Goal: Task Accomplishment & Management: Use online tool/utility

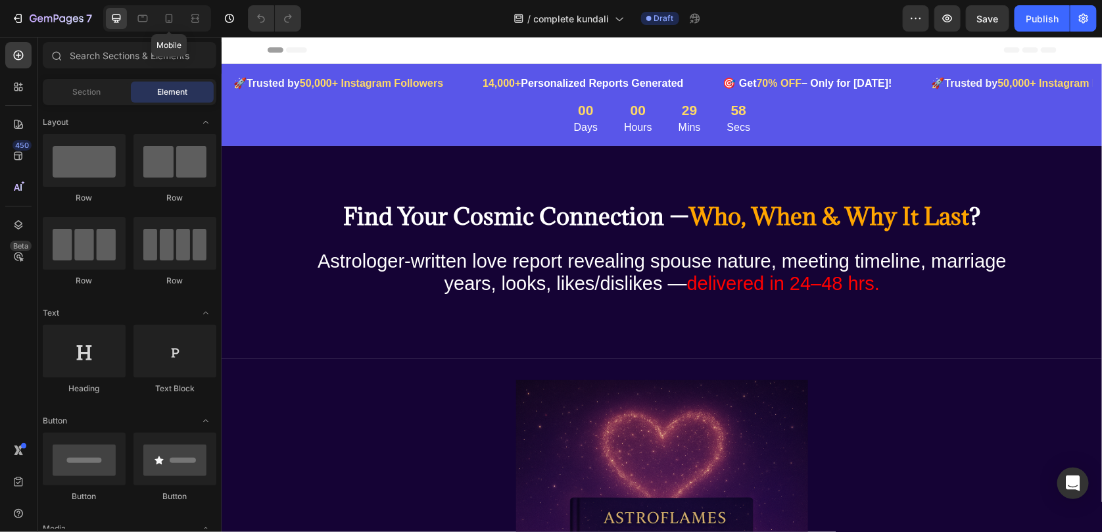
click at [176, 28] on div at bounding box center [169, 18] width 21 height 21
click at [175, 24] on icon at bounding box center [168, 18] width 13 height 13
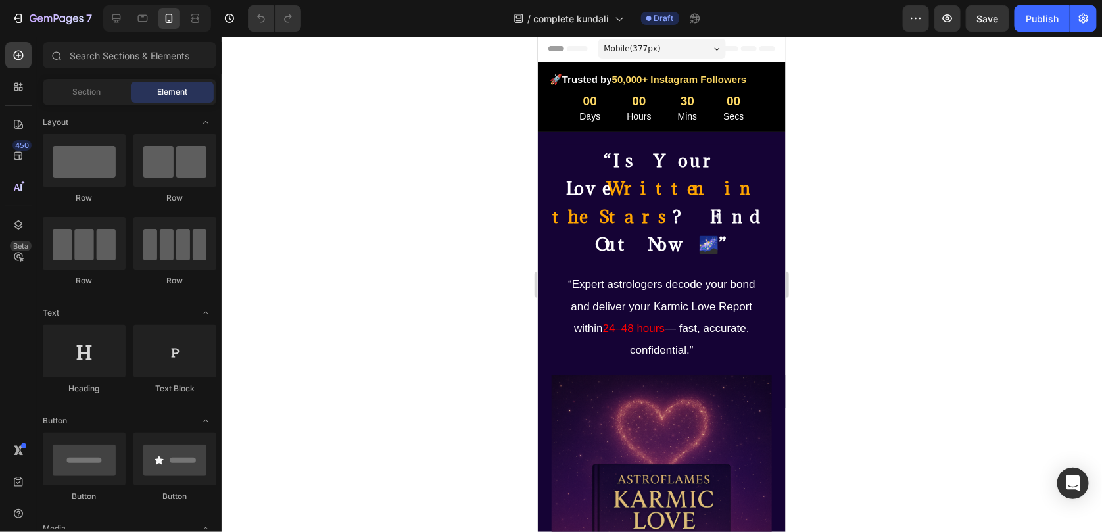
drag, startPoint x: 777, startPoint y: 236, endPoint x: 1328, endPoint y: 127, distance: 561.9
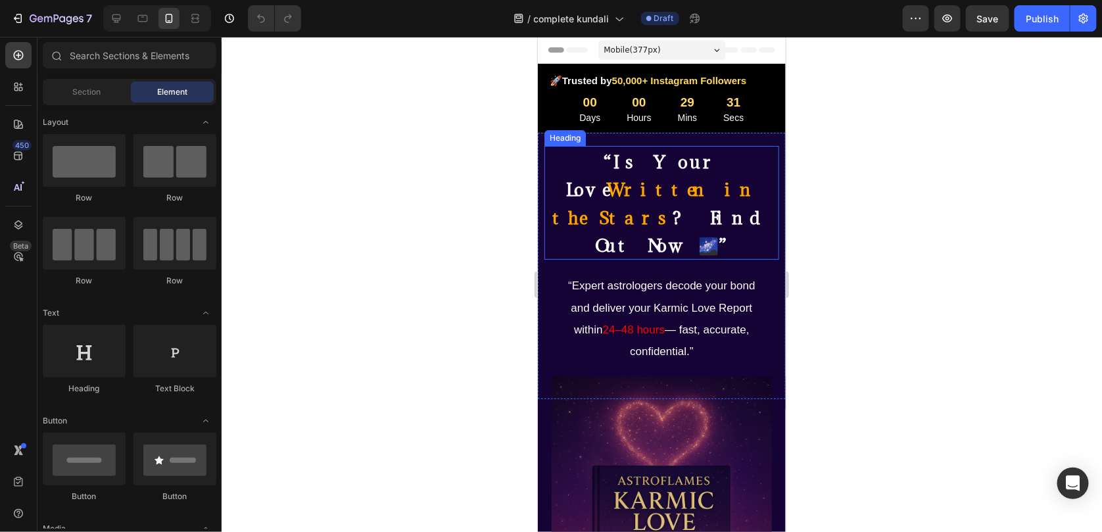
click at [677, 206] on strong "? Find Out Now 🌌”" at bounding box center [683, 231] width 176 height 50
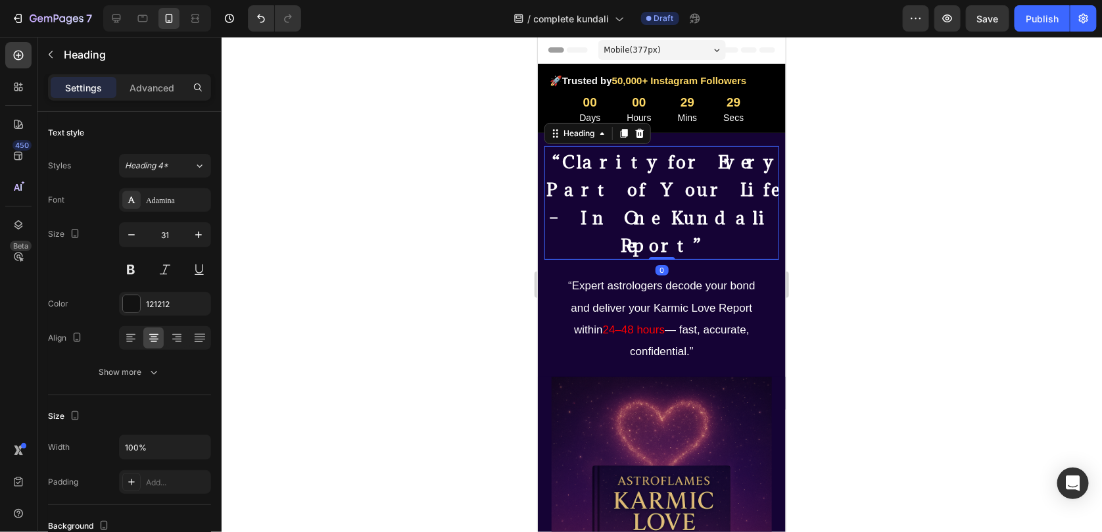
click at [852, 228] on div at bounding box center [662, 284] width 881 height 495
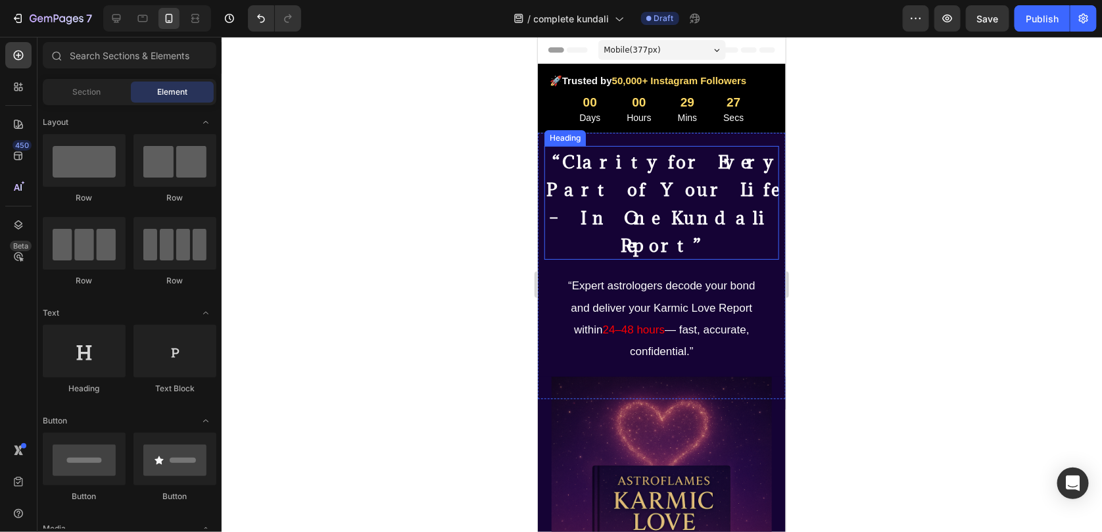
click at [692, 208] on p "⁠⁠⁠⁠⁠⁠⁠ “Clarity for Every Part of Your Life – In One Kundali Report”" at bounding box center [661, 202] width 232 height 111
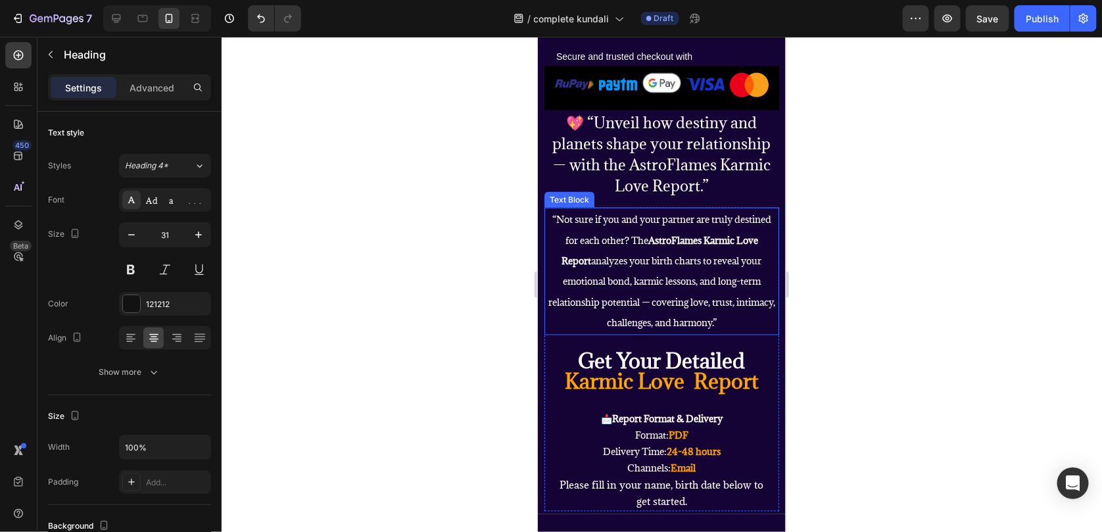
scroll to position [920, 0]
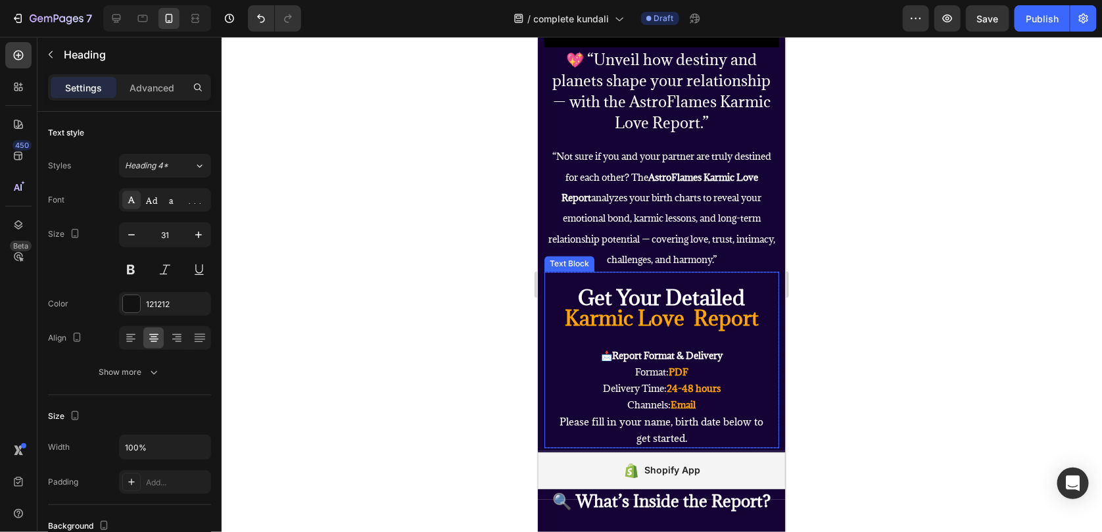
click at [676, 326] on strong "Karmic Love Report" at bounding box center [661, 318] width 194 height 27
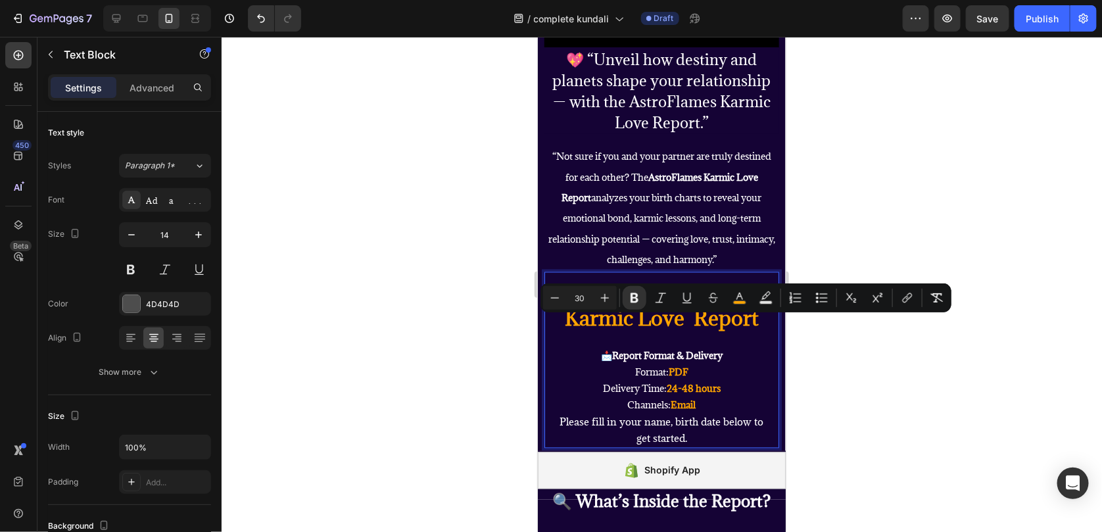
click at [659, 323] on strong "Karmic Love Report" at bounding box center [661, 318] width 194 height 27
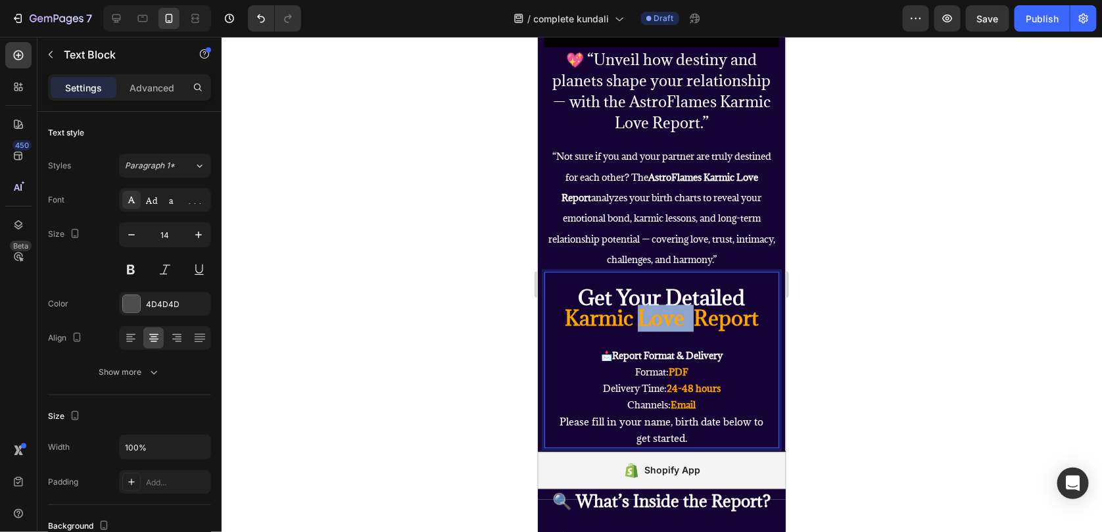
click at [659, 323] on strong "Karmic Love Report" at bounding box center [661, 318] width 194 height 27
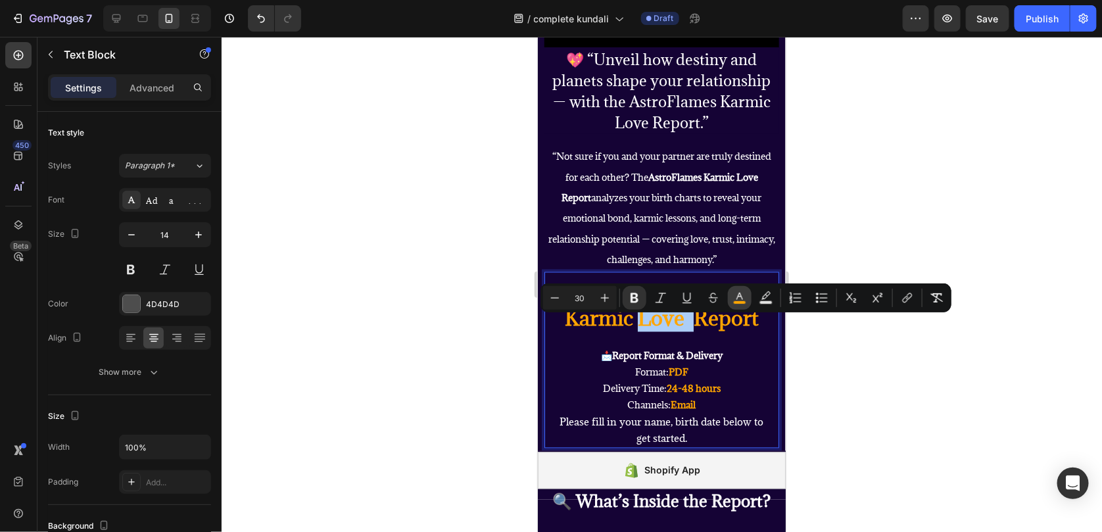
click at [746, 300] on icon "Editor contextual toolbar" at bounding box center [739, 297] width 13 height 13
type input "FFA500"
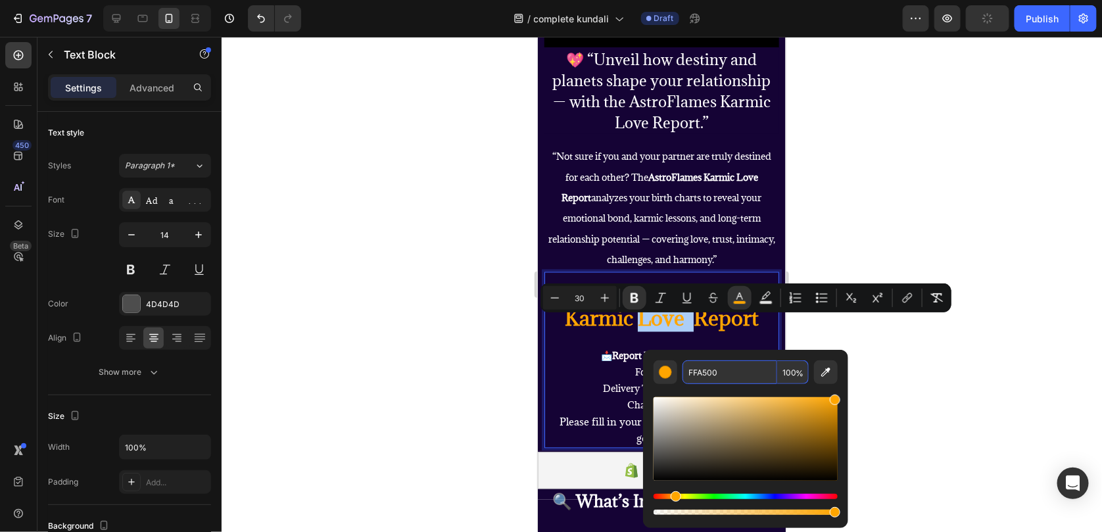
click at [719, 376] on input "FFA500" at bounding box center [730, 372] width 95 height 24
click at [897, 135] on div at bounding box center [662, 284] width 881 height 495
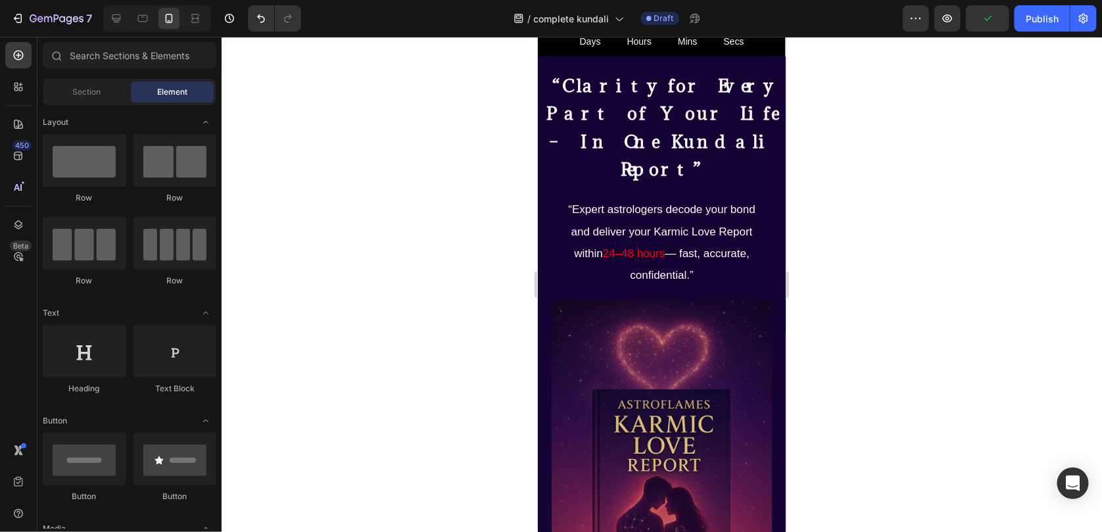
scroll to position [0, 0]
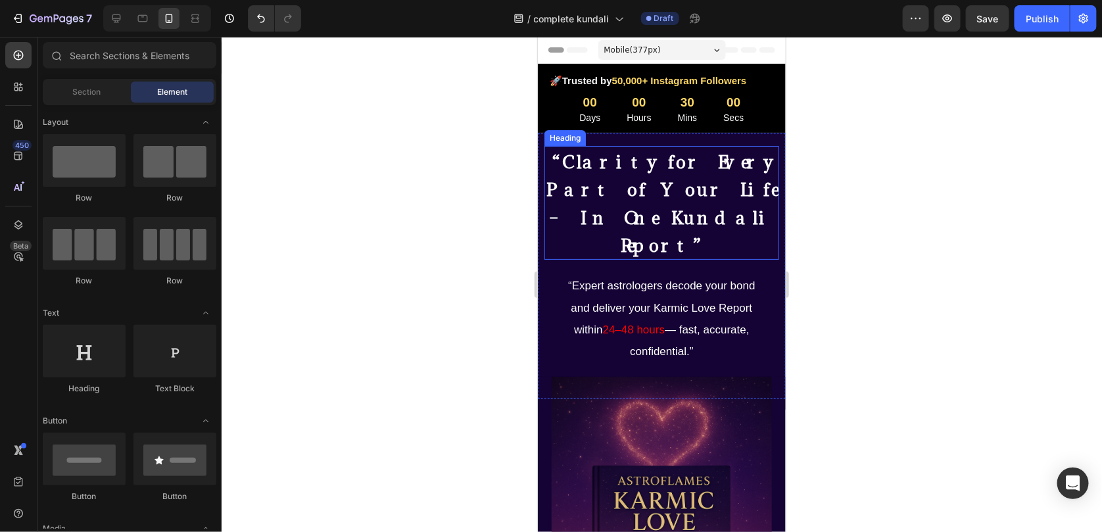
click at [660, 193] on strong "“Clarity for Every Part of Your Life – In One Kundali Report”" at bounding box center [661, 203] width 231 height 106
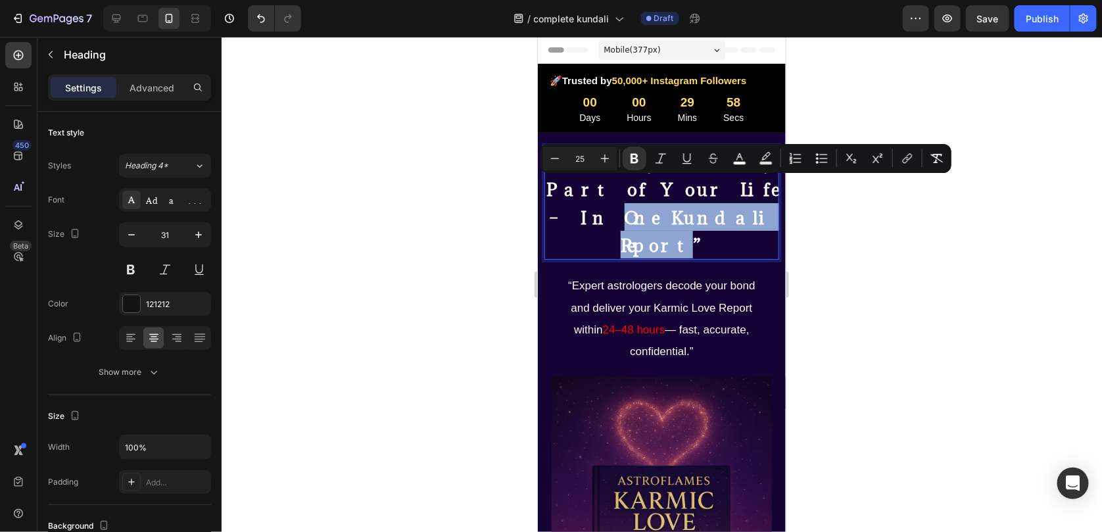
drag, startPoint x: 664, startPoint y: 193, endPoint x: 677, endPoint y: 220, distance: 30.0
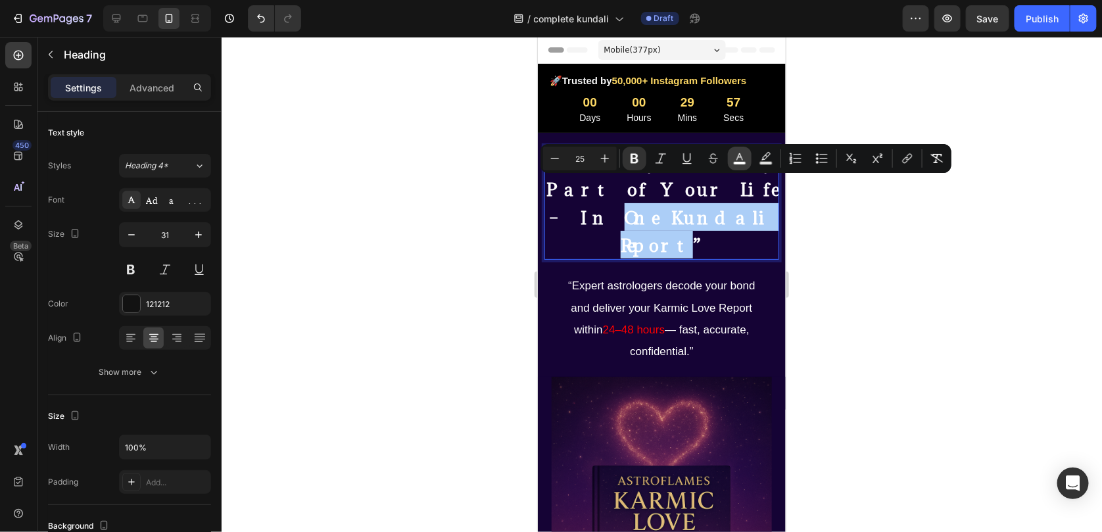
click at [742, 162] on rect "Editor contextual toolbar" at bounding box center [740, 163] width 12 height 3
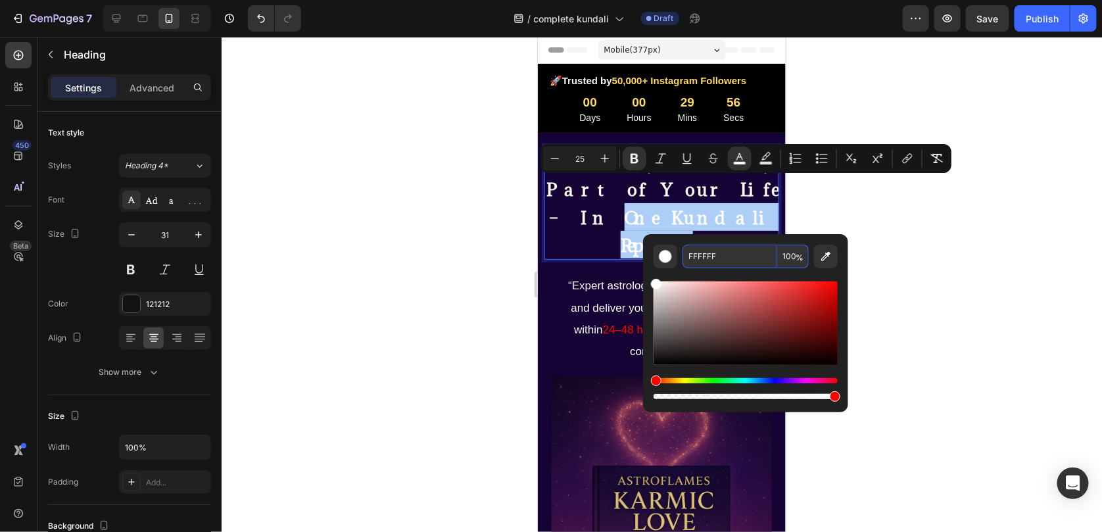
click at [722, 252] on input "FFFFFF" at bounding box center [730, 257] width 95 height 24
paste input "A500"
type input "FFA500"
click at [939, 267] on div at bounding box center [662, 284] width 881 height 495
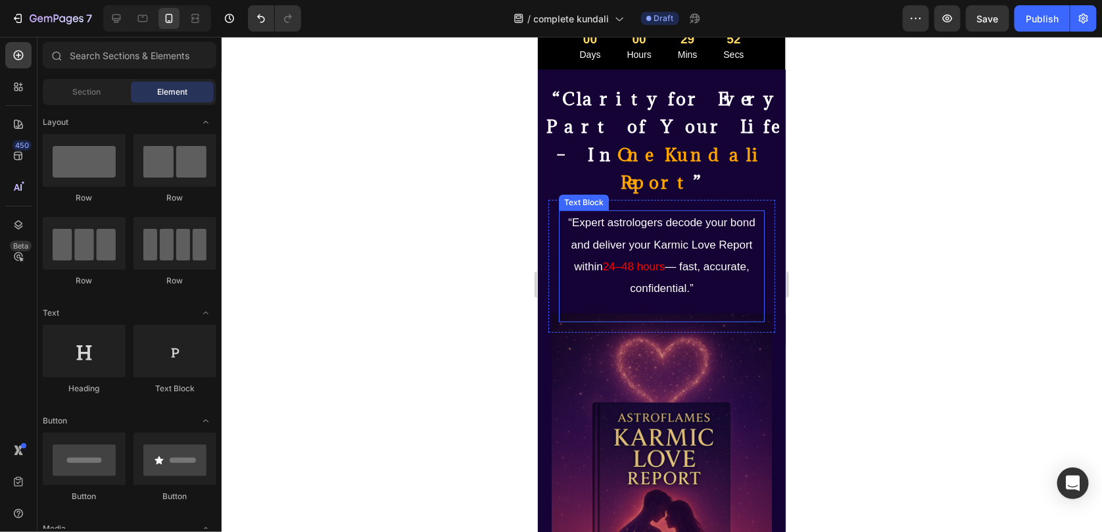
scroll to position [66, 0]
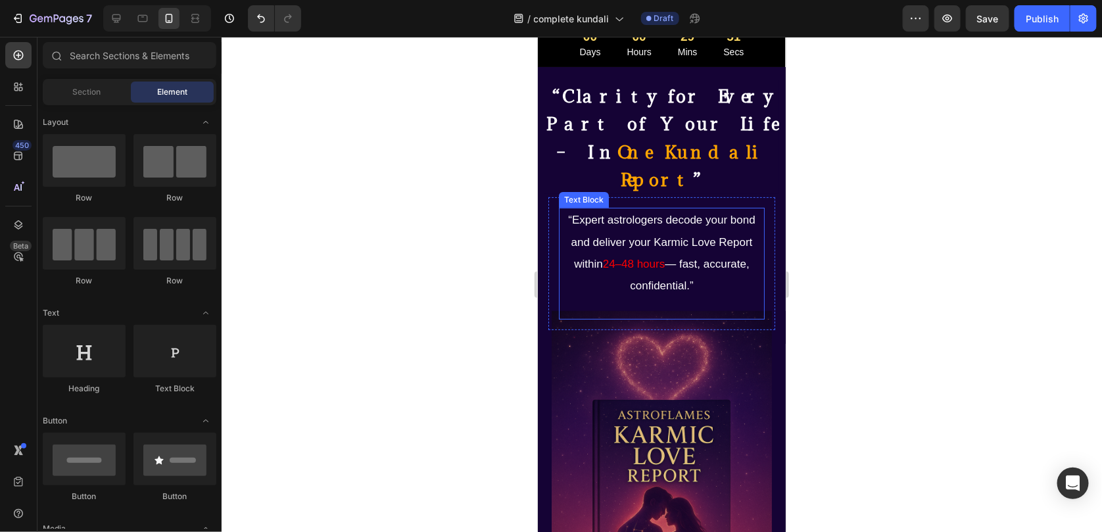
click at [624, 209] on p "“Expert astrologers decode your bond and deliver your Karmic Love Report within…" at bounding box center [661, 253] width 203 height 88
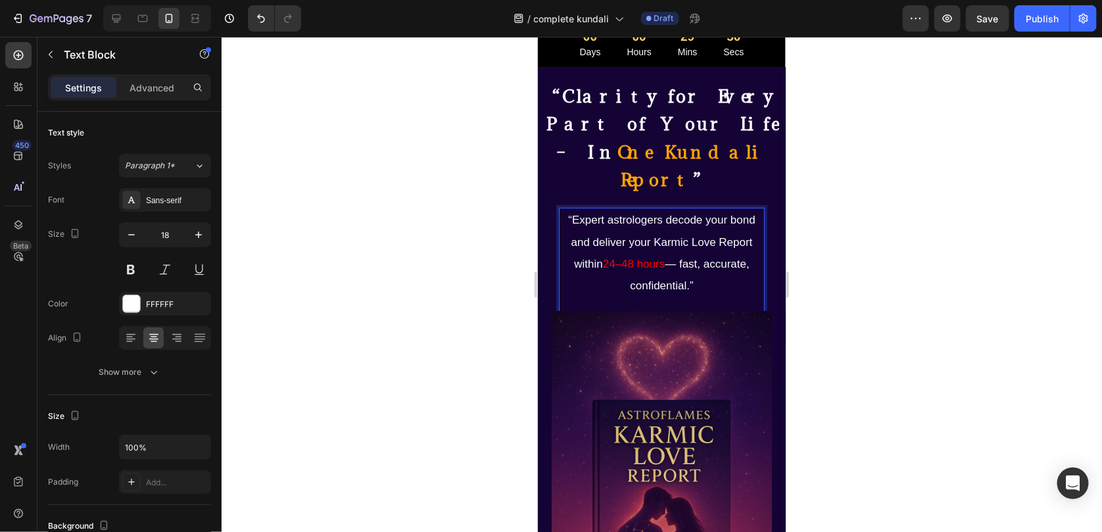
click at [629, 229] on p "“Expert astrologers decode your bond and deliver your Karmic Love Report within…" at bounding box center [661, 253] width 203 height 88
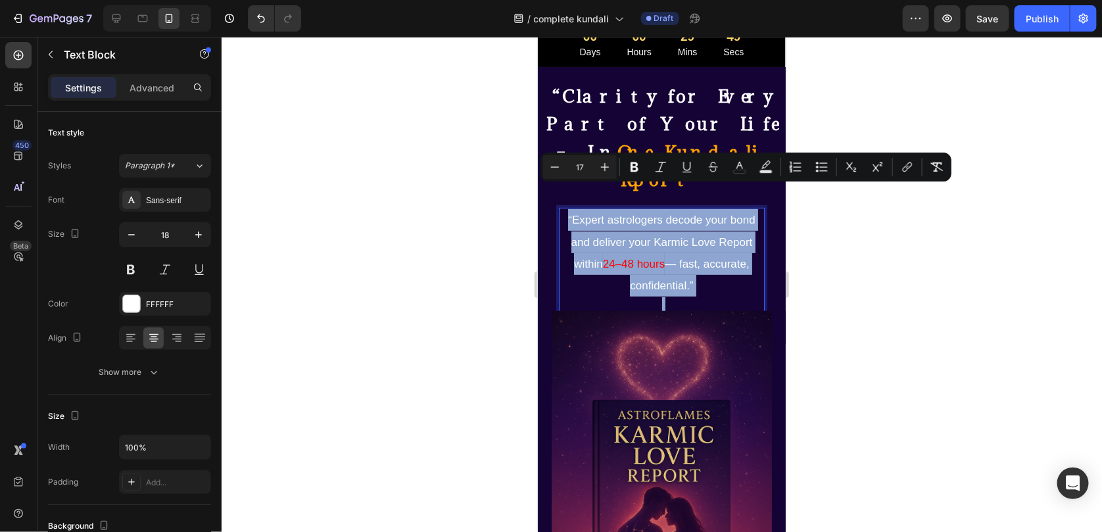
copy p "“Expert astrologers decode your bond and deliver your Karmic Love Report within…"
click at [678, 410] on img at bounding box center [661, 475] width 248 height 331
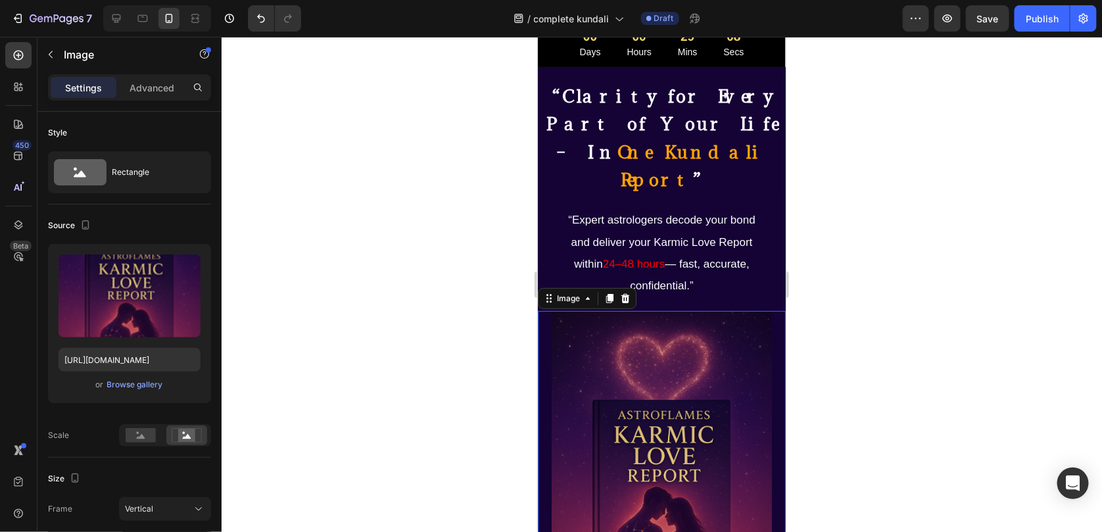
click at [624, 343] on img at bounding box center [661, 475] width 248 height 331
click at [125, 385] on div "Browse gallery" at bounding box center [135, 385] width 56 height 12
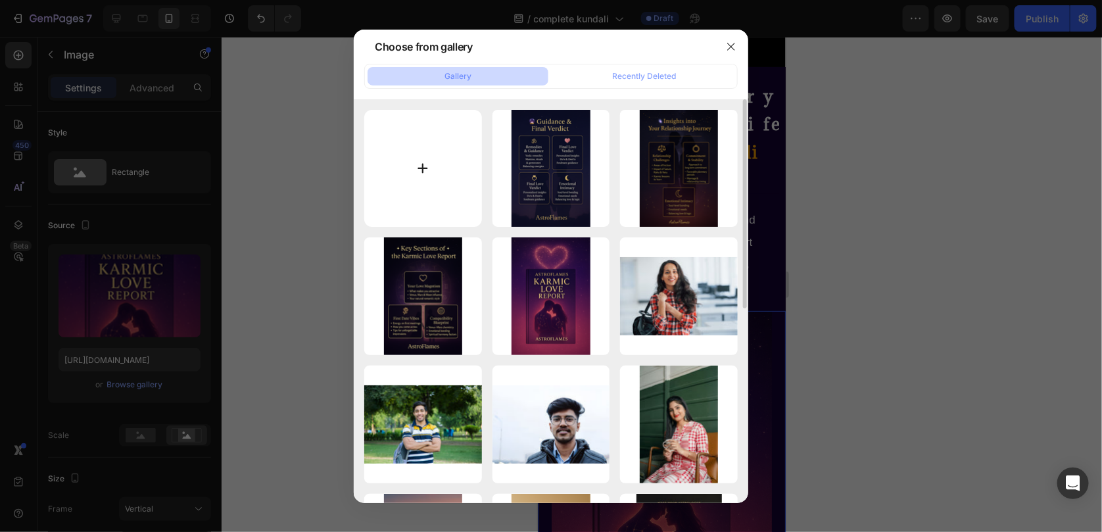
click at [455, 166] on input "file" at bounding box center [423, 169] width 118 height 118
type input "C:\fakepath\ChatGPT Image Aug 27, 2025, 02_13_01 AM.png"
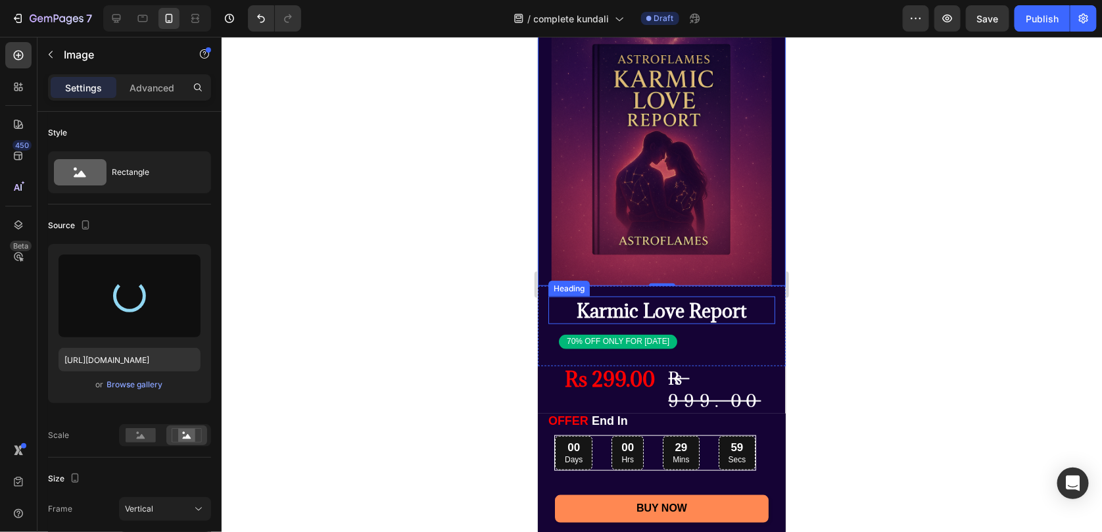
scroll to position [197, 0]
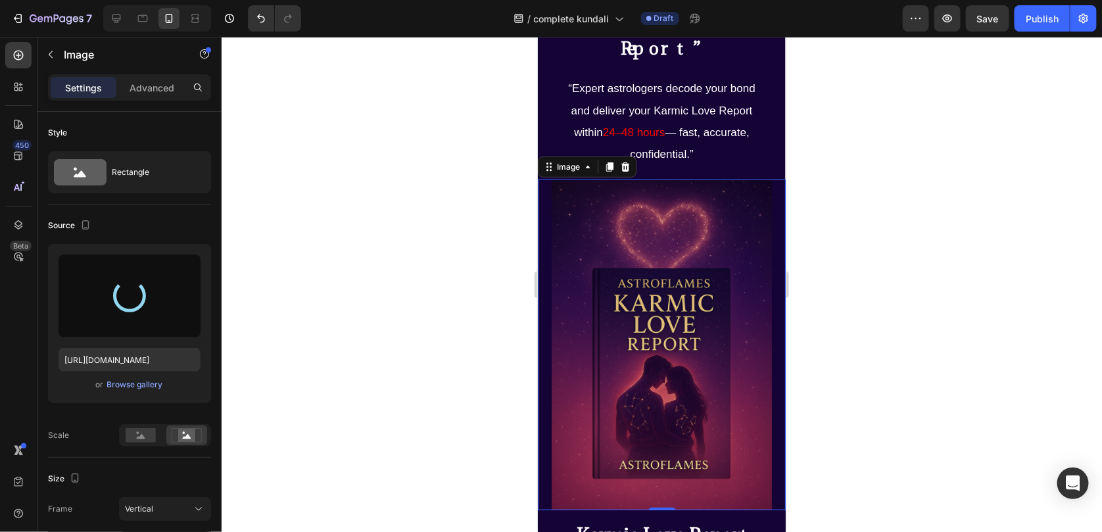
type input "[URL][DOMAIN_NAME]"
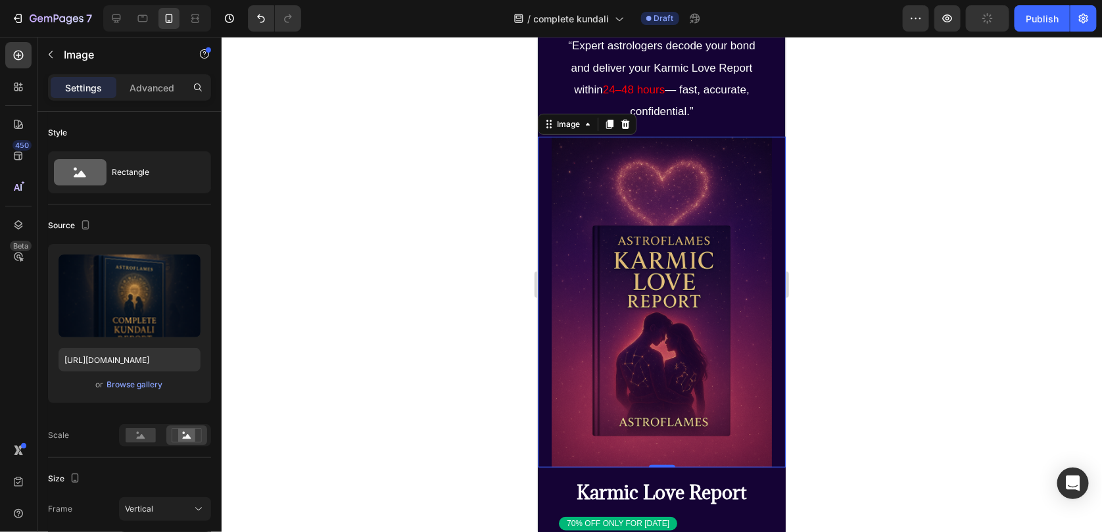
scroll to position [262, 0]
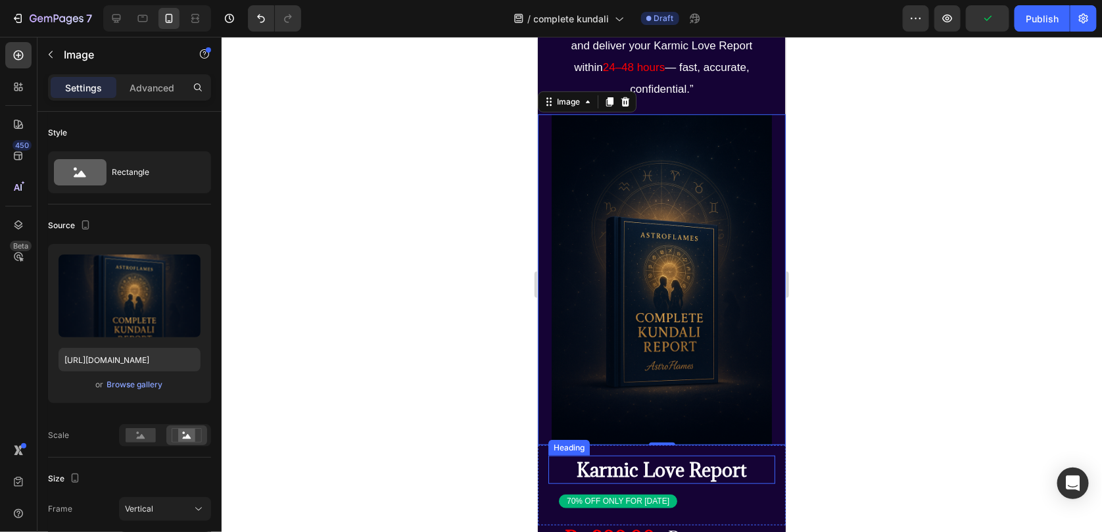
click at [606, 457] on span "Karmic Love Report" at bounding box center [661, 469] width 170 height 24
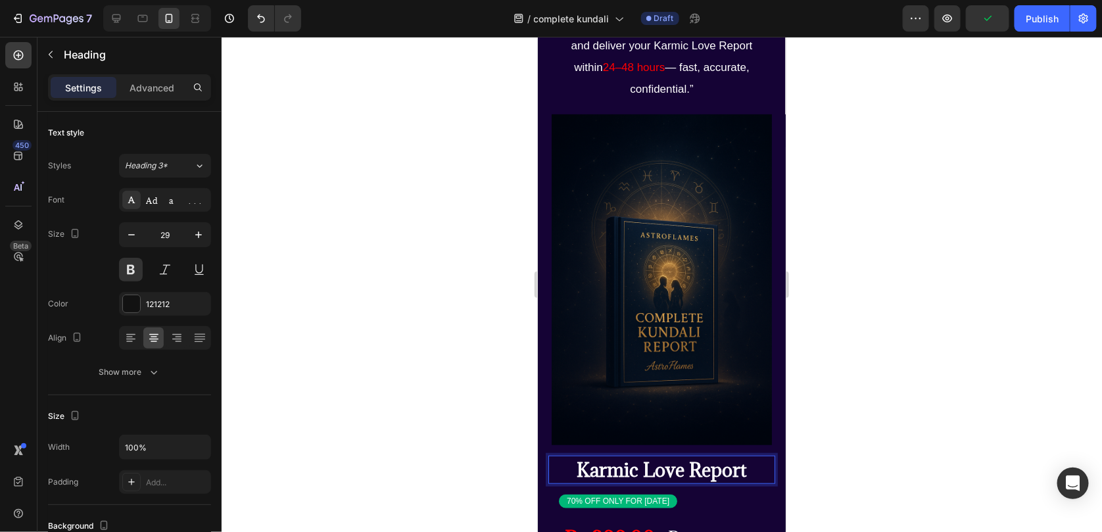
click at [687, 457] on span "Karmic Love Report" at bounding box center [661, 469] width 170 height 24
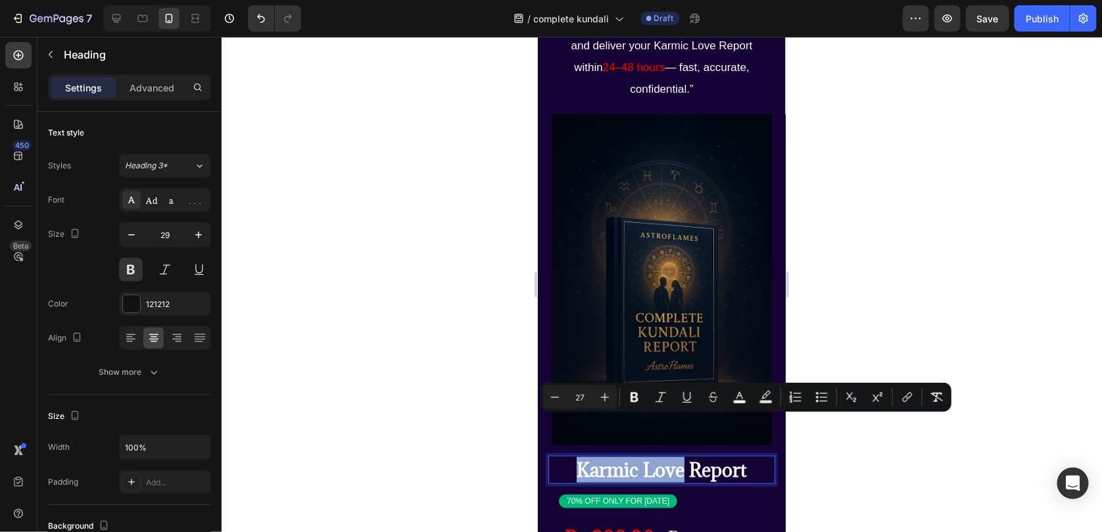
drag, startPoint x: 679, startPoint y: 425, endPoint x: 575, endPoint y: 418, distance: 104.2
click at [576, 457] on span "Karmic Love Report" at bounding box center [661, 469] width 170 height 24
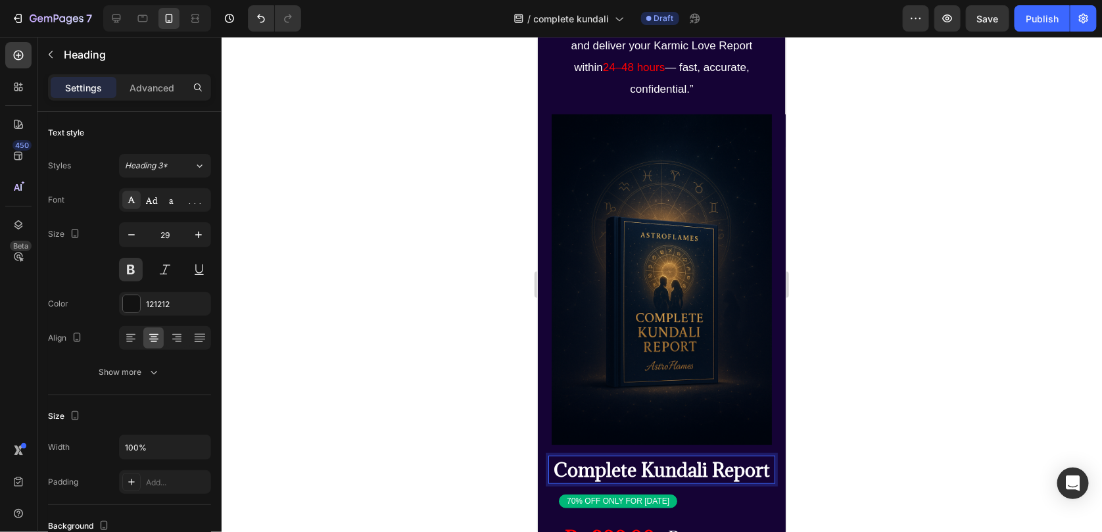
click at [1077, 343] on div at bounding box center [662, 284] width 881 height 495
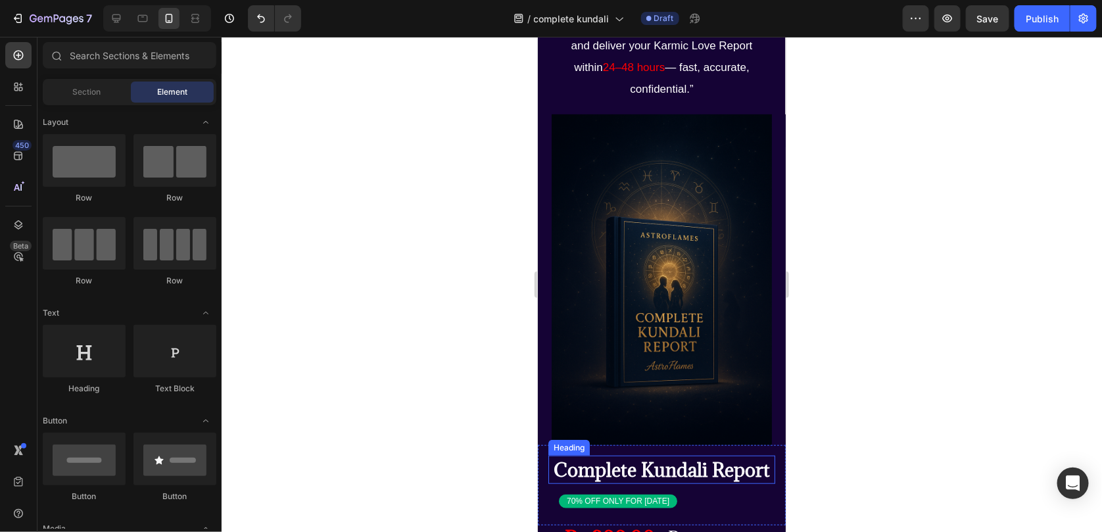
drag, startPoint x: 690, startPoint y: 424, endPoint x: 675, endPoint y: 427, distance: 14.8
click at [690, 457] on span "Complete Kundali Report" at bounding box center [661, 469] width 216 height 24
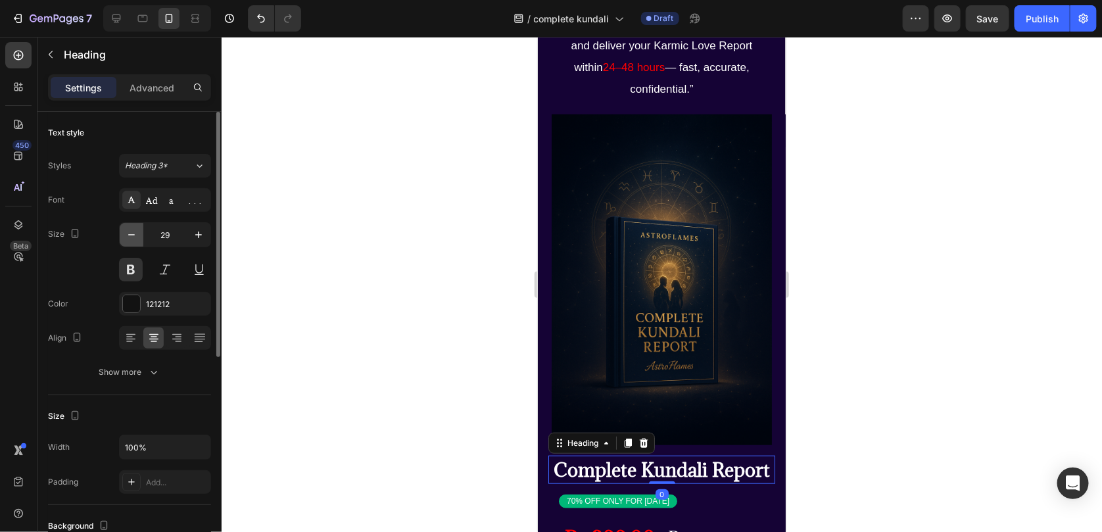
click at [131, 225] on button "button" at bounding box center [132, 235] width 24 height 24
type input "28"
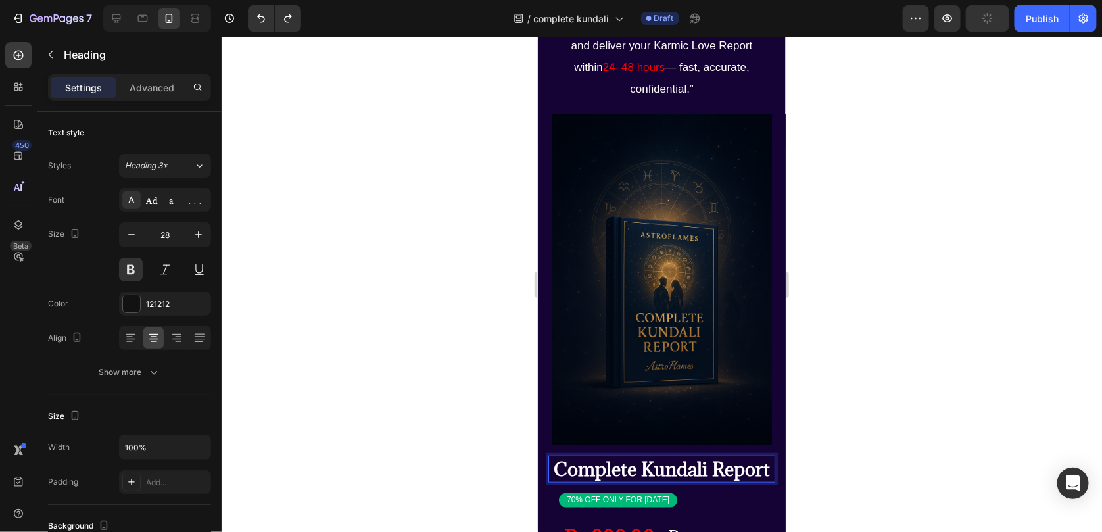
click at [663, 456] on span "Complete Kundali Report" at bounding box center [661, 468] width 216 height 24
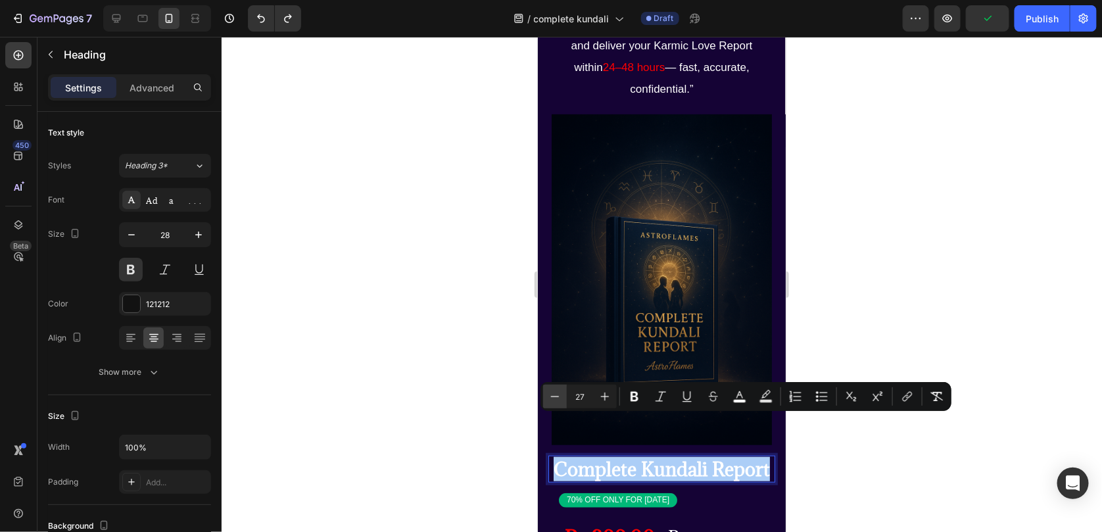
click at [551, 395] on icon "Editor contextual toolbar" at bounding box center [555, 396] width 13 height 13
type input "26"
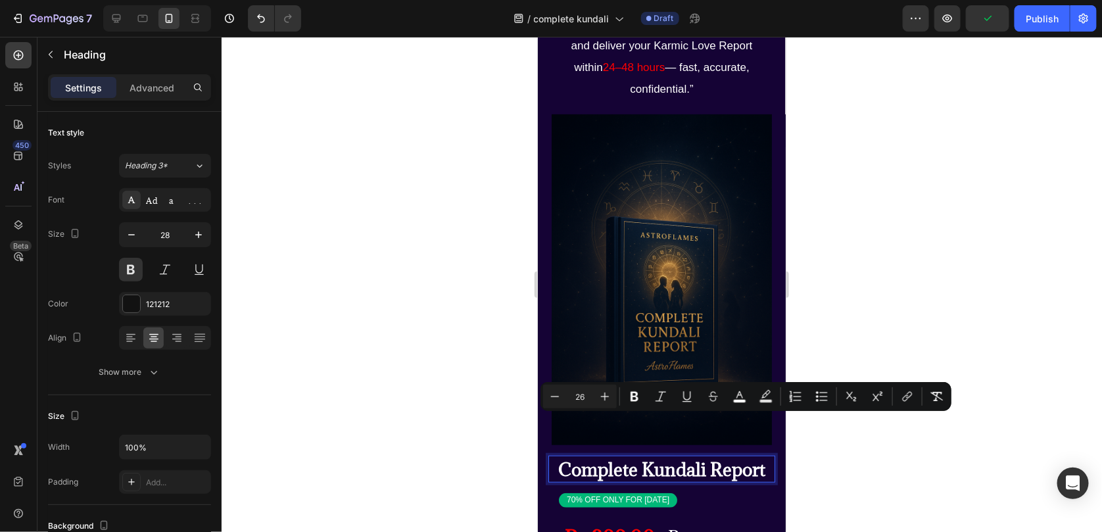
click at [891, 459] on div at bounding box center [662, 284] width 881 height 495
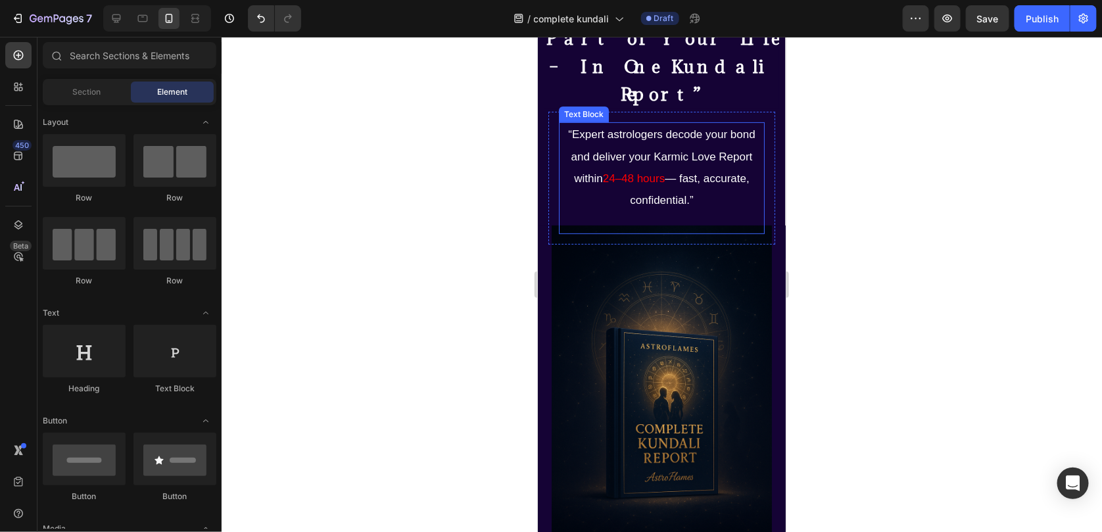
scroll to position [66, 0]
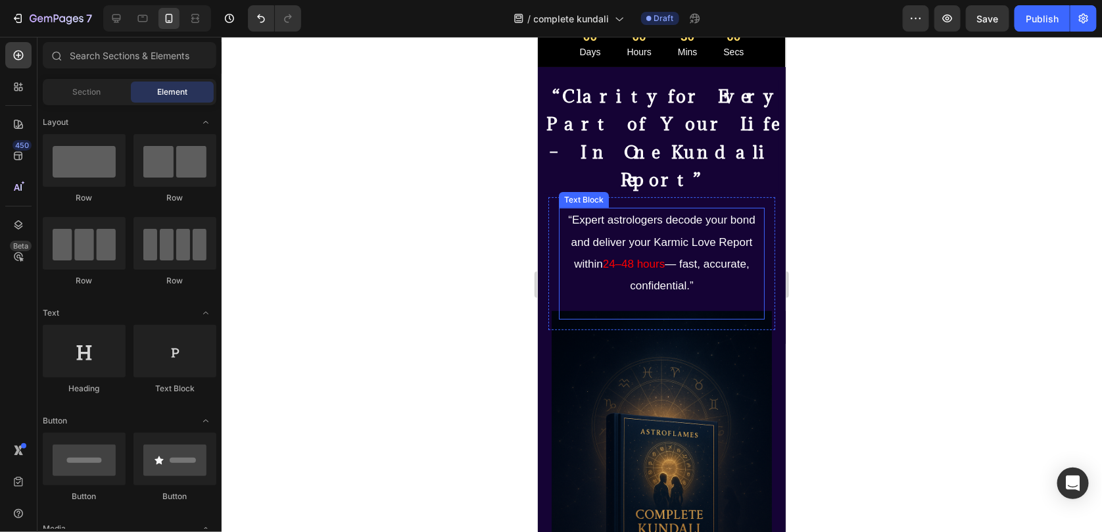
click at [651, 209] on p "“Expert astrologers decode your bond and deliver your Karmic Love Report within…" at bounding box center [661, 253] width 203 height 88
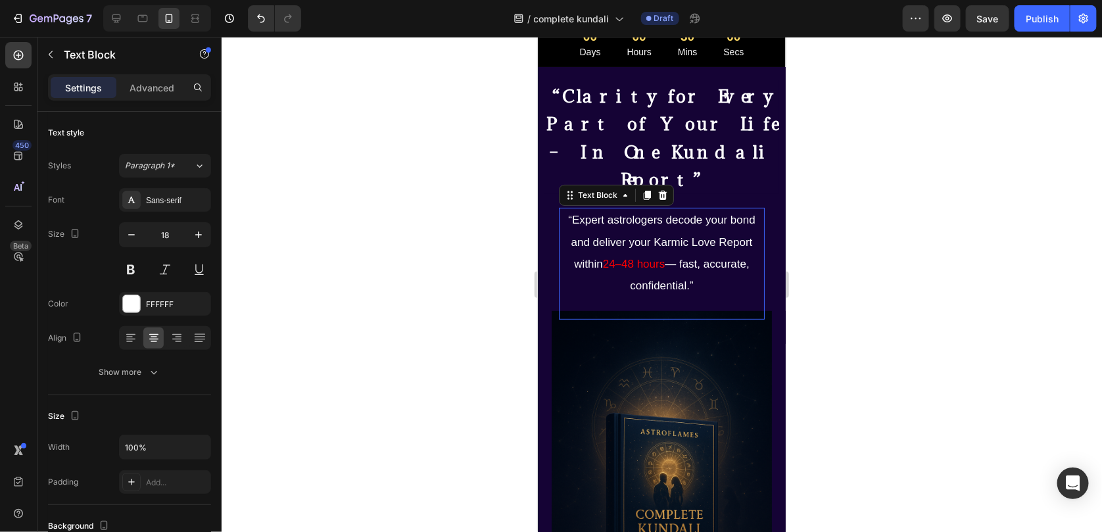
click at [651, 209] on p "“Expert astrologers decode your bond and deliver your Karmic Love Report within…" at bounding box center [661, 253] width 203 height 88
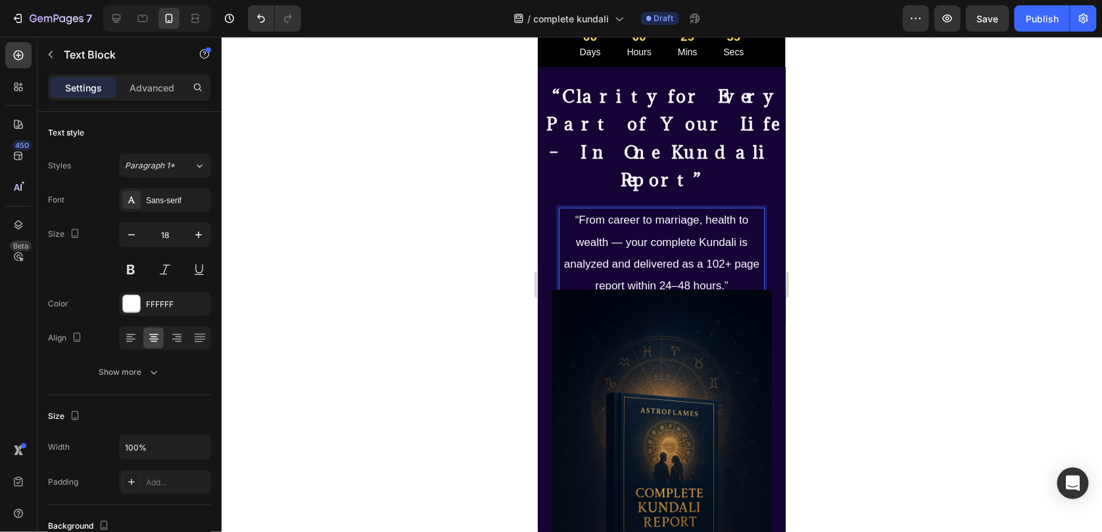
click at [687, 228] on p "“From career to marriage, health to wealth — your complete Kundali is analyzed …" at bounding box center [661, 253] width 203 height 88
click at [941, 254] on div at bounding box center [662, 284] width 881 height 495
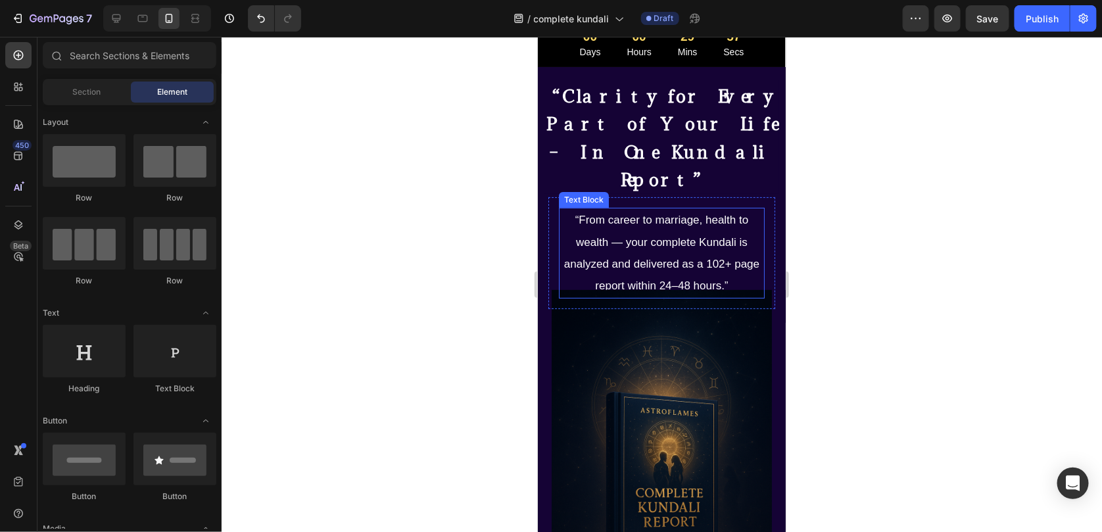
click at [677, 227] on p "“From career to marriage, health to wealth — your complete Kundali is analyzed …" at bounding box center [661, 253] width 203 height 88
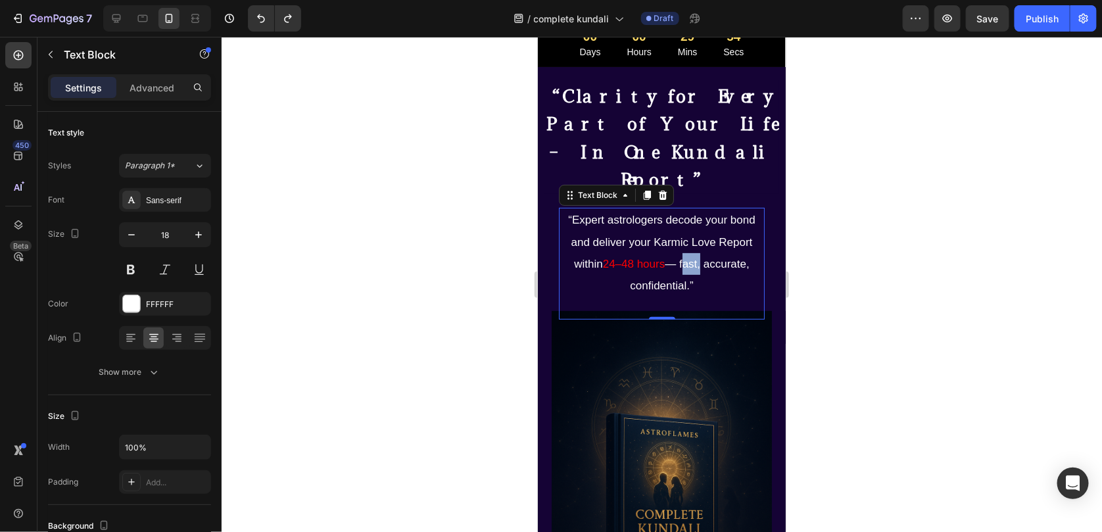
click at [677, 227] on p "“Expert astrologers decode your bond and deliver your Karmic Love Report within…" at bounding box center [661, 253] width 203 height 88
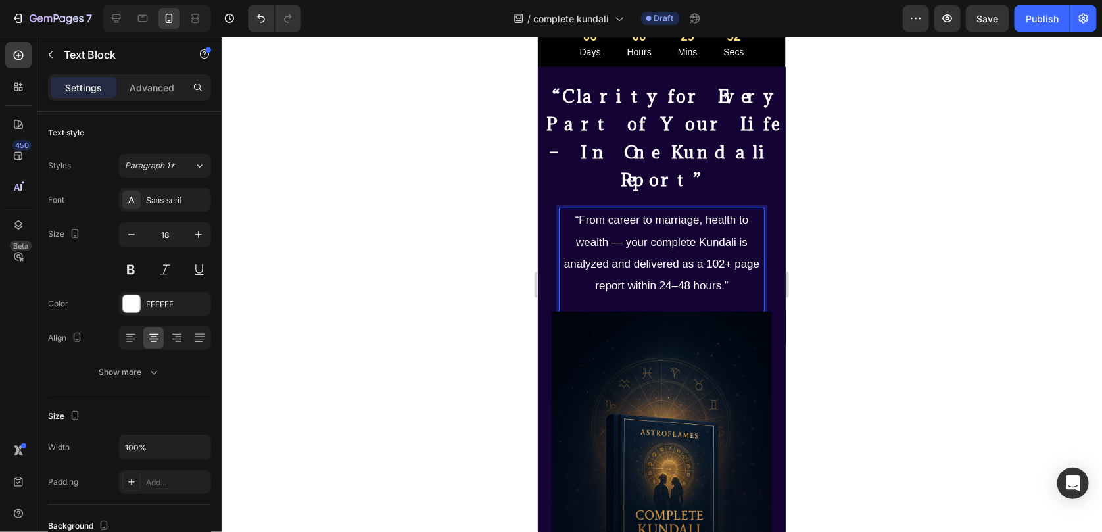
click at [843, 272] on div at bounding box center [662, 284] width 881 height 495
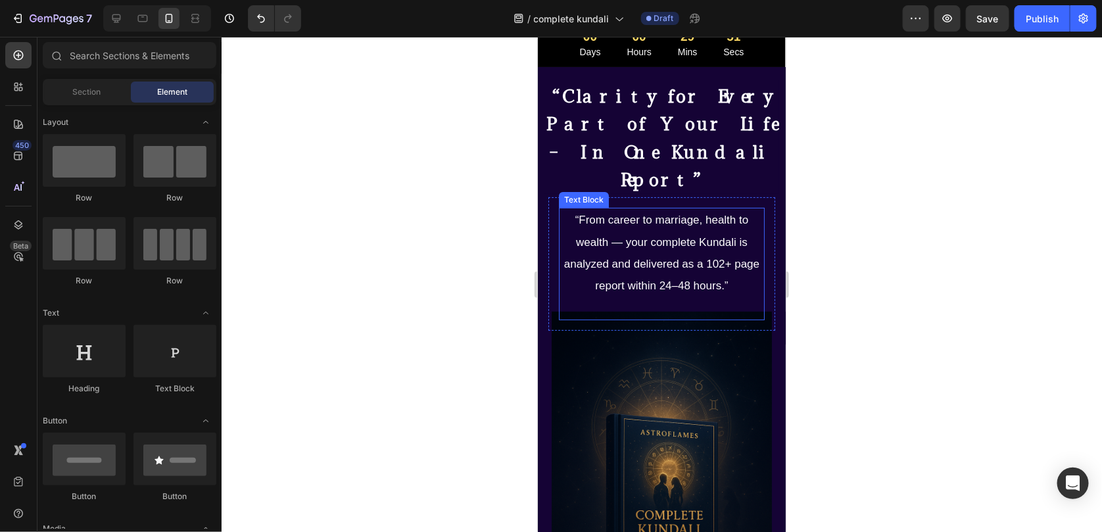
click at [668, 231] on span "“From career to marriage, health to wealth — your complete Kundali is analyzed …" at bounding box center [661, 252] width 195 height 78
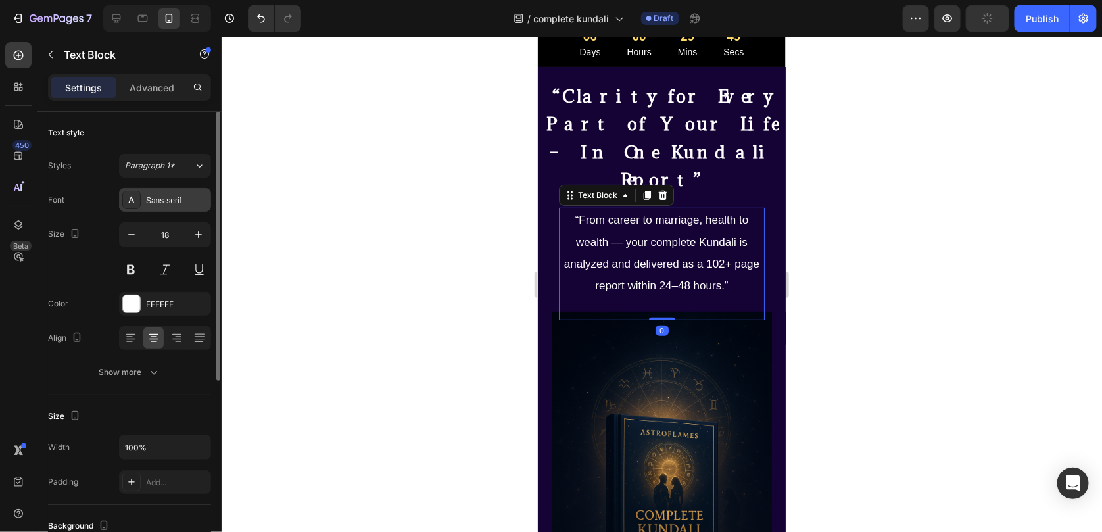
click at [171, 210] on div "Sans-serif" at bounding box center [165, 200] width 92 height 24
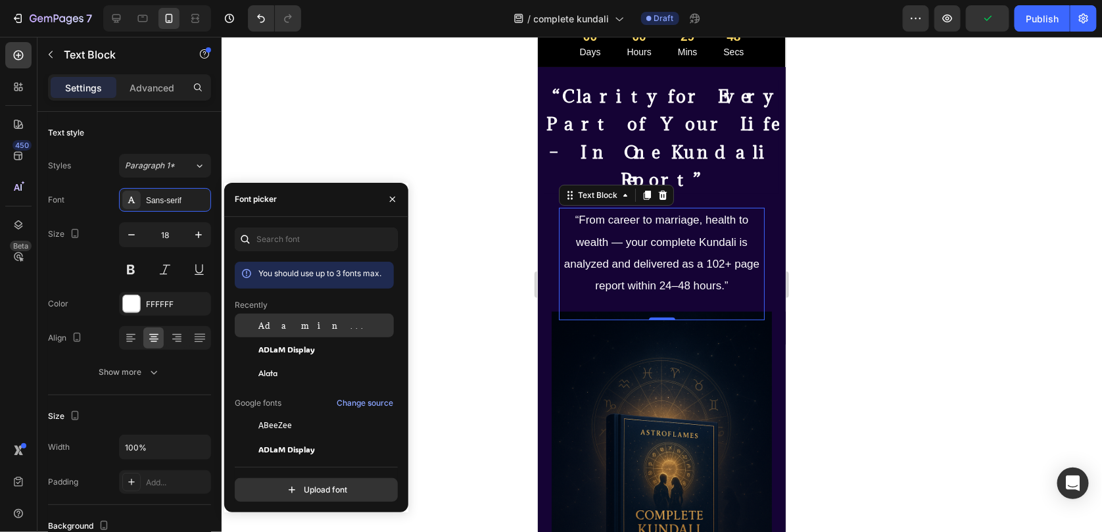
click at [264, 414] on div "Adamina" at bounding box center [314, 426] width 159 height 24
click at [893, 237] on div at bounding box center [662, 284] width 881 height 495
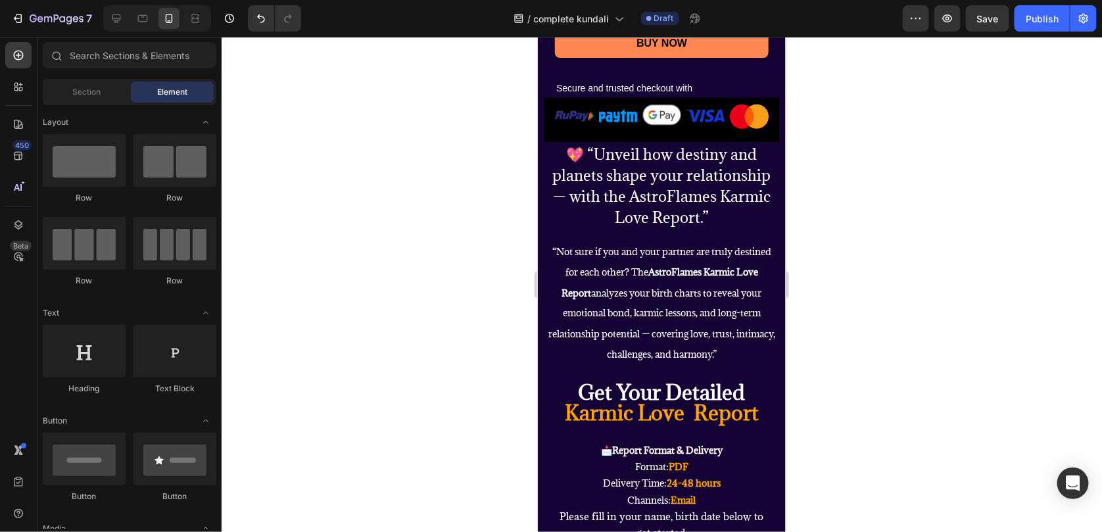
scroll to position [920, 0]
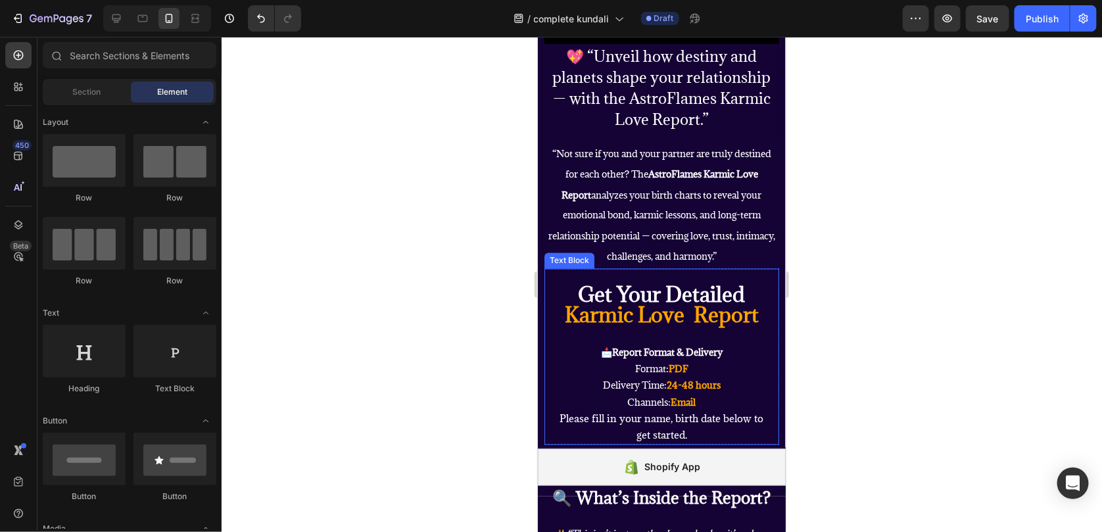
click at [688, 328] on strong "Karmic Love Report" at bounding box center [661, 314] width 194 height 27
click at [687, 328] on strong "Karmic Love Report" at bounding box center [661, 314] width 194 height 27
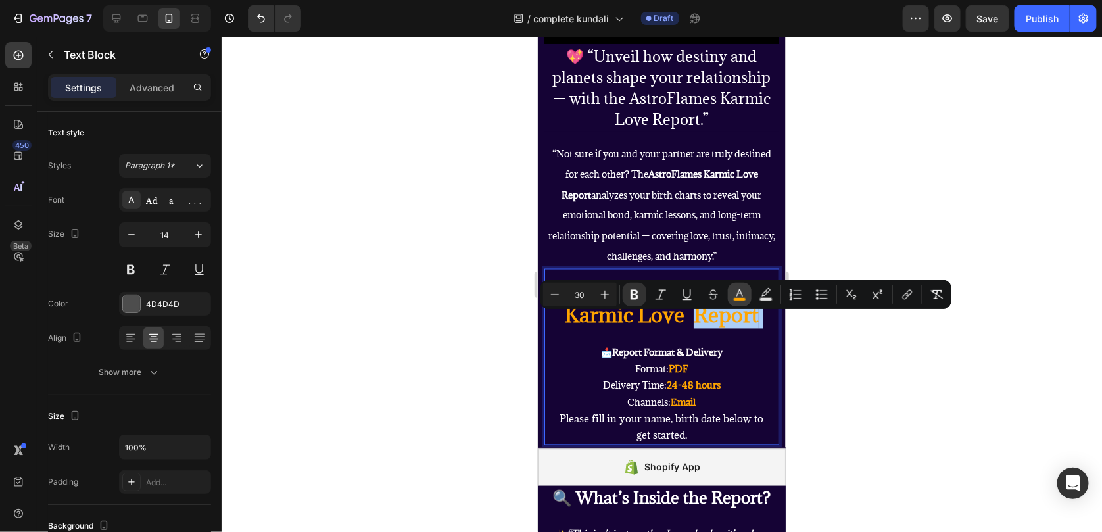
click at [737, 299] on rect "Editor contextual toolbar" at bounding box center [740, 299] width 12 height 3
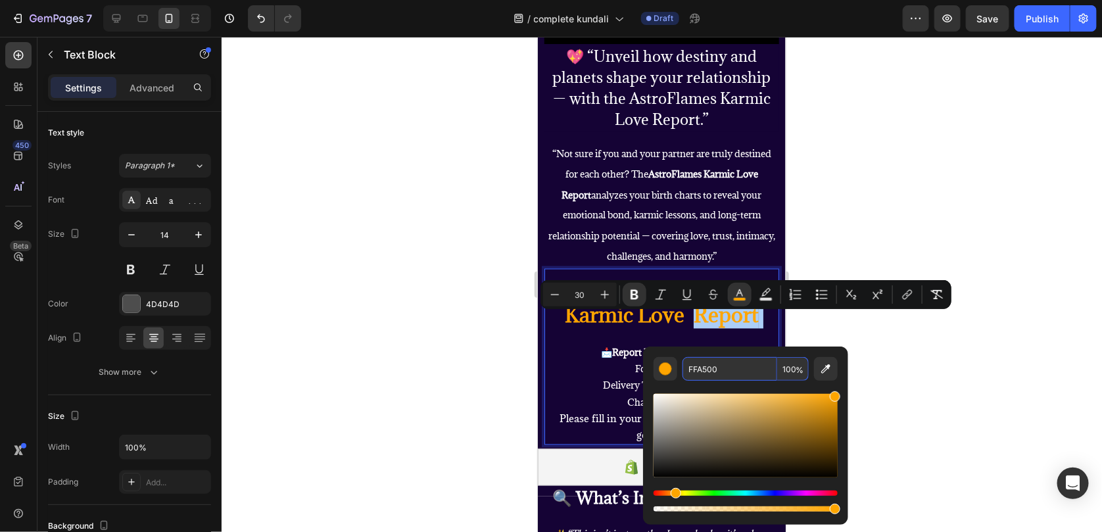
click at [712, 361] on input "FFA500" at bounding box center [730, 369] width 95 height 24
click at [931, 313] on div at bounding box center [662, 284] width 881 height 495
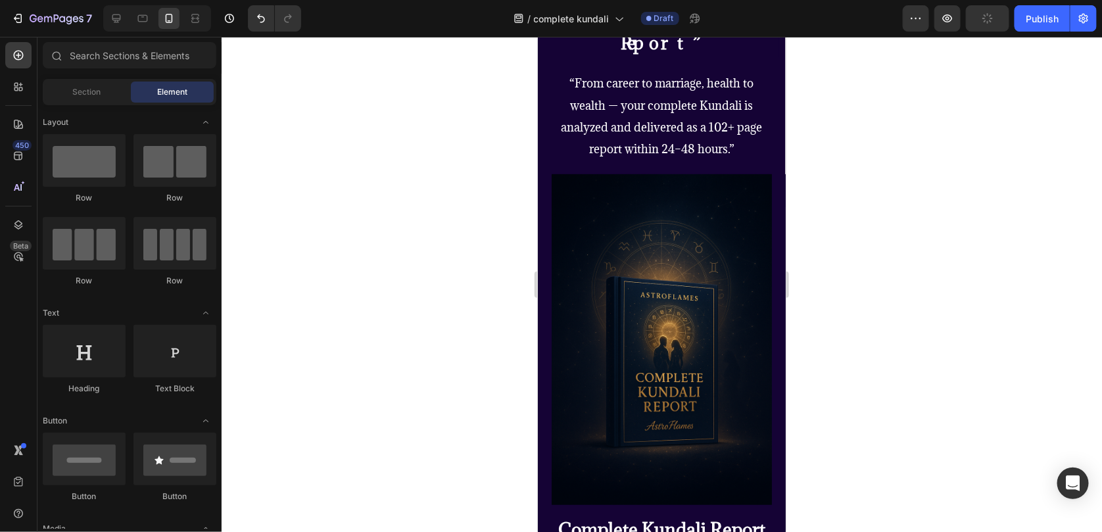
scroll to position [131, 0]
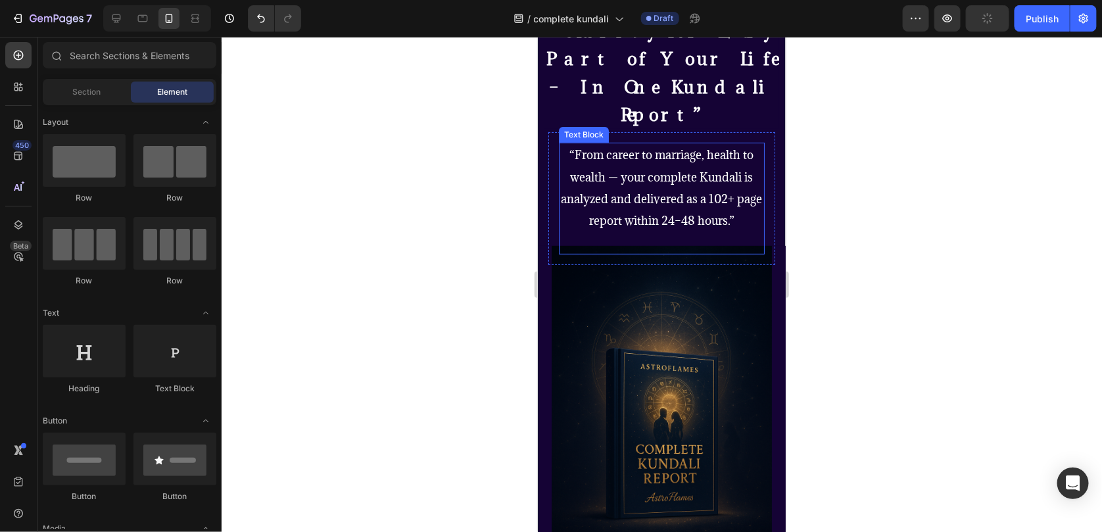
click at [671, 187] on span "“From career to marriage, health to wealth — your complete Kundali is analyzed …" at bounding box center [661, 187] width 201 height 81
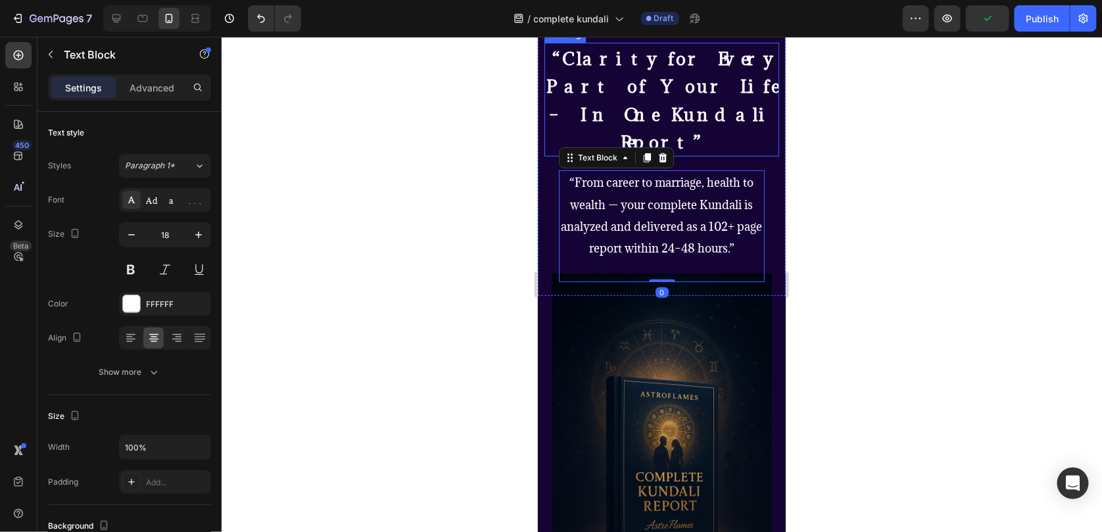
scroll to position [0, 0]
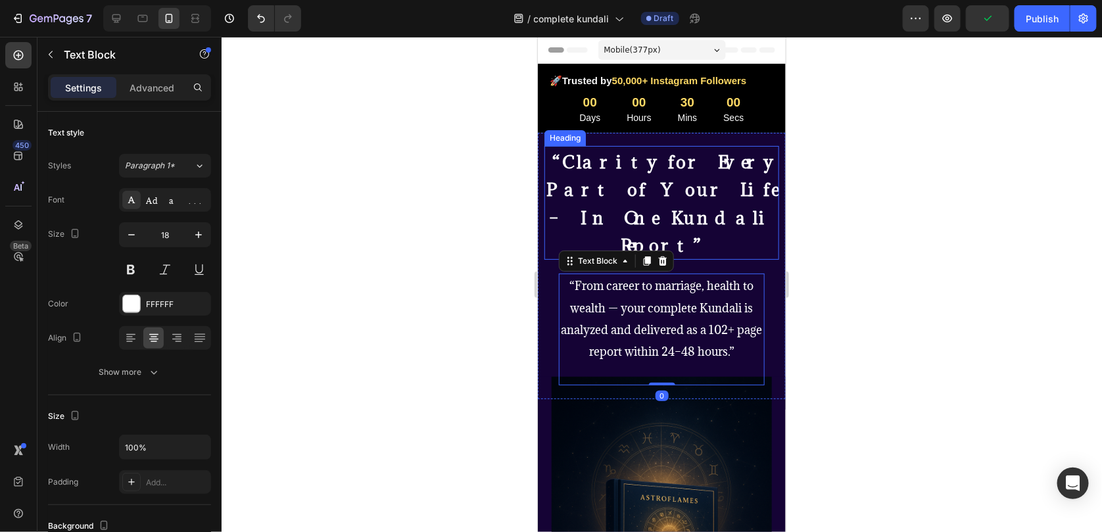
click at [650, 185] on strong "“Clarity for Every Part of Your Life – In One Kundali Report”" at bounding box center [661, 203] width 231 height 106
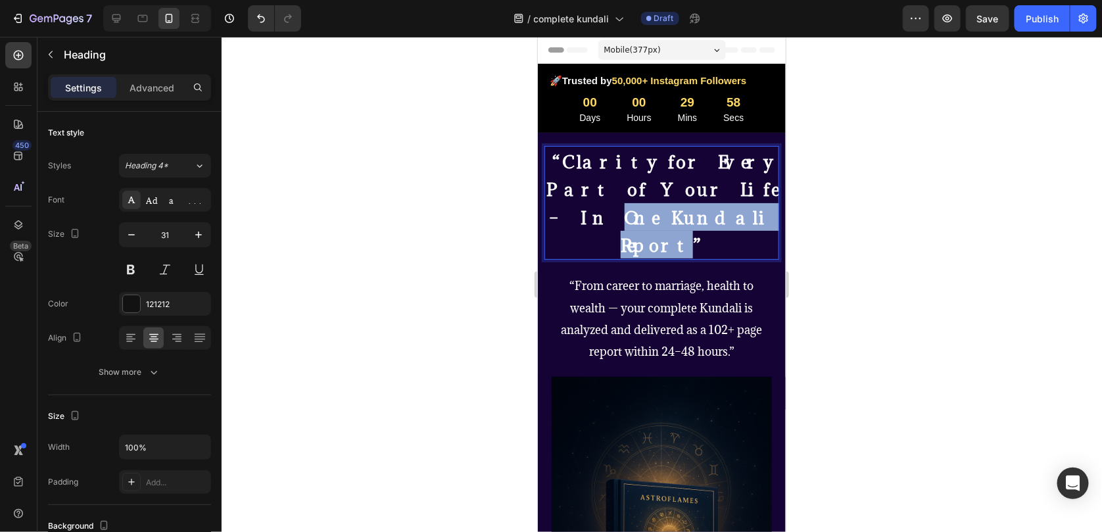
drag, startPoint x: 664, startPoint y: 192, endPoint x: 679, endPoint y: 221, distance: 32.7
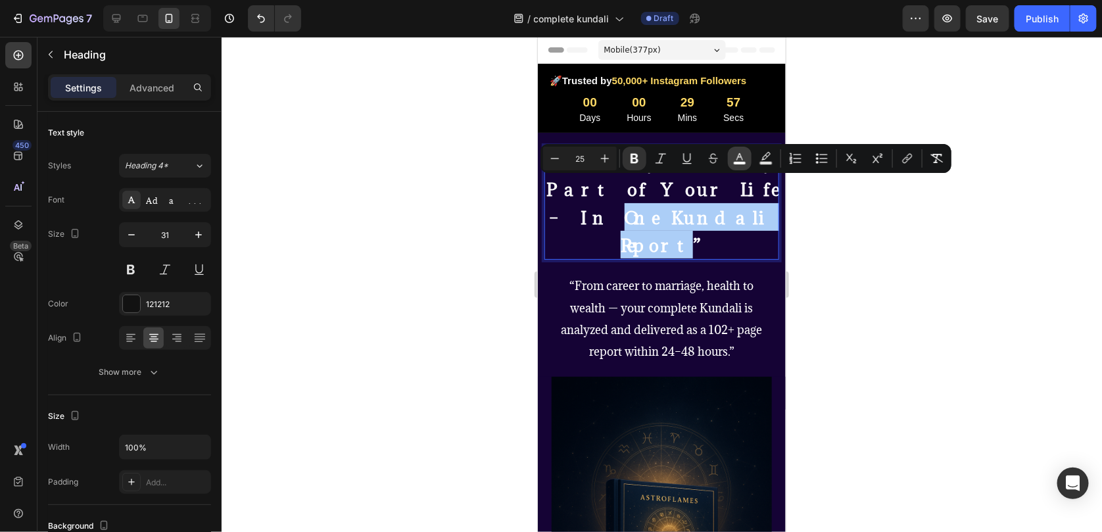
drag, startPoint x: 731, startPoint y: 162, endPoint x: 179, endPoint y: 143, distance: 552.1
click at [731, 162] on button "color" at bounding box center [740, 159] width 24 height 24
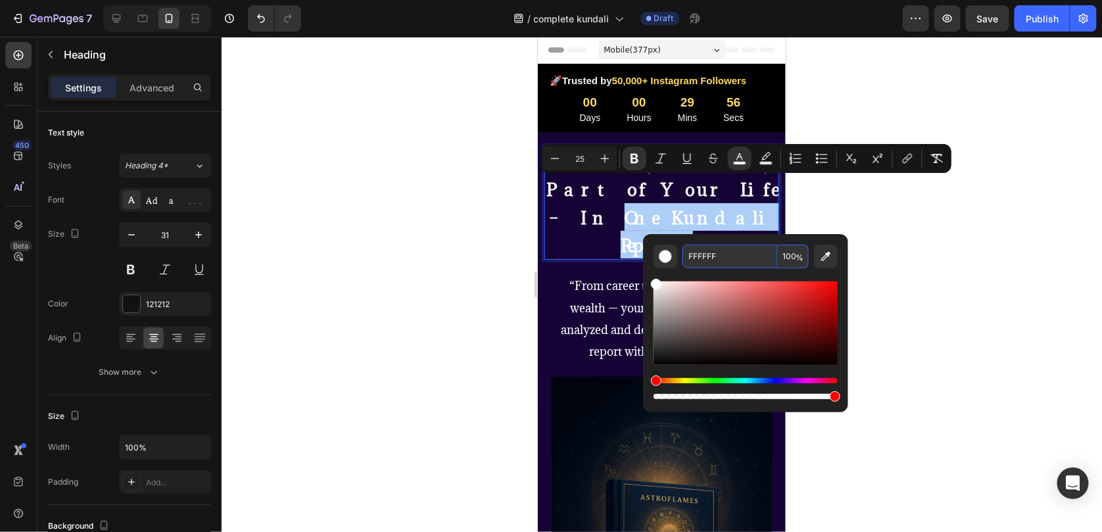
click at [685, 253] on input "FFFFFF" at bounding box center [730, 257] width 95 height 24
paste input "A500"
type input "FFA500"
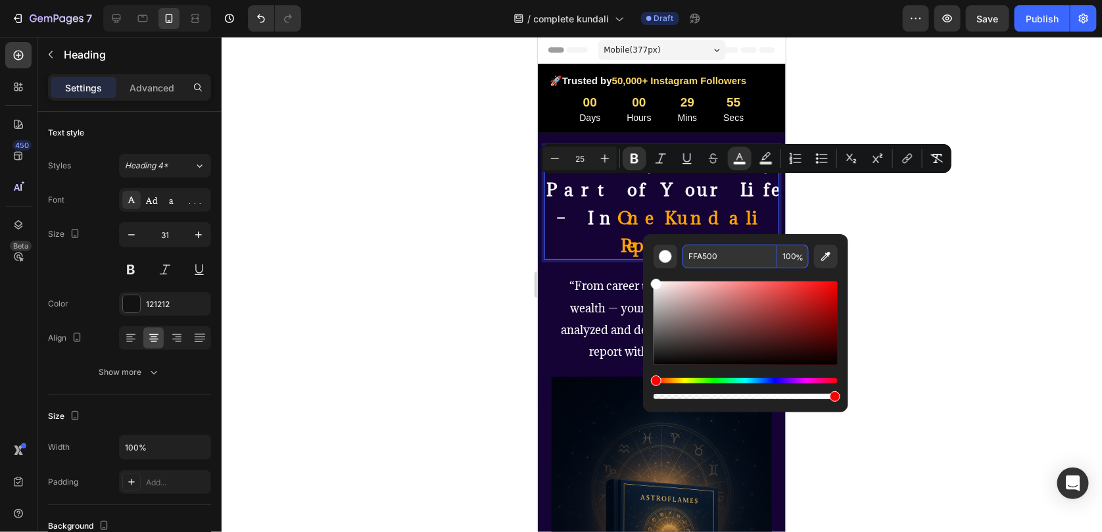
click at [927, 281] on div at bounding box center [662, 284] width 881 height 495
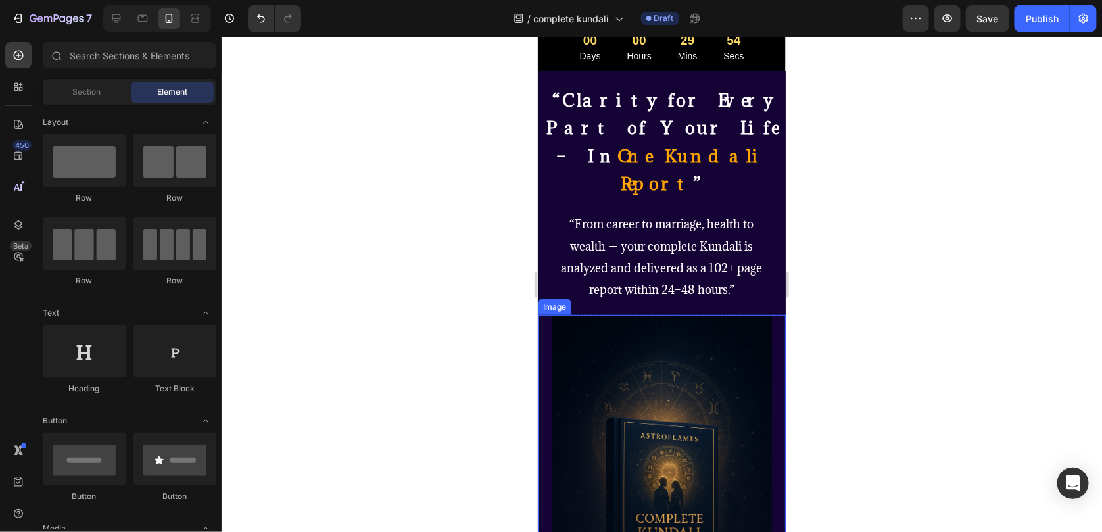
scroll to position [66, 0]
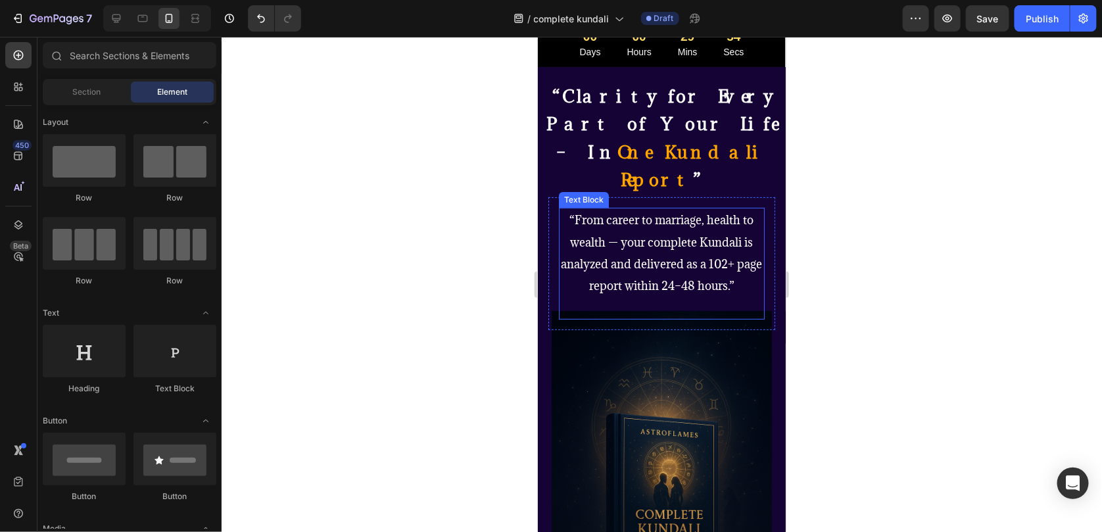
click at [681, 257] on span "“From career to marriage, health to wealth — your complete Kundali is analyzed …" at bounding box center [661, 252] width 201 height 81
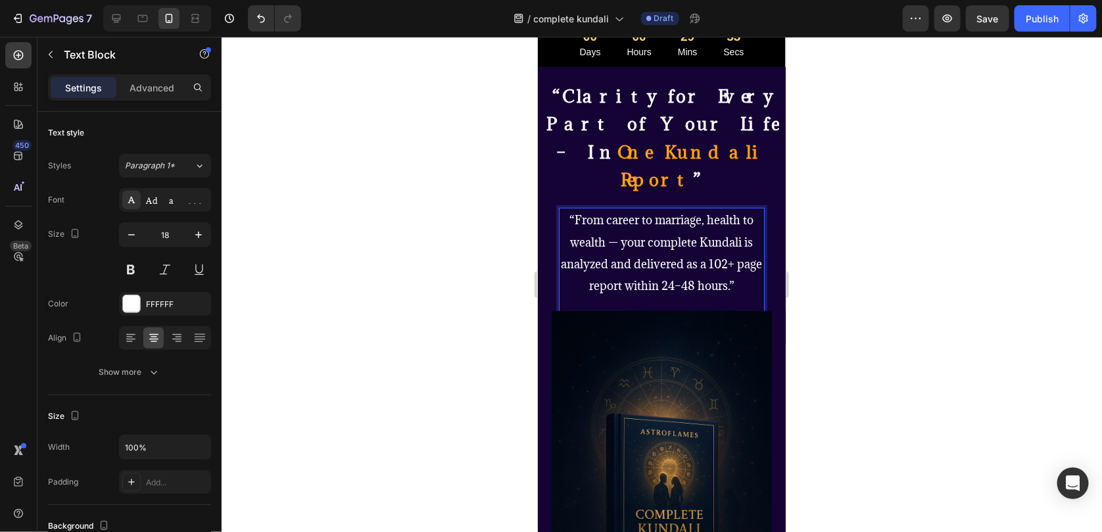
click at [675, 257] on span "“From career to marriage, health to wealth — your complete Kundali is analyzed …" at bounding box center [661, 252] width 201 height 81
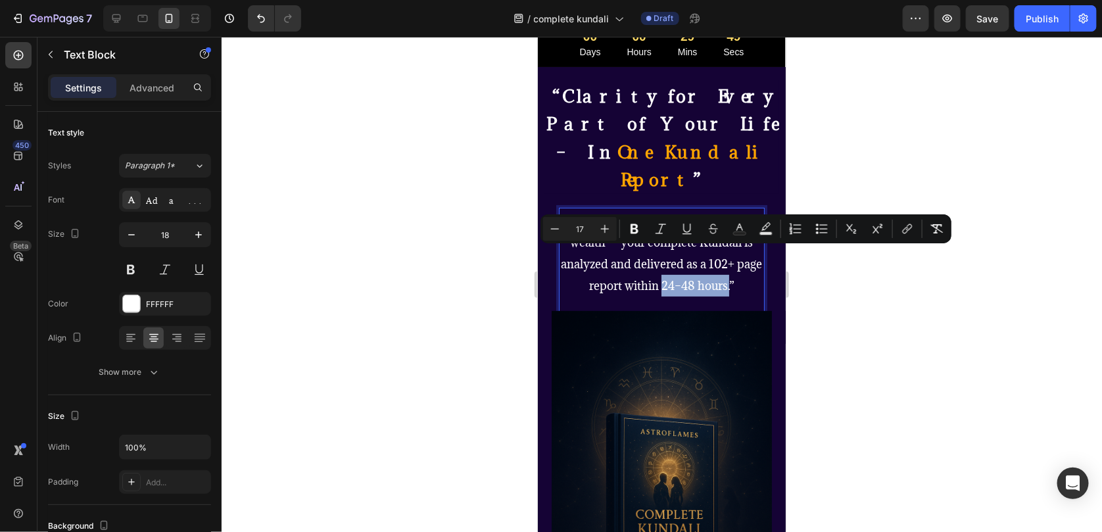
drag, startPoint x: 670, startPoint y: 258, endPoint x: 737, endPoint y: 264, distance: 68.1
click at [737, 264] on p "“From career to marriage, health to wealth — your complete Kundali is analyzed …" at bounding box center [661, 253] width 203 height 88
click at [734, 230] on icon "Editor contextual toolbar" at bounding box center [739, 228] width 13 height 13
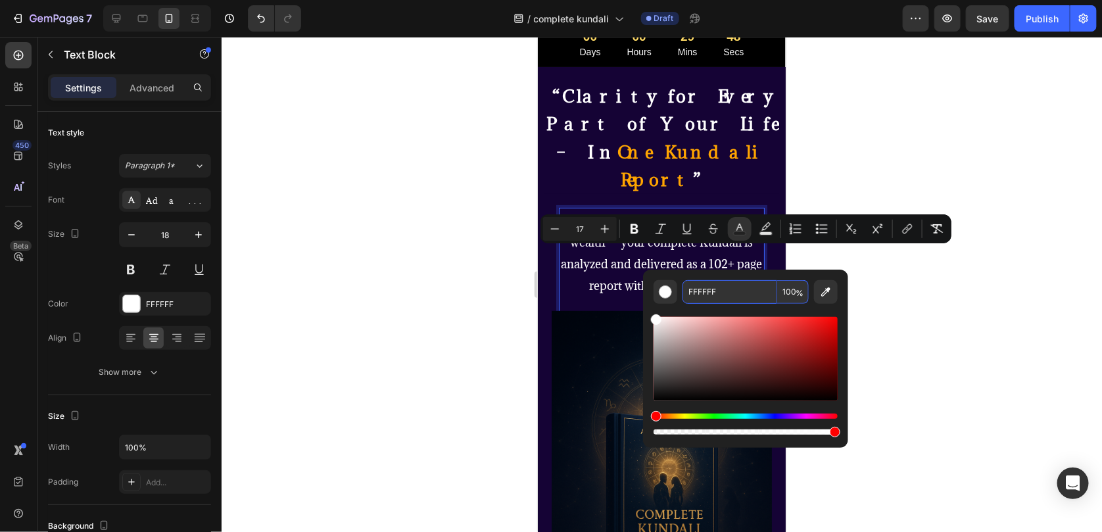
click at [697, 289] on input "FFFFFF" at bounding box center [730, 292] width 95 height 24
paste input "A500"
type input "FFA500"
click at [906, 294] on div at bounding box center [662, 284] width 881 height 495
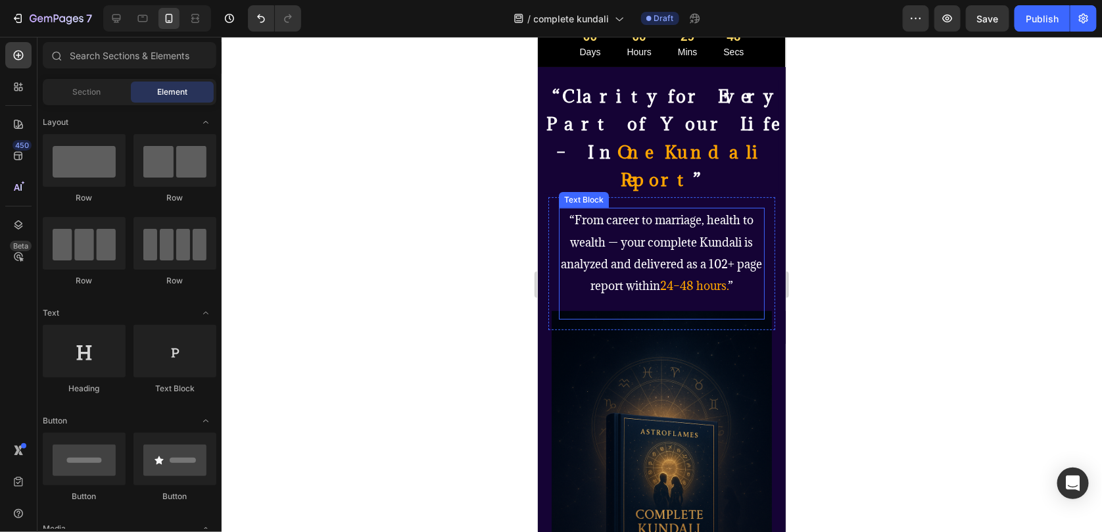
click at [718, 241] on span "“From career to marriage, health to wealth — your complete Kundali is analyzed …" at bounding box center [661, 252] width 201 height 81
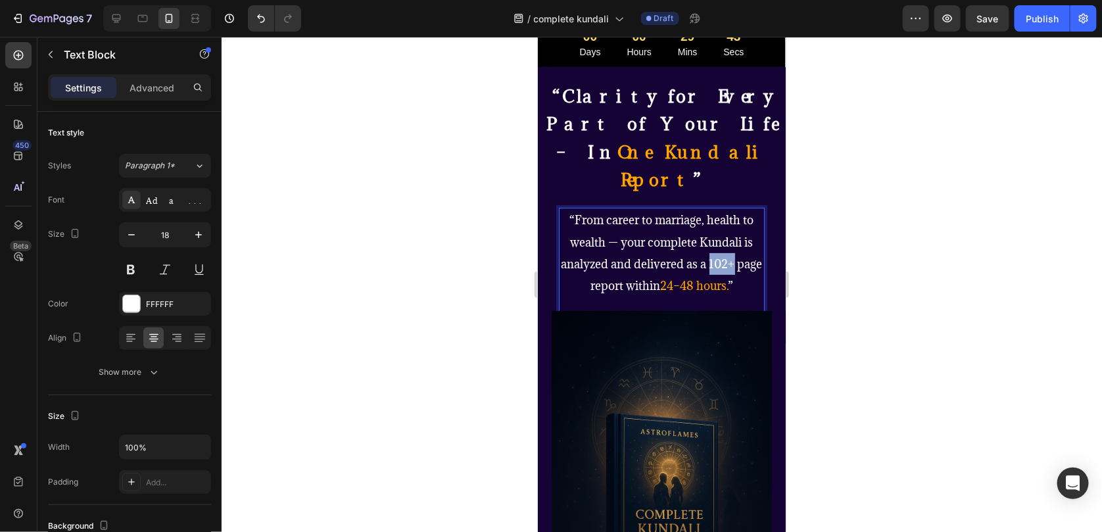
drag, startPoint x: 716, startPoint y: 237, endPoint x: 742, endPoint y: 239, distance: 25.7
click at [742, 239] on span "“From career to marriage, health to wealth — your complete Kundali is analyzed …" at bounding box center [661, 252] width 201 height 81
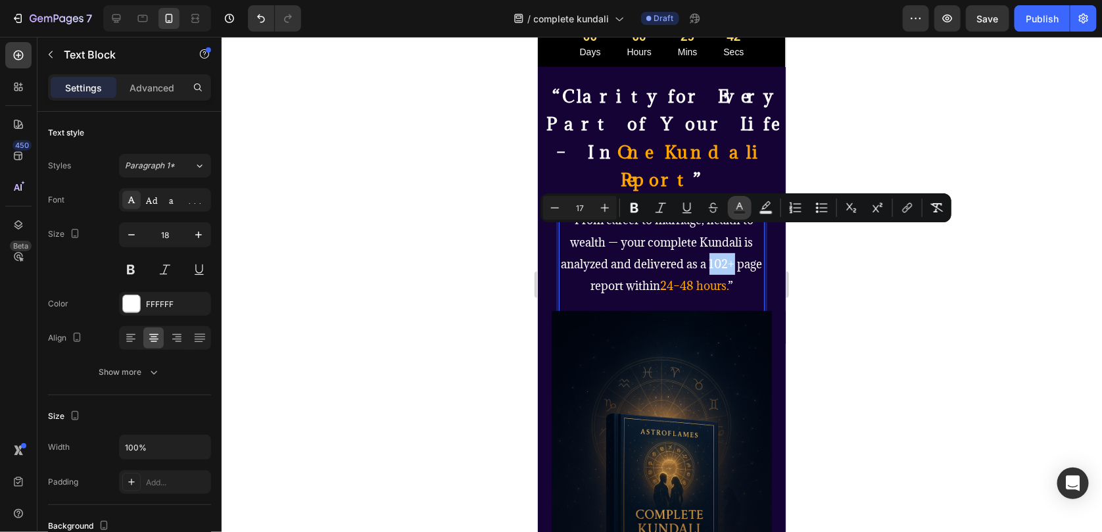
click at [730, 208] on button "Text Color" at bounding box center [740, 208] width 24 height 24
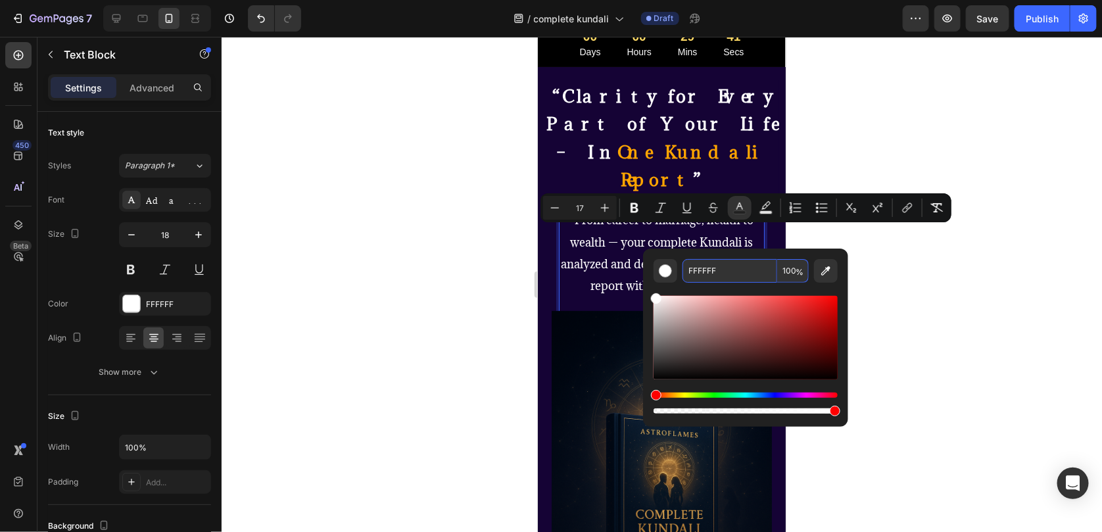
click at [714, 273] on input "FFFFFF" at bounding box center [730, 271] width 95 height 24
paste input "A500"
type input "FFA500"
click at [883, 293] on div at bounding box center [662, 284] width 881 height 495
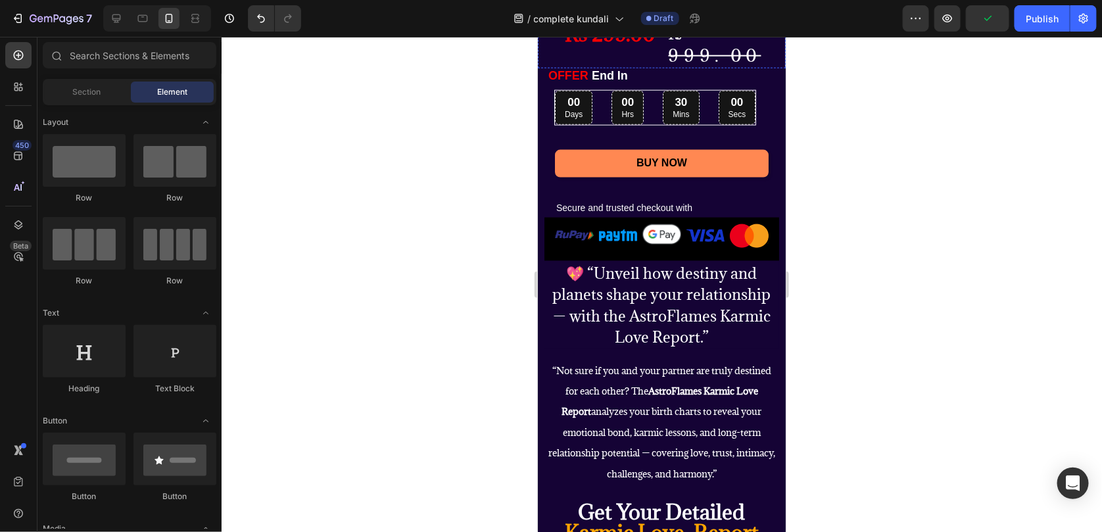
scroll to position [855, 0]
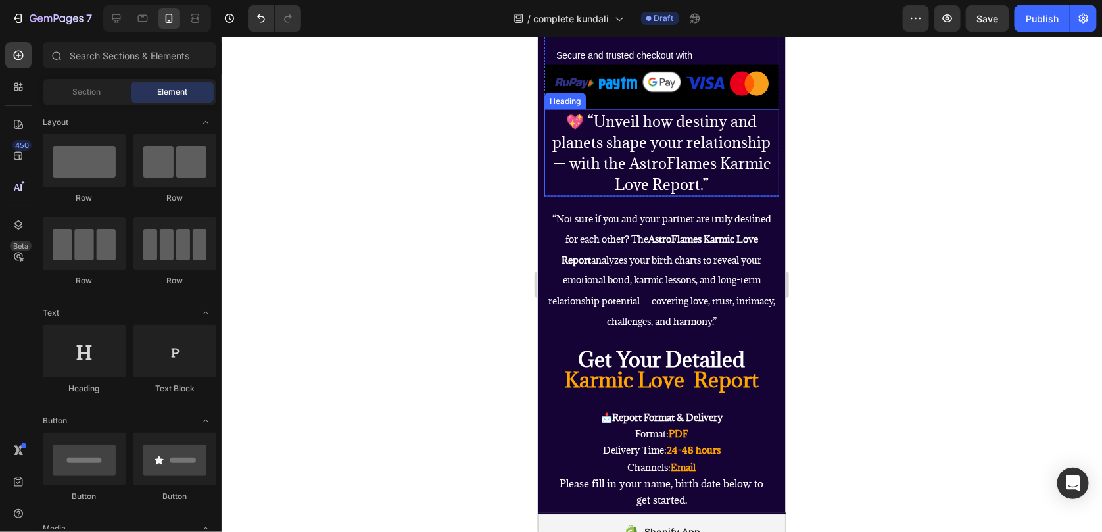
click at [661, 176] on span "💖 “Unveil how destiny and planets shape your relationship — with the AstroFlame…" at bounding box center [661, 152] width 218 height 84
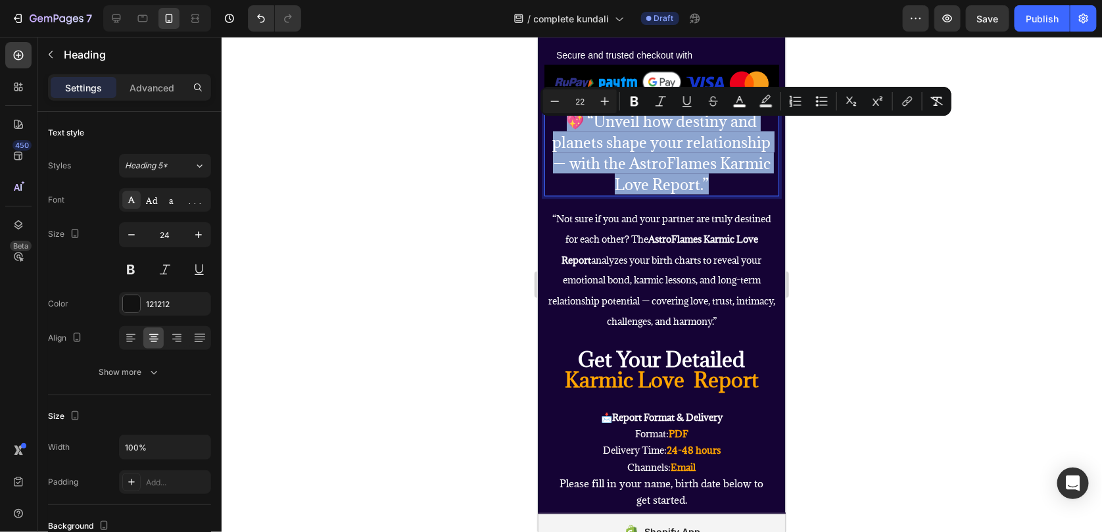
click at [647, 182] on p "💖 “Unveil how destiny and planets shape your relationship — with the AstroFlame…" at bounding box center [661, 152] width 232 height 85
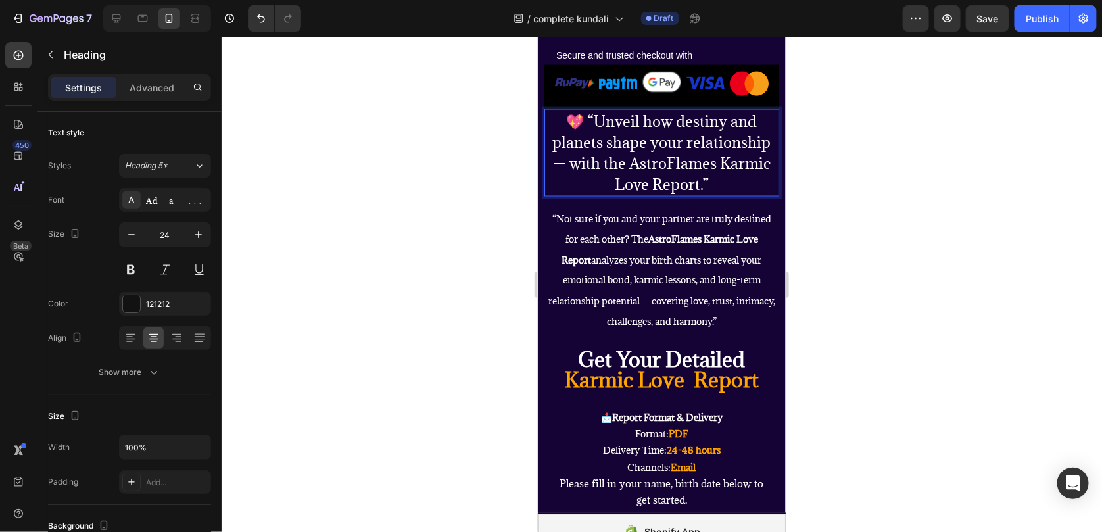
click at [647, 182] on p "💖 “Unveil how destiny and planets shape your relationship — with the AstroFlame…" at bounding box center [661, 152] width 232 height 85
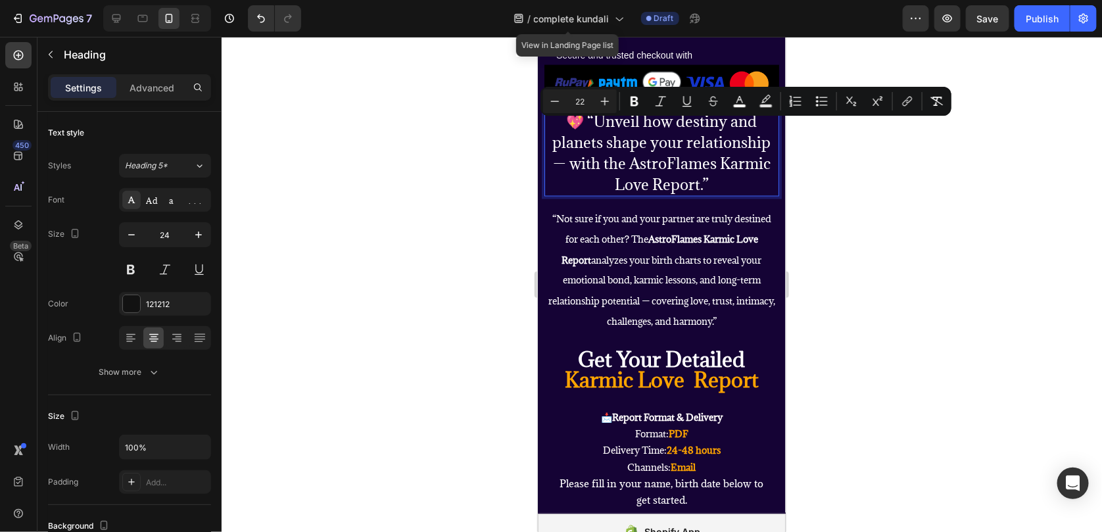
type input "24"
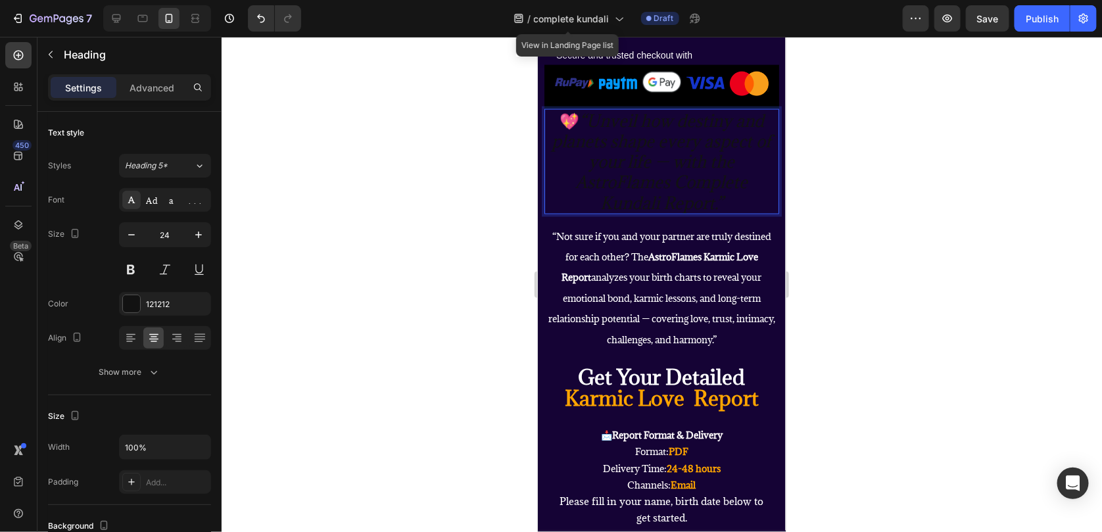
click at [633, 184] on icon "“Unveil how destiny and planets shape every aspect of your life — with the Astr…" at bounding box center [662, 161] width 220 height 104
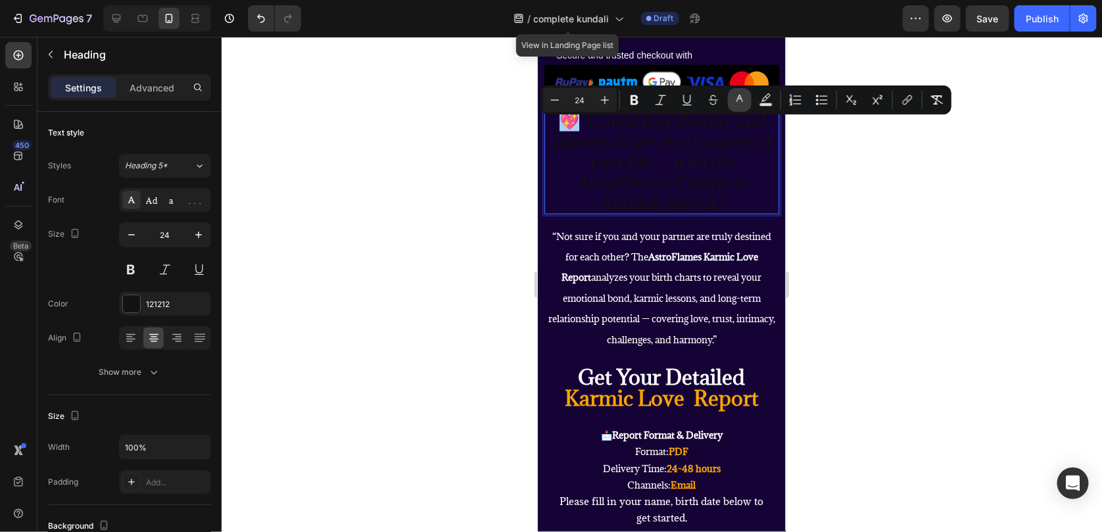
click at [748, 99] on button "color" at bounding box center [740, 100] width 24 height 24
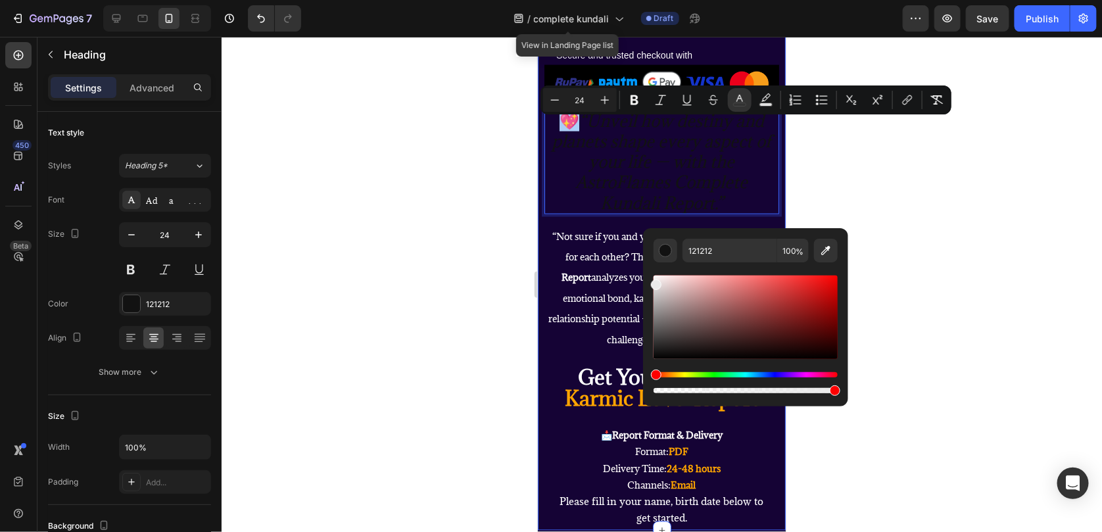
drag, startPoint x: 1191, startPoint y: 392, endPoint x: 629, endPoint y: 230, distance: 584.7
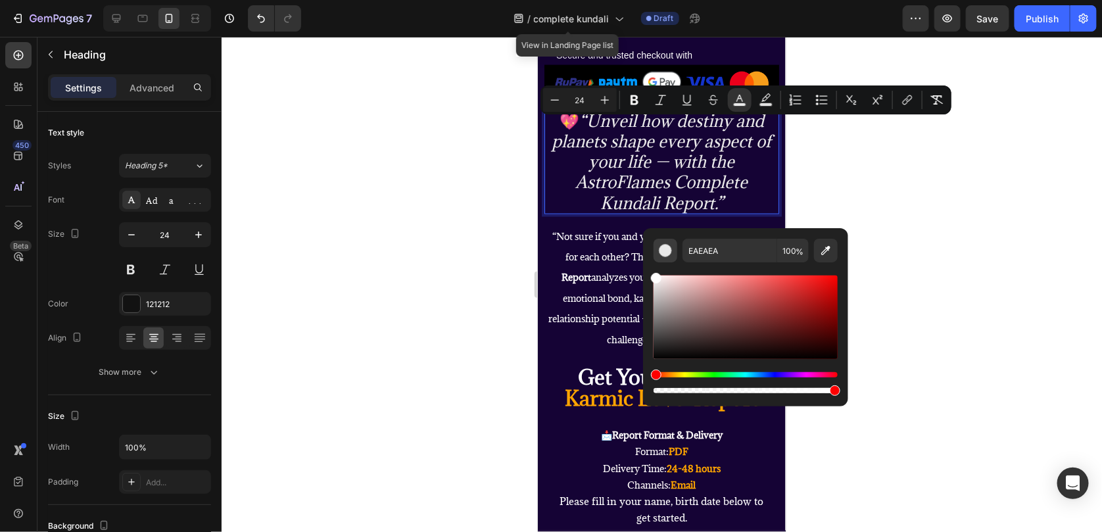
drag, startPoint x: 653, startPoint y: 285, endPoint x: 654, endPoint y: 250, distance: 35.5
click at [649, 254] on div "EAEAEA 100 %" at bounding box center [745, 312] width 205 height 168
type input "FFFFFF"
click at [881, 222] on div at bounding box center [662, 284] width 881 height 495
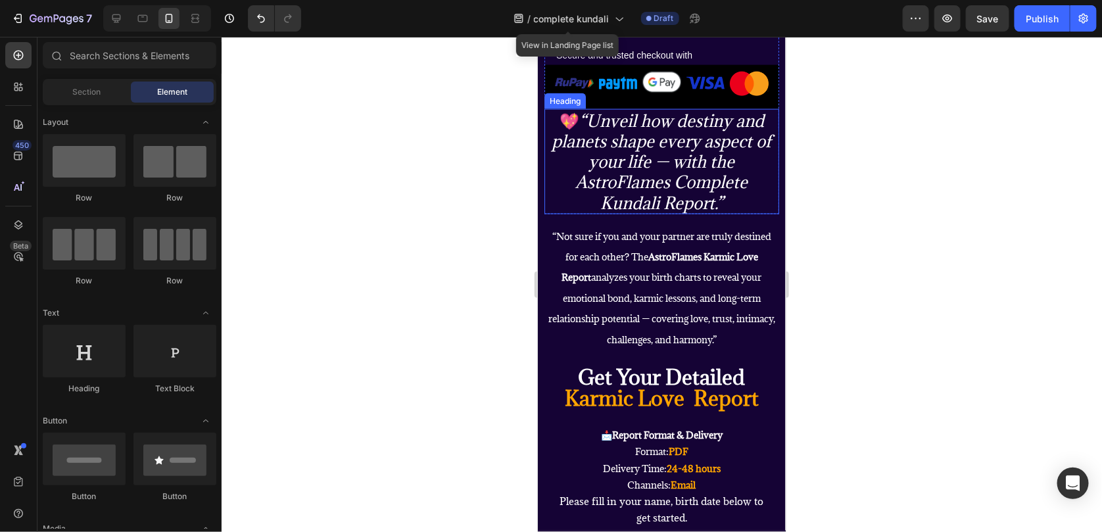
click at [670, 179] on icon "“Unveil how destiny and planets shape every aspect of your life — with the Astr…" at bounding box center [662, 161] width 220 height 104
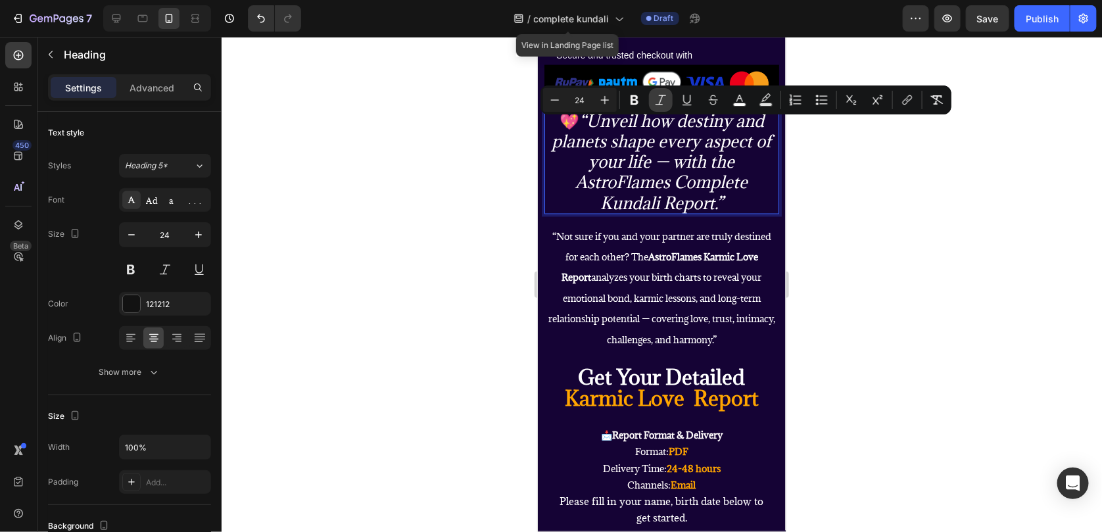
click at [664, 97] on icon "Editor contextual toolbar" at bounding box center [660, 99] width 13 height 13
click at [651, 95] on button "Italic" at bounding box center [661, 100] width 24 height 24
click at [924, 259] on div at bounding box center [662, 284] width 881 height 495
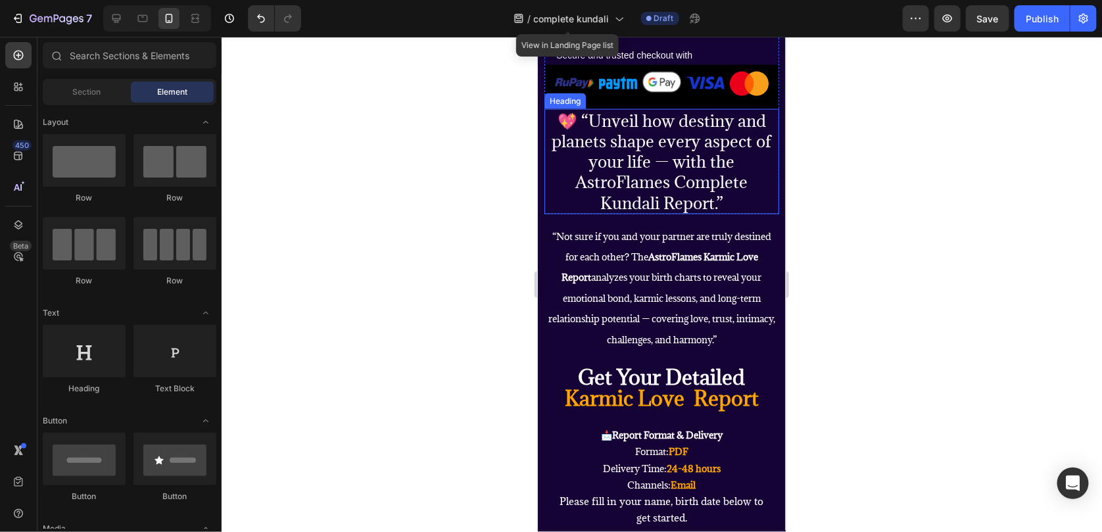
click at [665, 149] on span "💖 “Unveil how destiny and planets shape every aspect of your life — with the As…" at bounding box center [662, 161] width 220 height 104
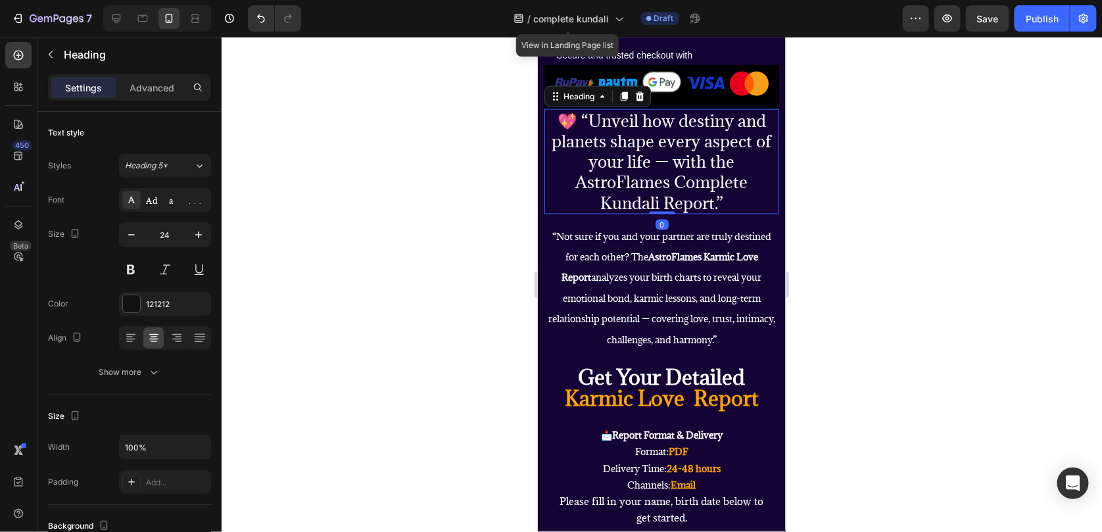
click at [962, 269] on div at bounding box center [662, 284] width 881 height 495
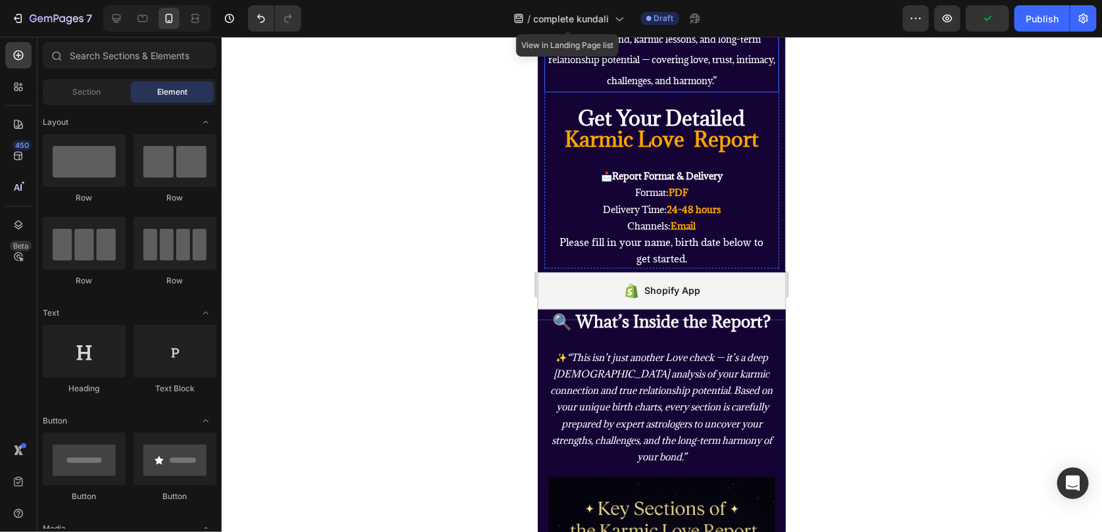
scroll to position [1118, 0]
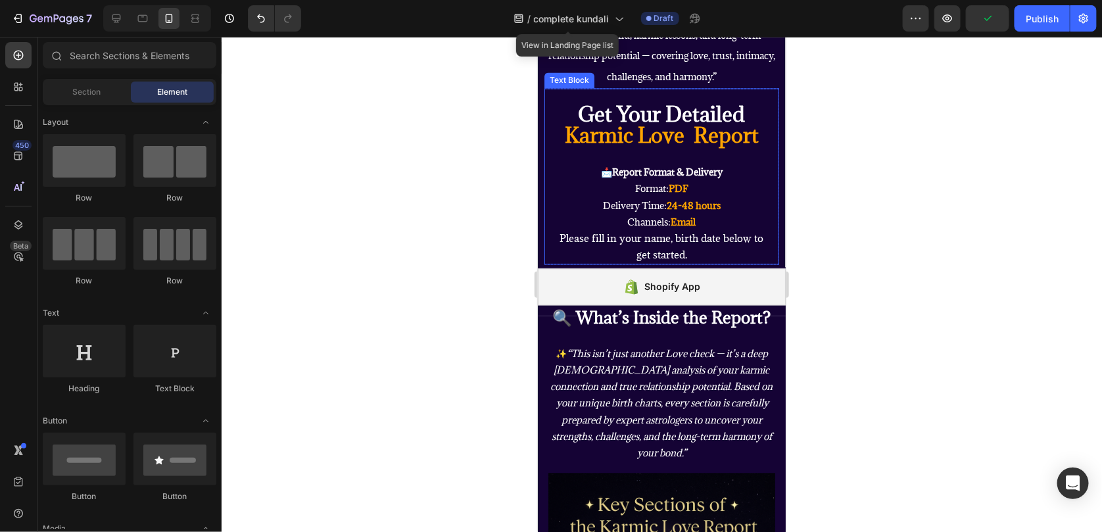
click at [620, 143] on strong "Karmic Love Report" at bounding box center [661, 135] width 194 height 27
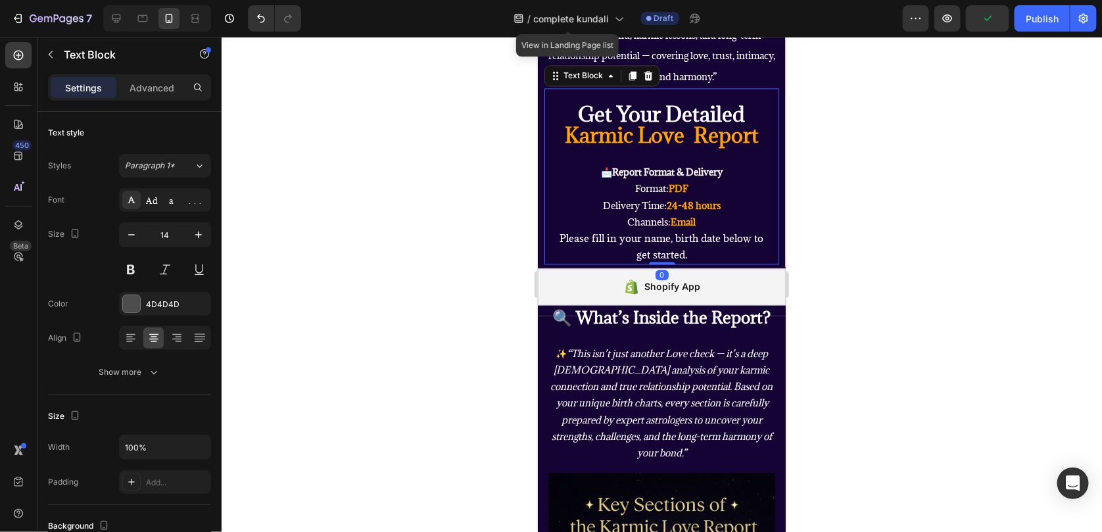
click at [652, 149] on strong "Karmic Love Report" at bounding box center [661, 135] width 194 height 27
click at [674, 149] on strong "Karmic Love Report" at bounding box center [661, 135] width 194 height 27
click at [675, 149] on strong "Karmic Love Report" at bounding box center [661, 135] width 194 height 27
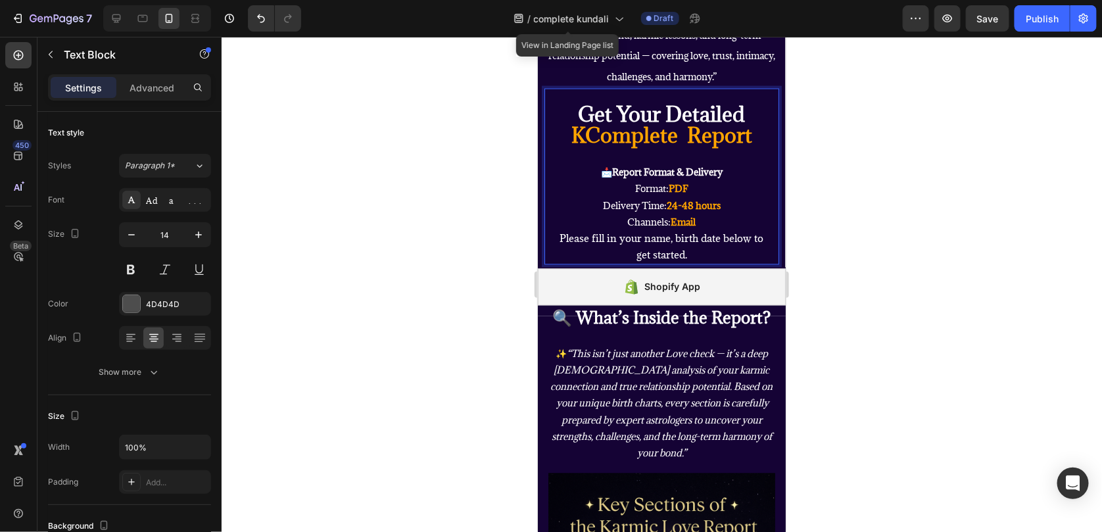
click at [583, 149] on strong "KComplete Report" at bounding box center [661, 135] width 181 height 27
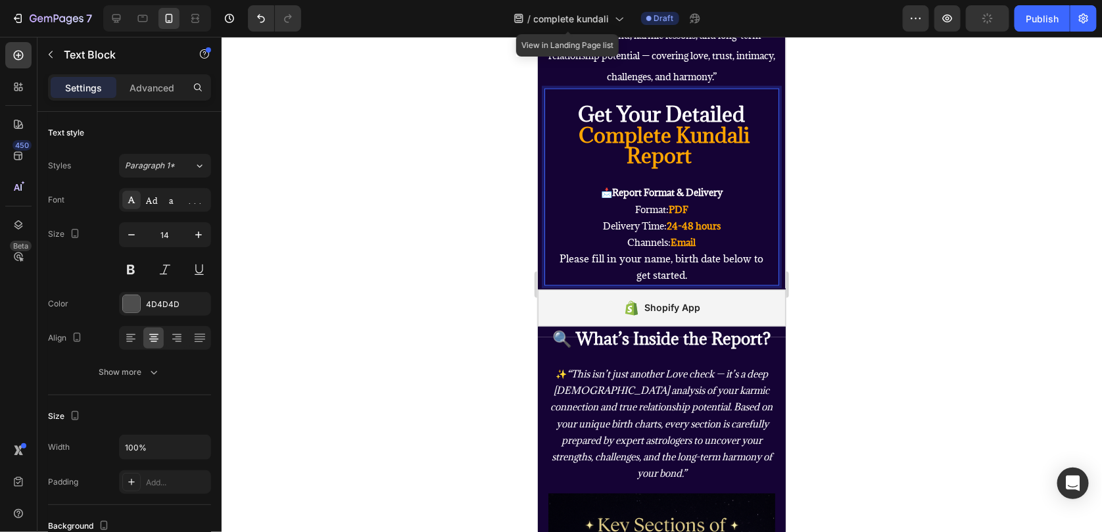
click at [964, 252] on div at bounding box center [662, 284] width 881 height 495
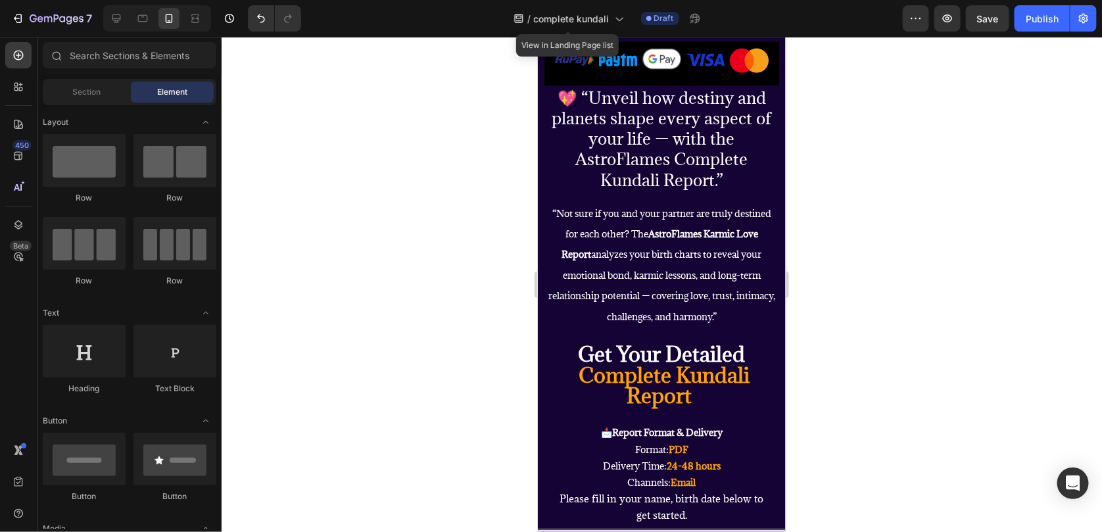
scroll to position [855, 0]
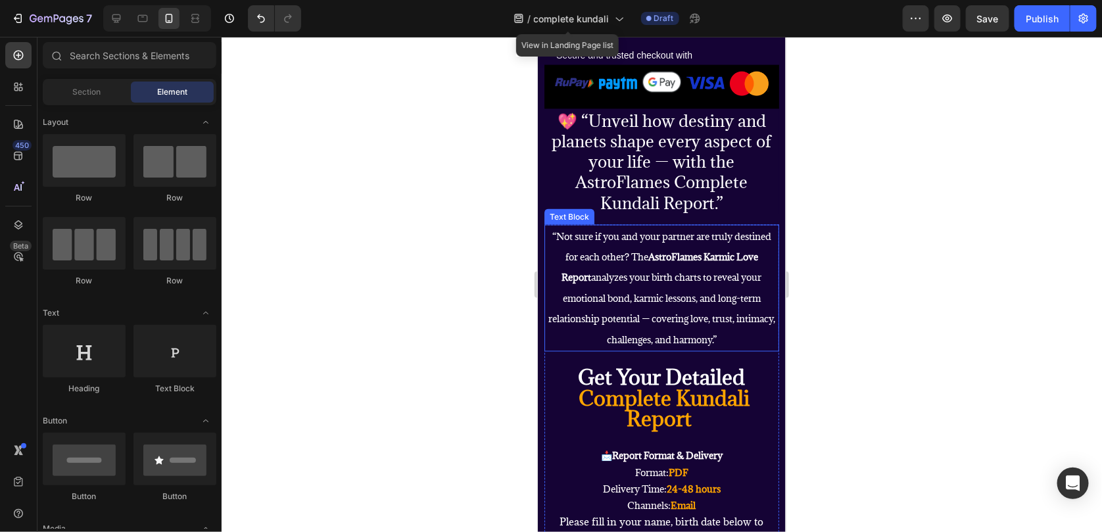
click at [670, 308] on span "“Not sure if you and your partner are truly destined for each other? The AstroF…" at bounding box center [661, 288] width 227 height 116
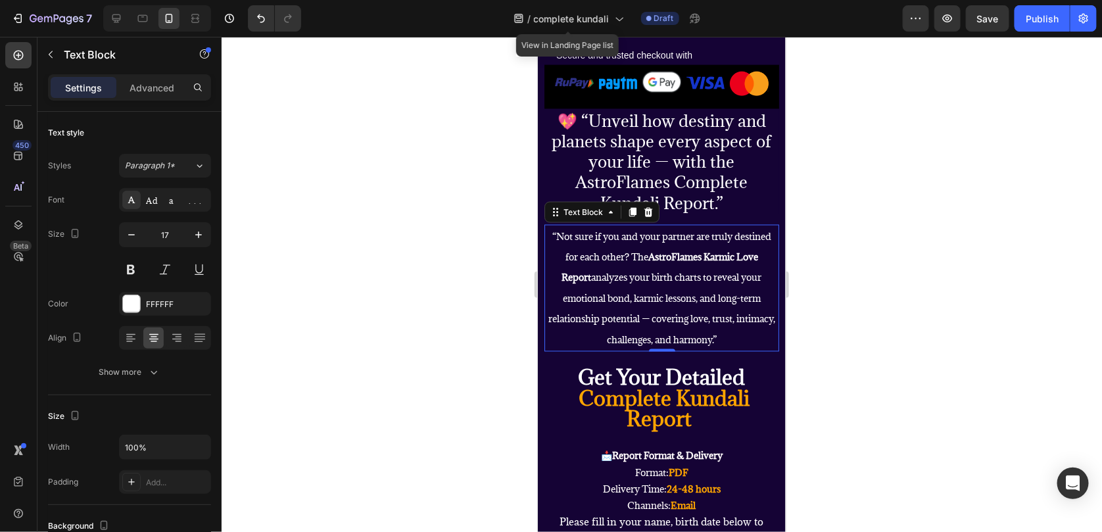
click at [670, 308] on span "“Not sure if you and your partner are truly destined for each other? The AstroF…" at bounding box center [661, 288] width 227 height 116
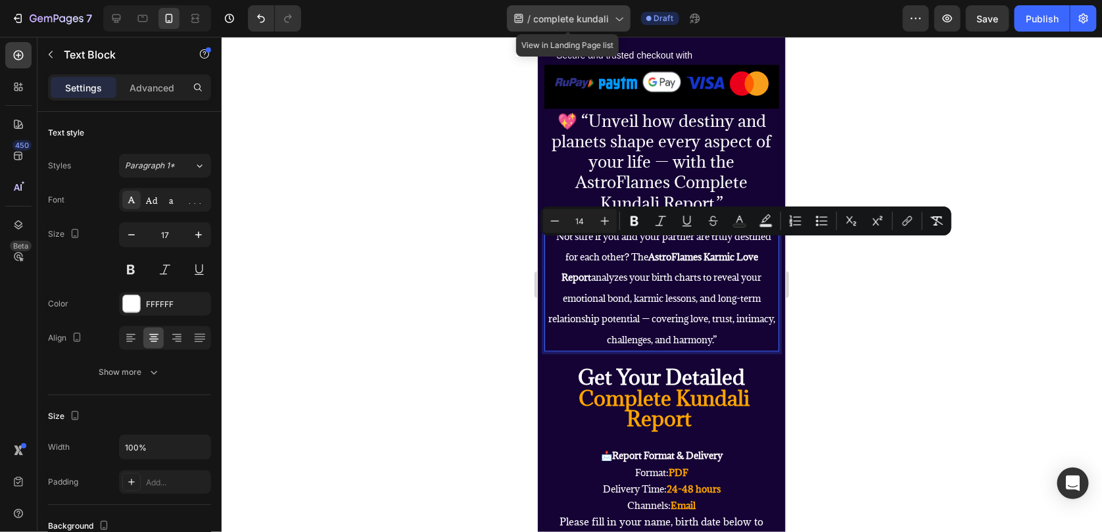
copy span "“Not sure if you and your partner are truly destined for each other? The AstroF…"
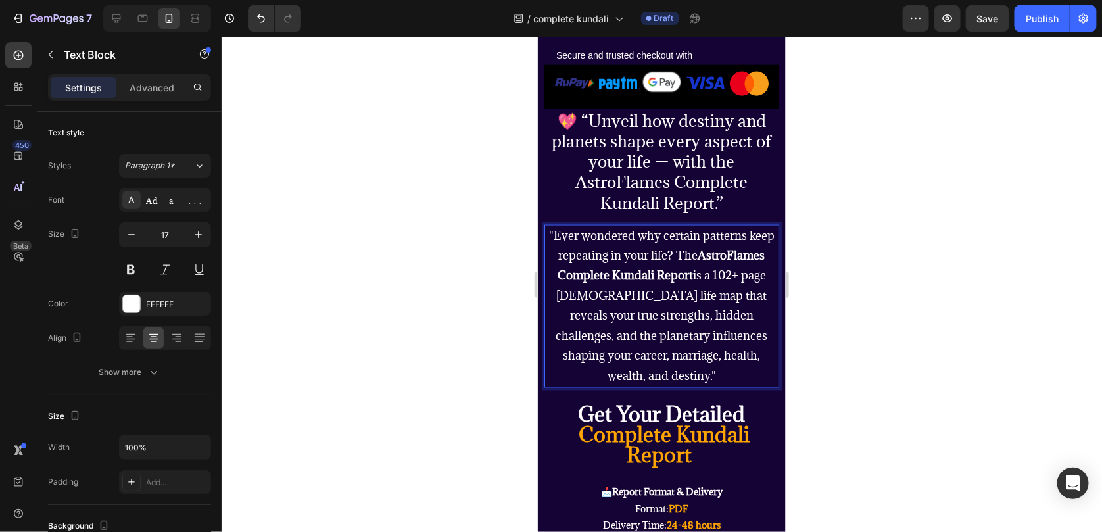
click at [663, 336] on p ""Ever wondered why certain patterns keep repeating in your life? The AstroFlame…" at bounding box center [661, 306] width 232 height 161
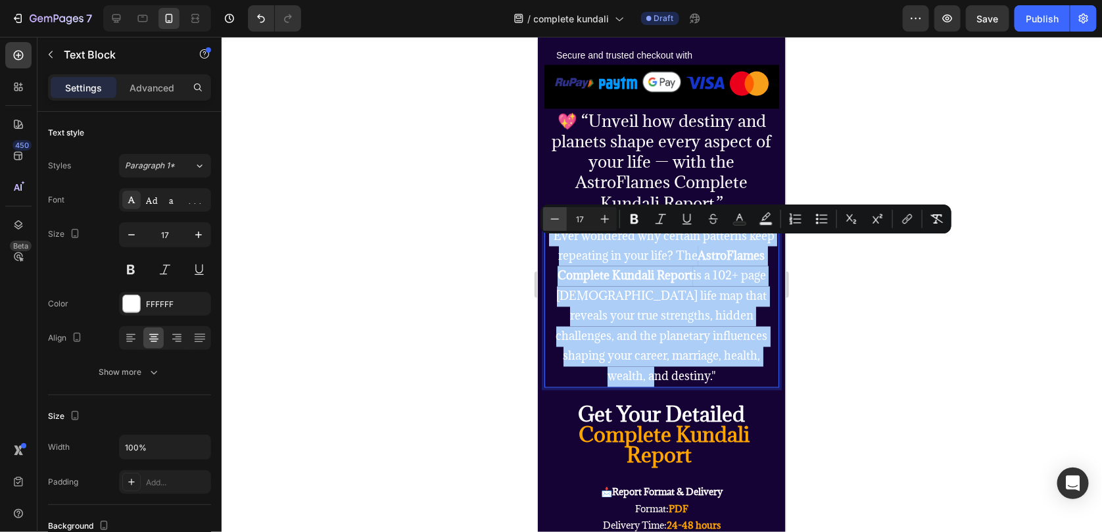
click at [566, 224] on button "Minus" at bounding box center [555, 219] width 24 height 24
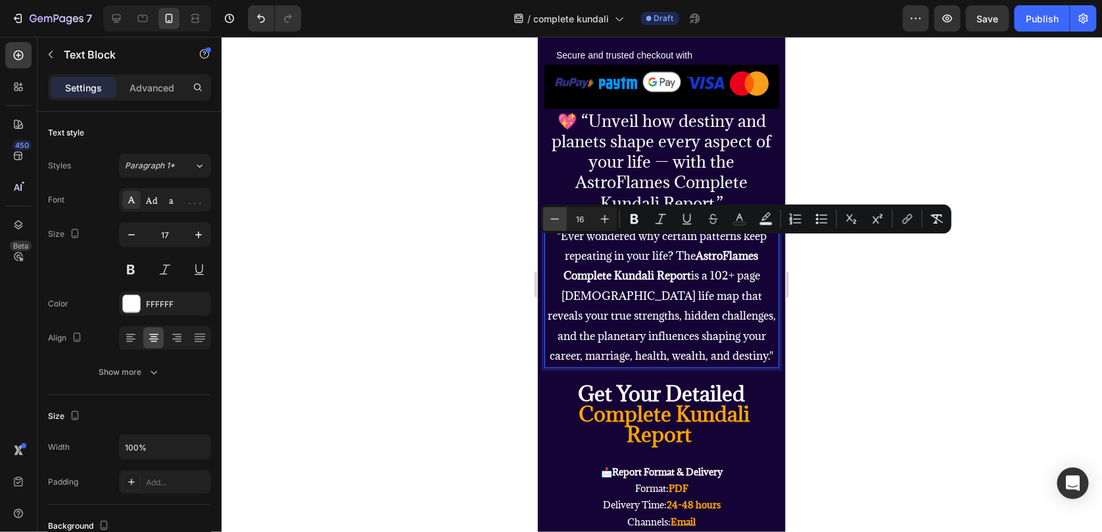
click at [566, 224] on button "Minus" at bounding box center [555, 219] width 24 height 24
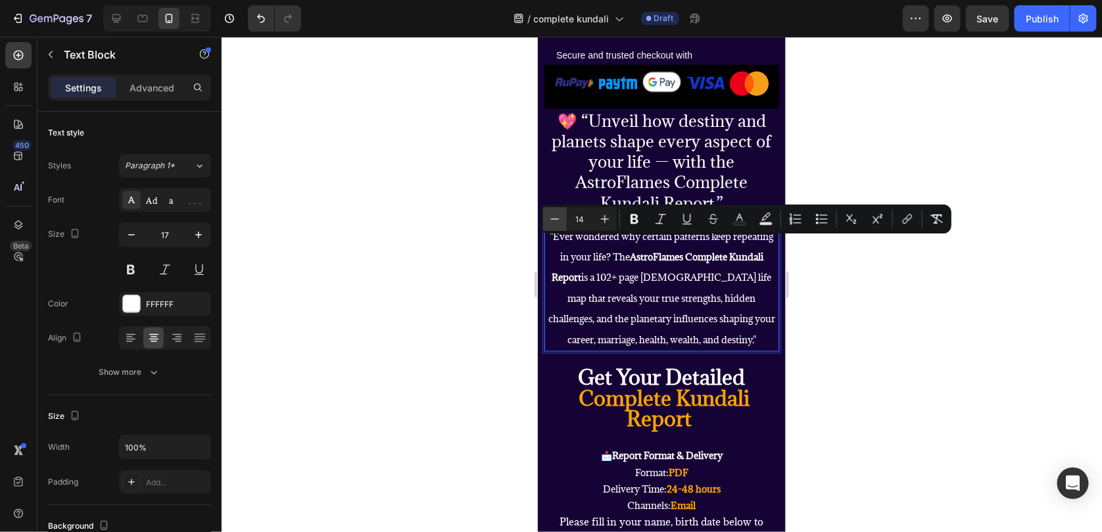
click at [566, 224] on button "Minus" at bounding box center [555, 219] width 24 height 24
type input "12"
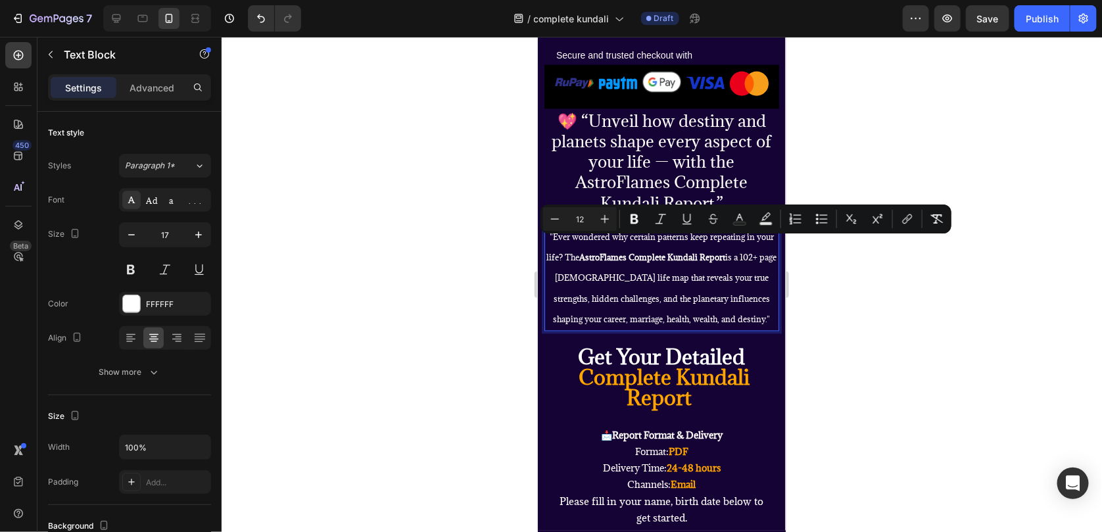
click at [996, 399] on div at bounding box center [662, 284] width 881 height 495
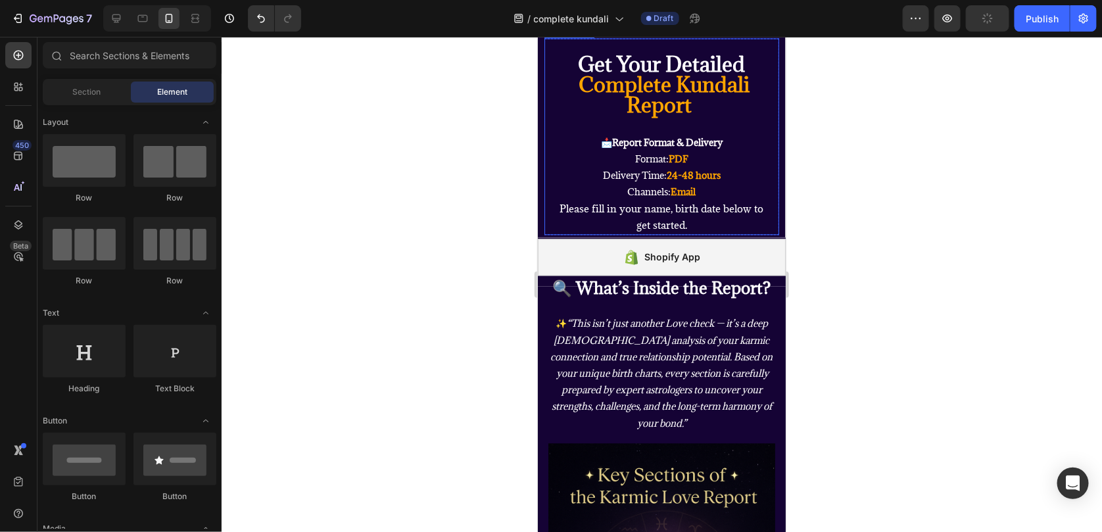
scroll to position [1315, 0]
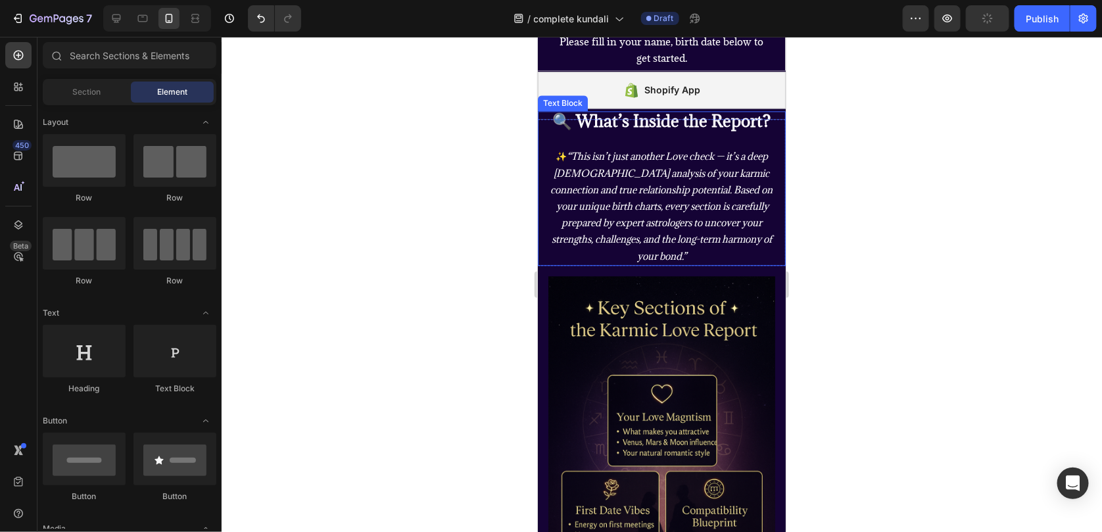
click at [631, 233] on icon "“This isn’t just another Love check — it’s a deep Vedic analysis of your karmic…" at bounding box center [662, 205] width 222 height 112
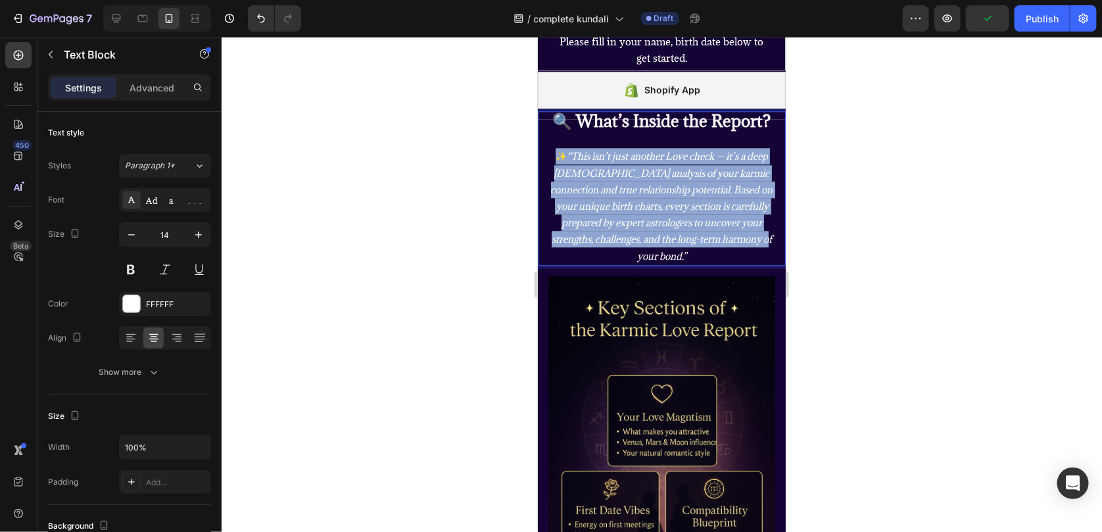
drag, startPoint x: 544, startPoint y: 169, endPoint x: 713, endPoint y: 266, distance: 194.7
click at [713, 265] on div "🔍 What’s Inside the Report? ✨ “This isn’t just another Love check — it’s a deep…" at bounding box center [661, 187] width 235 height 155
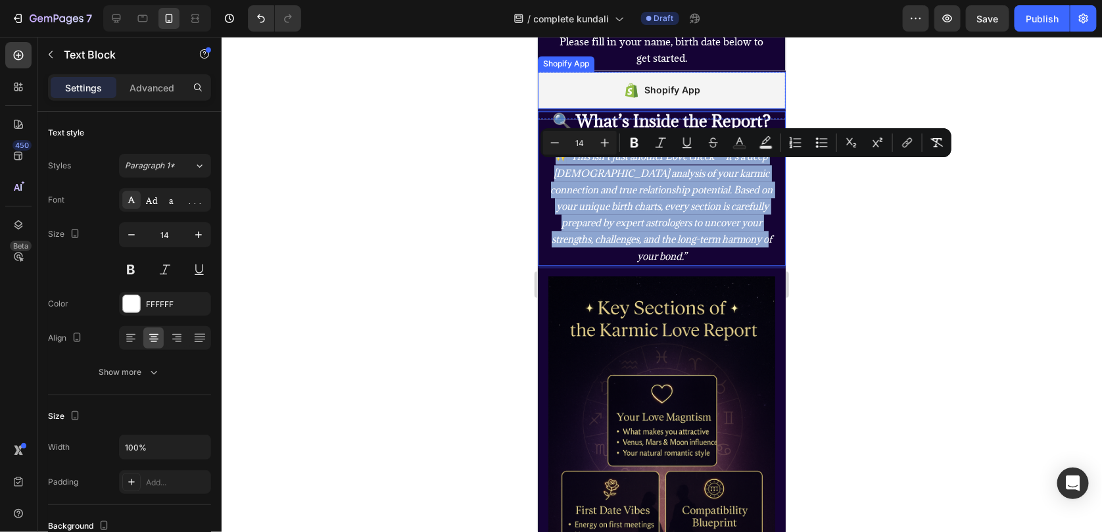
copy p "✨ “This isn’t just another Love check — it’s a deep Vedic analysis of your karm…"
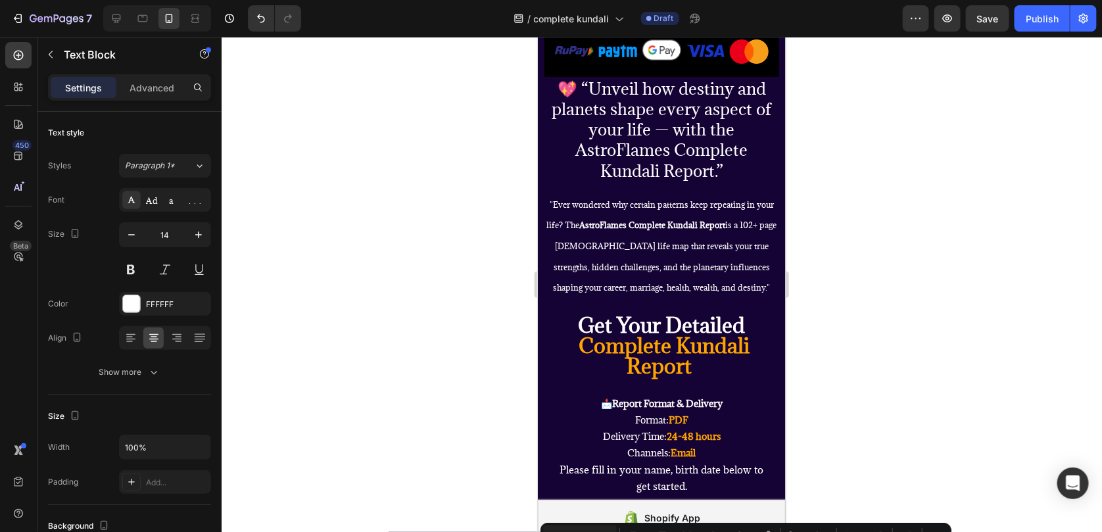
type input "16"
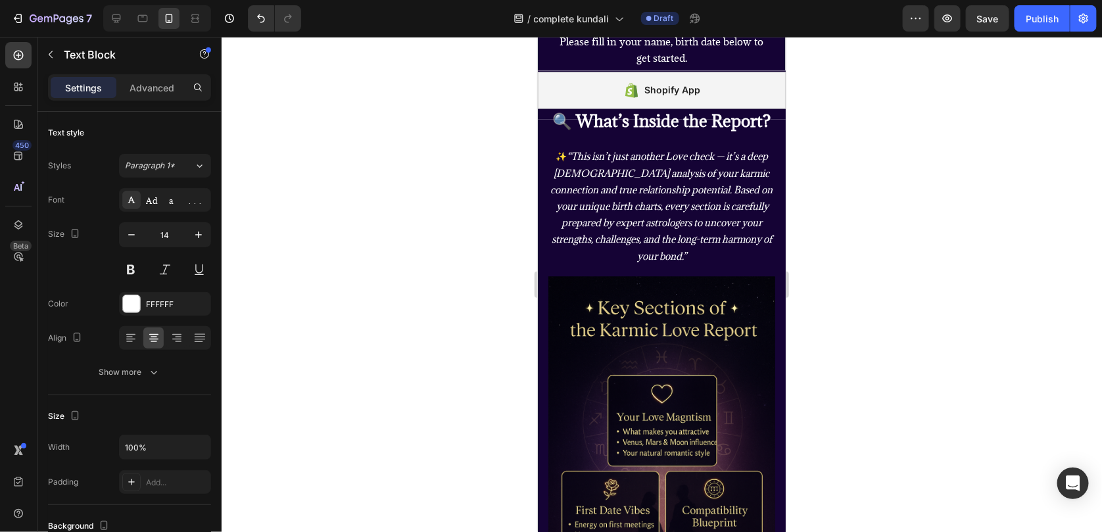
click at [676, 224] on p "✨ “This isn’t just another Love check — it’s a deep Vedic analysis of your karm…" at bounding box center [661, 205] width 232 height 116
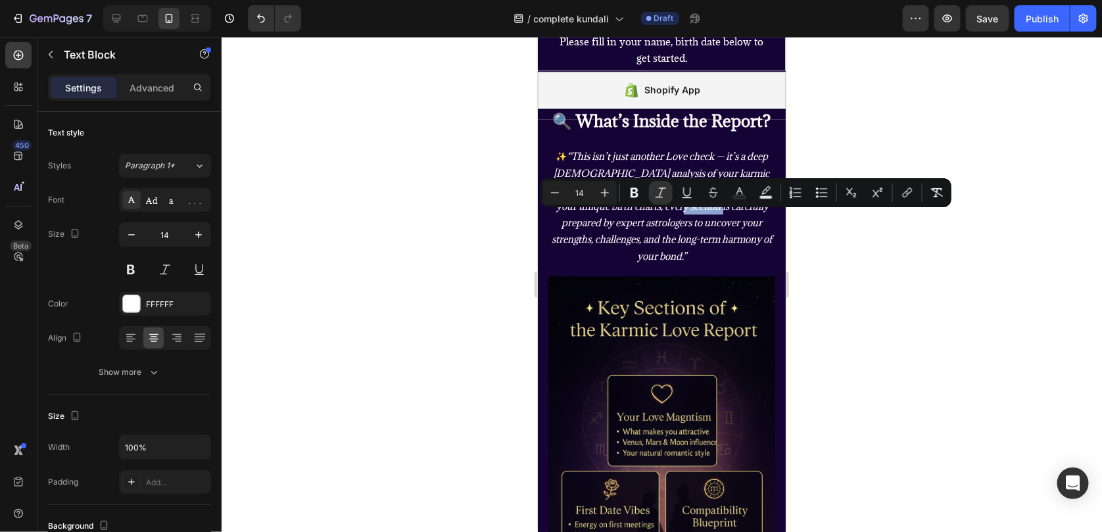
click at [672, 226] on p "✨ “This isn’t just another Love check — it’s a deep Vedic analysis of your karm…" at bounding box center [661, 205] width 232 height 116
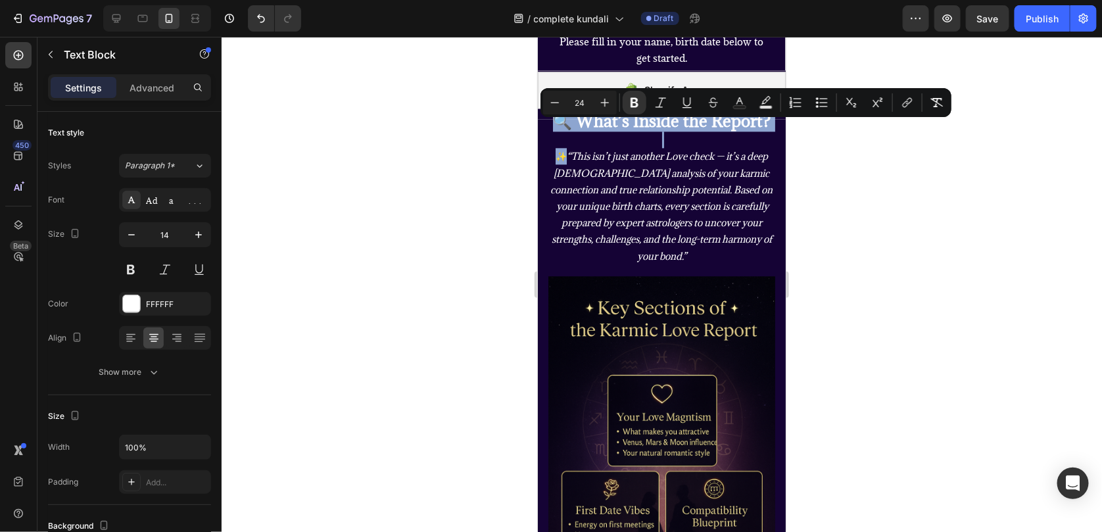
click at [672, 226] on p "✨ “This isn’t just another Love check — it’s a deep Vedic analysis of your karm…" at bounding box center [661, 205] width 232 height 116
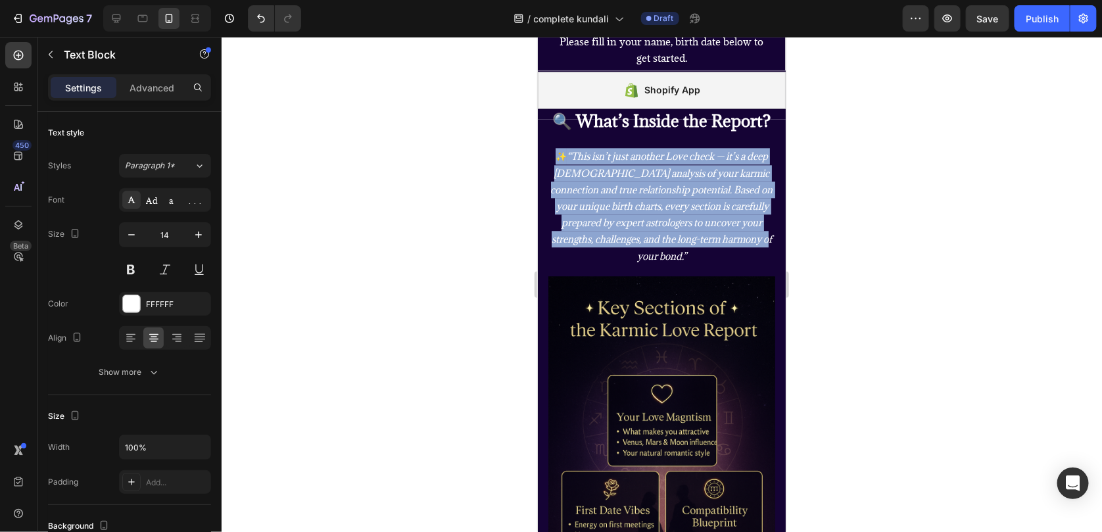
drag, startPoint x: 548, startPoint y: 171, endPoint x: 704, endPoint y: 264, distance: 181.9
click at [704, 263] on p "✨ “This isn’t just another Love check — it’s a deep Vedic analysis of your karm…" at bounding box center [661, 205] width 232 height 116
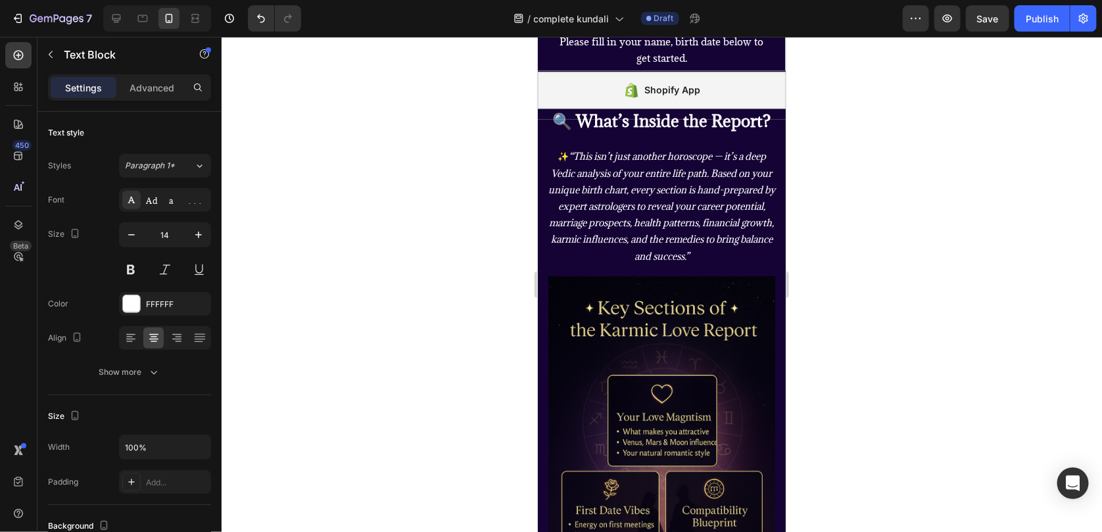
click at [892, 255] on div at bounding box center [662, 284] width 881 height 495
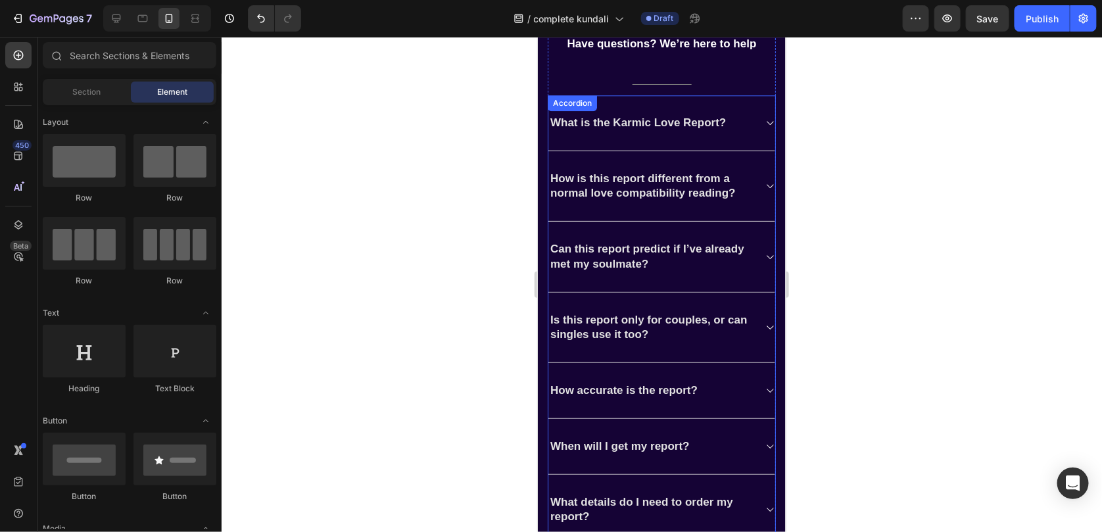
scroll to position [3637, 0]
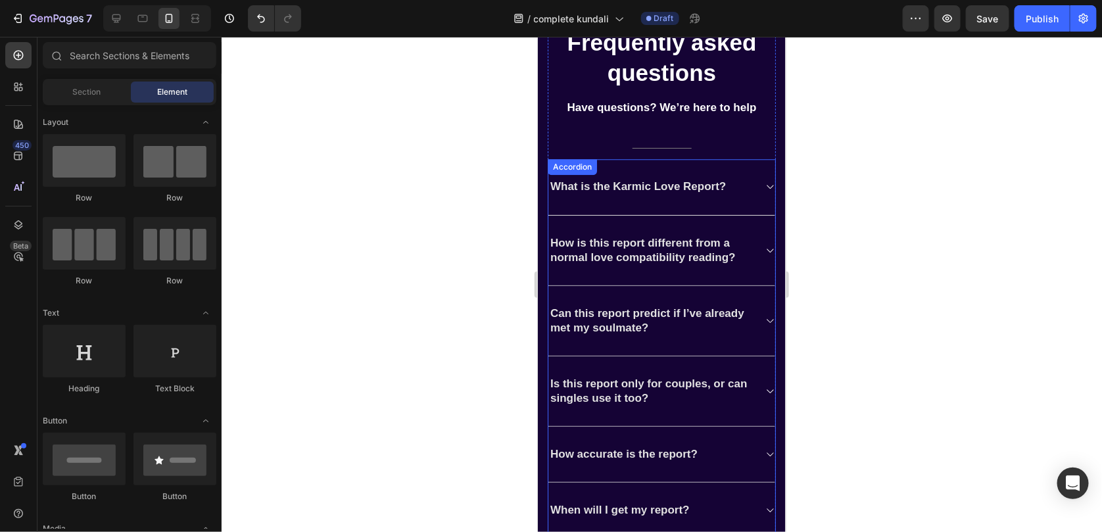
click at [620, 189] on div "What is the Karmic Love Report?" at bounding box center [661, 187] width 227 height 56
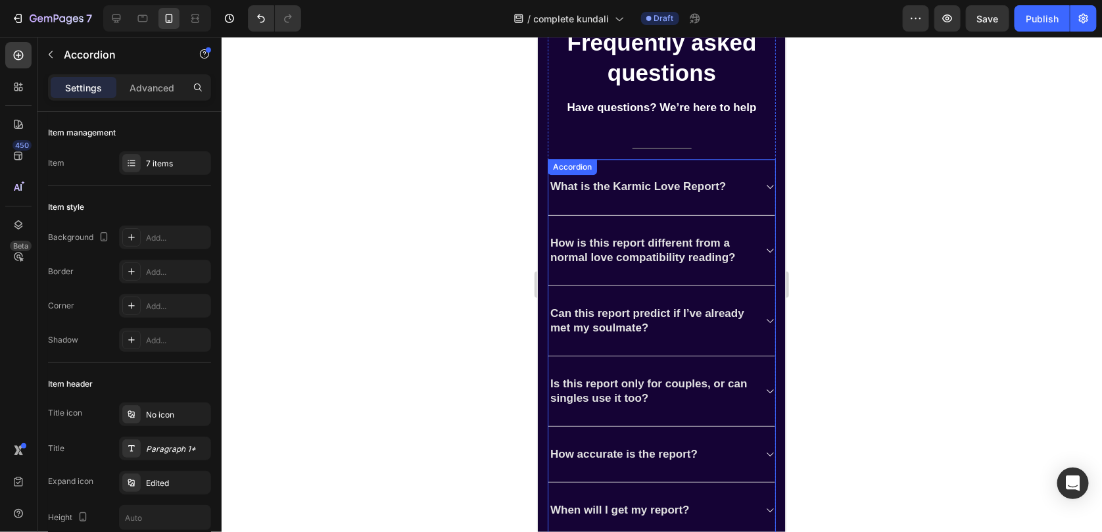
click at [620, 189] on div "What is the Karmic Love Report?" at bounding box center [661, 187] width 227 height 56
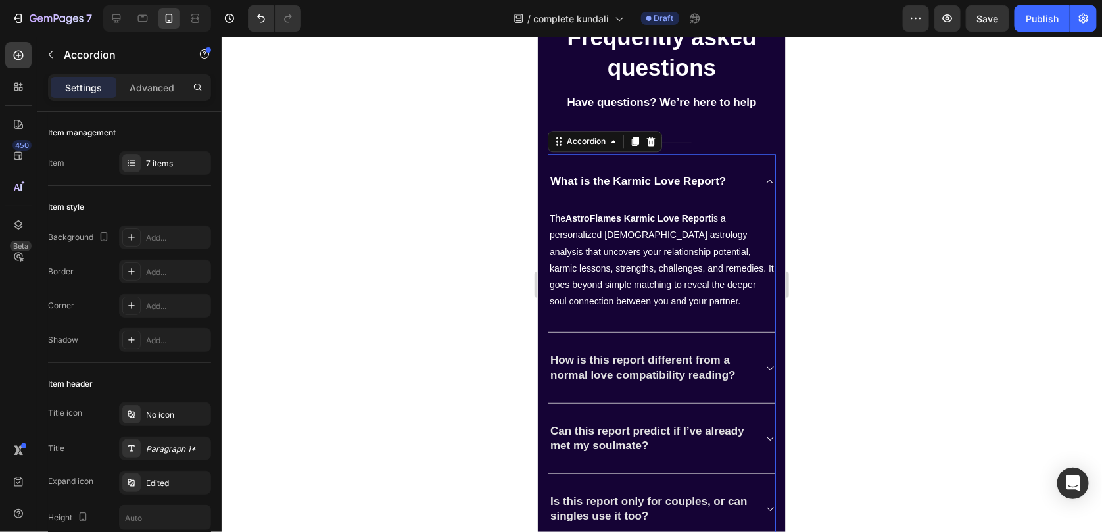
click at [620, 189] on div "What is the Karmic Love Report?" at bounding box center [661, 180] width 227 height 55
click at [623, 188] on p "What is the Karmic Love Report?" at bounding box center [638, 181] width 176 height 14
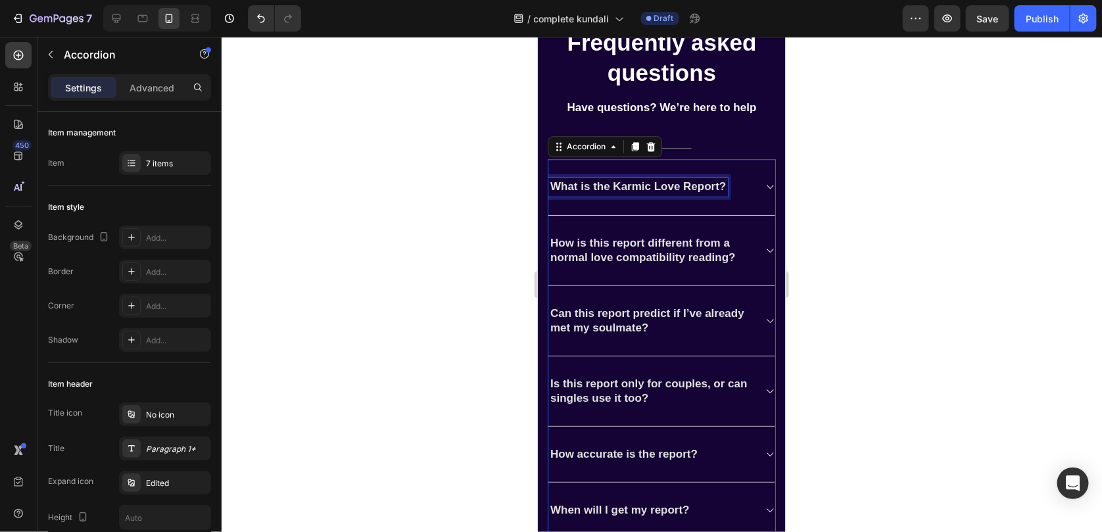
scroll to position [3628, 0]
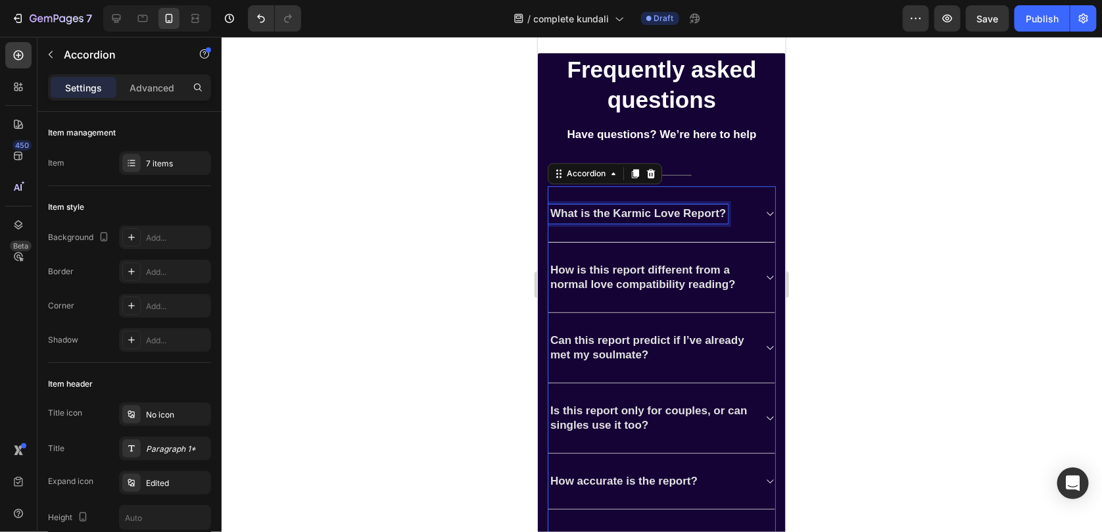
drag, startPoint x: 943, startPoint y: 241, endPoint x: 77, endPoint y: 164, distance: 869.0
click at [943, 241] on div at bounding box center [662, 284] width 881 height 495
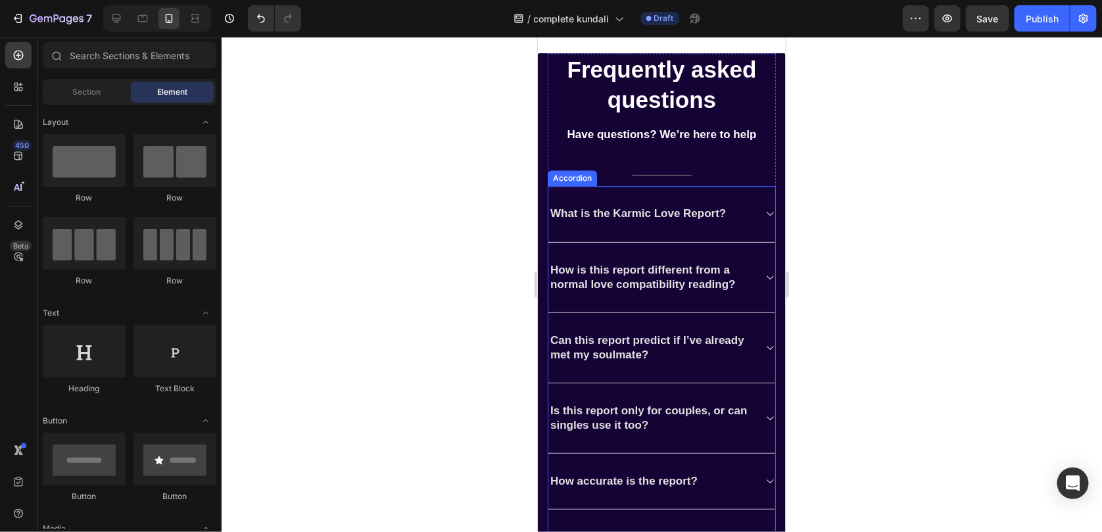
click at [609, 206] on p "What is the Karmic Love Report?" at bounding box center [638, 213] width 176 height 14
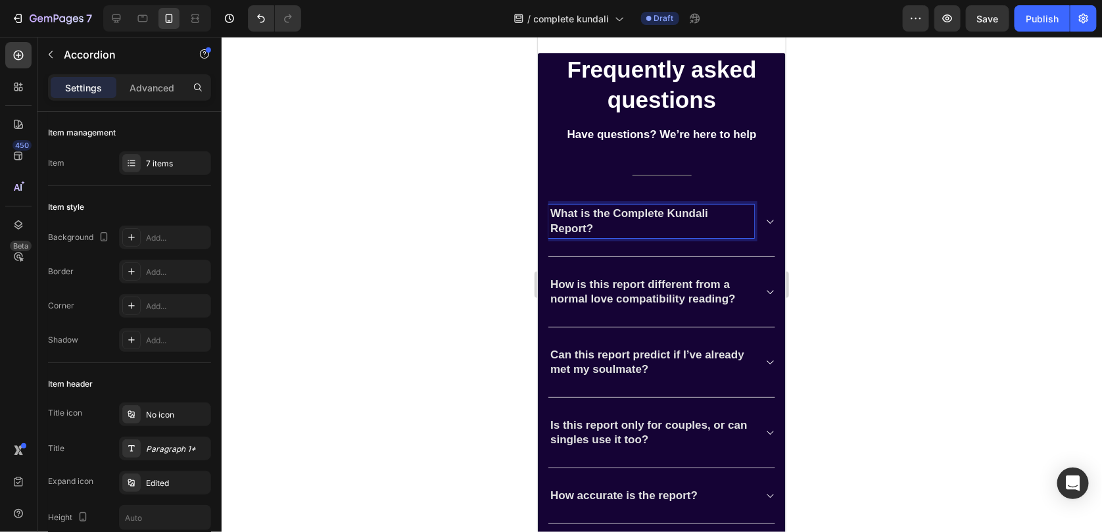
click at [764, 218] on div at bounding box center [769, 221] width 11 height 11
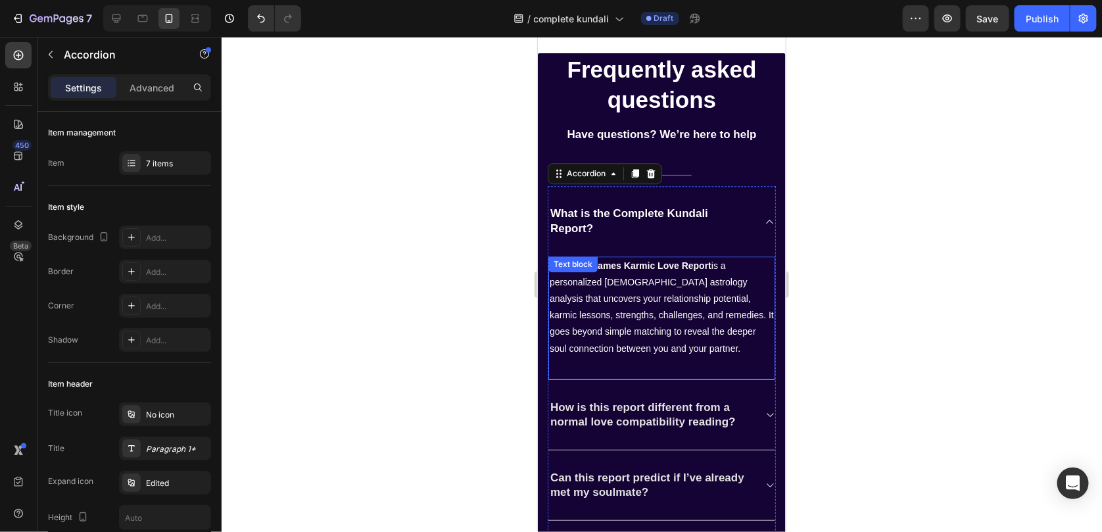
click at [606, 307] on p "The AstroFlames Karmic Love Report is a personalized Vedic astrology analysis t…" at bounding box center [661, 306] width 224 height 99
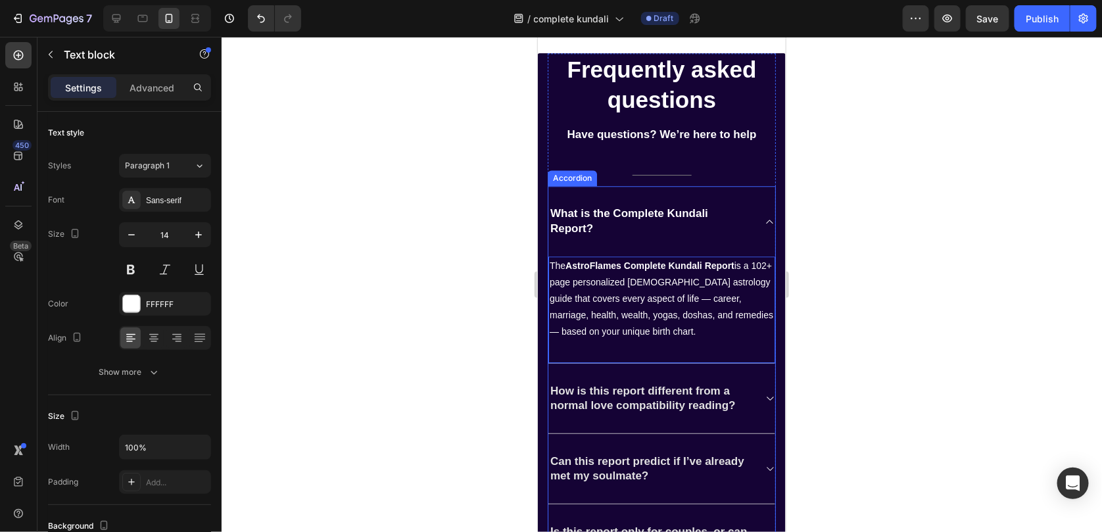
click at [764, 217] on icon at bounding box center [769, 221] width 10 height 11
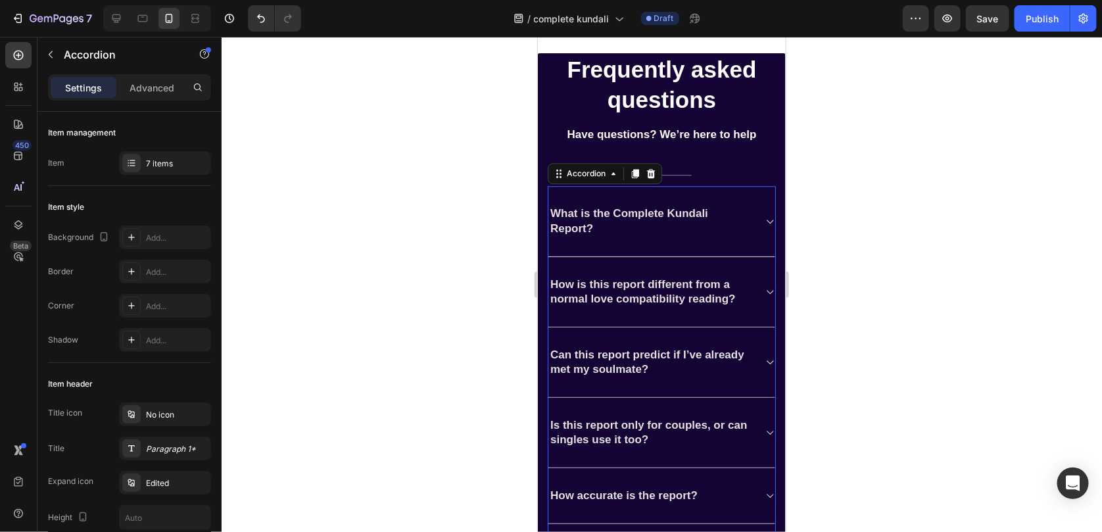
click at [760, 290] on div "How is this report different from a normal love compatibility reading?" at bounding box center [661, 292] width 227 height 70
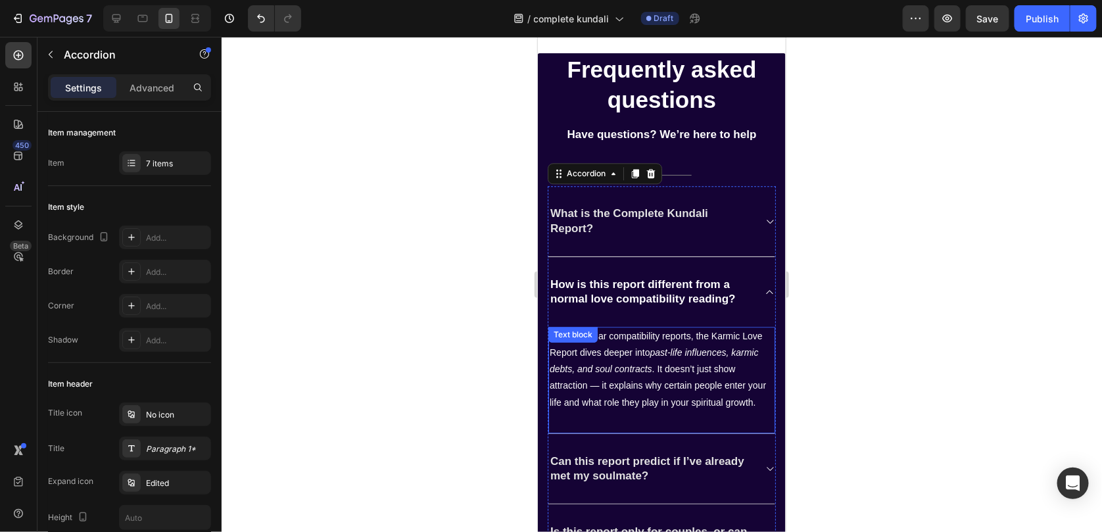
click at [640, 361] on icon "past-life influences, karmic debts, and soul contracts" at bounding box center [653, 360] width 209 height 27
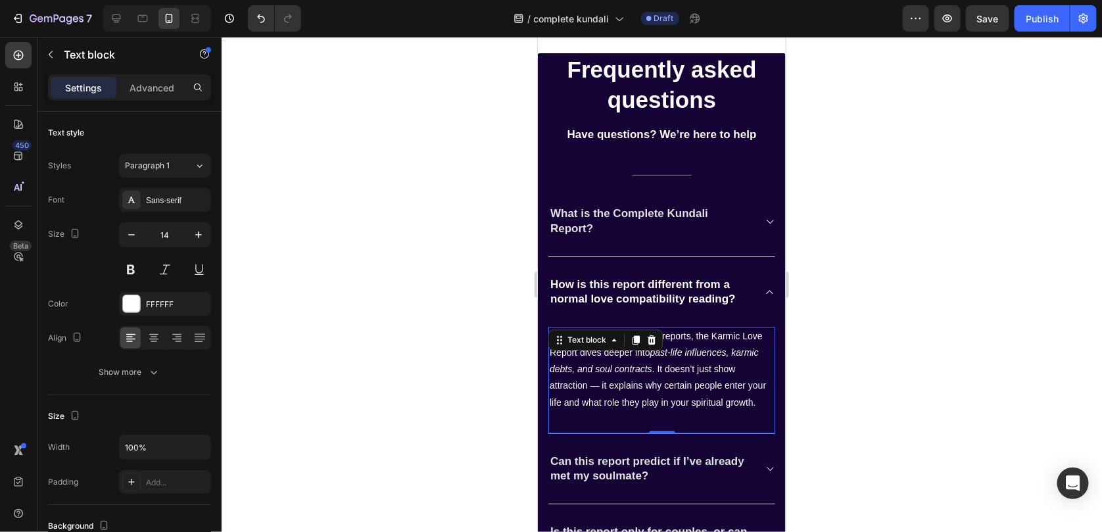
click at [640, 361] on icon "past-life influences, karmic debts, and soul contracts" at bounding box center [653, 360] width 209 height 27
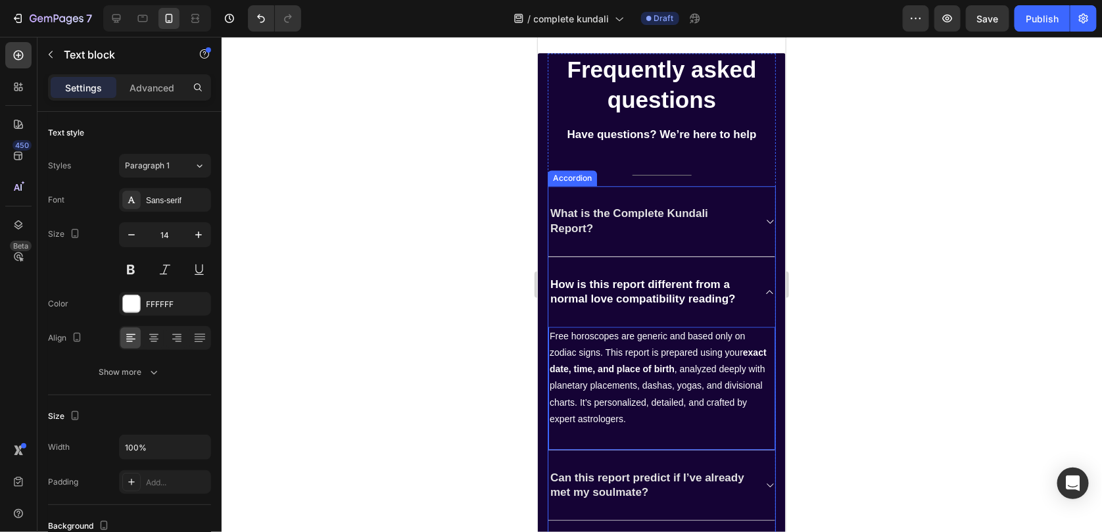
click at [593, 297] on p "How is this report different from a normal love compatibility reading?" at bounding box center [651, 291] width 202 height 29
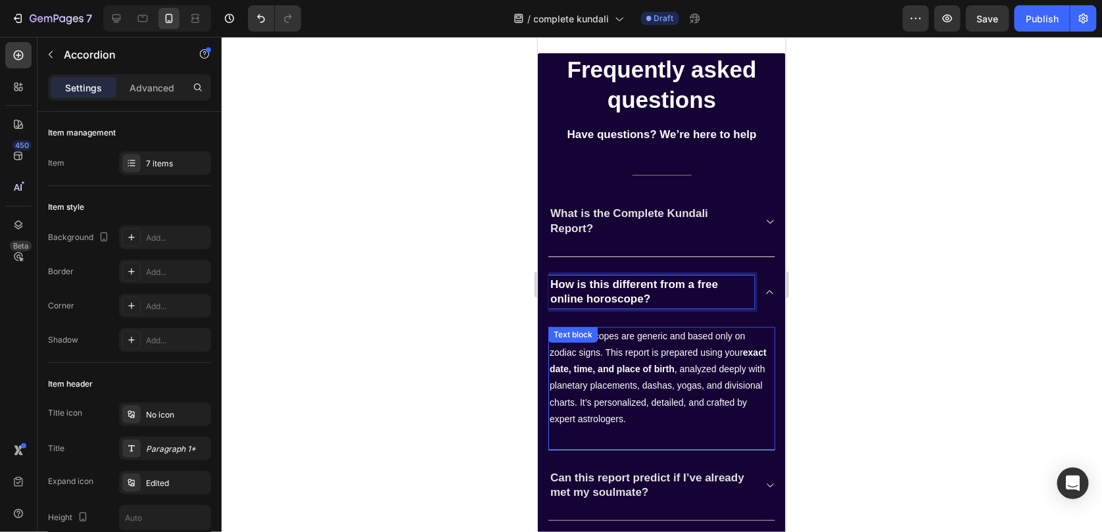
click at [760, 298] on div "How is this different from a free online horoscope?" at bounding box center [661, 292] width 227 height 70
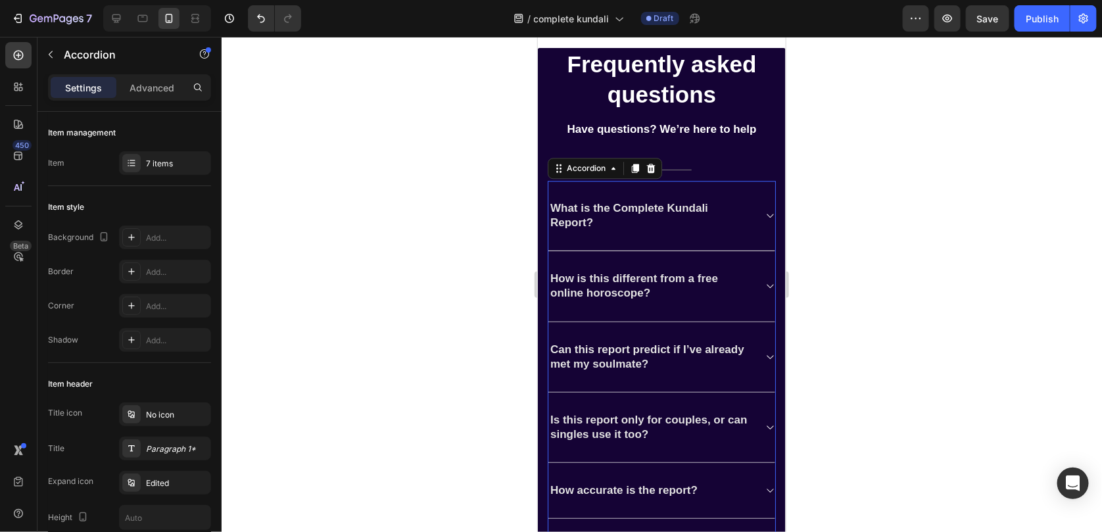
scroll to position [3694, 0]
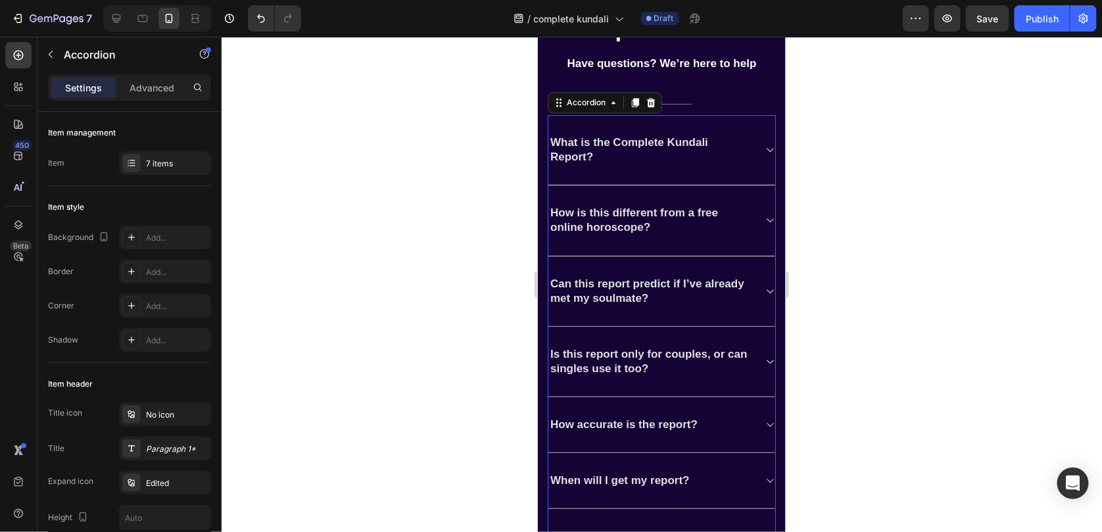
click at [652, 295] on p "Can this report predict if I’ve already met my soulmate?" at bounding box center [651, 290] width 202 height 29
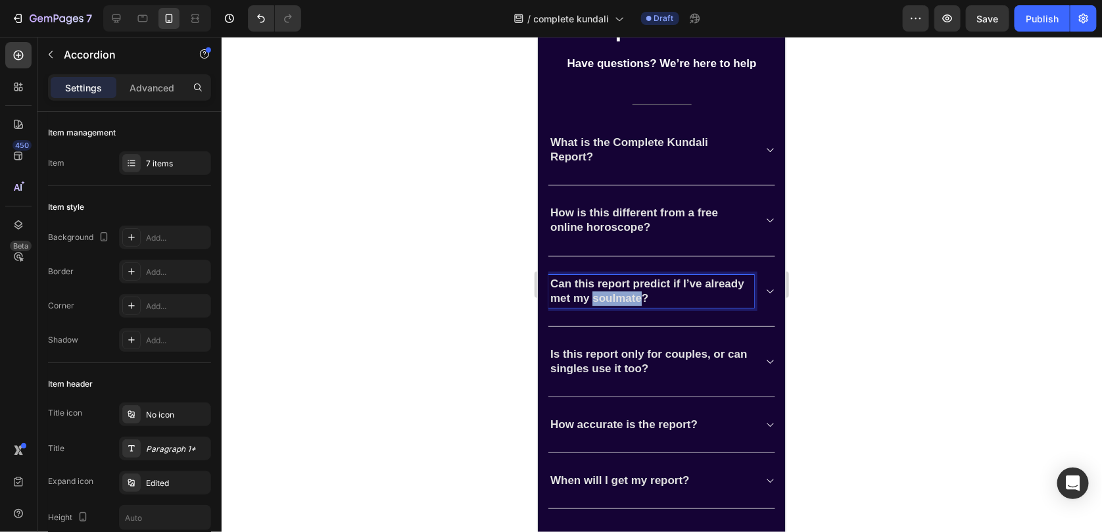
click at [652, 295] on p "Can this report predict if I’ve already met my soulmate?" at bounding box center [651, 290] width 202 height 29
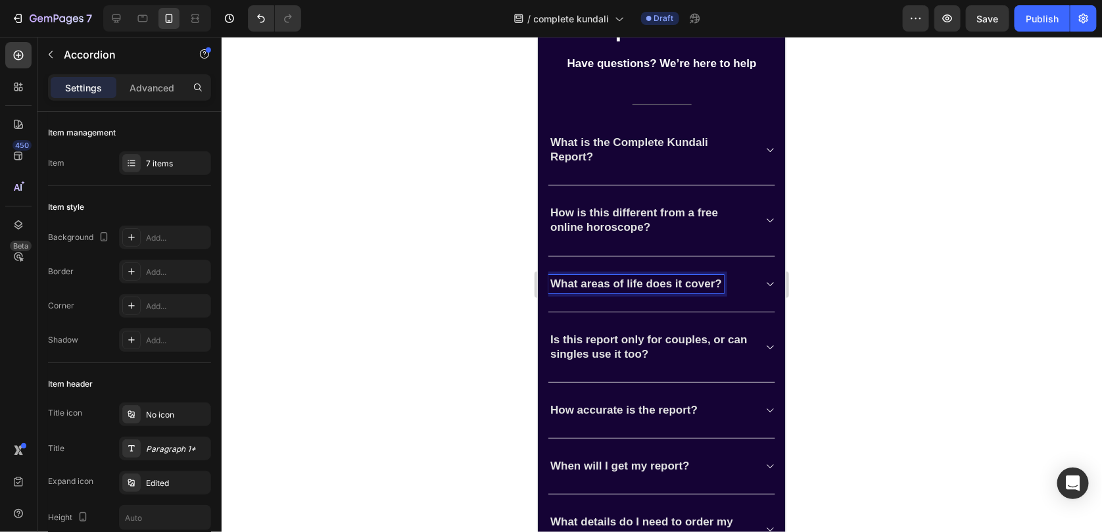
click at [764, 285] on icon at bounding box center [769, 283] width 10 height 11
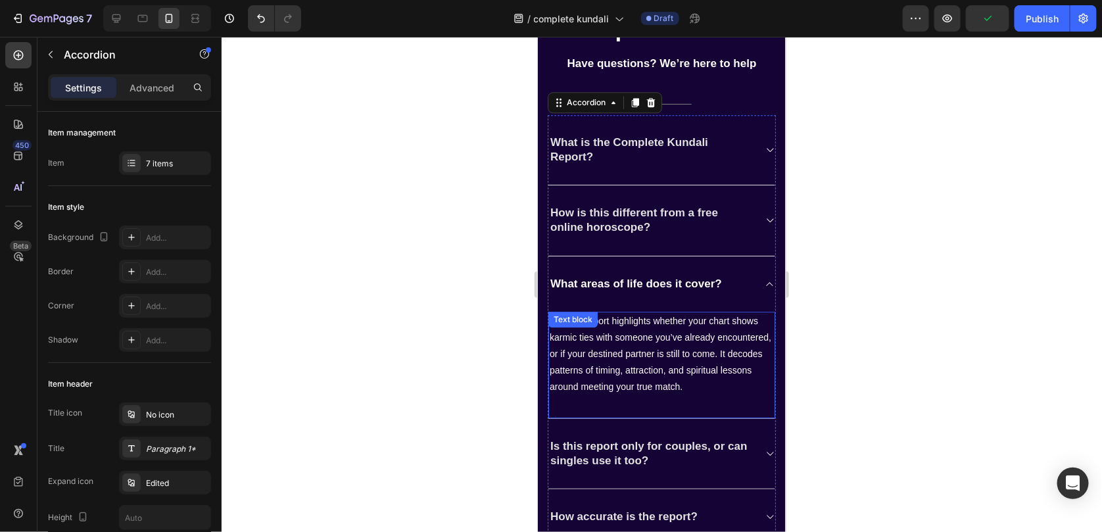
click at [624, 334] on p "Yes, the report highlights whether your chart shows karmic ties with someone yo…" at bounding box center [661, 353] width 224 height 83
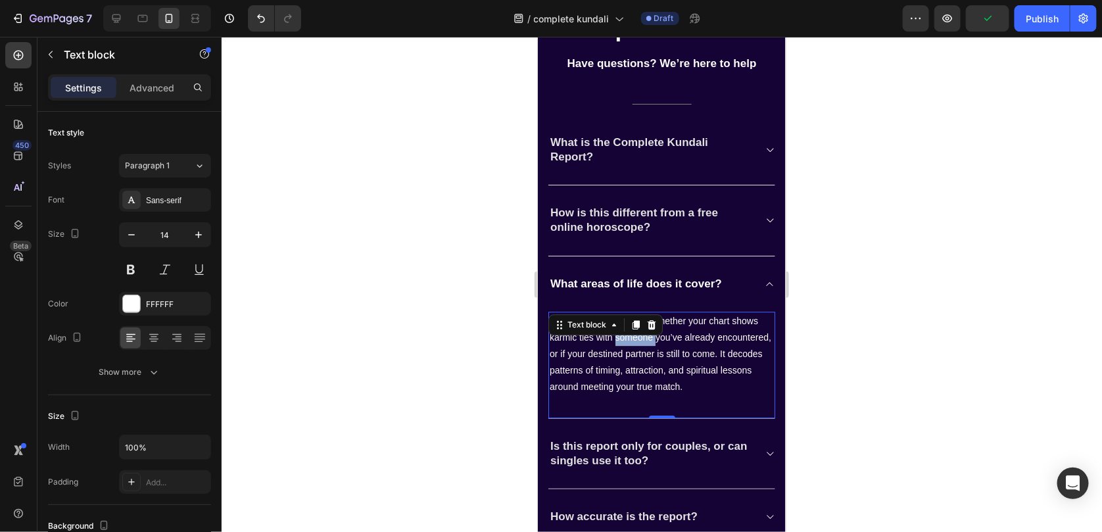
click at [624, 334] on p "Yes, the report highlights whether your chart shows karmic ties with someone yo…" at bounding box center [661, 353] width 224 height 83
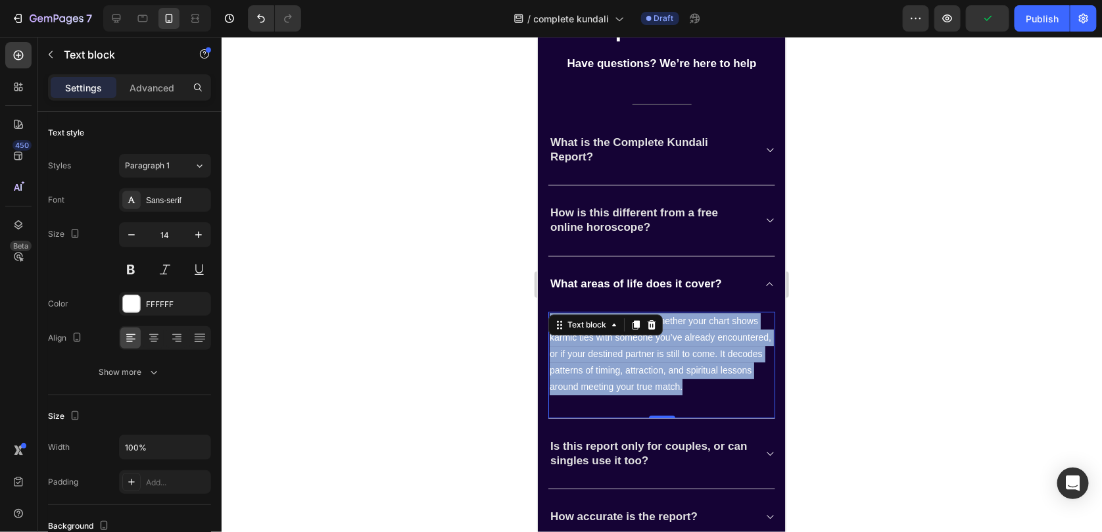
click at [624, 334] on p "Yes, the report highlights whether your chart shows karmic ties with someone yo…" at bounding box center [661, 353] width 224 height 83
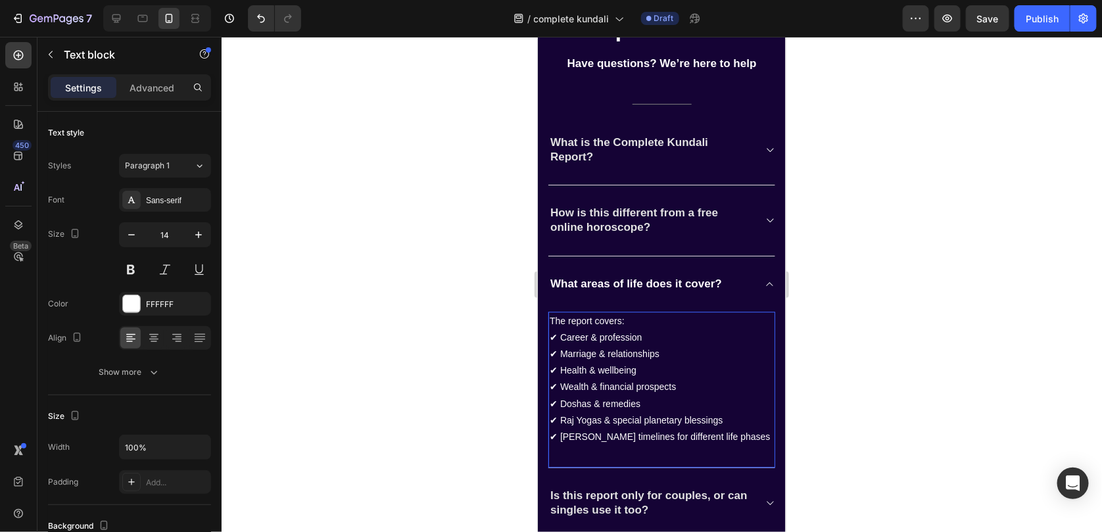
drag, startPoint x: 800, startPoint y: 345, endPoint x: 189, endPoint y: 271, distance: 614.9
click at [800, 347] on div at bounding box center [662, 284] width 881 height 495
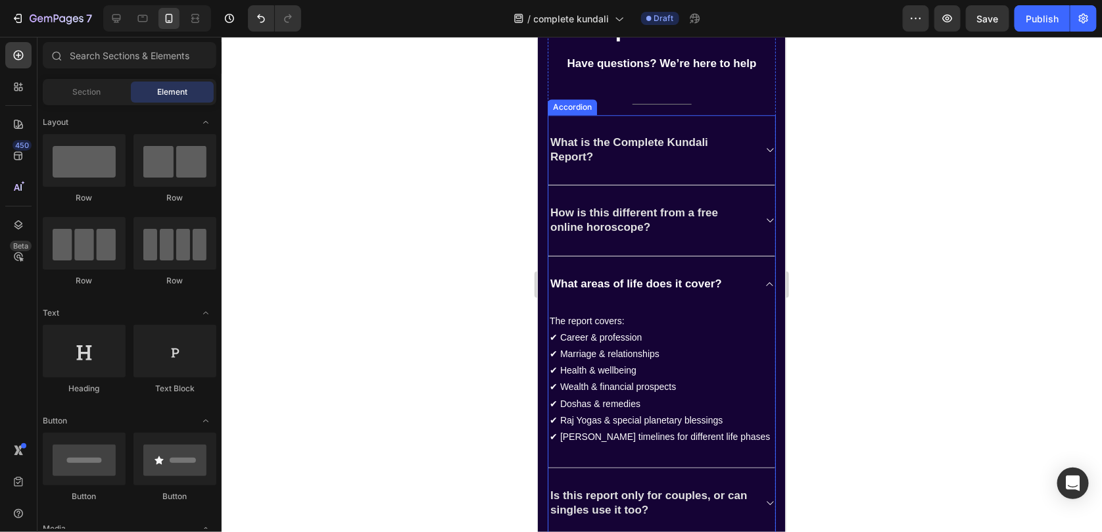
click at [753, 282] on div "What areas of life does it cover?" at bounding box center [661, 283] width 227 height 55
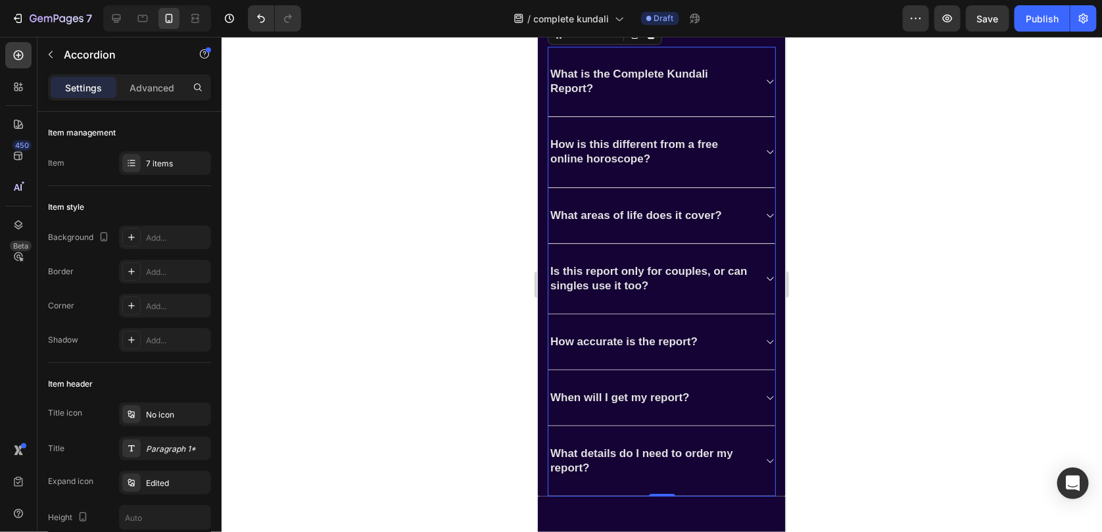
scroll to position [3760, 0]
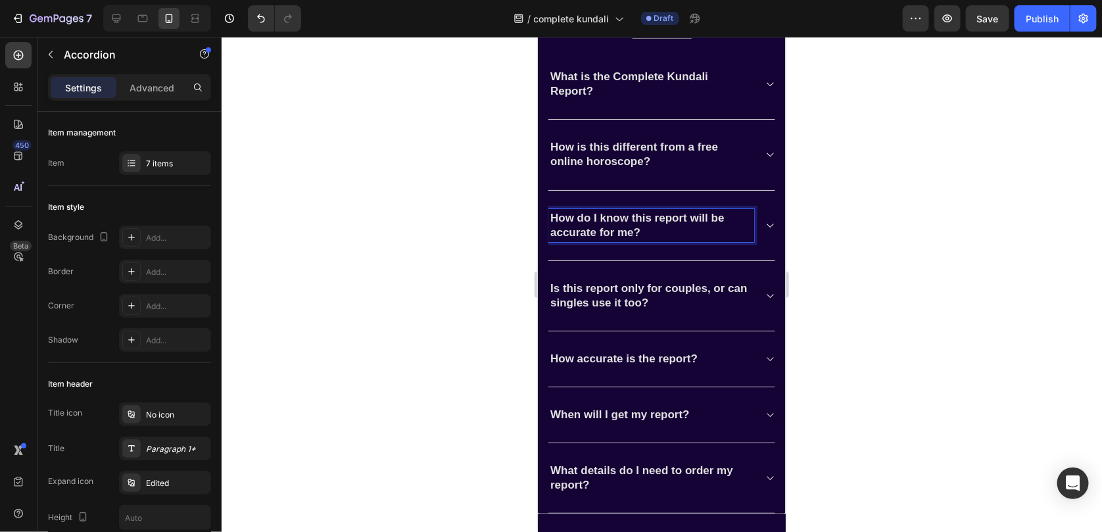
click at [764, 226] on icon at bounding box center [769, 225] width 10 height 11
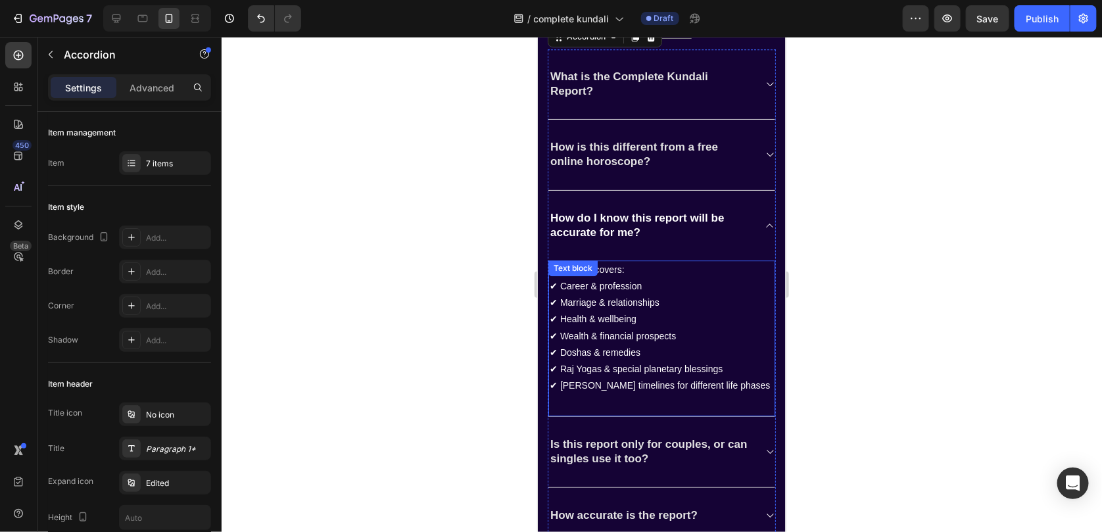
click at [631, 298] on p "The report covers: ✔ Career & profession ✔ Marriage & relationships ✔ Health & …" at bounding box center [661, 327] width 224 height 133
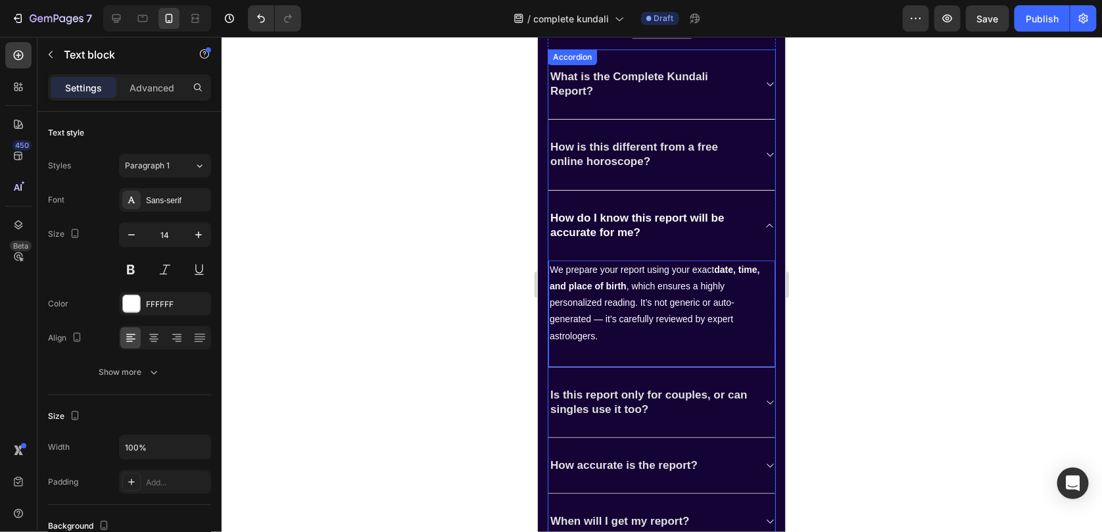
click at [748, 214] on div "How do I know this report will be accurate for me?" at bounding box center [661, 225] width 227 height 70
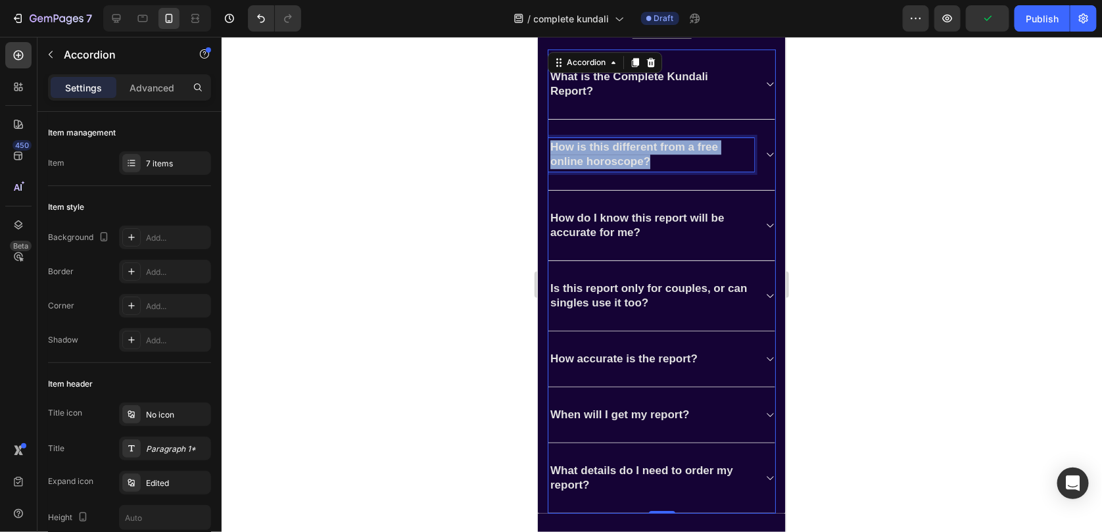
click at [643, 160] on p "How is this different from a free online horoscope?" at bounding box center [651, 153] width 202 height 29
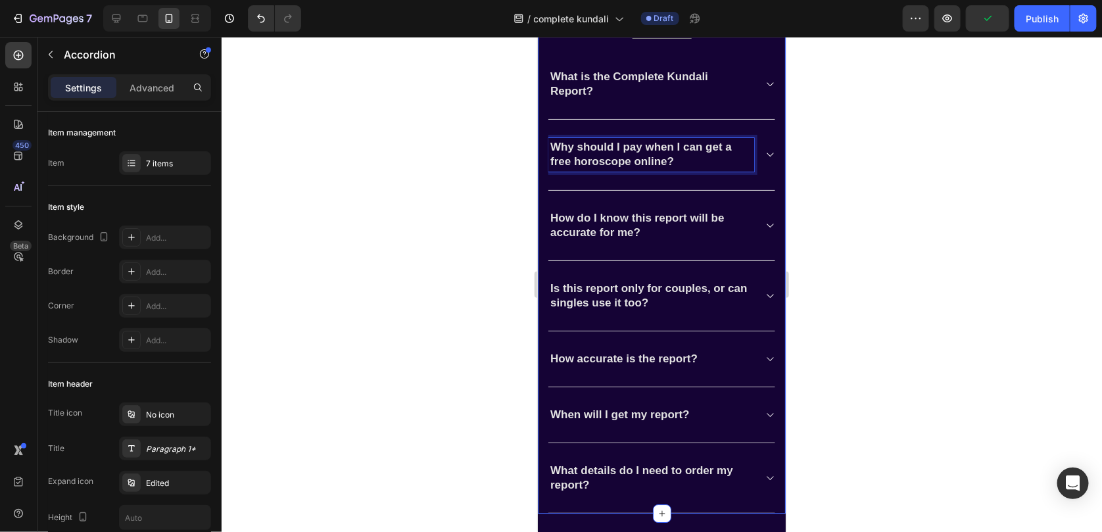
click at [766, 156] on div "Frequently asked questions Heading Have questions? We’re here to help Text bloc…" at bounding box center [661, 214] width 248 height 597
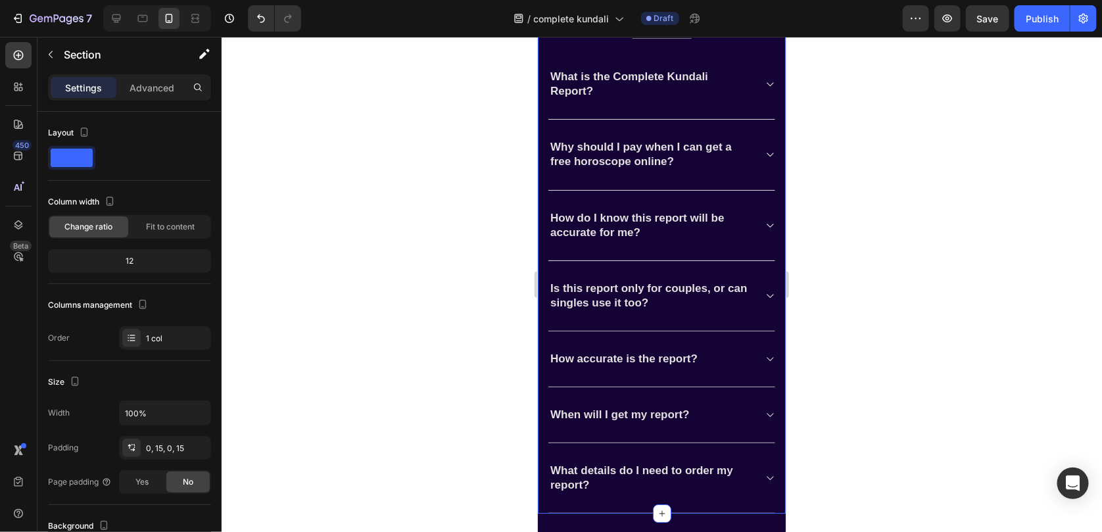
click at [764, 156] on icon at bounding box center [769, 154] width 10 height 11
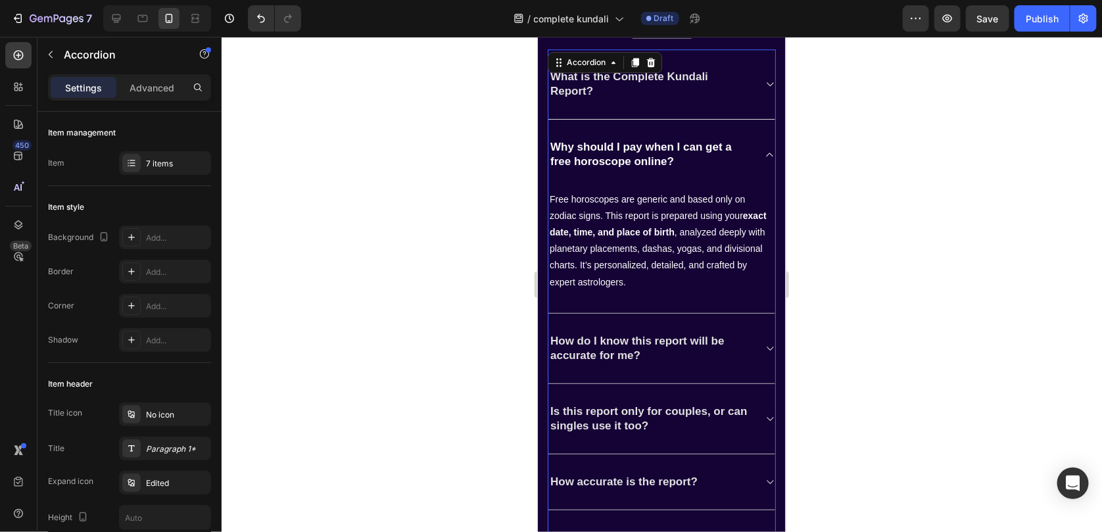
click at [764, 156] on icon at bounding box center [769, 154] width 10 height 11
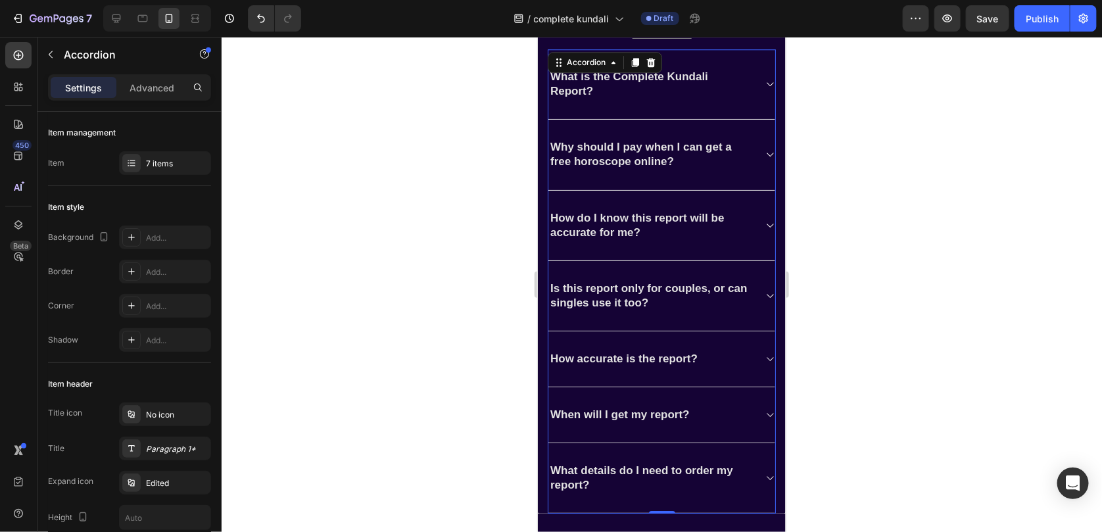
click at [764, 156] on icon at bounding box center [769, 154] width 10 height 11
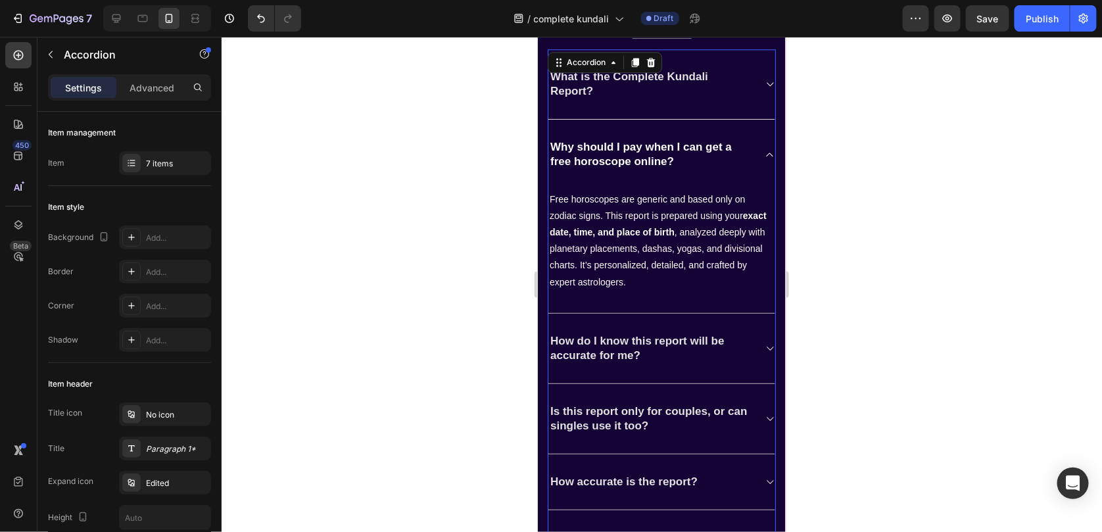
click at [764, 156] on icon at bounding box center [769, 154] width 10 height 11
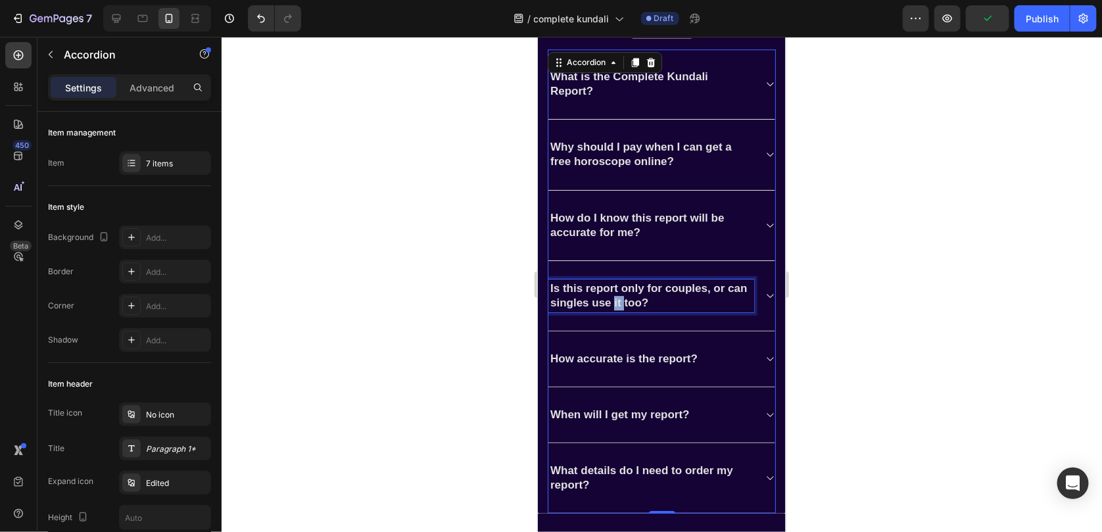
click at [641, 296] on strong "Is this report only for couples, or can singles use it too?" at bounding box center [648, 295] width 197 height 27
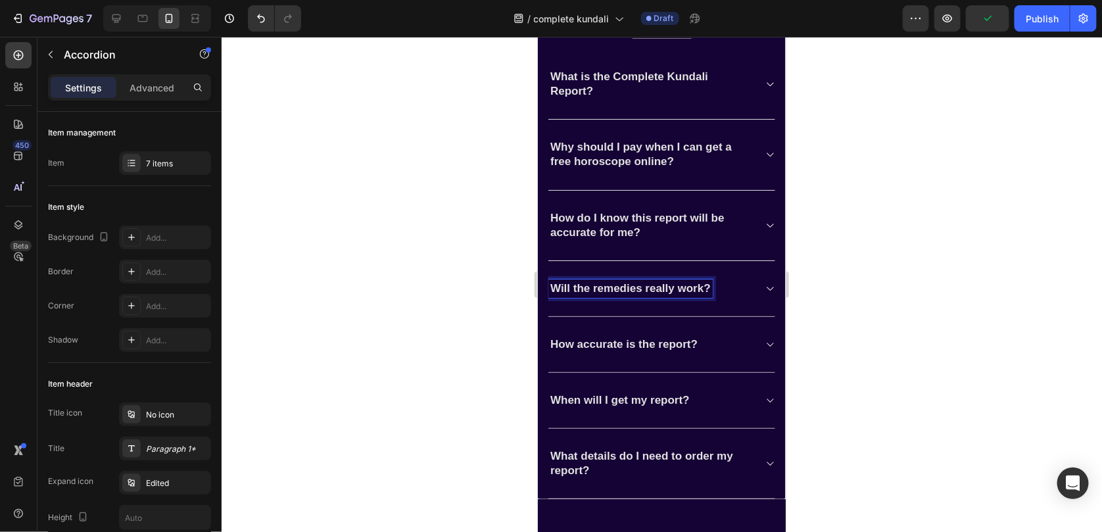
click at [764, 291] on icon at bounding box center [769, 288] width 10 height 11
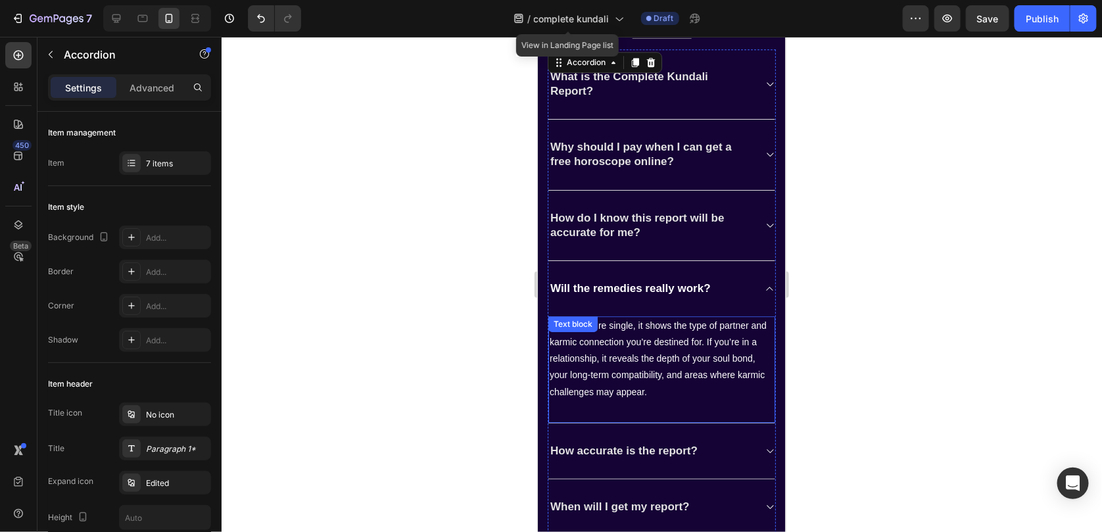
click at [643, 350] on p "Both! If you’re single, it shows the type of partner and karmic connection you’…" at bounding box center [661, 358] width 224 height 83
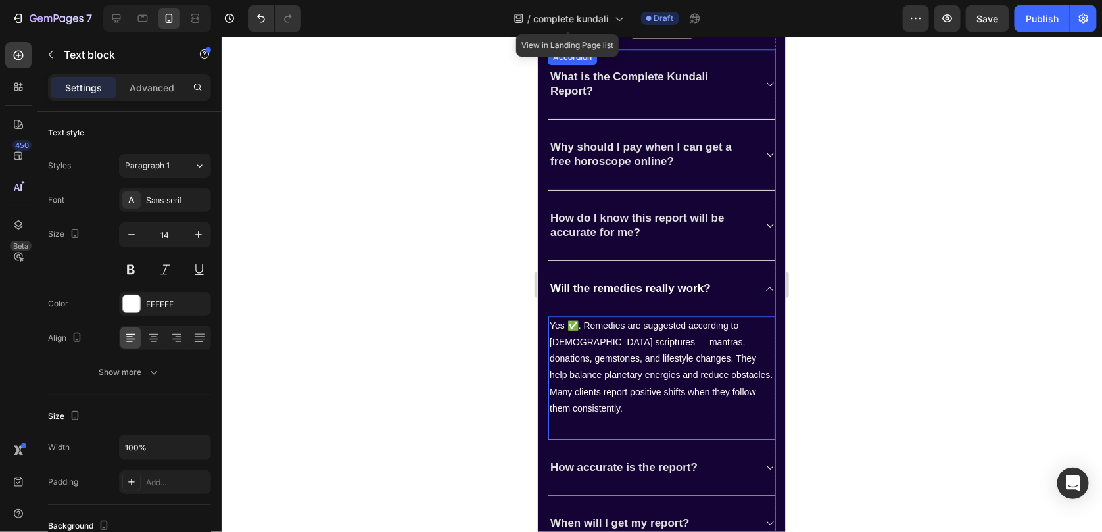
click at [770, 287] on div "Frequently asked questions Heading Have questions? We’re here to help Text bloc…" at bounding box center [661, 269] width 248 height 706
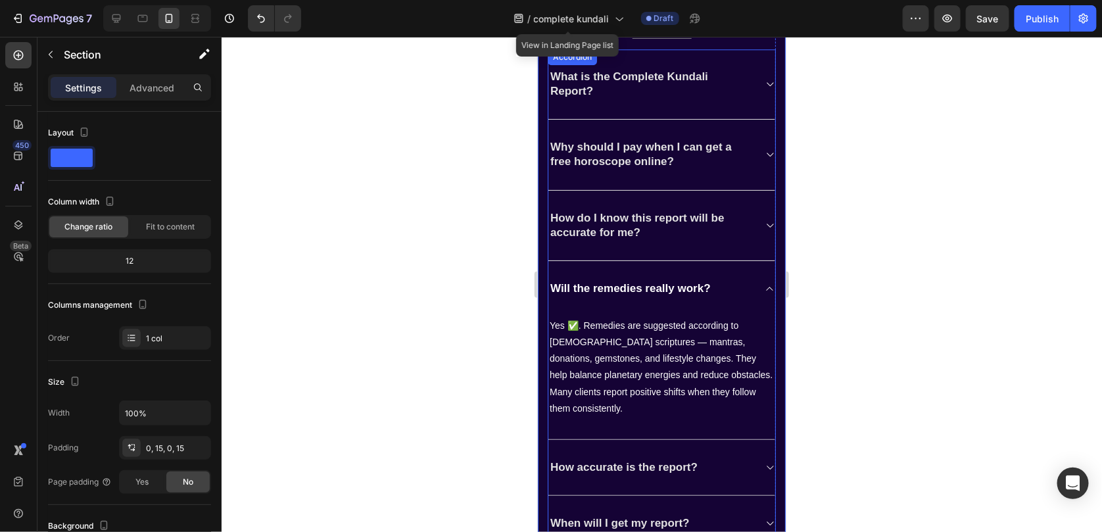
click at [766, 287] on icon at bounding box center [769, 288] width 7 height 4
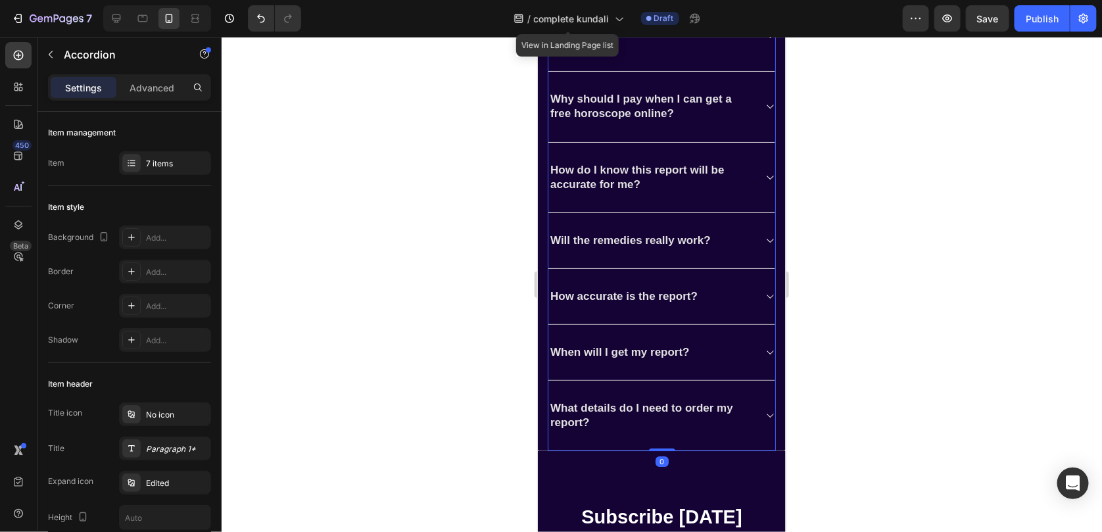
scroll to position [3825, 0]
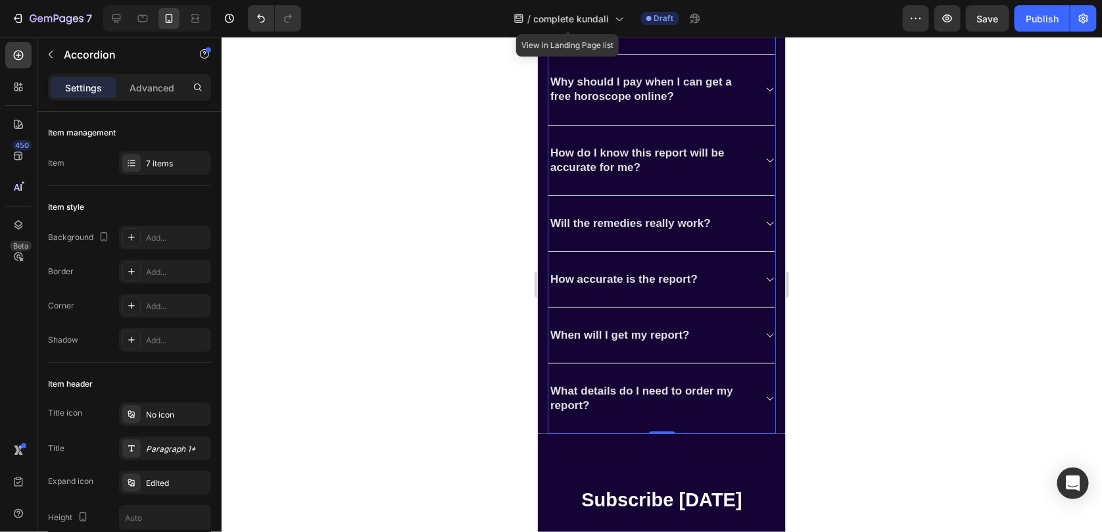
click at [764, 278] on icon at bounding box center [769, 279] width 10 height 11
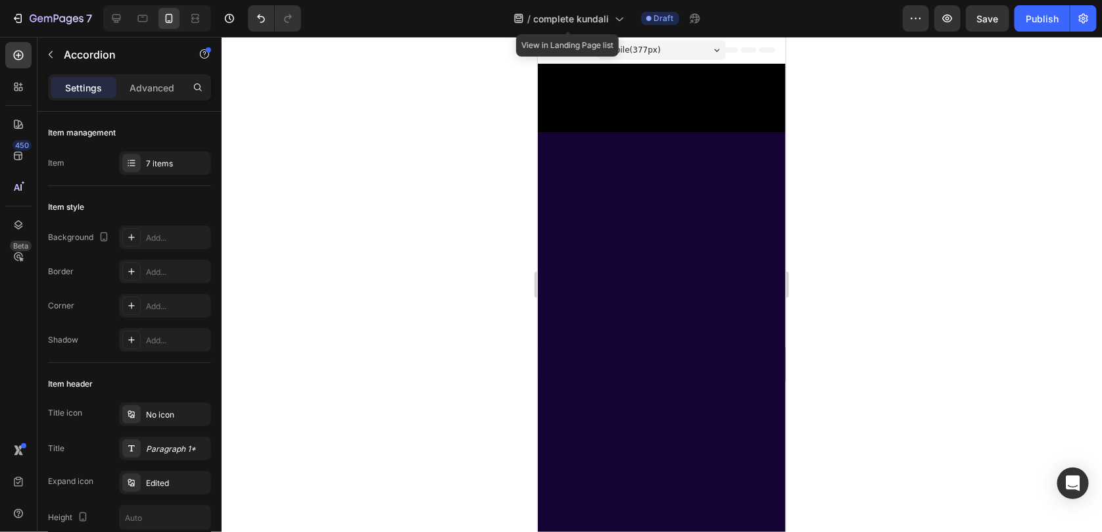
scroll to position [3825, 0]
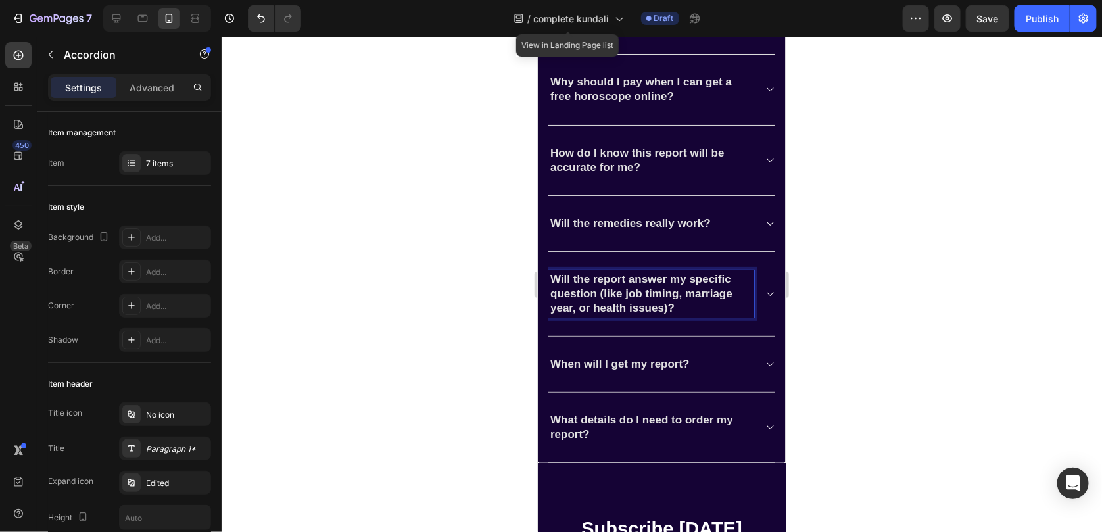
click at [764, 291] on icon at bounding box center [769, 293] width 10 height 11
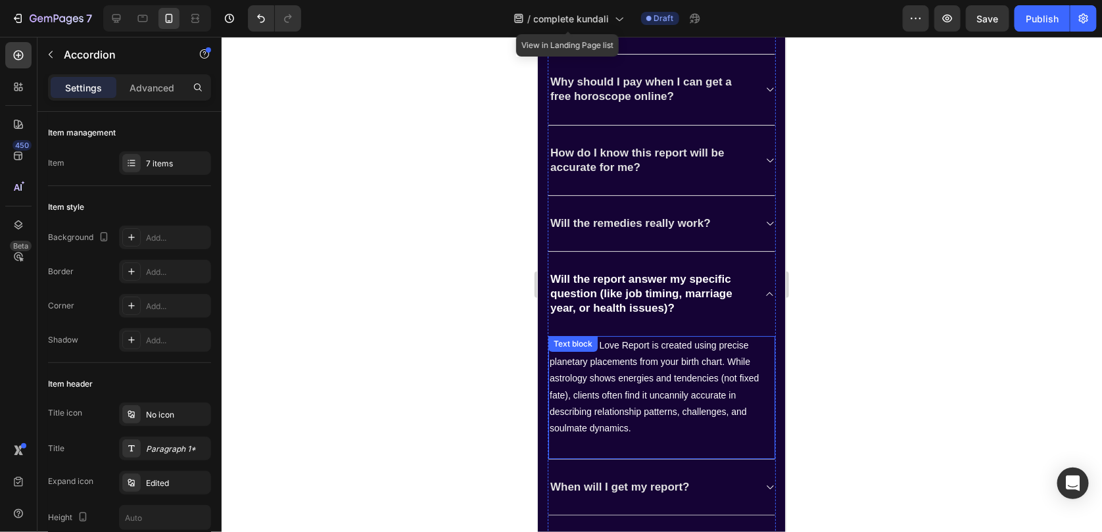
click at [641, 372] on p "The Karmic Love Report is created using precise planetary placements from your …" at bounding box center [661, 386] width 224 height 99
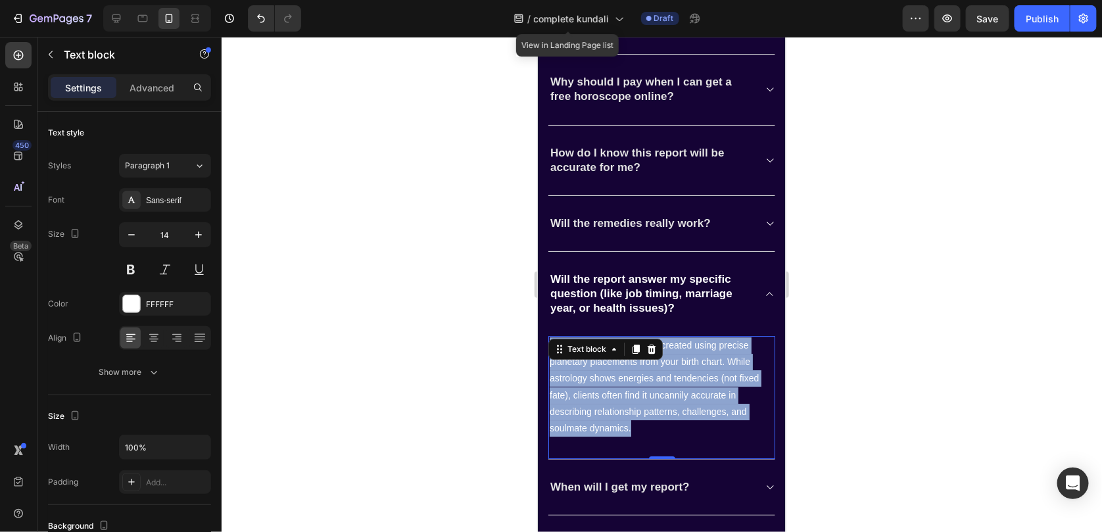
click at [641, 372] on p "The Karmic Love Report is created using precise planetary placements from your …" at bounding box center [661, 386] width 224 height 99
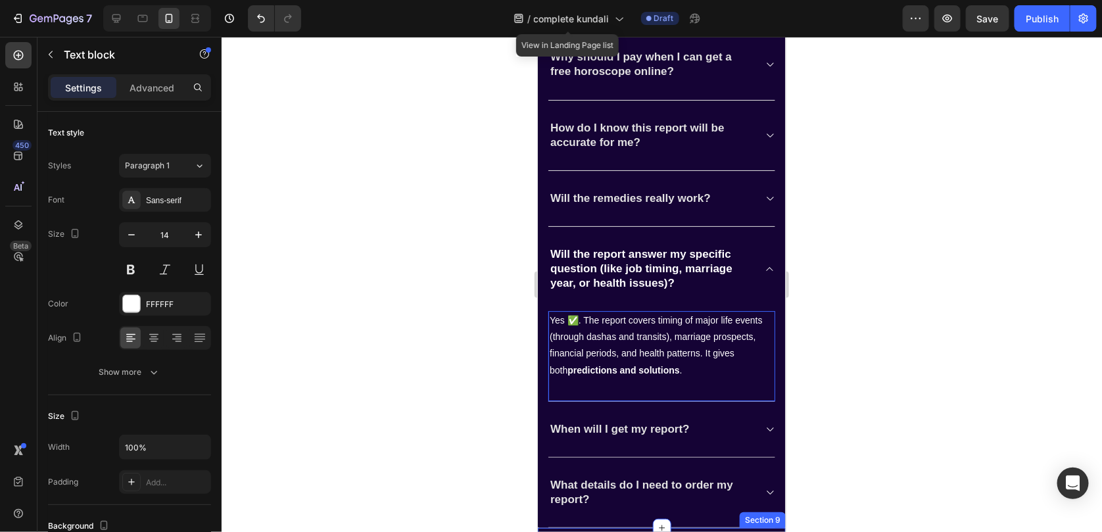
scroll to position [3956, 0]
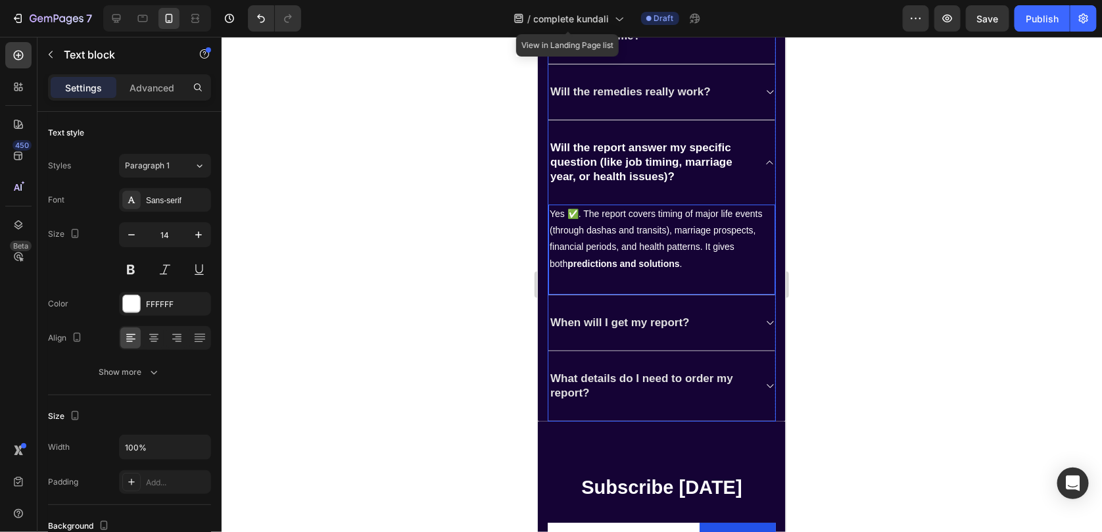
click at [748, 388] on div "What details do I need to order my report?" at bounding box center [661, 386] width 227 height 70
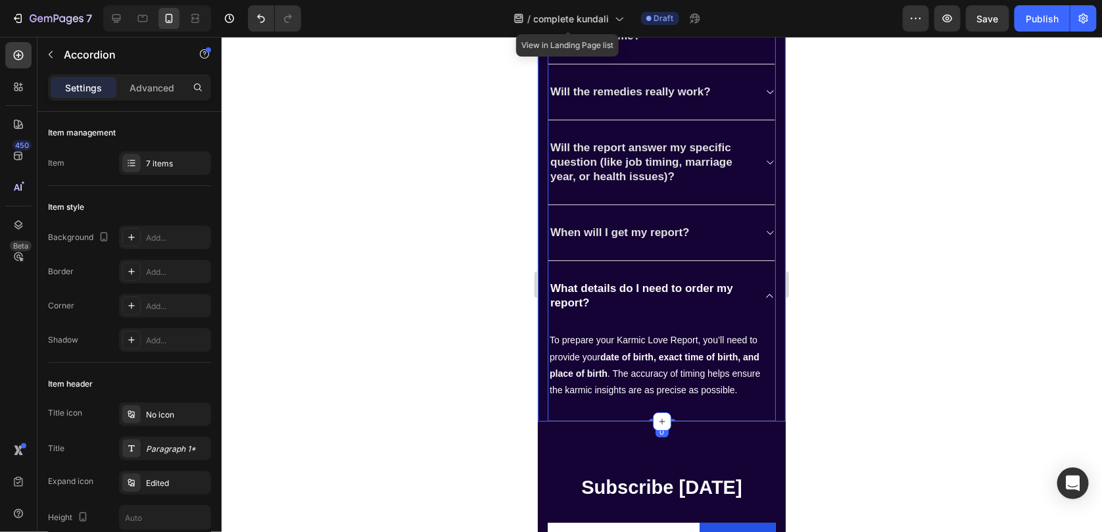
click at [879, 361] on div at bounding box center [662, 284] width 881 height 495
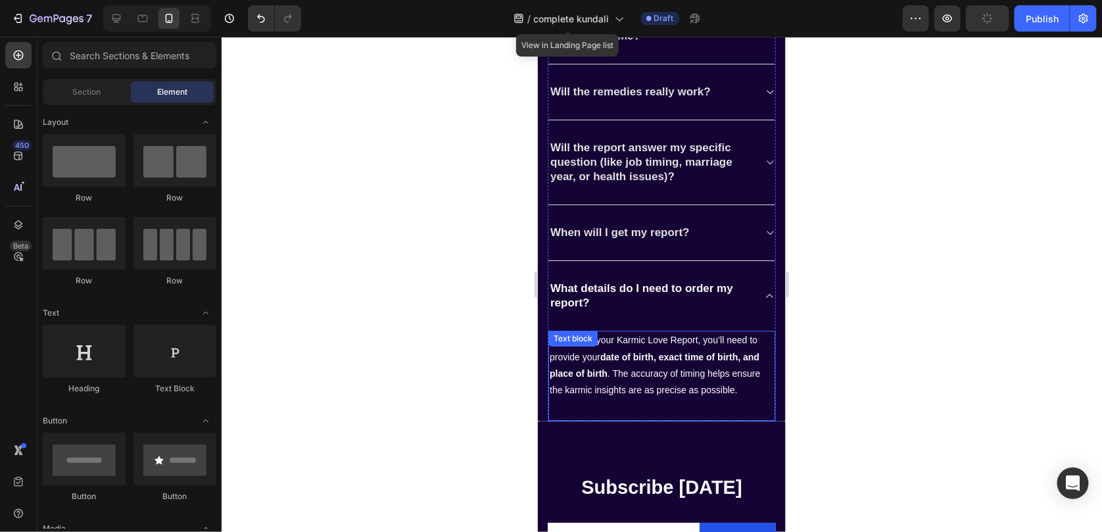
click at [645, 338] on p "To prepare your Karmic Love Report, you’ll need to provide your date of birth, …" at bounding box center [661, 364] width 224 height 66
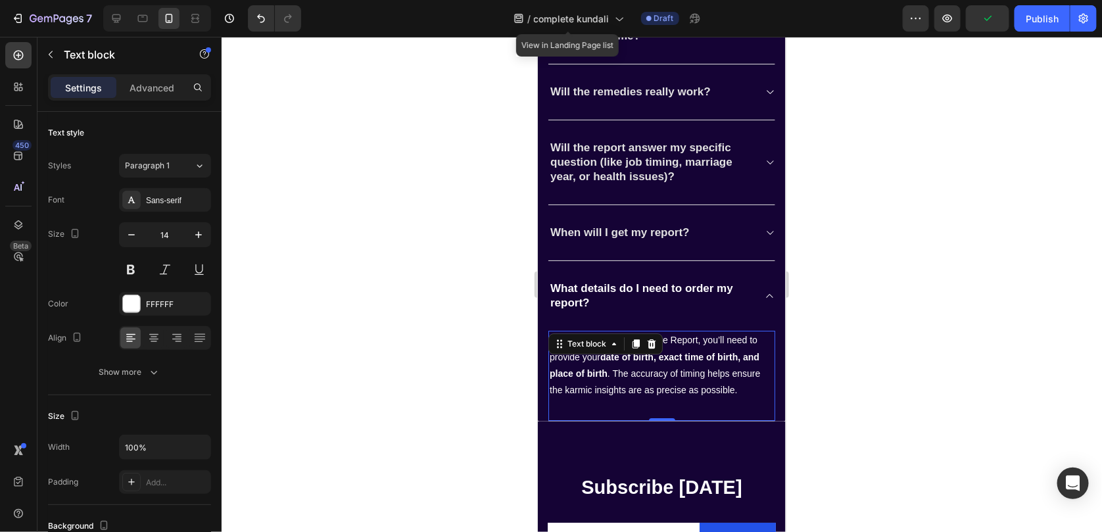
click at [636, 370] on p "To prepare your Karmic Love Report, you’ll need to provide your date of birth, …" at bounding box center [661, 364] width 224 height 66
click at [626, 343] on p "To prepare your Karmic Love Report, you’ll need to provide your date of birth, …" at bounding box center [661, 364] width 224 height 66
click at [899, 335] on div at bounding box center [662, 284] width 881 height 495
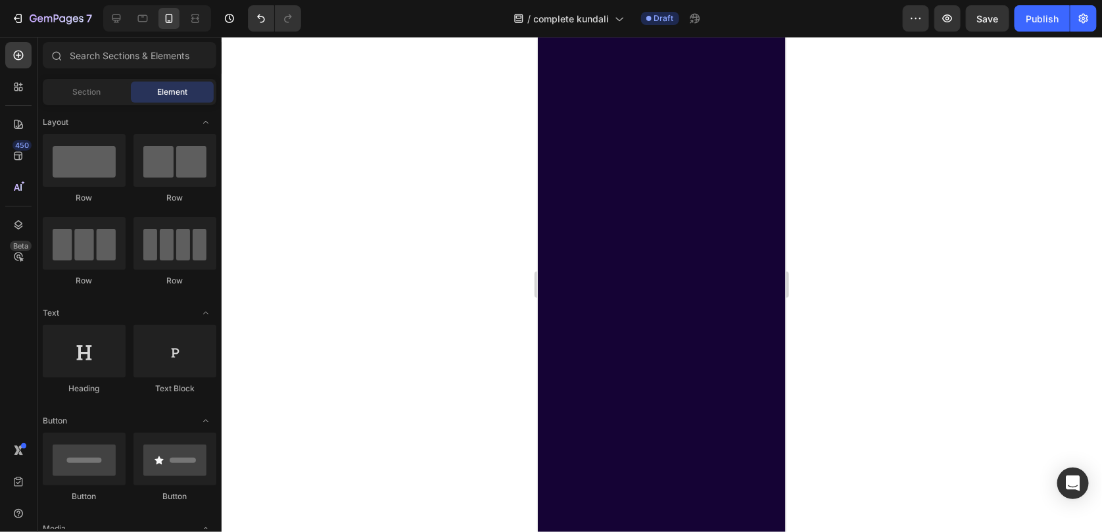
scroll to position [3167, 0]
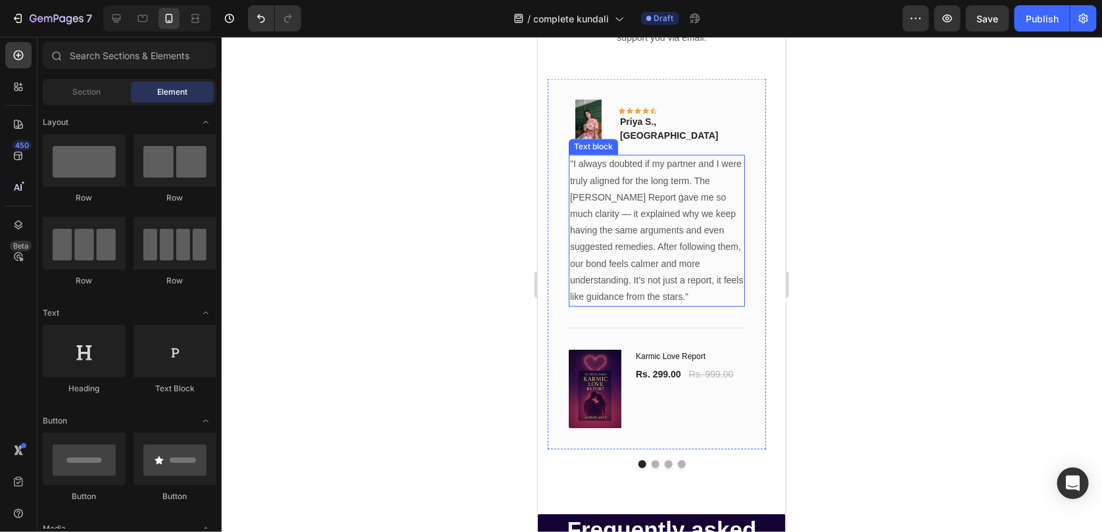
click at [639, 191] on p ""I always doubted if my partner and I were truly aligned for the long term. The…" at bounding box center [657, 230] width 174 height 149
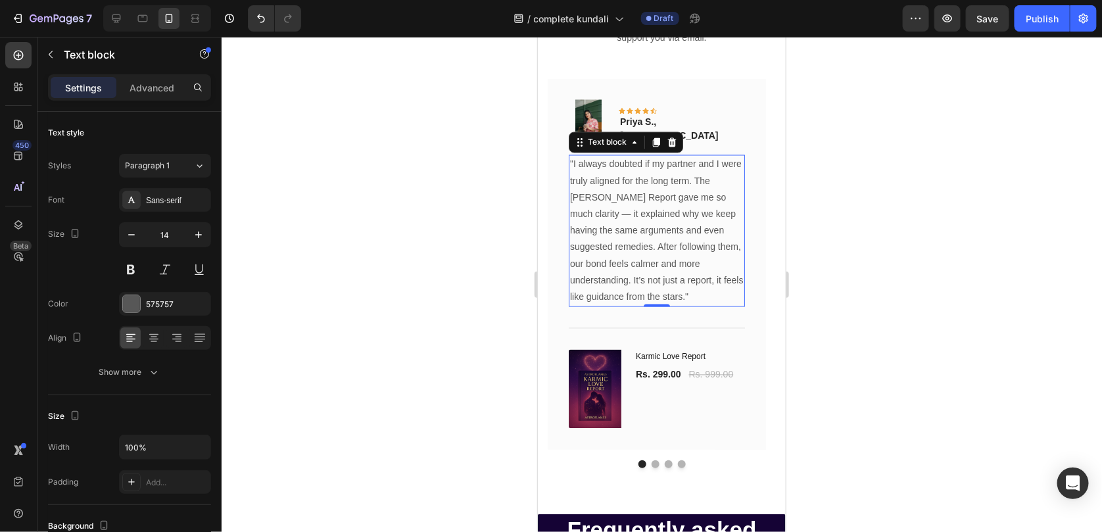
click at [636, 210] on p ""I always doubted if my partner and I were truly aligned for the long term. The…" at bounding box center [657, 230] width 174 height 149
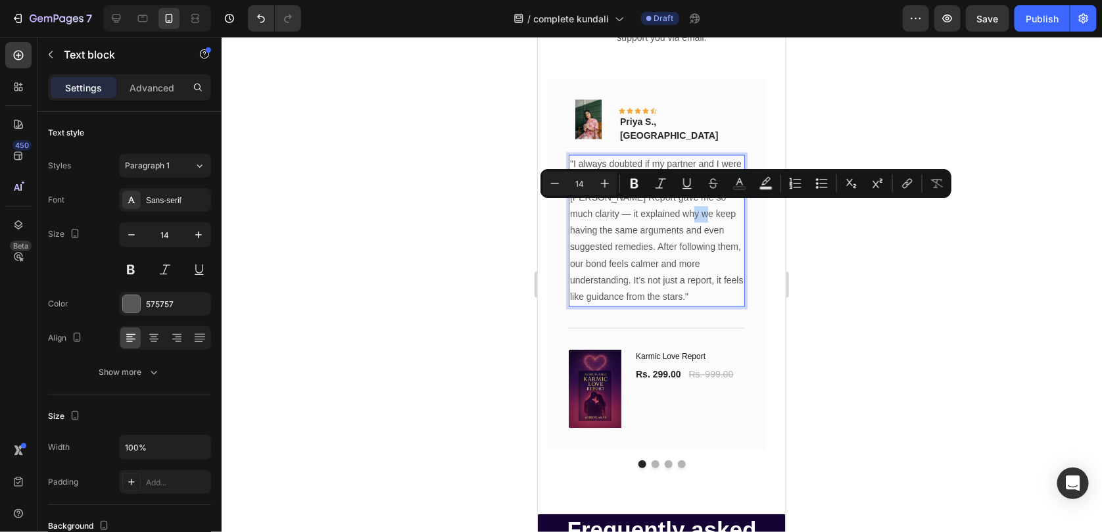
click at [636, 210] on p ""I always doubted if my partner and I were truly aligned for the long term. The…" at bounding box center [657, 230] width 174 height 149
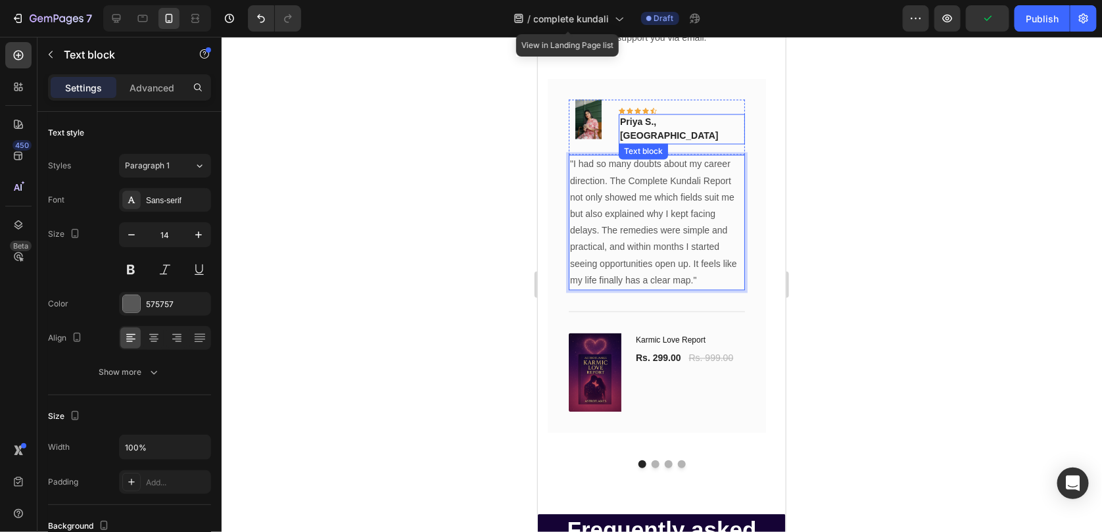
click at [654, 123] on strong "Priya S., [GEOGRAPHIC_DATA]" at bounding box center [669, 128] width 99 height 24
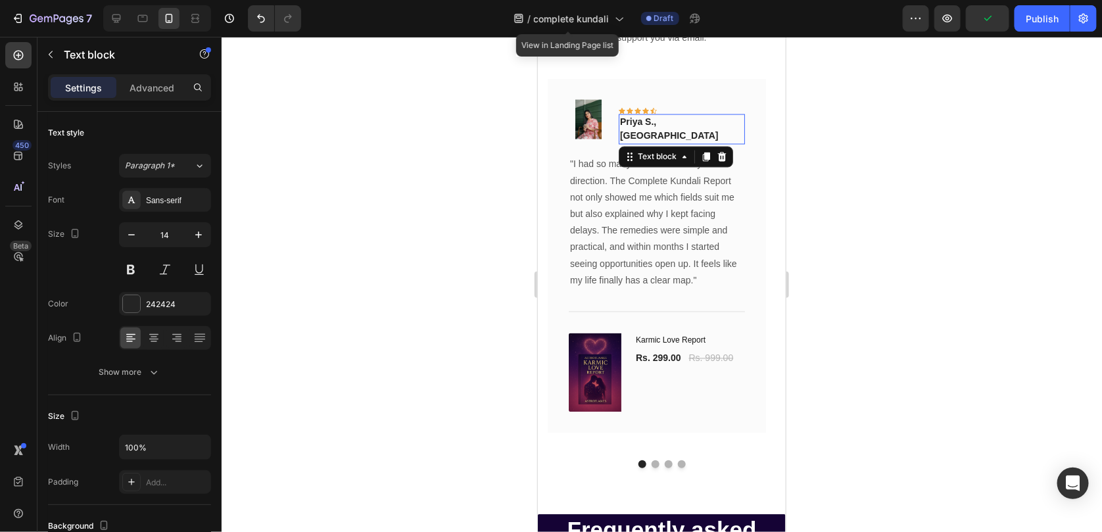
click at [654, 123] on strong "Priya S., [GEOGRAPHIC_DATA]" at bounding box center [669, 128] width 99 height 24
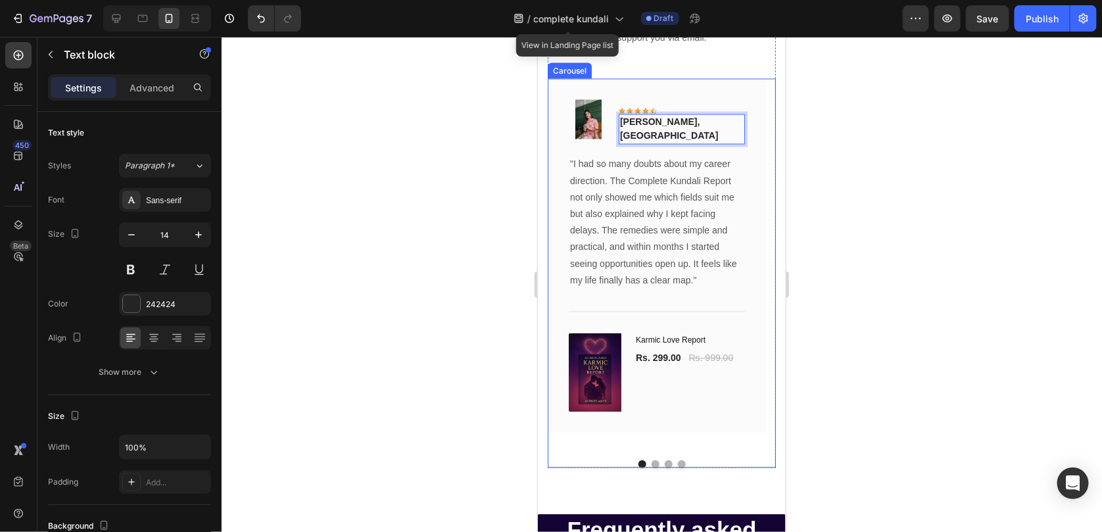
click at [651, 460] on button "Dot" at bounding box center [655, 464] width 8 height 8
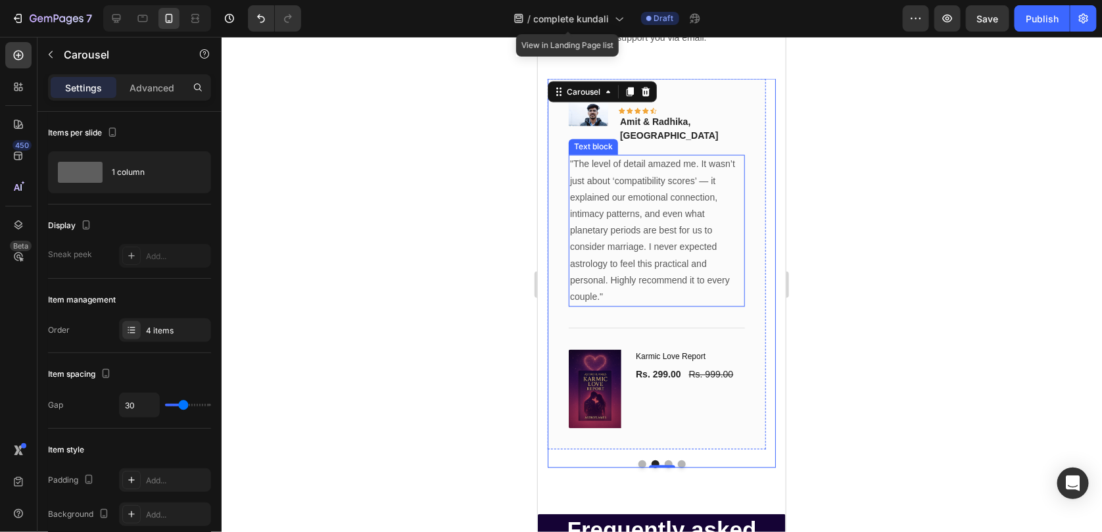
click at [633, 219] on p ""The level of detail amazed me. It wasn’t just about ‘compatibility scores’ — i…" at bounding box center [657, 230] width 174 height 149
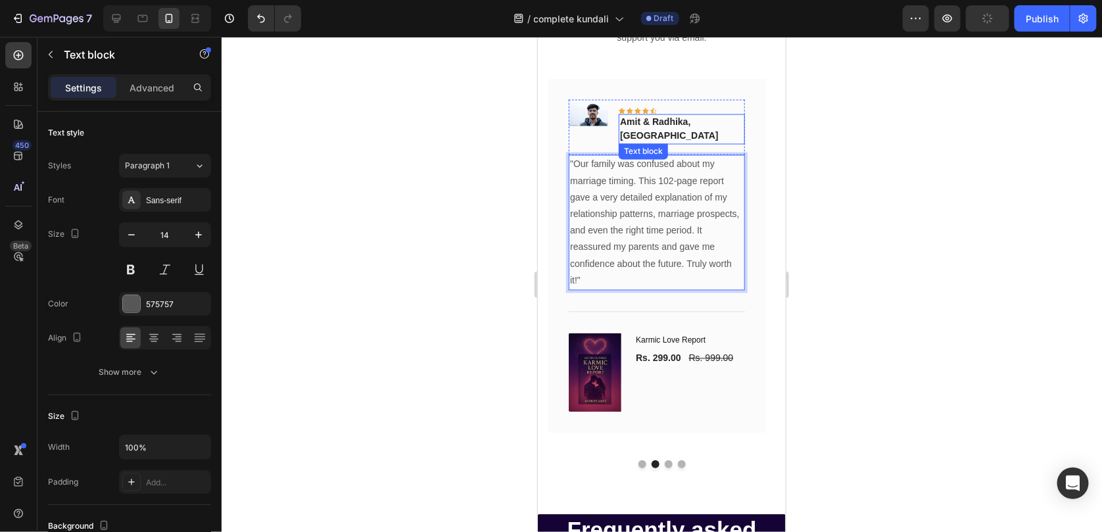
click at [697, 120] on strong "Amit & Radhika, [GEOGRAPHIC_DATA]" at bounding box center [669, 128] width 99 height 24
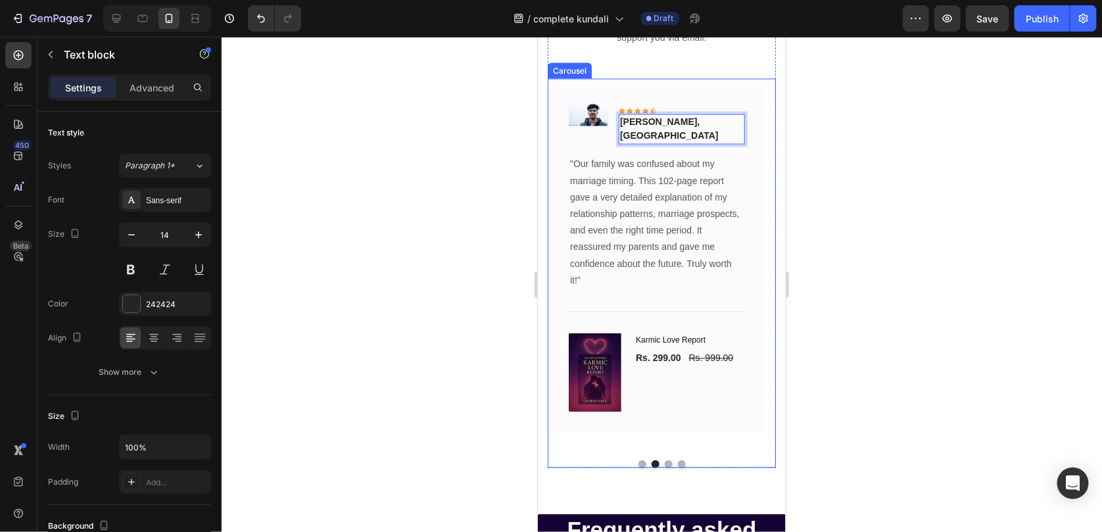
click at [664, 460] on button "Dot" at bounding box center [668, 464] width 8 height 8
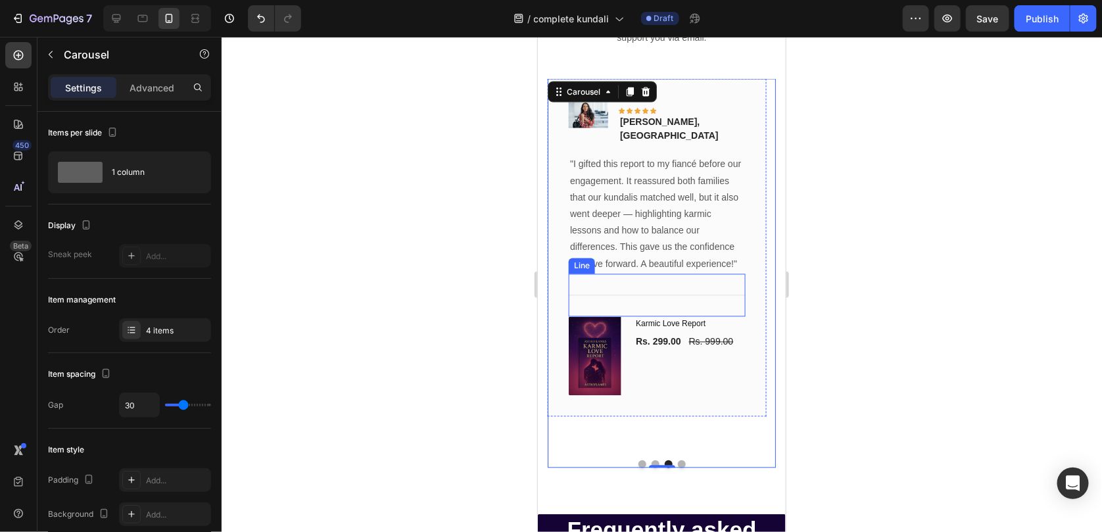
click at [649, 218] on p ""I gifted this report to my fiancé before our engagement. It reassured both fam…" at bounding box center [657, 214] width 174 height 116
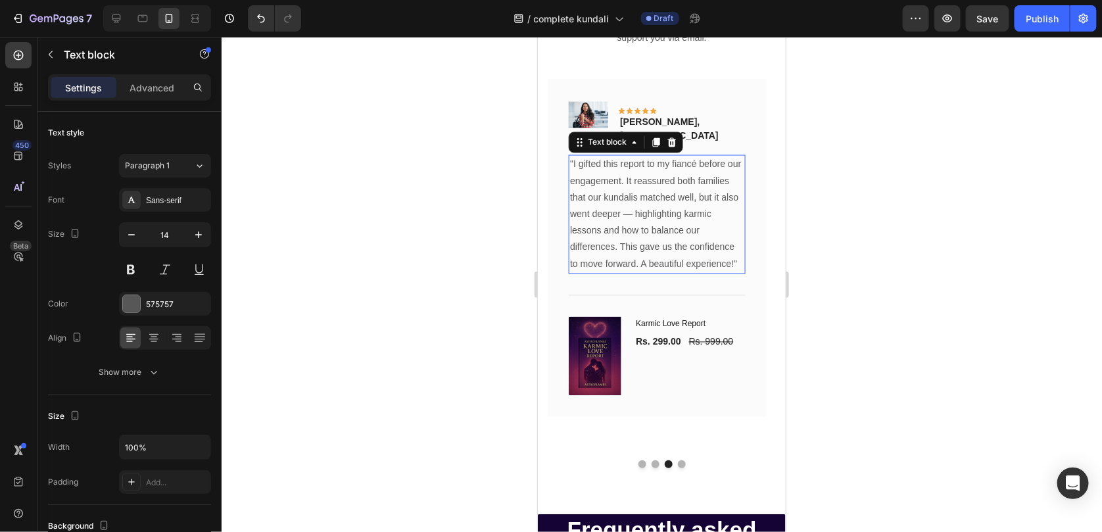
click at [649, 218] on p ""I gifted this report to my fiancé before our engagement. It reassured both fam…" at bounding box center [657, 214] width 174 height 116
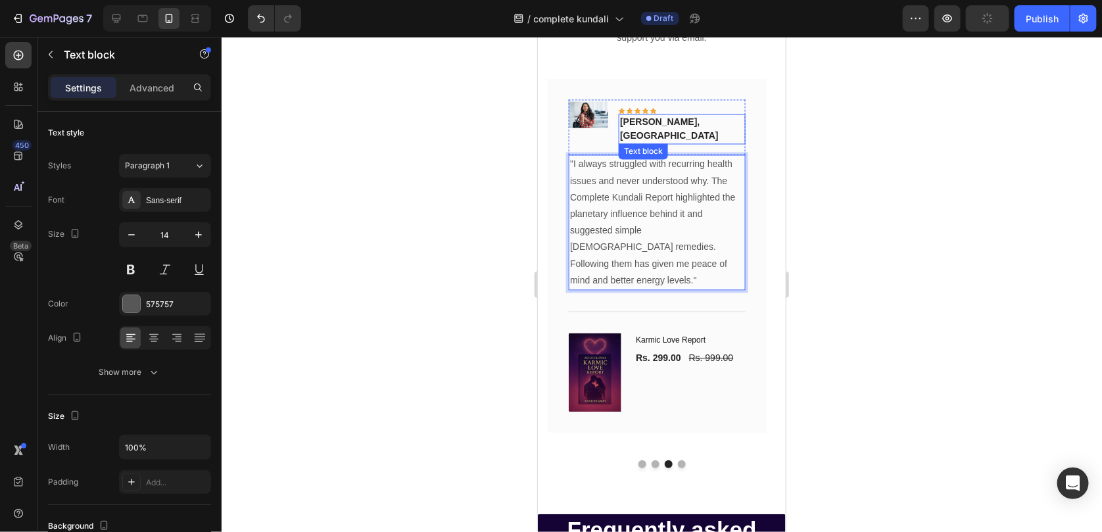
click at [640, 118] on p "[PERSON_NAME], [GEOGRAPHIC_DATA]" at bounding box center [682, 129] width 124 height 28
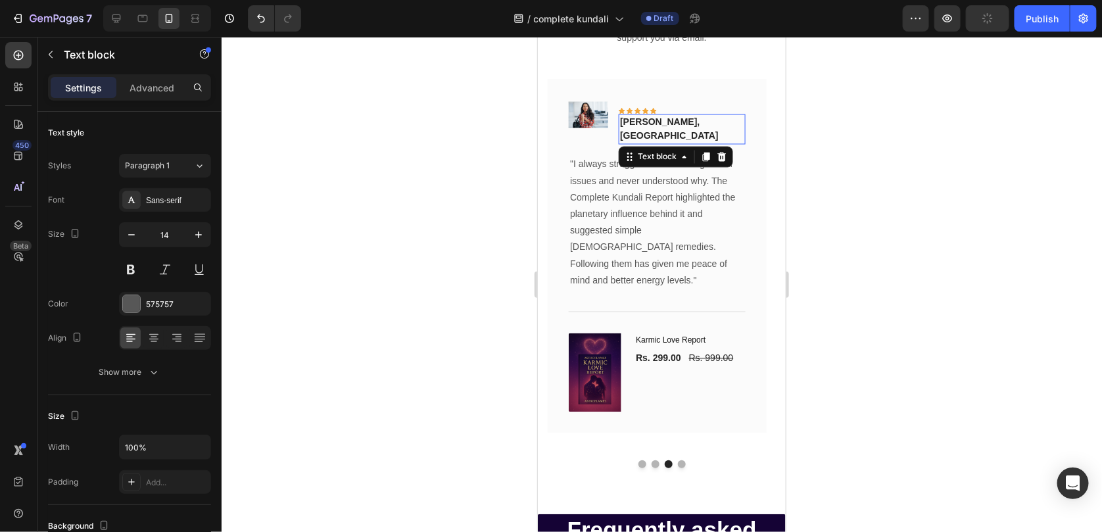
click at [640, 118] on p "[PERSON_NAME], [GEOGRAPHIC_DATA]" at bounding box center [682, 129] width 124 height 28
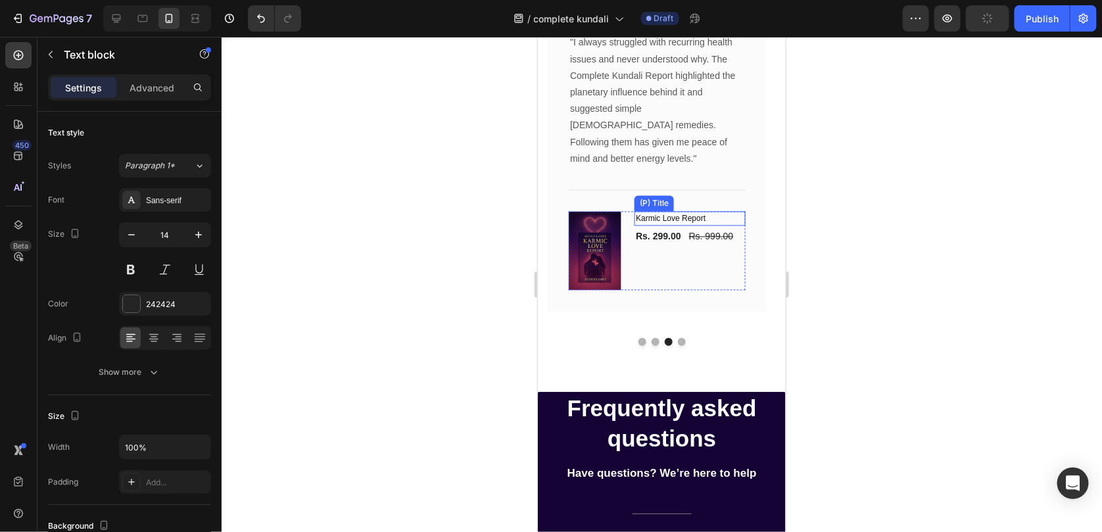
scroll to position [3299, 0]
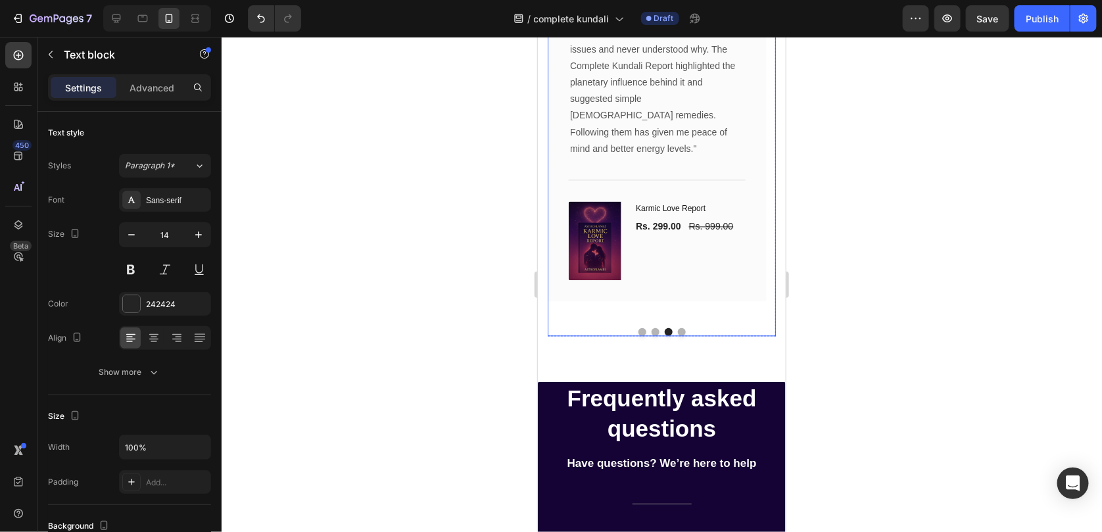
click at [678, 328] on button "Dot" at bounding box center [681, 332] width 8 height 8
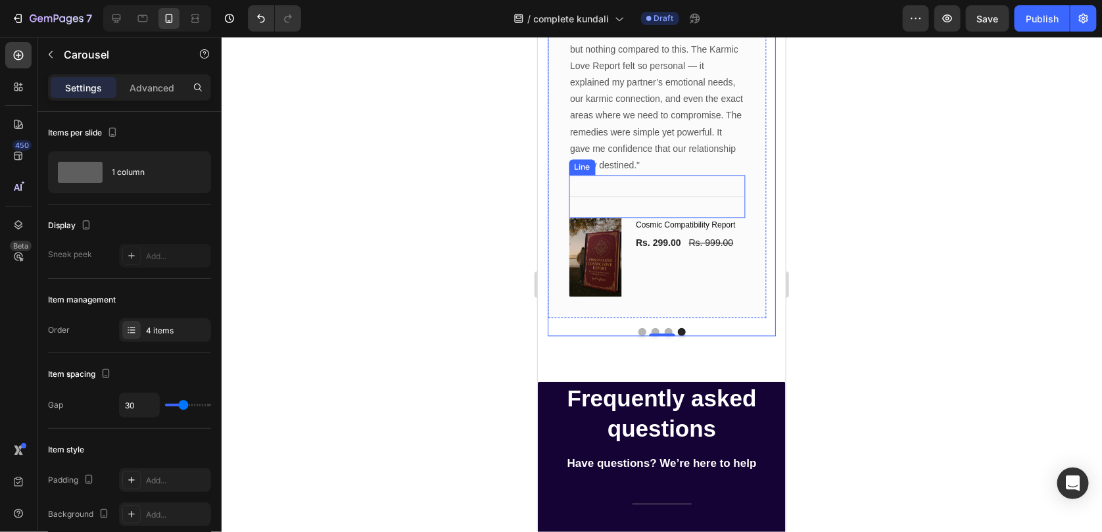
click at [661, 148] on p ""I’ve tried free compatibility checks online, but nothing compared to this. The…" at bounding box center [657, 98] width 174 height 149
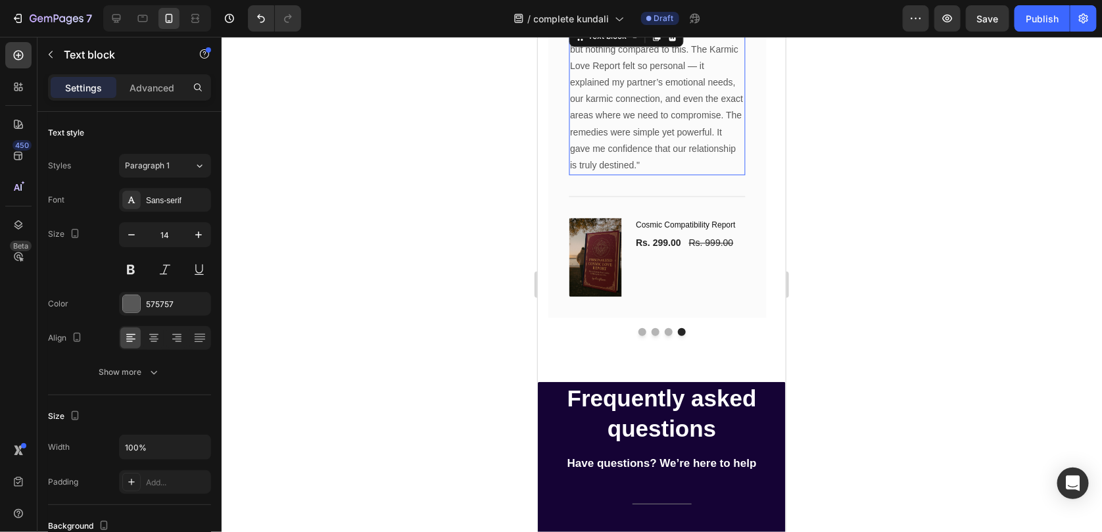
click at [661, 148] on p ""I’ve tried free compatibility checks online, but nothing compared to this. The…" at bounding box center [657, 98] width 174 height 149
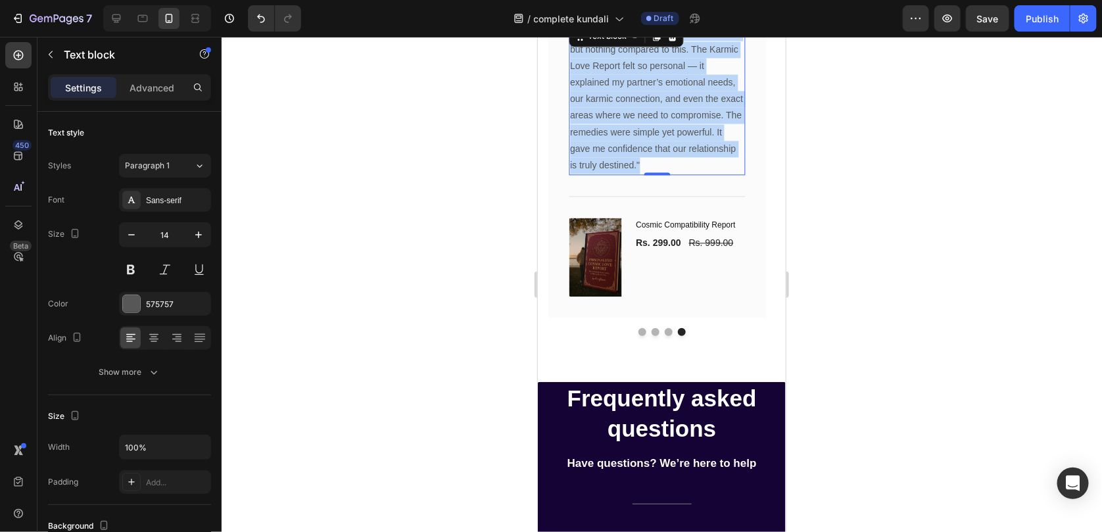
click at [661, 148] on p ""I’ve tried free compatibility checks online, but nothing compared to this. The…" at bounding box center [657, 98] width 174 height 149
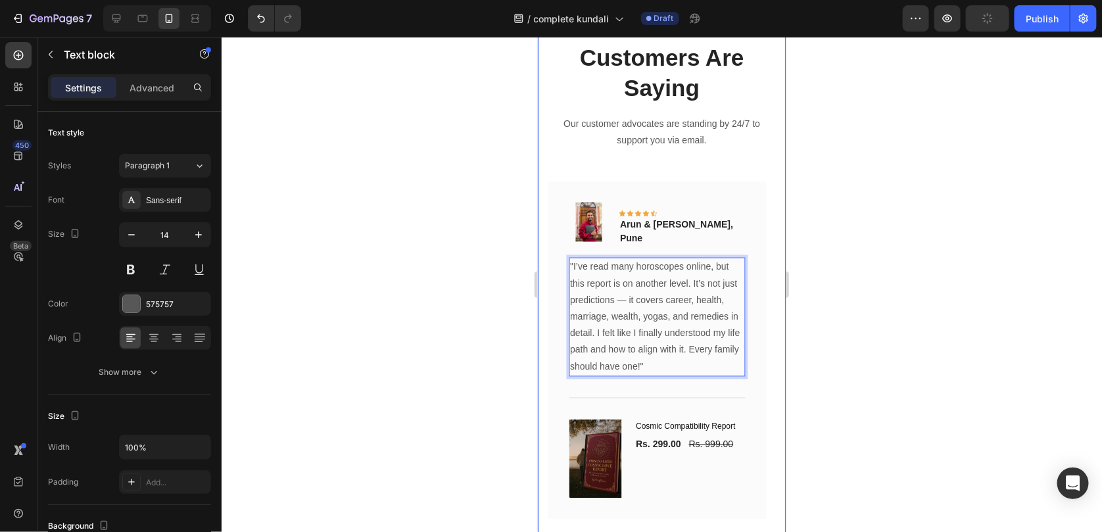
scroll to position [3035, 0]
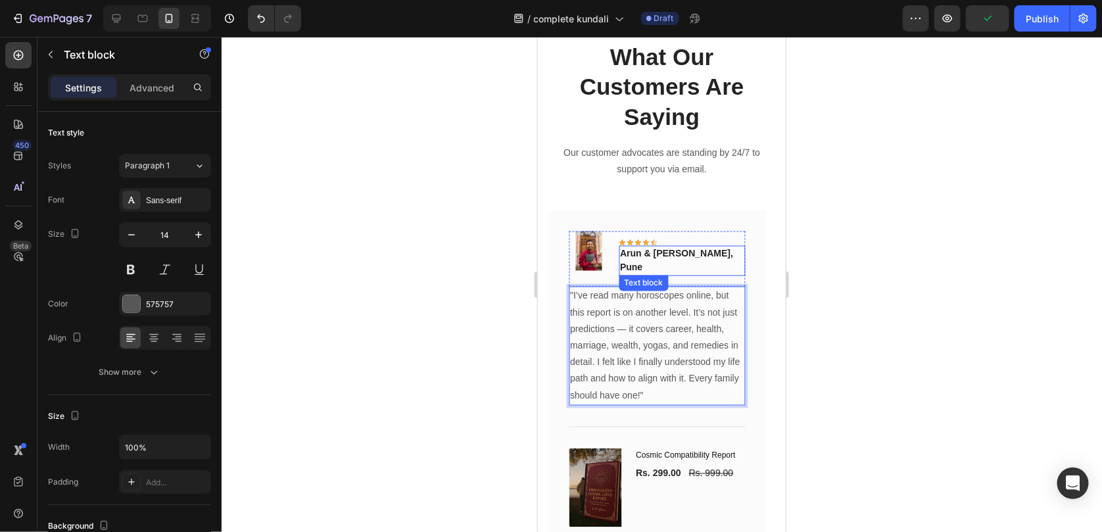
click at [664, 248] on strong "Arun & [PERSON_NAME], Pune" at bounding box center [676, 260] width 113 height 24
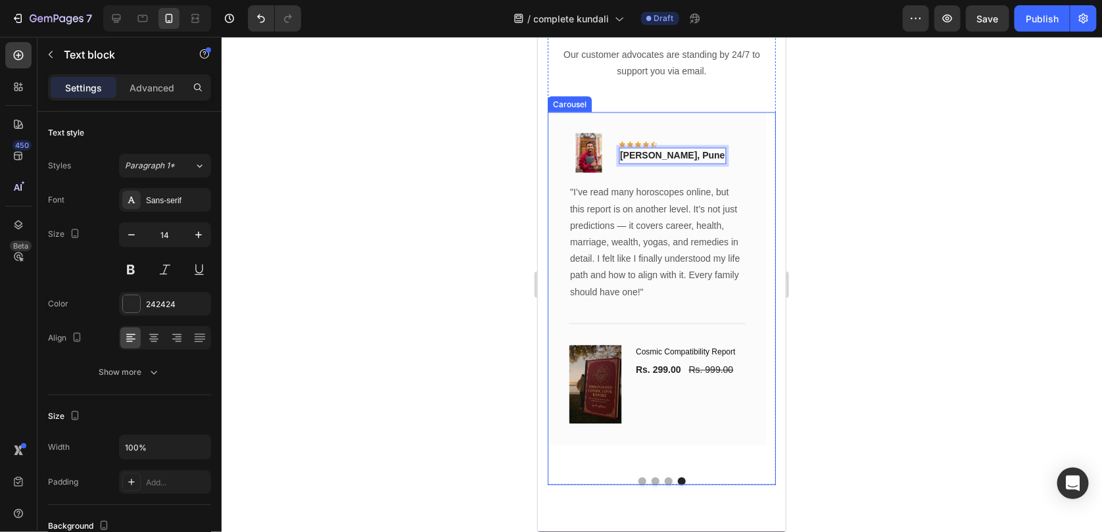
scroll to position [3167, 0]
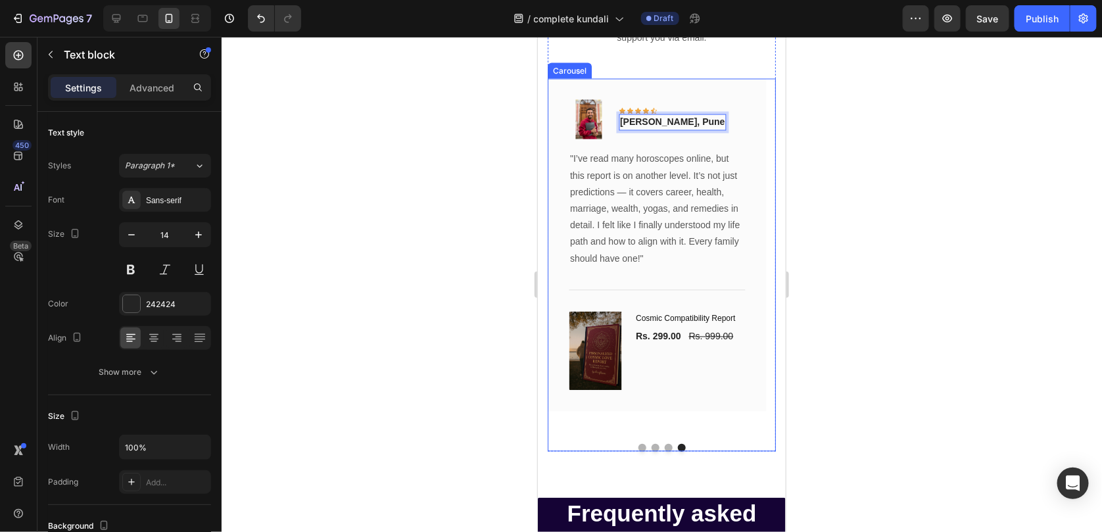
click at [634, 434] on div "Image Icon Icon Icon Icon Icon Row [PERSON_NAME], [GEOGRAPHIC_DATA] Text block …" at bounding box center [661, 264] width 228 height 373
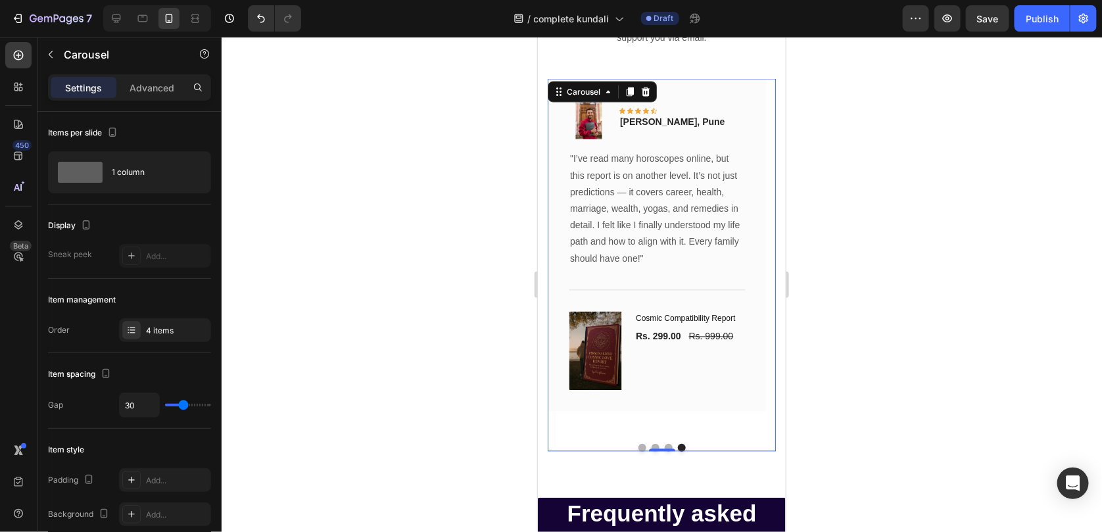
click at [636, 436] on div "Image Icon Icon Icon Icon Icon Row [PERSON_NAME], [GEOGRAPHIC_DATA] Text block …" at bounding box center [661, 264] width 228 height 373
click at [638, 443] on button "Dot" at bounding box center [642, 447] width 8 height 8
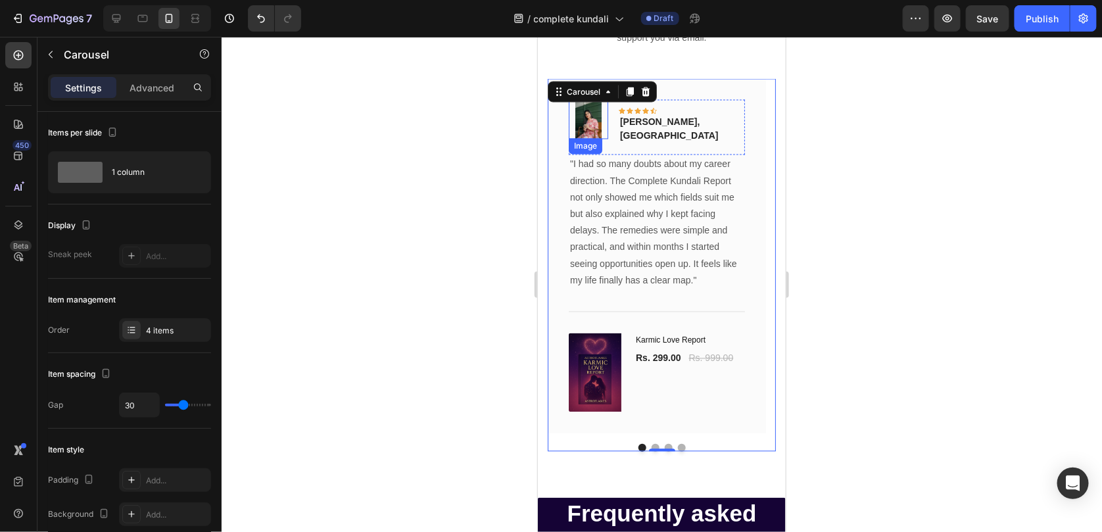
click at [585, 130] on img at bounding box center [587, 118] width 39 height 39
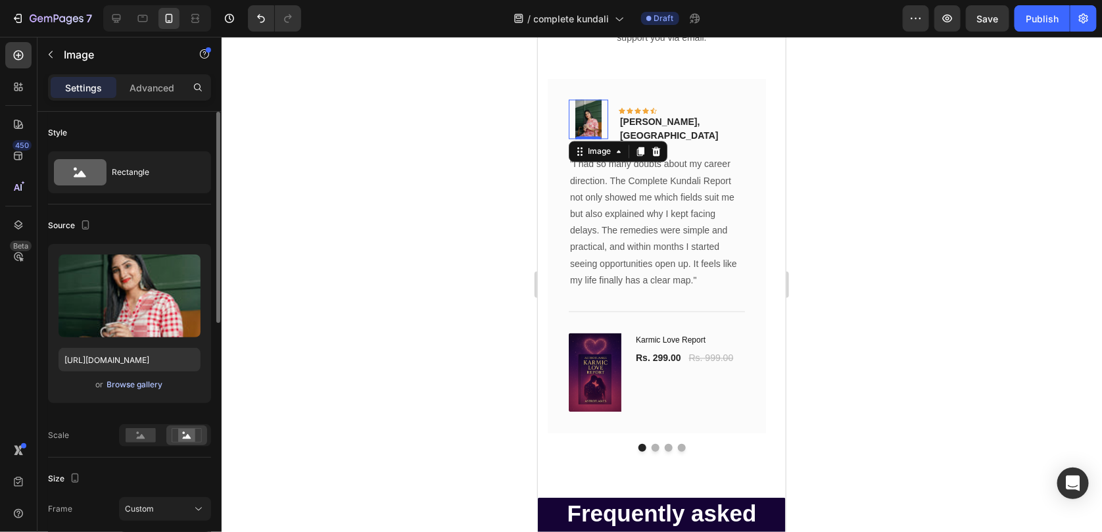
click at [144, 383] on div "Browse gallery" at bounding box center [135, 385] width 56 height 12
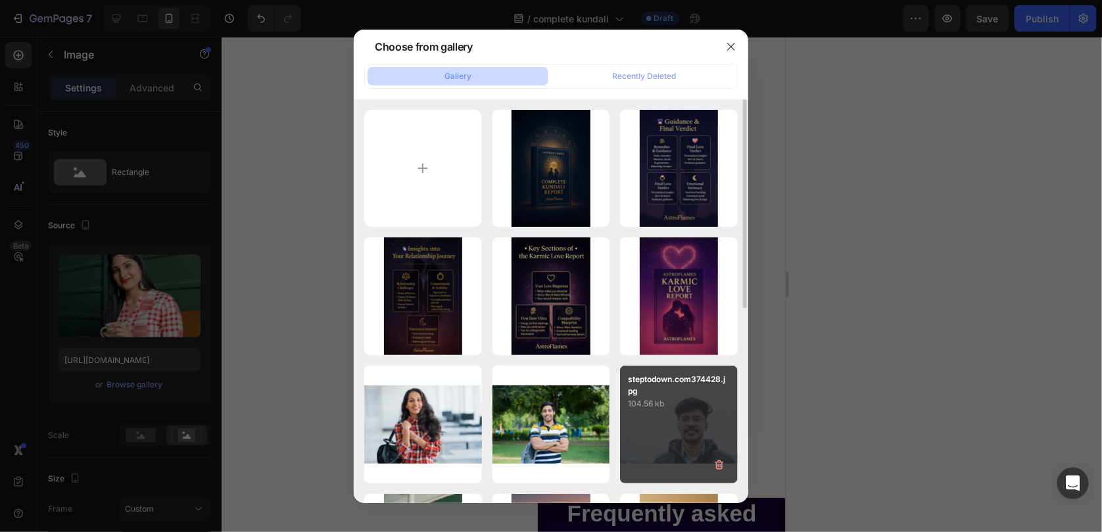
click at [685, 416] on div "steptodown.com374428.jpg 104.56 kb" at bounding box center [679, 425] width 118 height 118
type input "[URL][DOMAIN_NAME]"
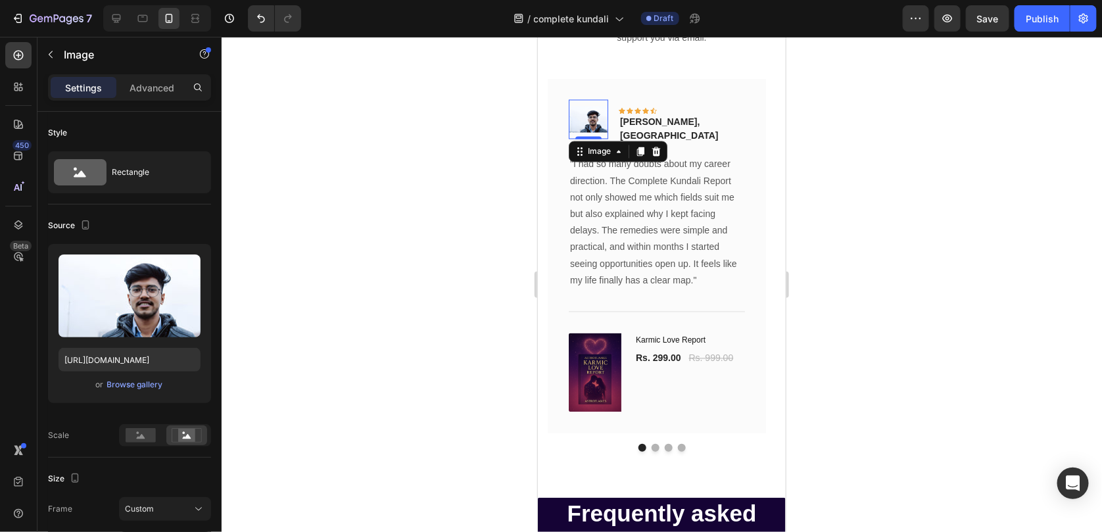
scroll to position [3233, 0]
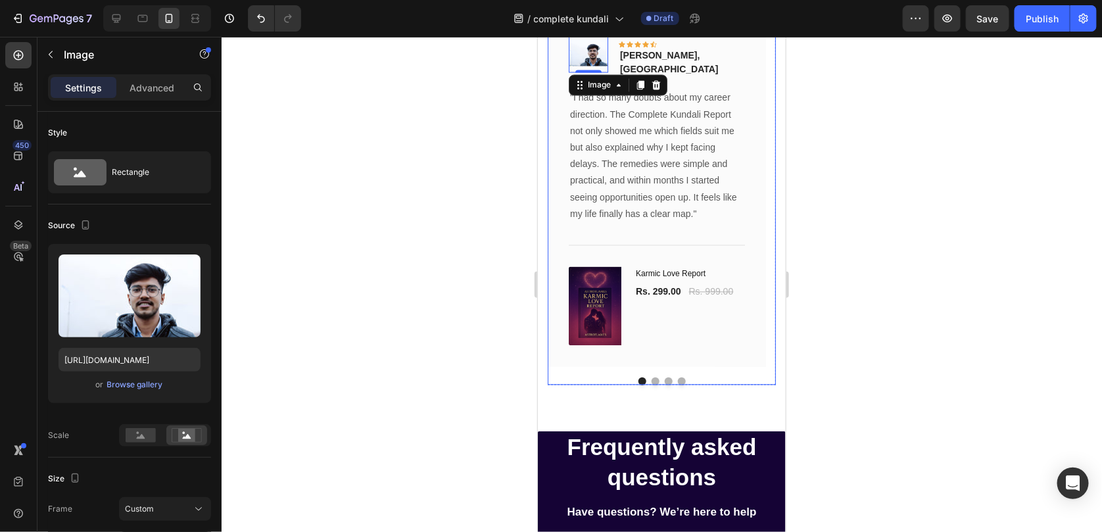
click at [651, 378] on button "Dot" at bounding box center [655, 381] width 8 height 8
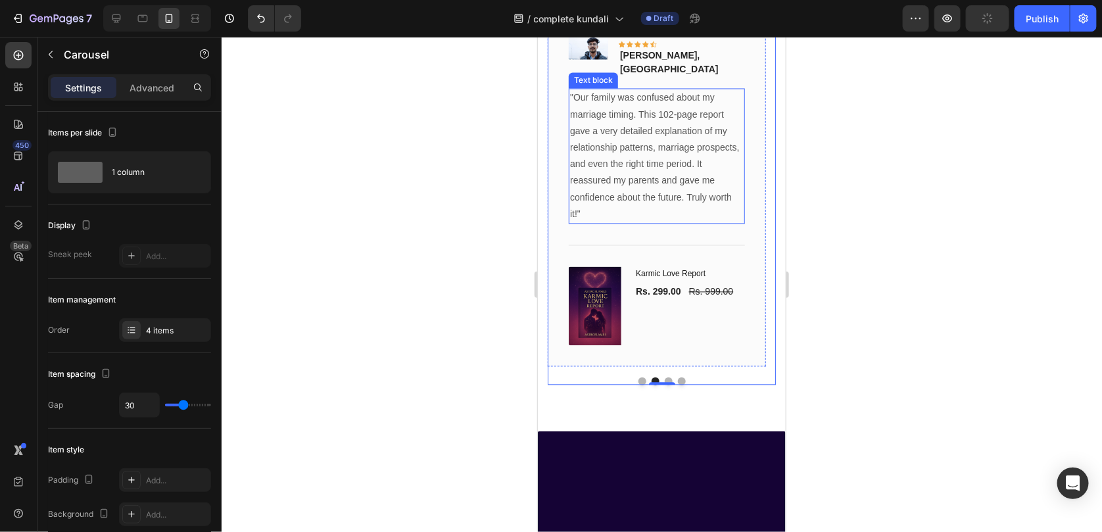
scroll to position [3102, 0]
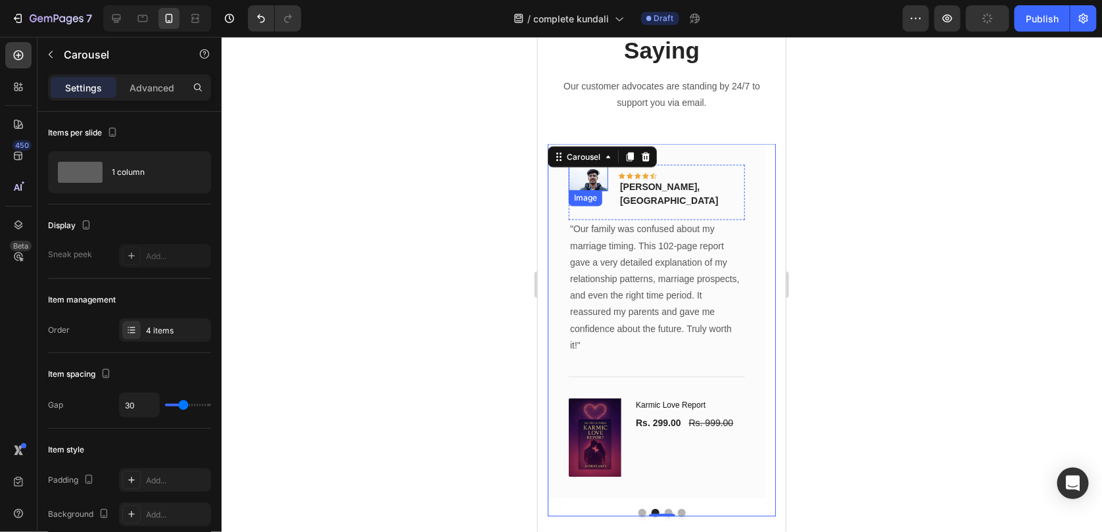
click at [587, 184] on img at bounding box center [587, 177] width 39 height 26
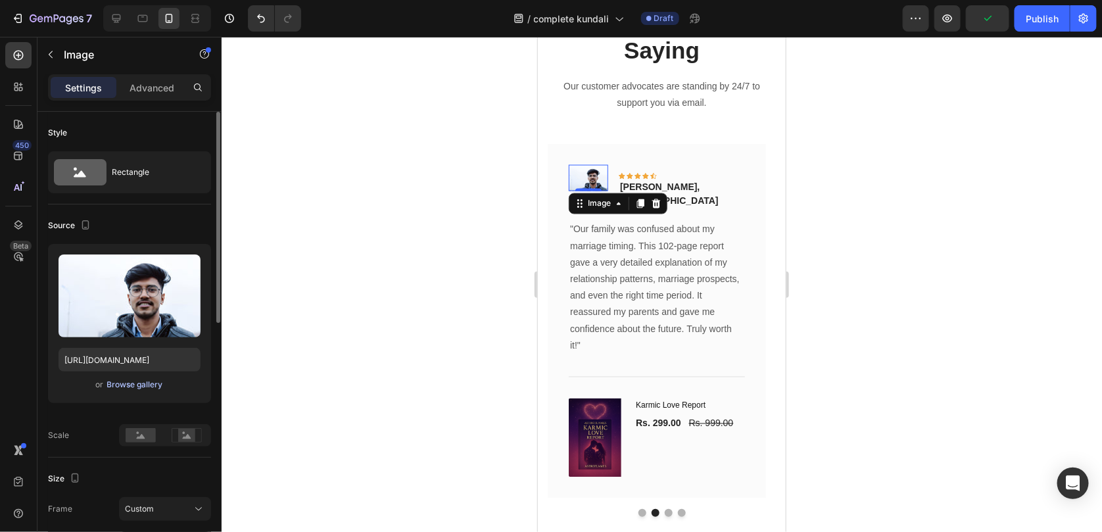
click at [149, 385] on div "Browse gallery" at bounding box center [135, 385] width 56 height 12
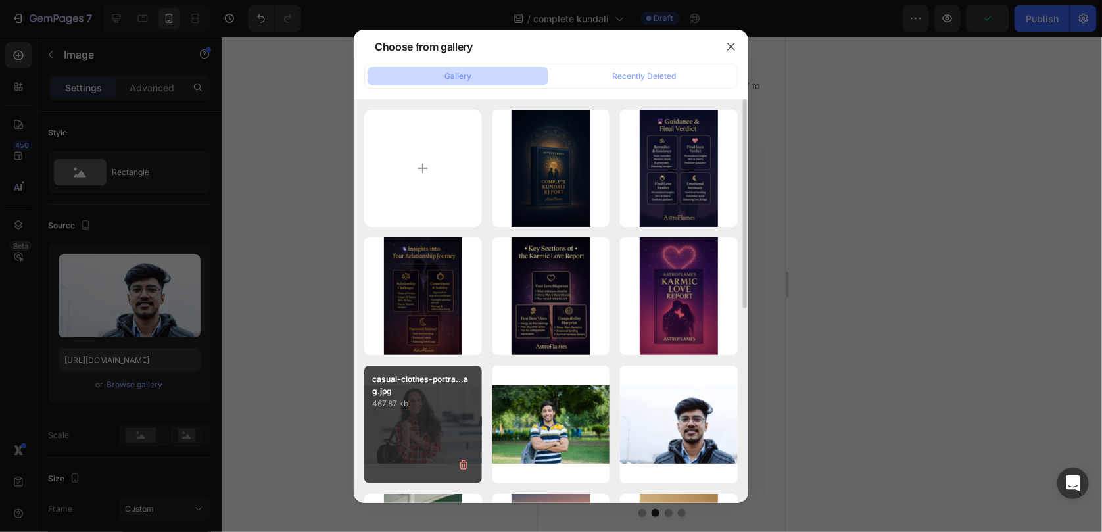
click at [440, 418] on div "casual-clothes-portra...ag.jpg 467.87 kb" at bounding box center [423, 425] width 118 height 118
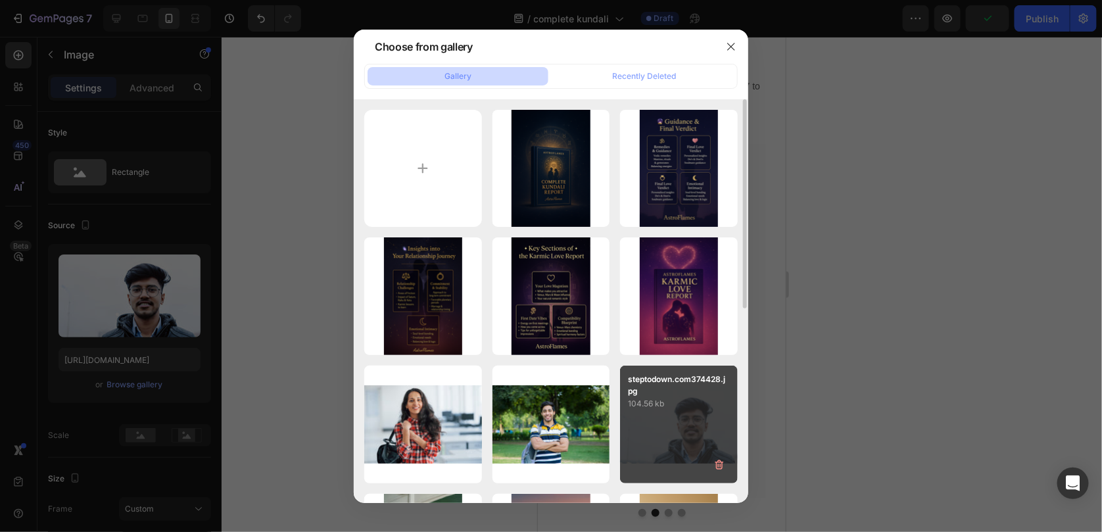
type input "[URL][DOMAIN_NAME]"
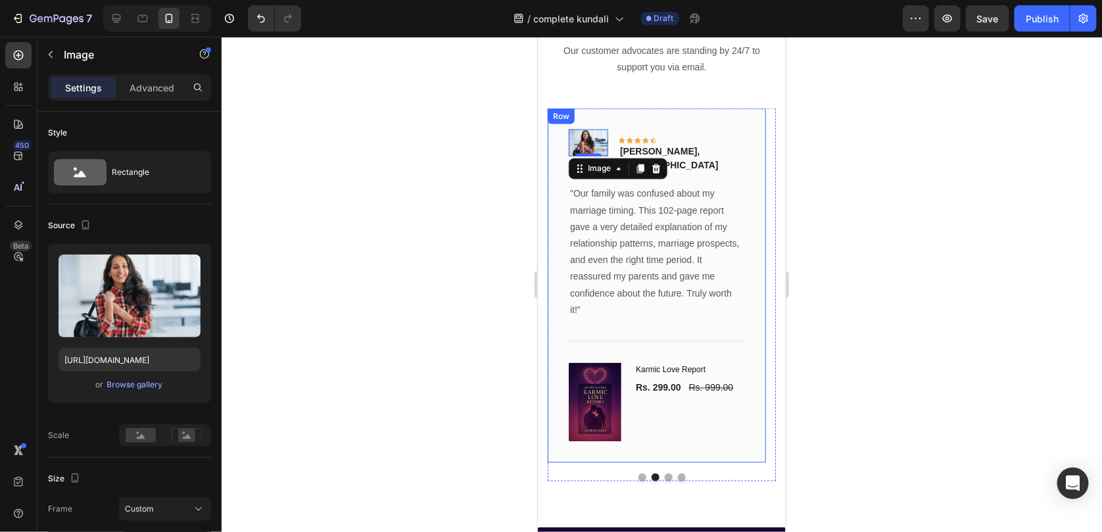
scroll to position [3167, 0]
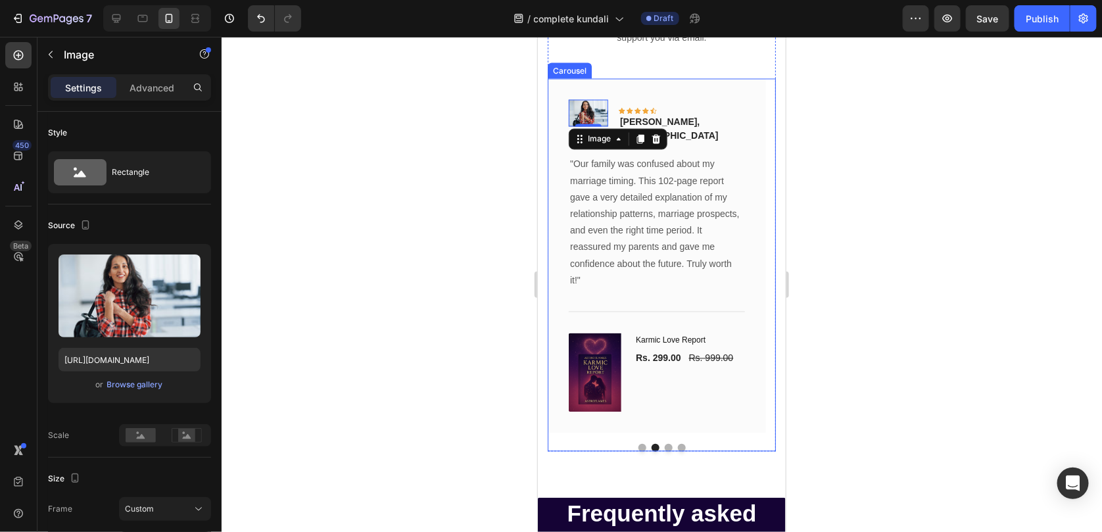
click at [664, 443] on button "Dot" at bounding box center [668, 447] width 8 height 8
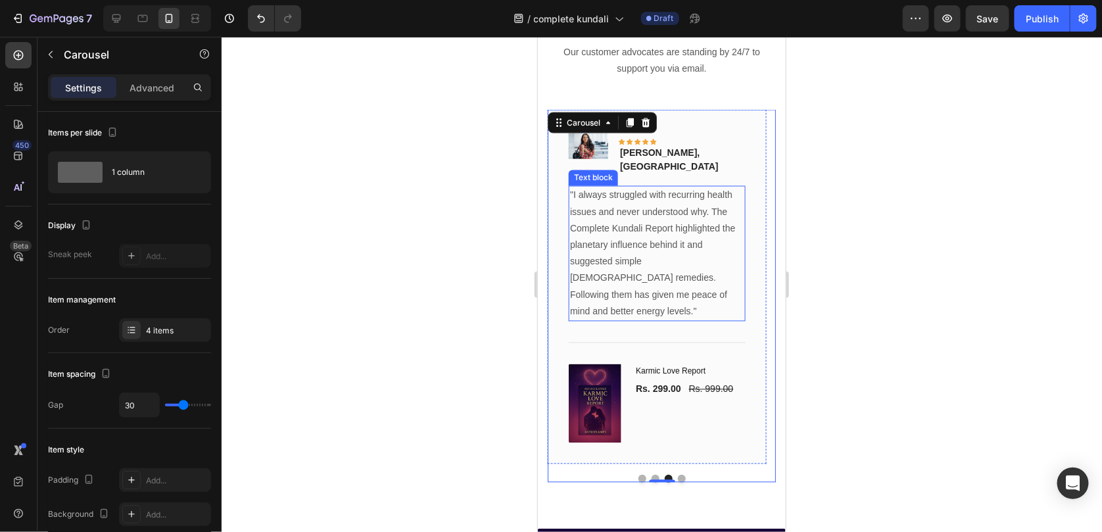
scroll to position [3102, 0]
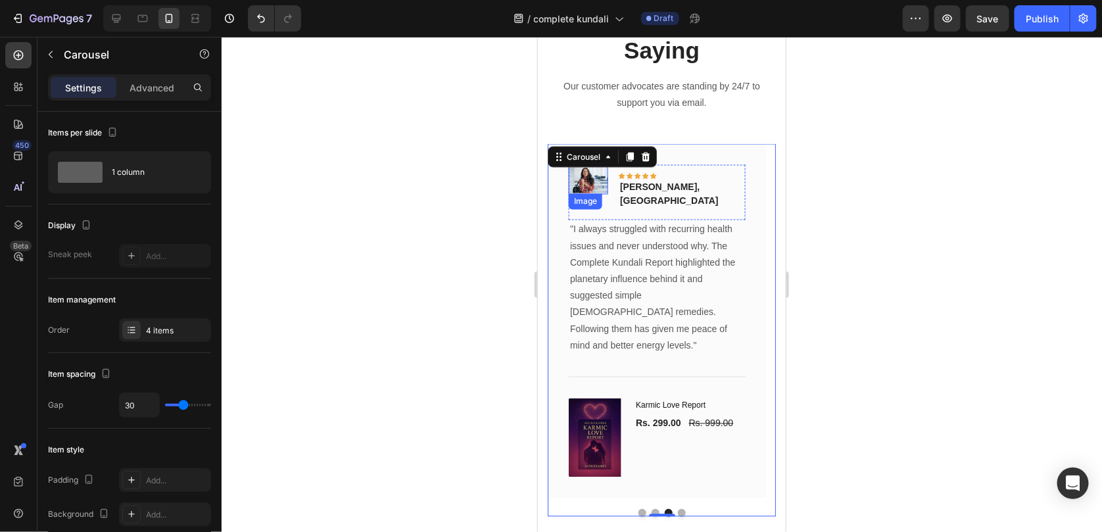
click at [588, 180] on img at bounding box center [587, 179] width 39 height 30
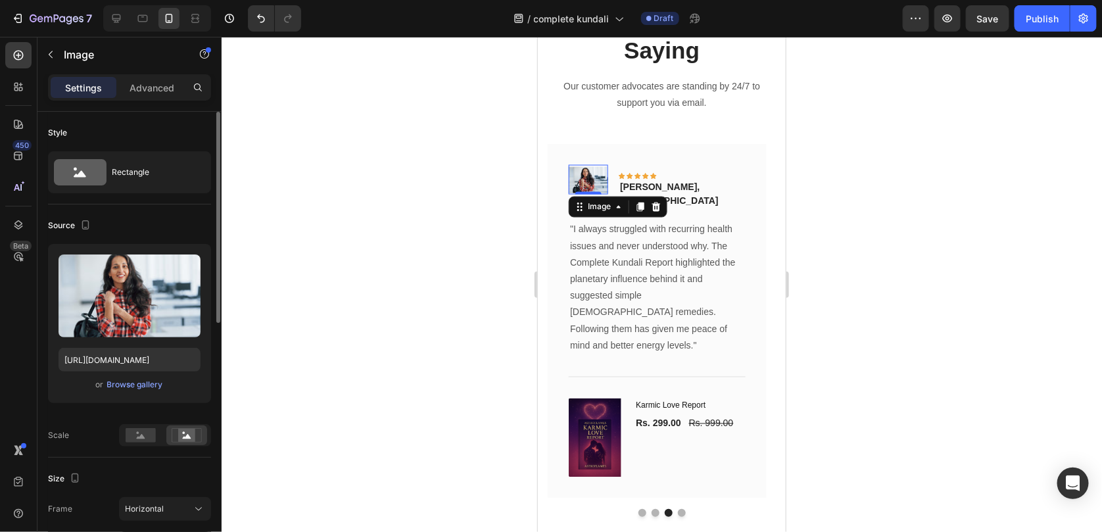
click at [162, 388] on div "or Browse gallery" at bounding box center [130, 385] width 142 height 16
click at [157, 385] on div "Browse gallery" at bounding box center [135, 385] width 56 height 12
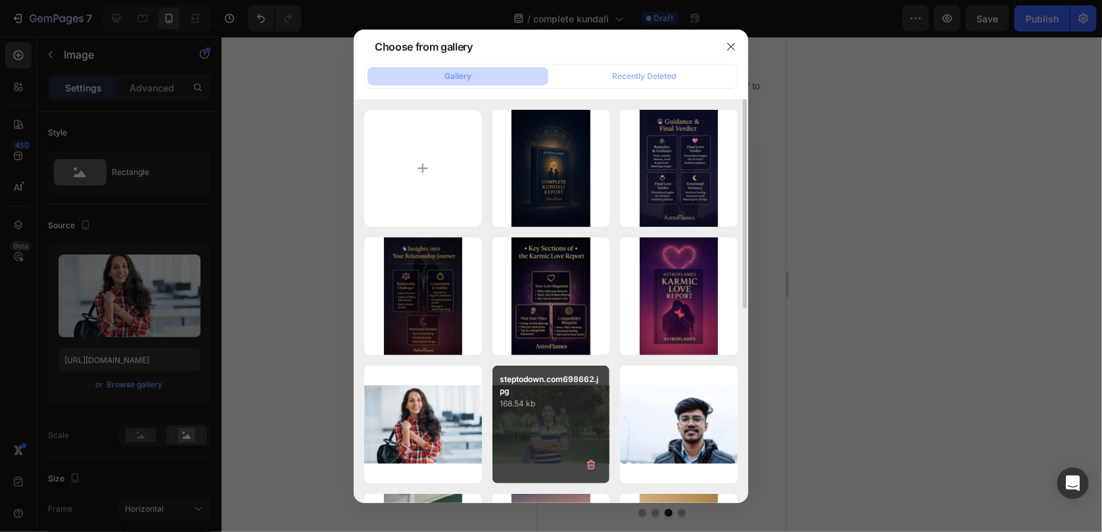
click at [553, 439] on div "steptodown.com698662.jpg 168.54 kb" at bounding box center [552, 425] width 118 height 118
type input "[URL][DOMAIN_NAME]"
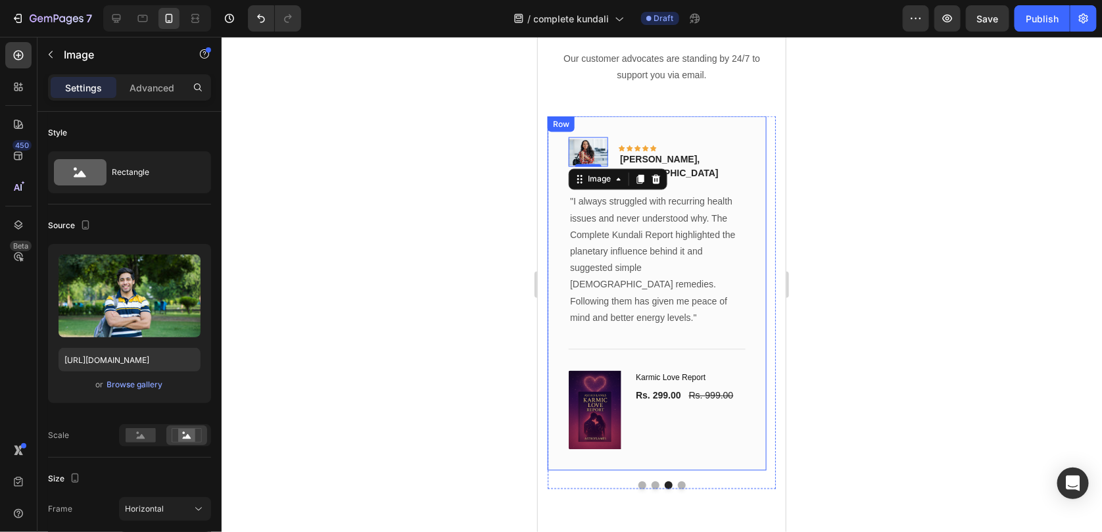
scroll to position [3167, 0]
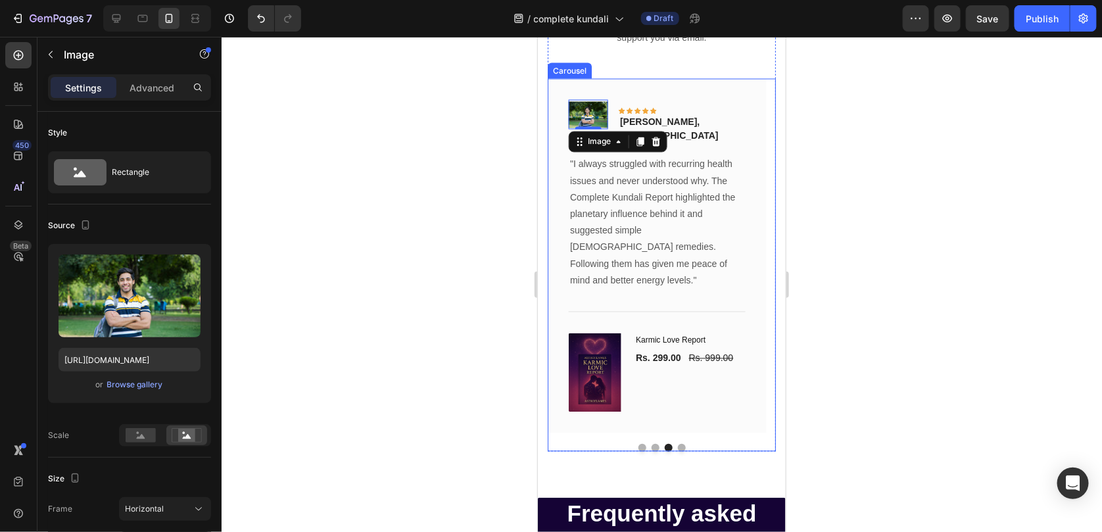
click at [677, 443] on button "Dot" at bounding box center [681, 447] width 8 height 8
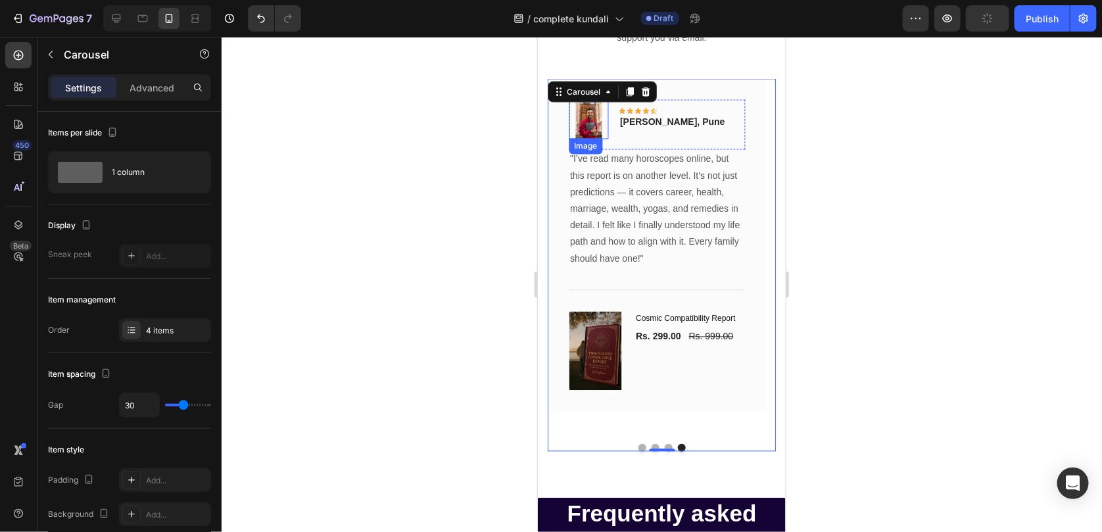
click at [598, 130] on img at bounding box center [587, 118] width 39 height 39
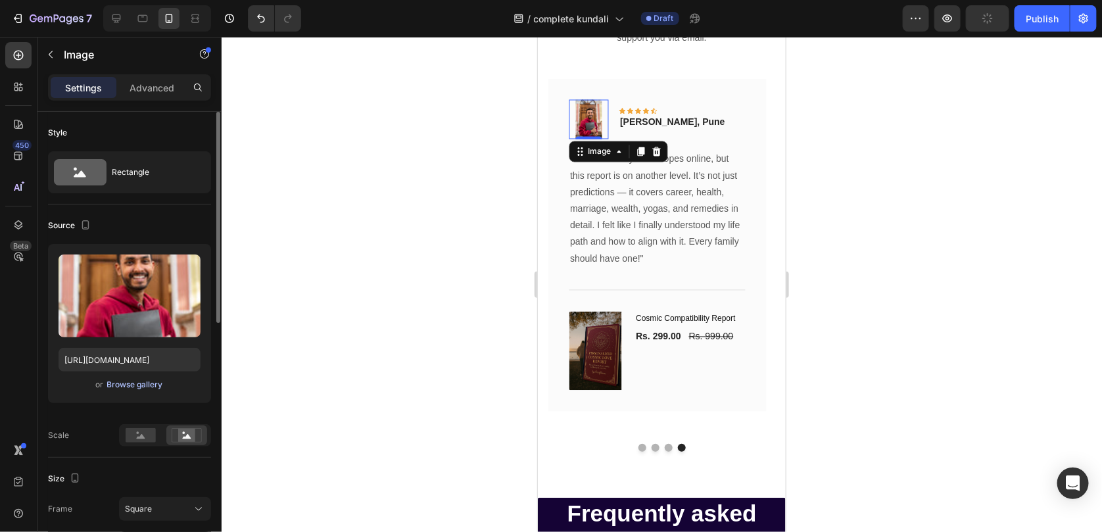
click at [154, 389] on div "Browse gallery" at bounding box center [135, 385] width 56 height 12
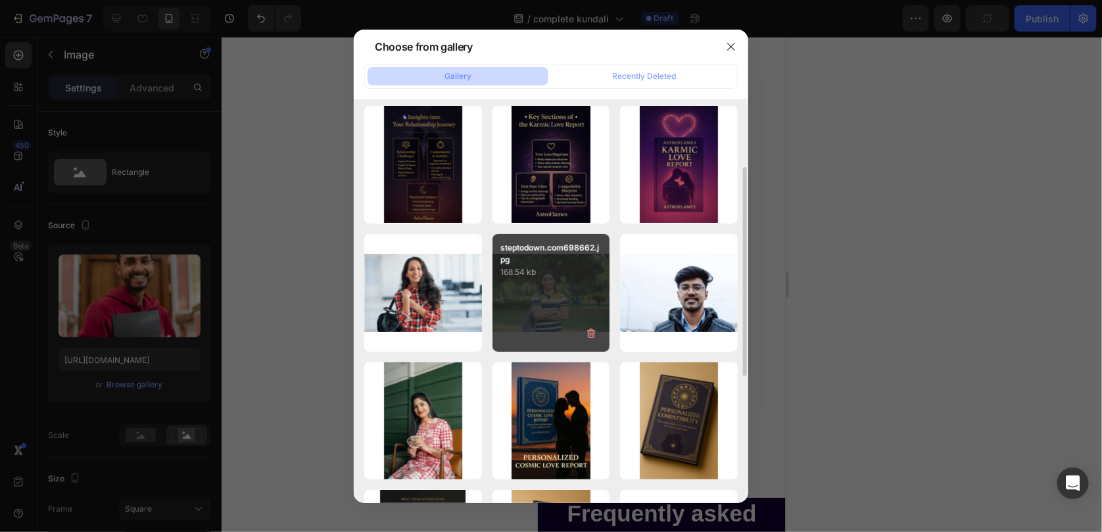
scroll to position [198, 0]
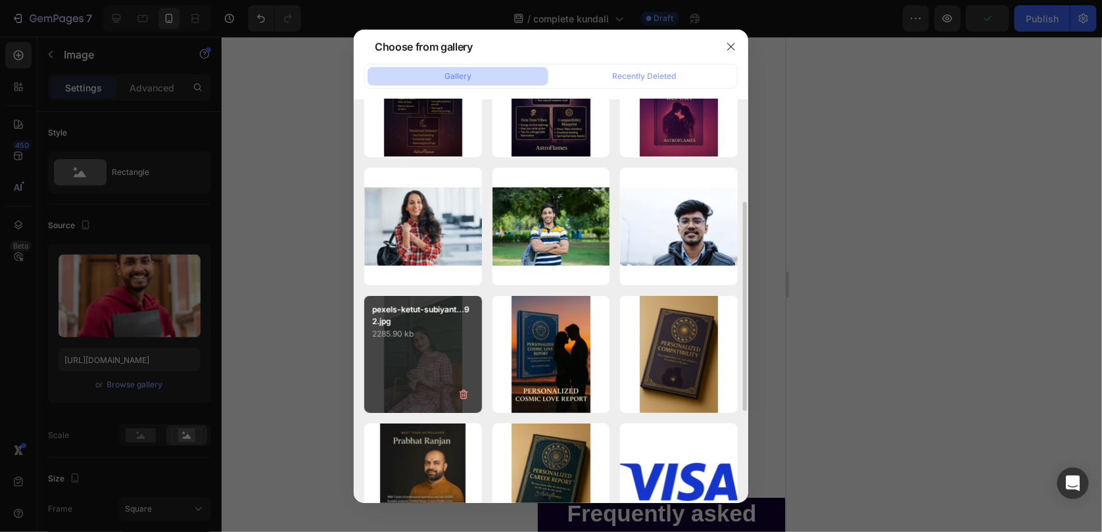
click at [414, 389] on div "pexels-ketut-subiyant...92.jpg 2285.90 kb" at bounding box center [423, 355] width 118 height 118
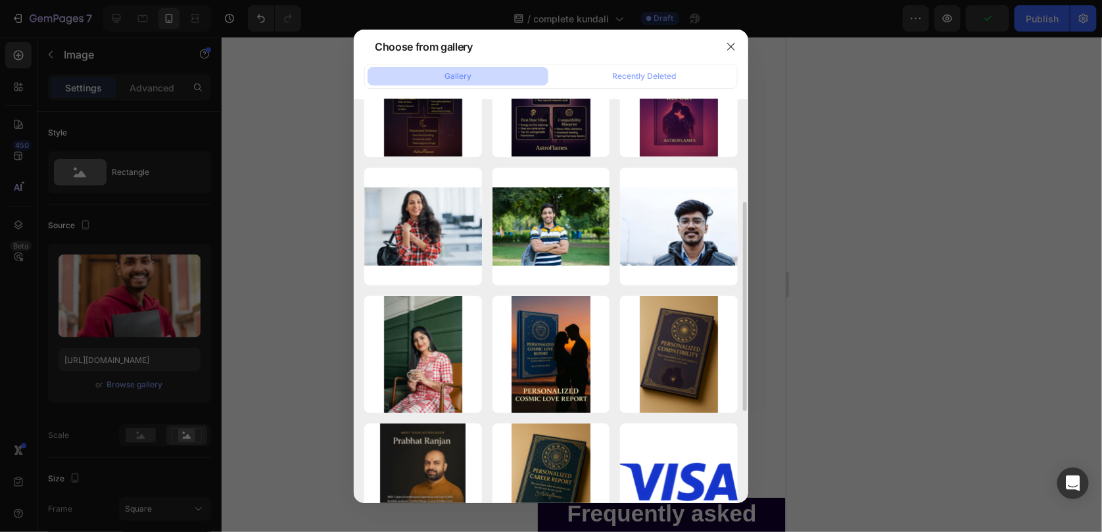
type input "[URL][DOMAIN_NAME]"
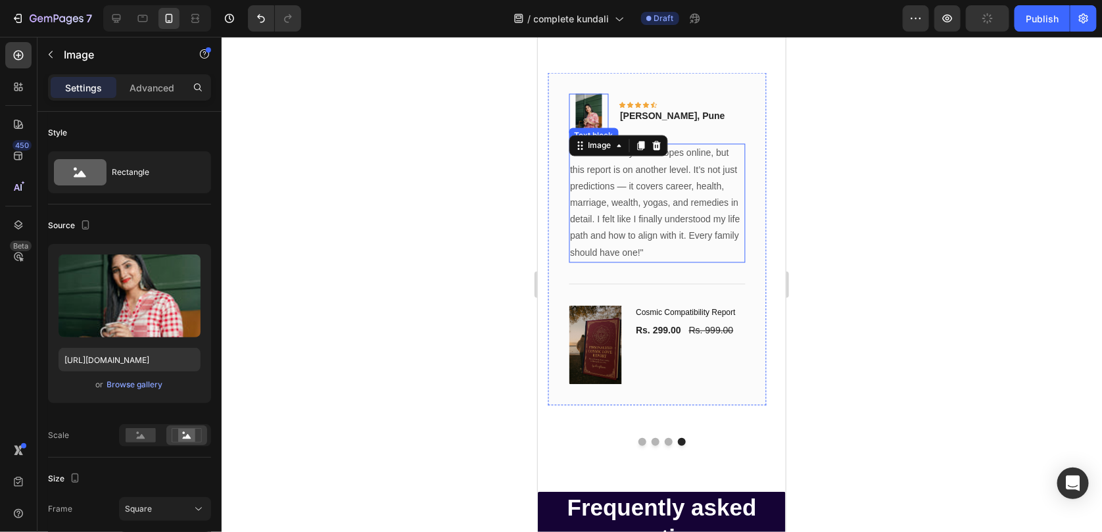
scroll to position [3167, 0]
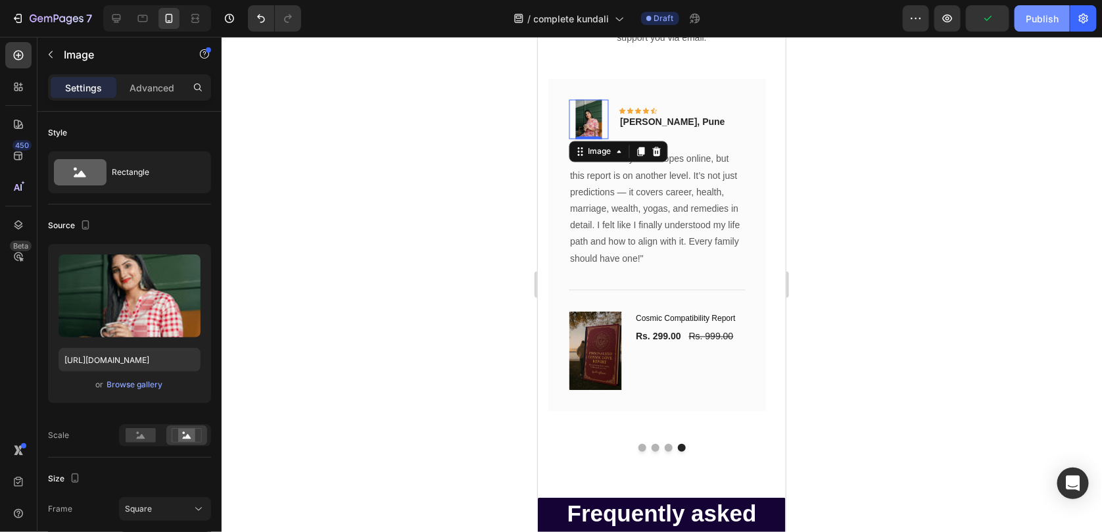
click at [1042, 28] on button "Publish" at bounding box center [1042, 18] width 55 height 26
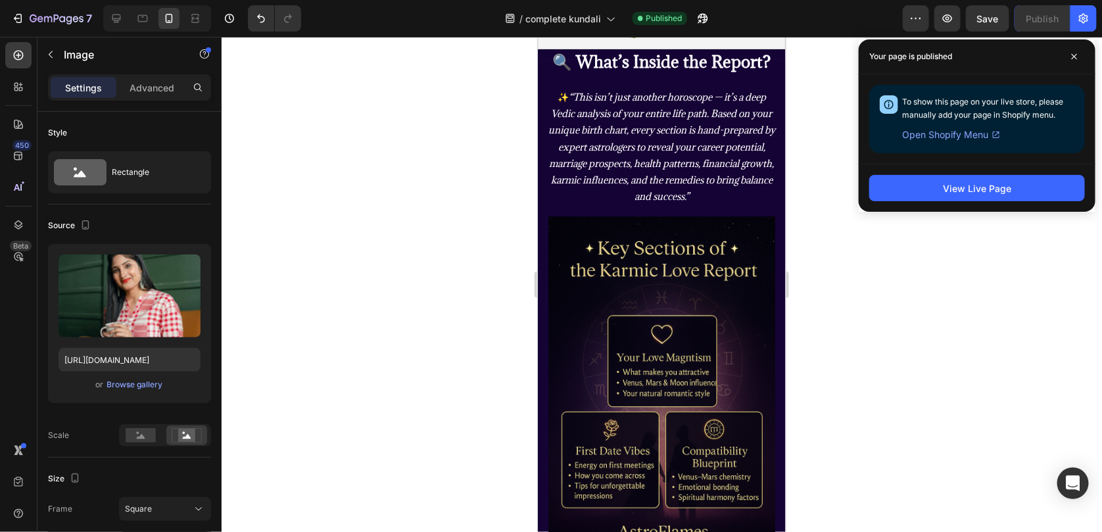
scroll to position [1063, 0]
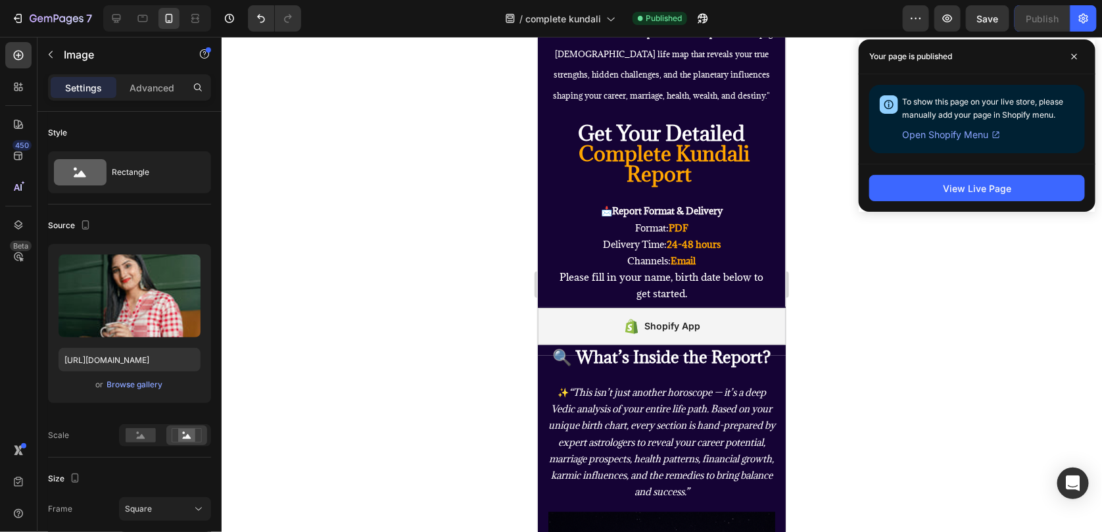
click at [575, 345] on div "Shopify App" at bounding box center [661, 326] width 248 height 37
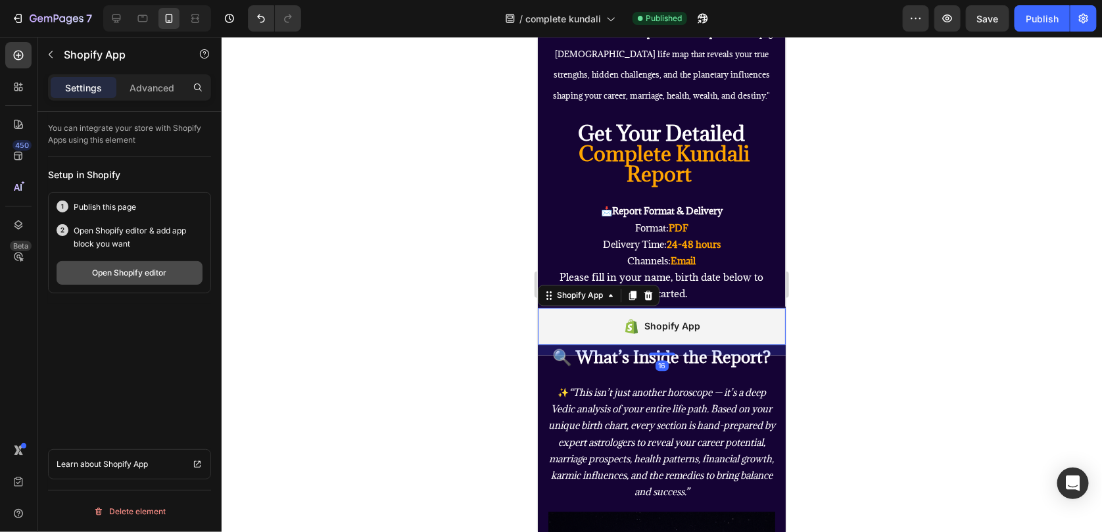
click at [92, 262] on button "Open Shopify editor" at bounding box center [130, 273] width 146 height 24
click at [1031, 12] on div "Publish" at bounding box center [1042, 19] width 33 height 14
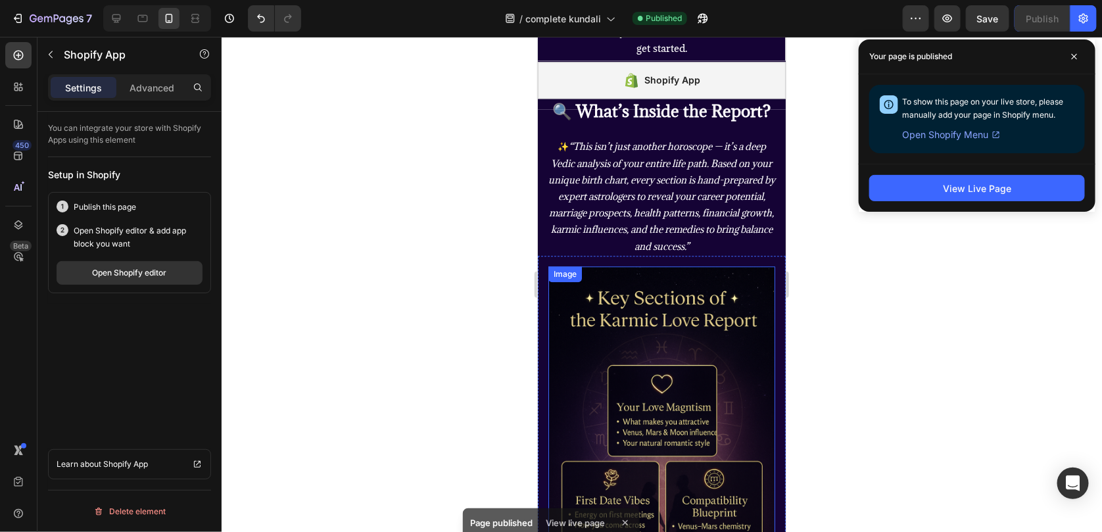
scroll to position [1457, 0]
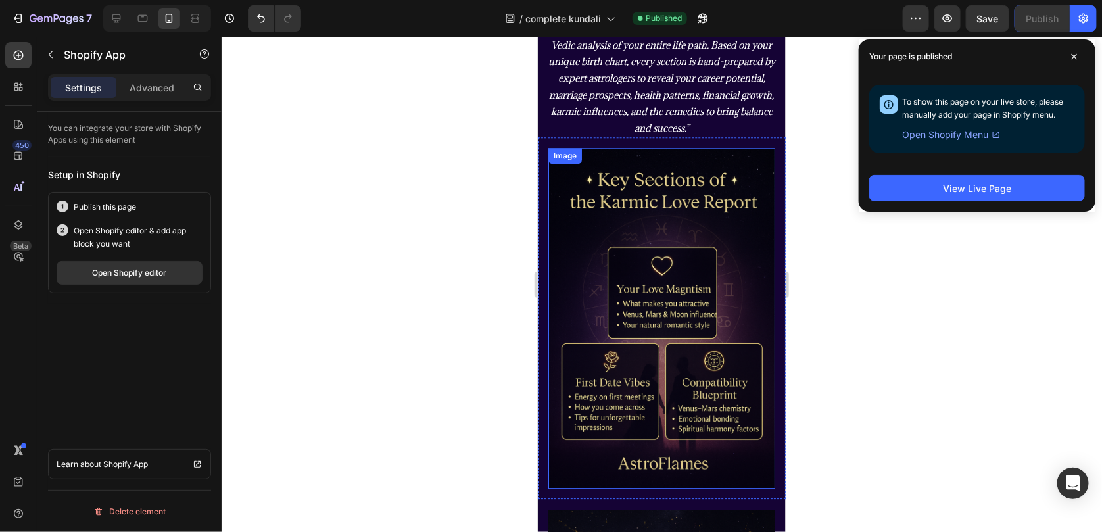
click at [613, 335] on img at bounding box center [661, 317] width 227 height 341
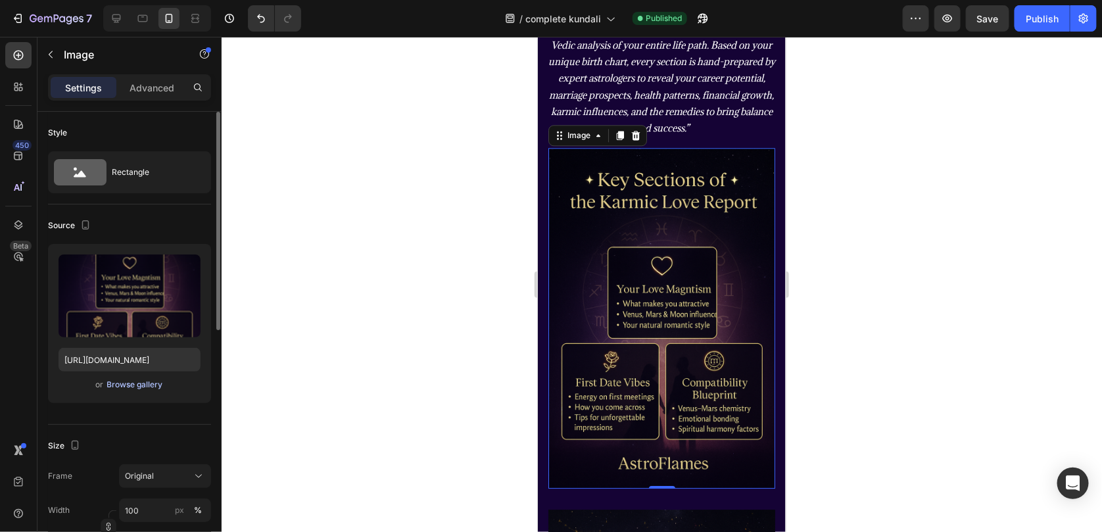
click at [131, 387] on div "Browse gallery" at bounding box center [135, 385] width 56 height 12
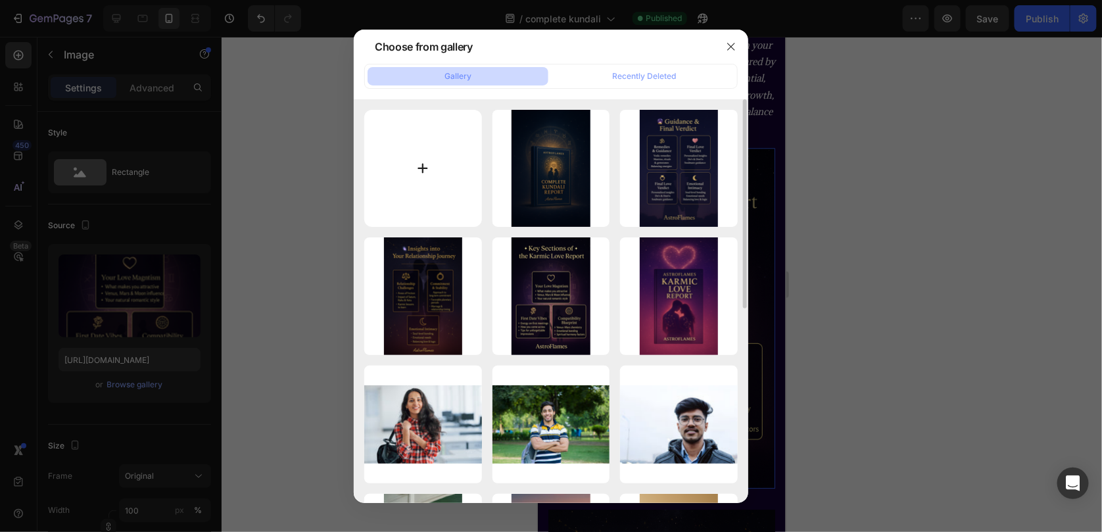
click at [374, 187] on input "file" at bounding box center [423, 169] width 118 height 118
type input "C:\fakepath\ChatGPT Image [DATE], 02_25_59 AM.png"
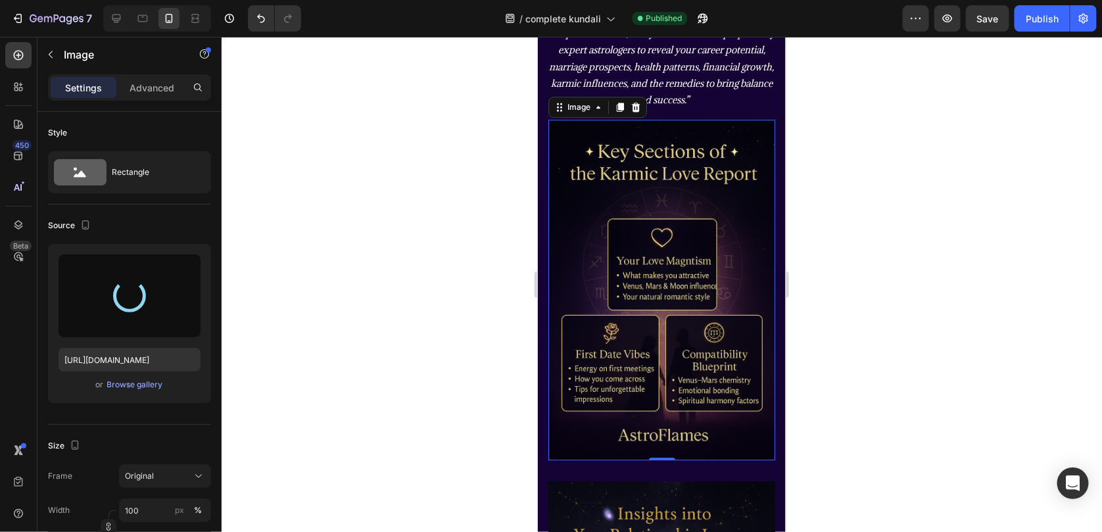
scroll to position [1523, 0]
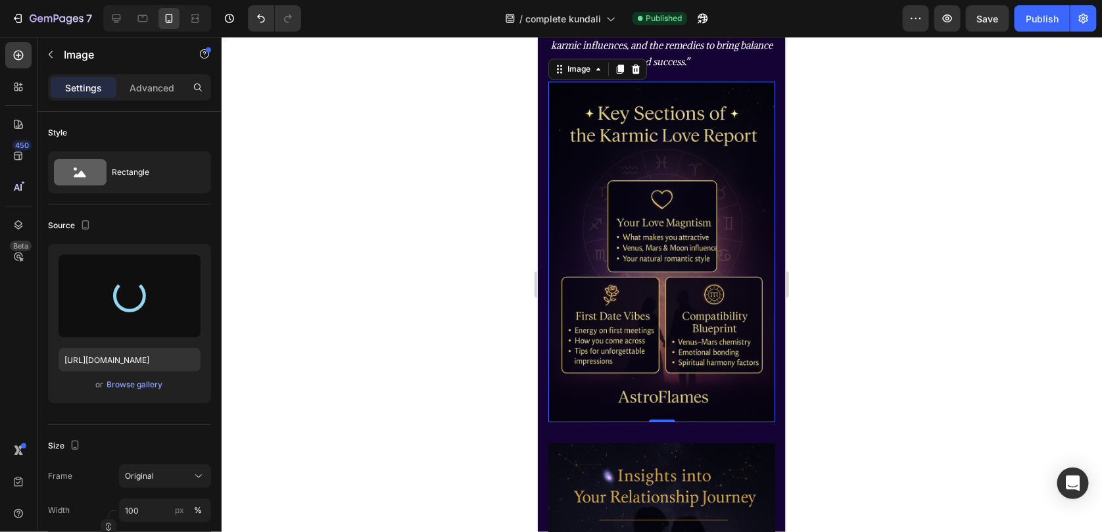
type input "[URL][DOMAIN_NAME]"
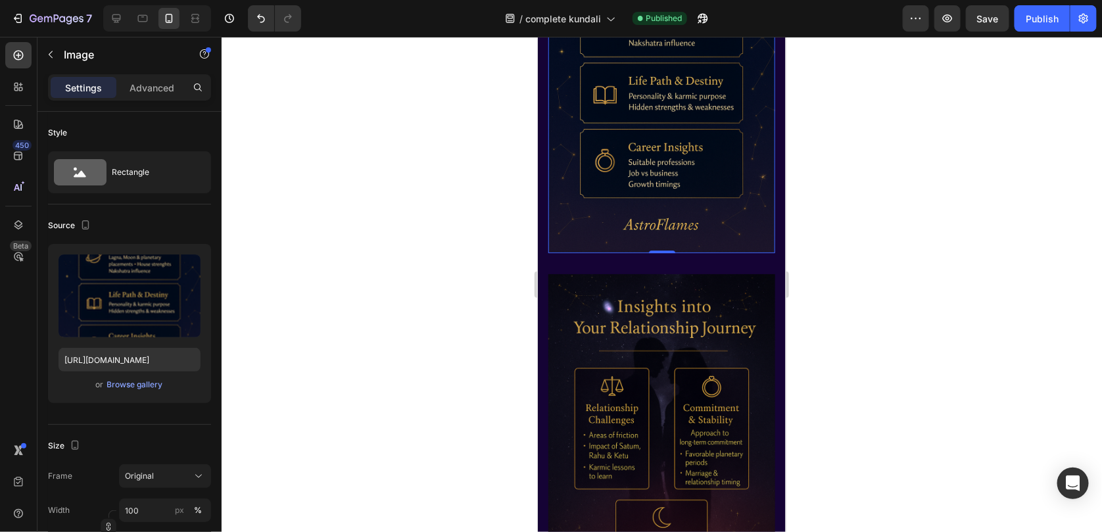
scroll to position [1786, 0]
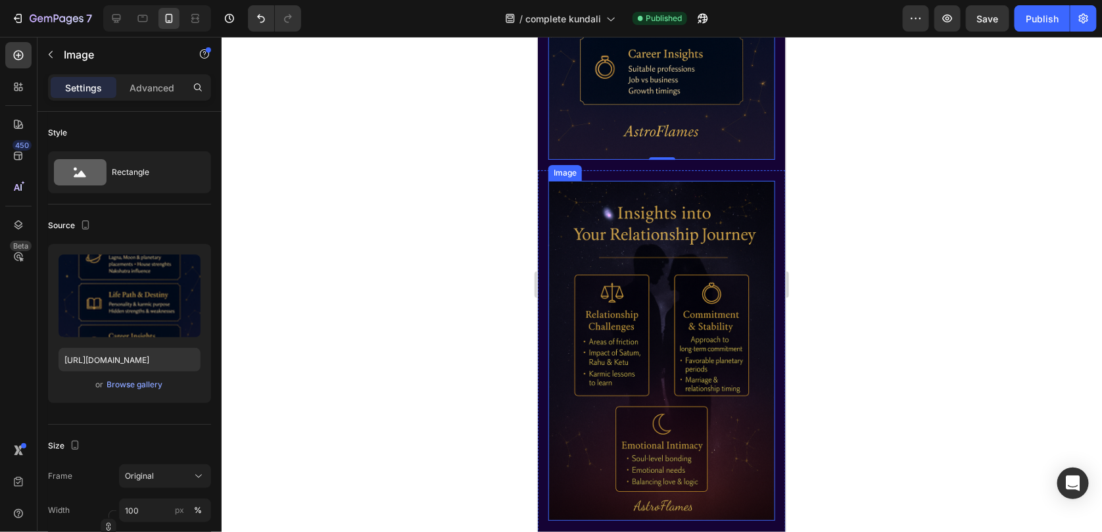
click at [601, 300] on img at bounding box center [661, 350] width 227 height 341
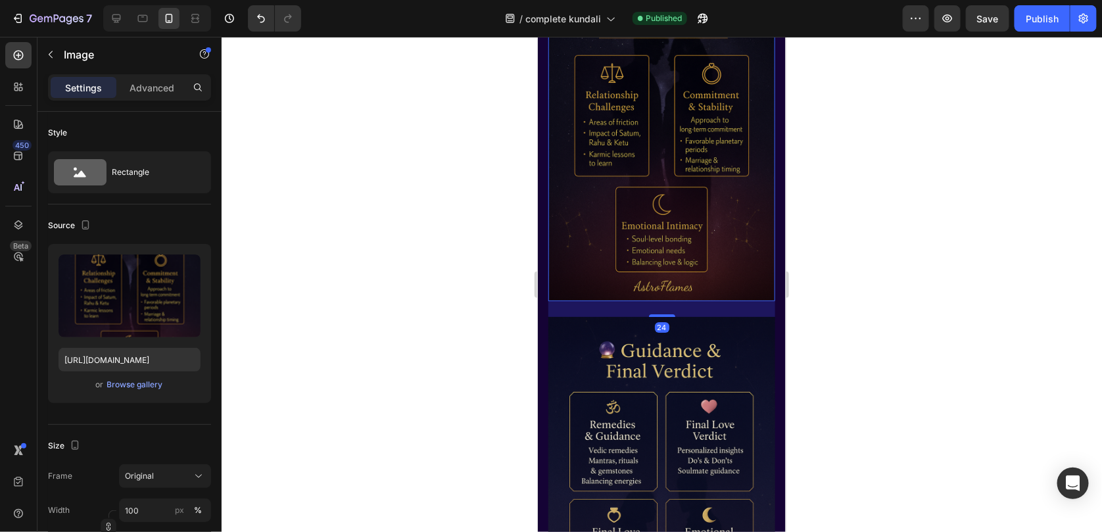
scroll to position [2115, 0]
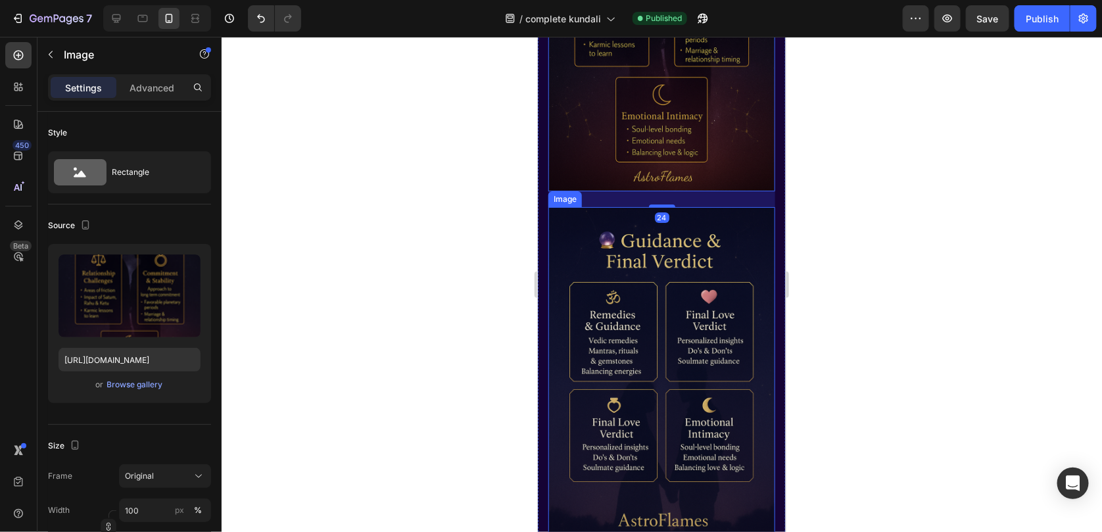
click at [672, 385] on img at bounding box center [661, 377] width 227 height 341
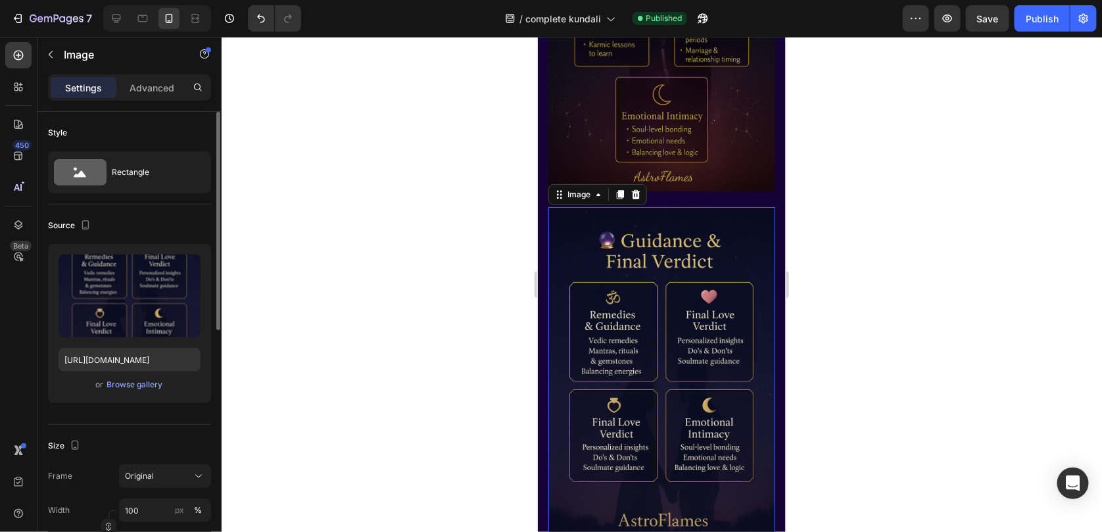
click at [137, 376] on div "Upload Image [URL][DOMAIN_NAME] or Browse gallery" at bounding box center [129, 323] width 163 height 159
click at [145, 379] on div "Browse gallery" at bounding box center [135, 385] width 56 height 12
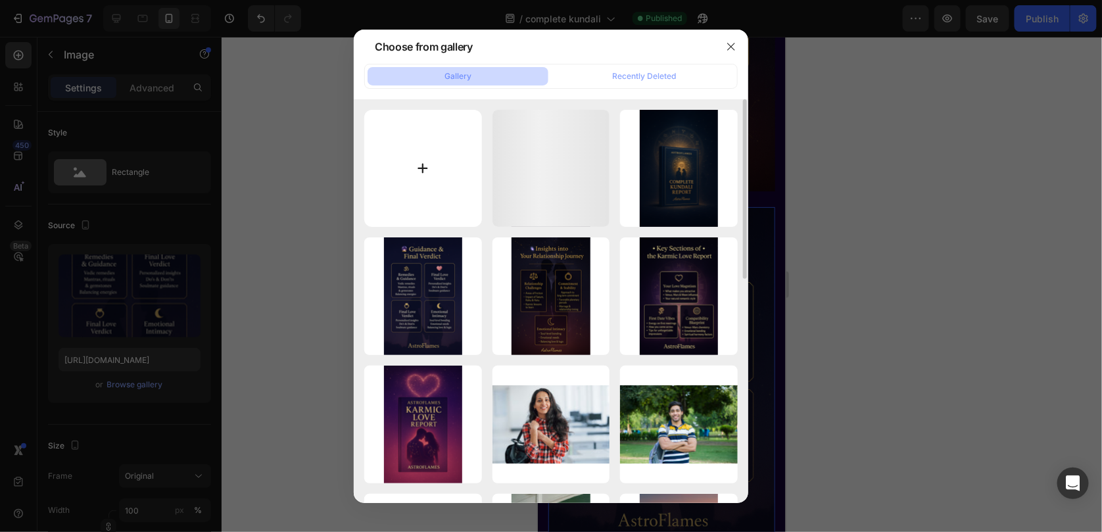
click at [457, 169] on input "file" at bounding box center [423, 169] width 118 height 118
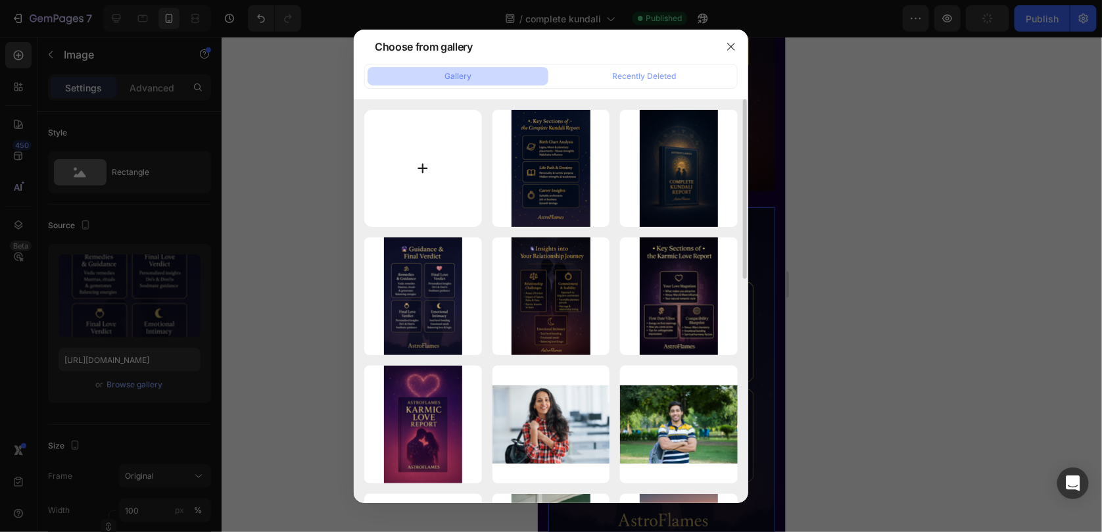
type input "C:\fakepath\ChatGPT Image [DATE], 02_40_27 AM.png"
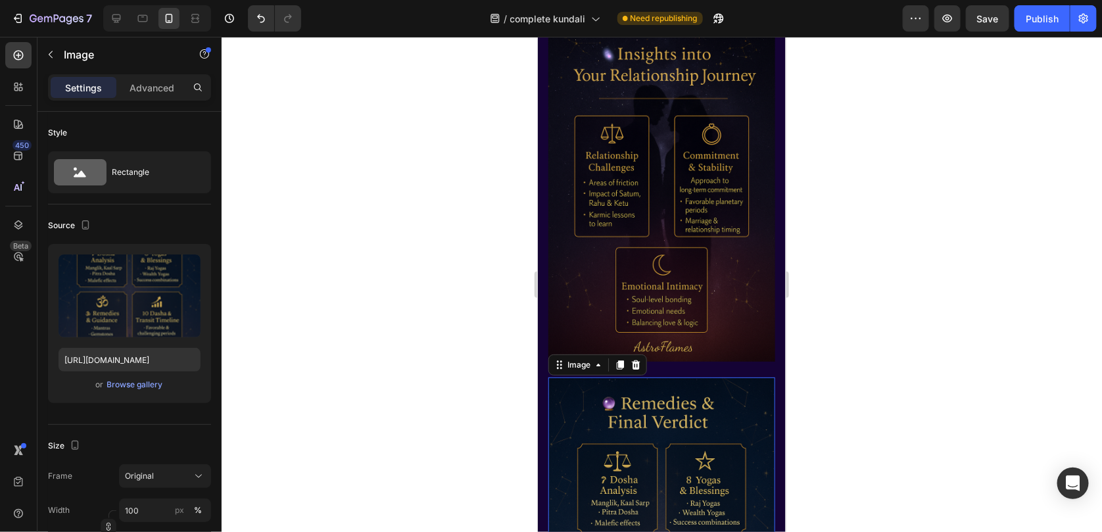
scroll to position [1917, 0]
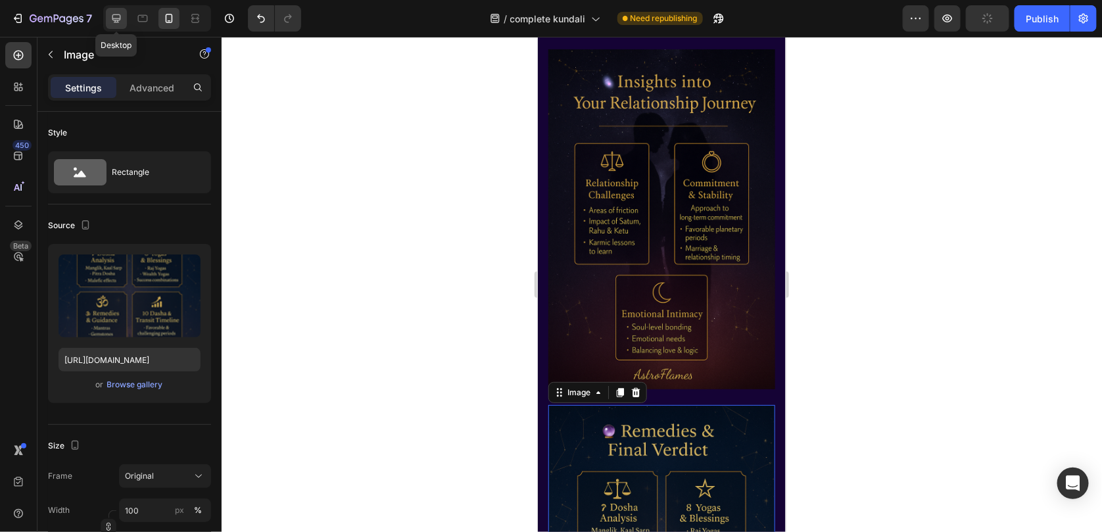
click at [121, 25] on div at bounding box center [116, 18] width 21 height 21
type input "[URL][DOMAIN_NAME]"
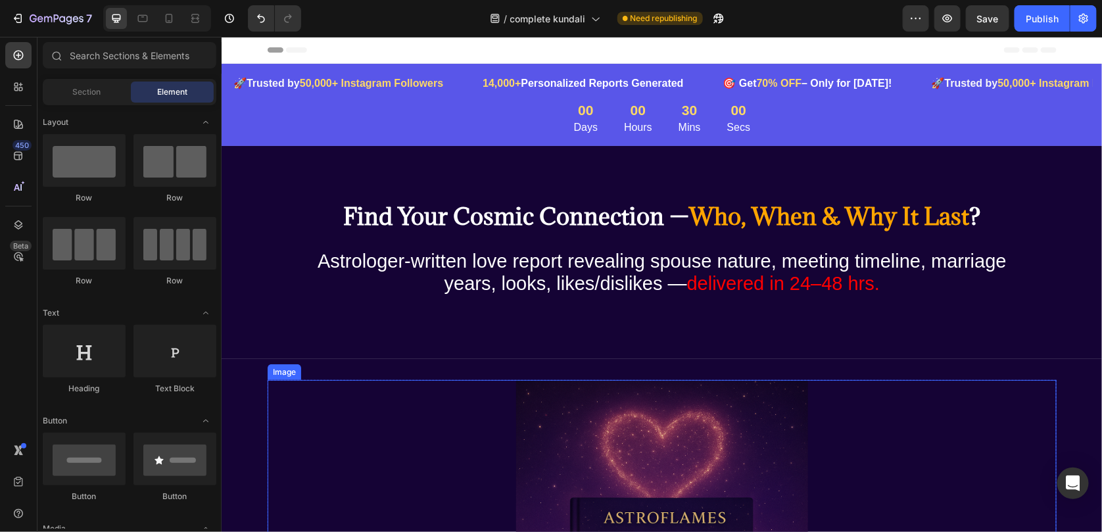
scroll to position [197, 0]
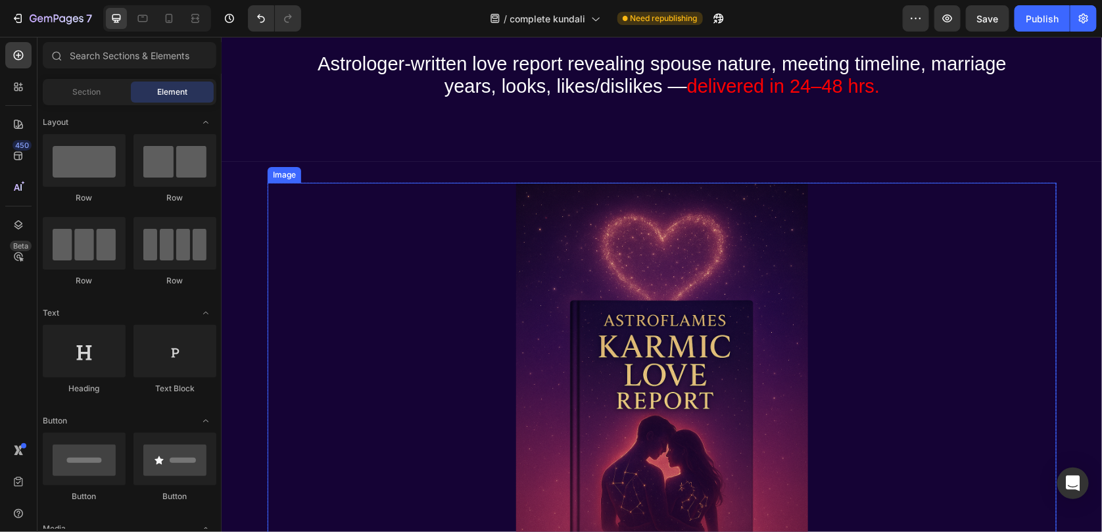
click at [681, 355] on img at bounding box center [661, 401] width 329 height 439
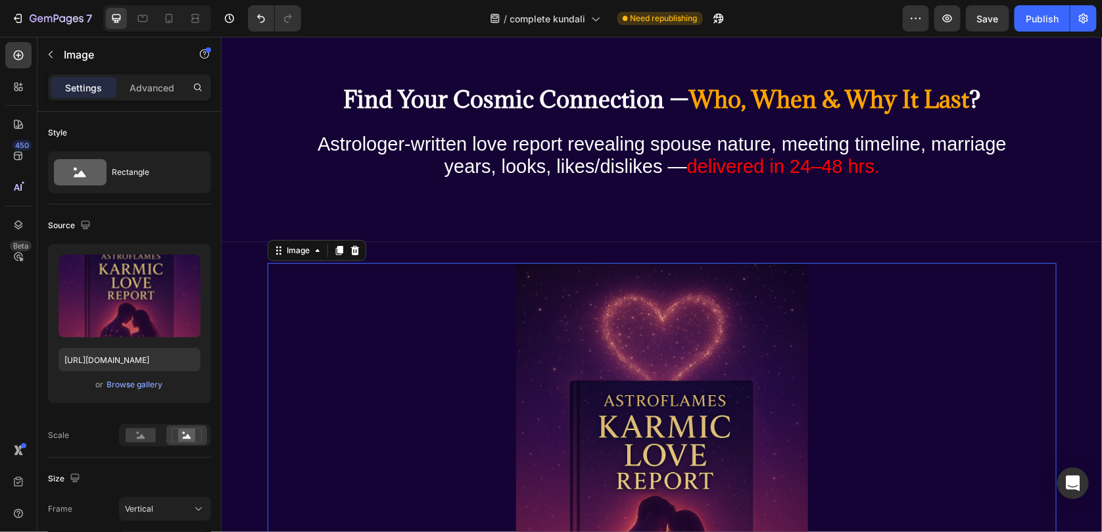
scroll to position [66, 0]
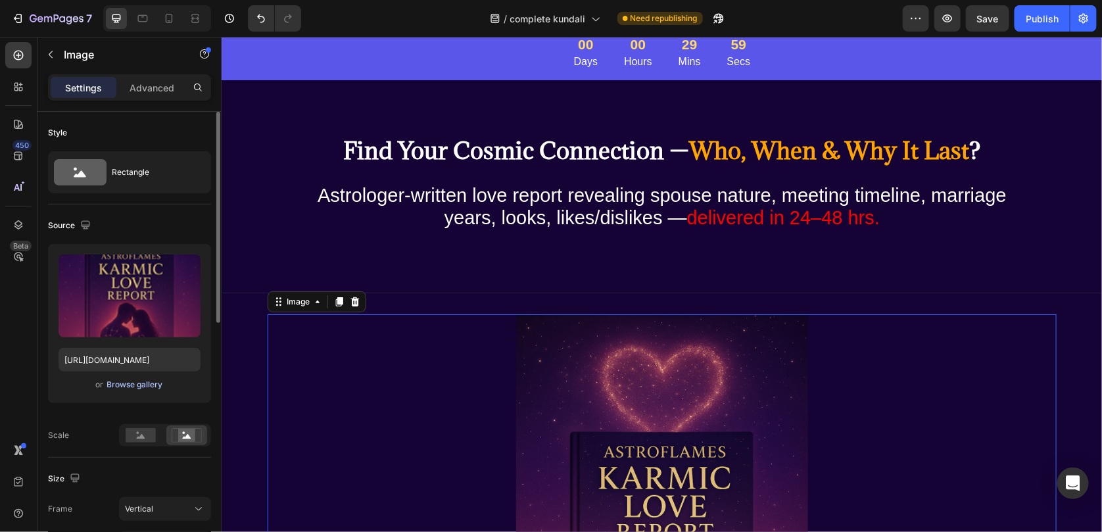
click at [133, 385] on div "Browse gallery" at bounding box center [135, 385] width 56 height 12
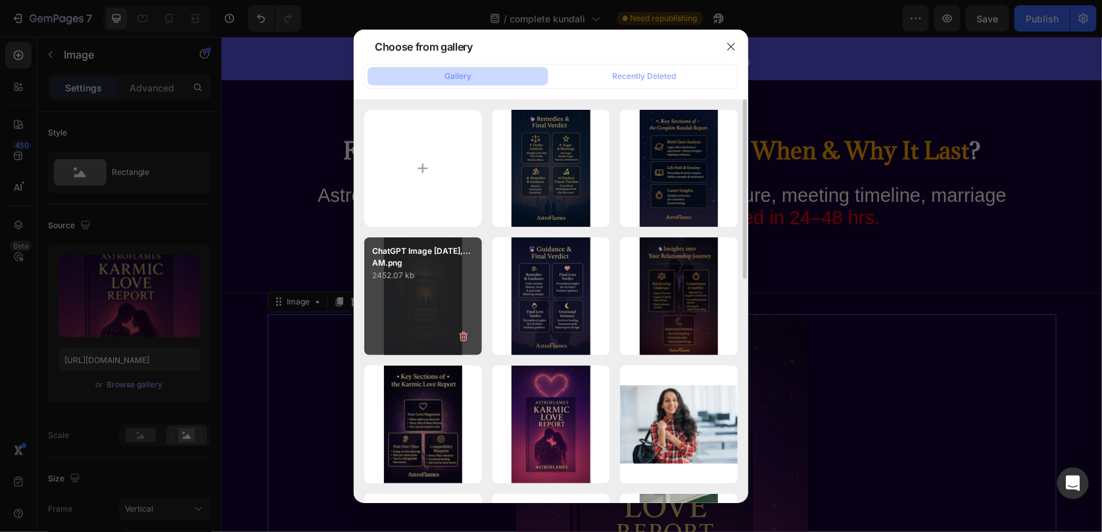
click at [418, 324] on div "ChatGPT Image [DATE],...AM.png 2452.07 kb" at bounding box center [423, 296] width 118 height 118
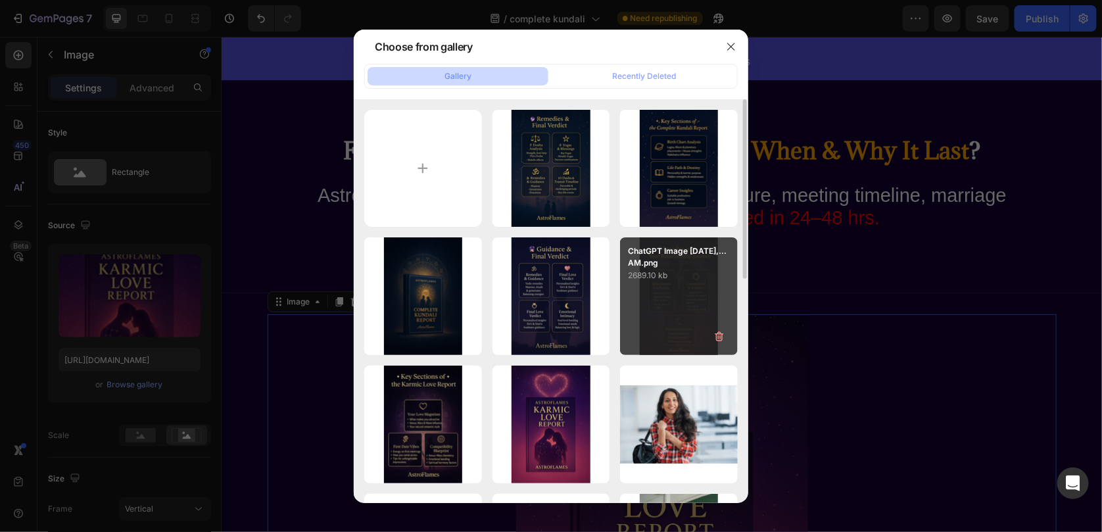
type input "[URL][DOMAIN_NAME]"
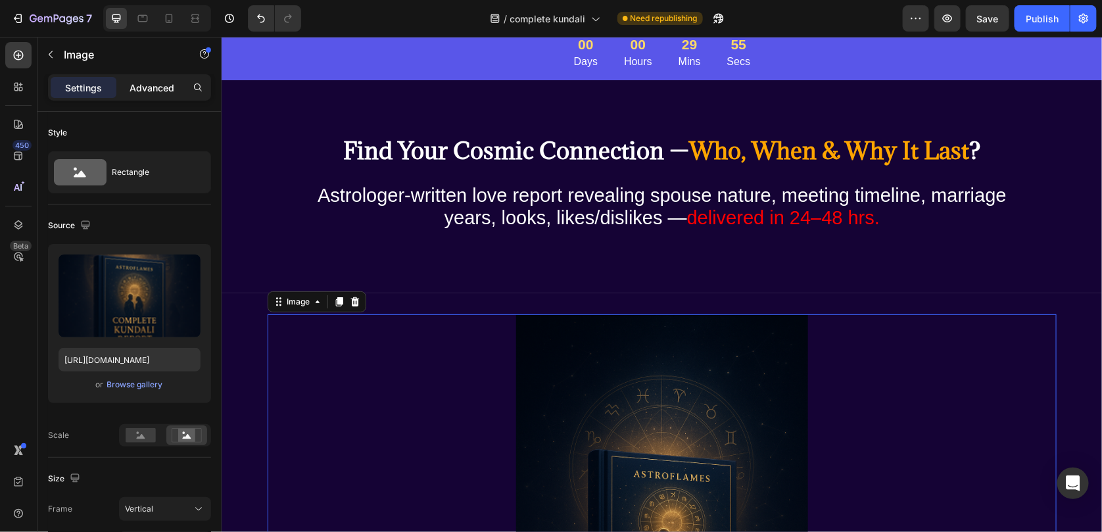
click at [143, 89] on p "Advanced" at bounding box center [152, 88] width 45 height 14
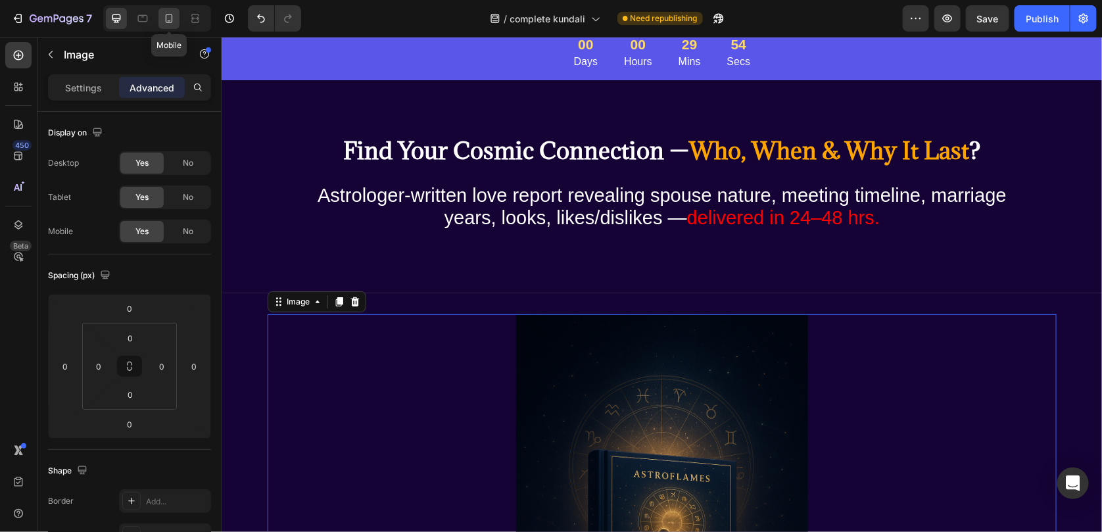
click at [162, 24] on icon at bounding box center [168, 18] width 13 height 13
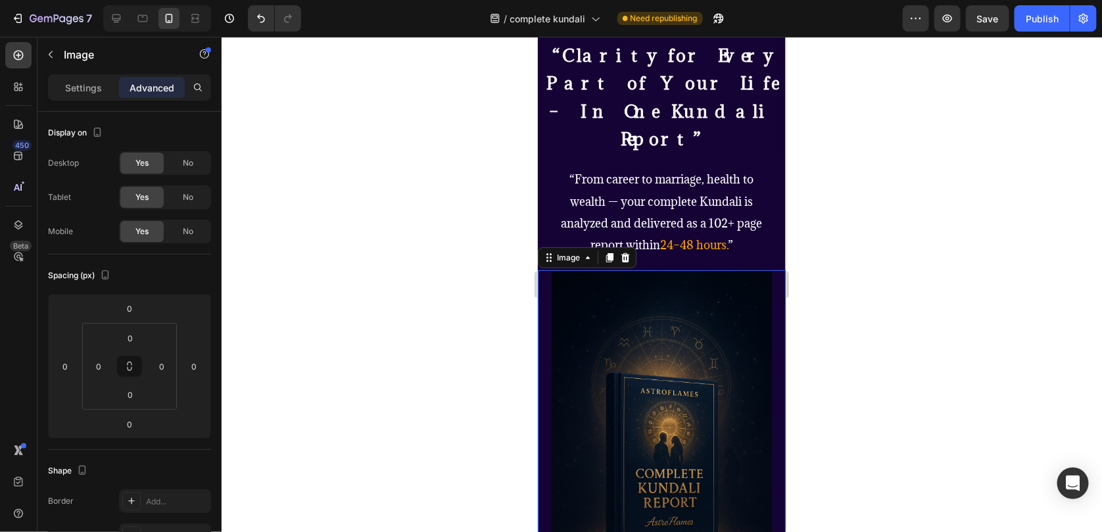
scroll to position [67, 0]
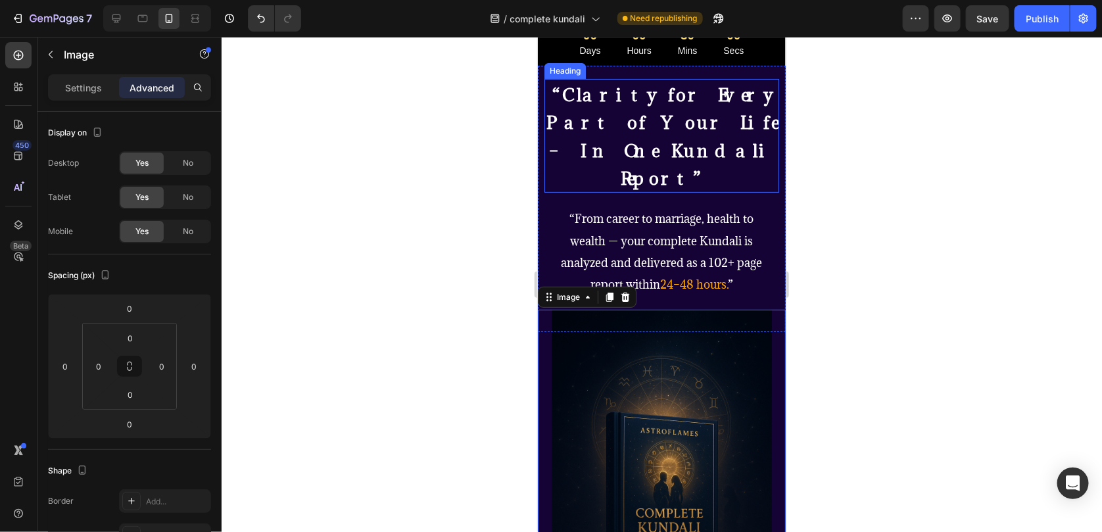
click at [650, 124] on strong "“Clarity for Every Part of Your Life – In One Kundali Report”" at bounding box center [661, 136] width 231 height 106
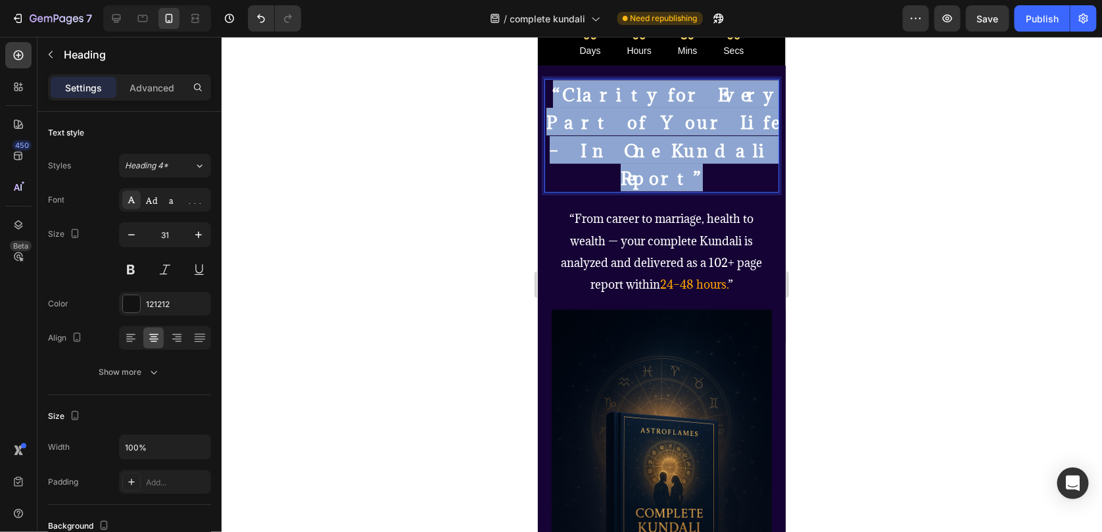
click at [650, 124] on strong "“Clarity for Every Part of Your Life – In One Kundali Report”" at bounding box center [661, 136] width 231 height 106
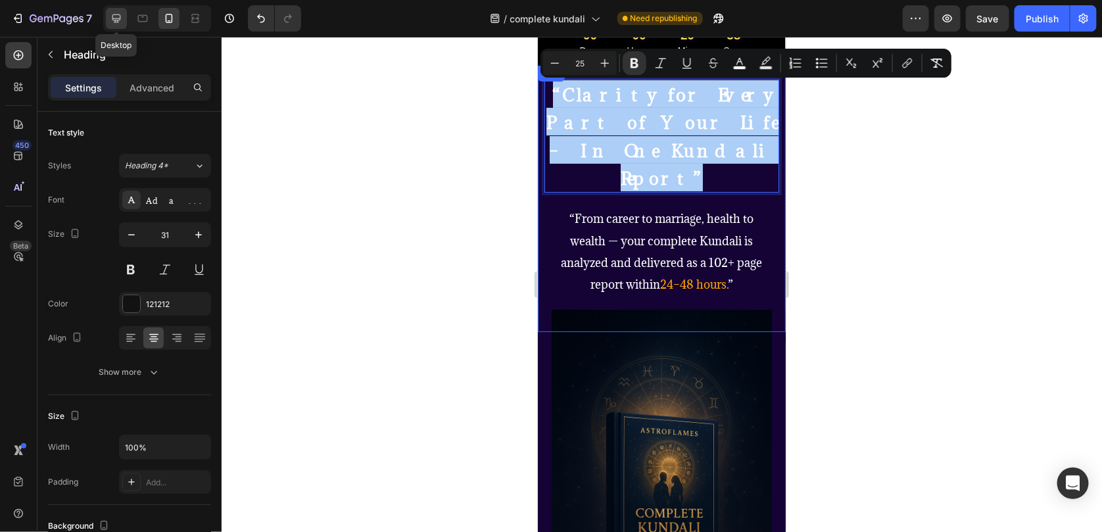
click at [112, 21] on icon at bounding box center [116, 18] width 13 height 13
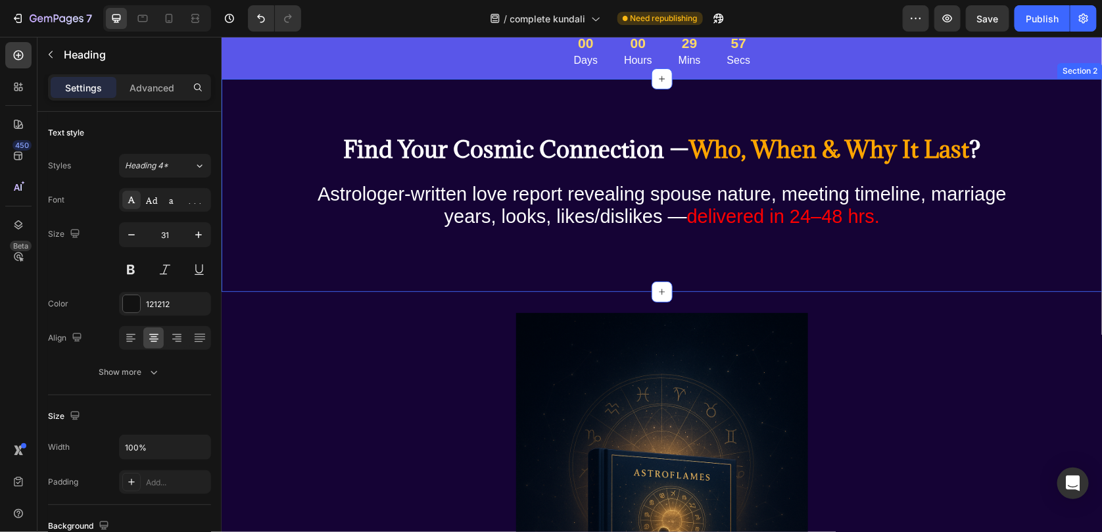
scroll to position [21, 0]
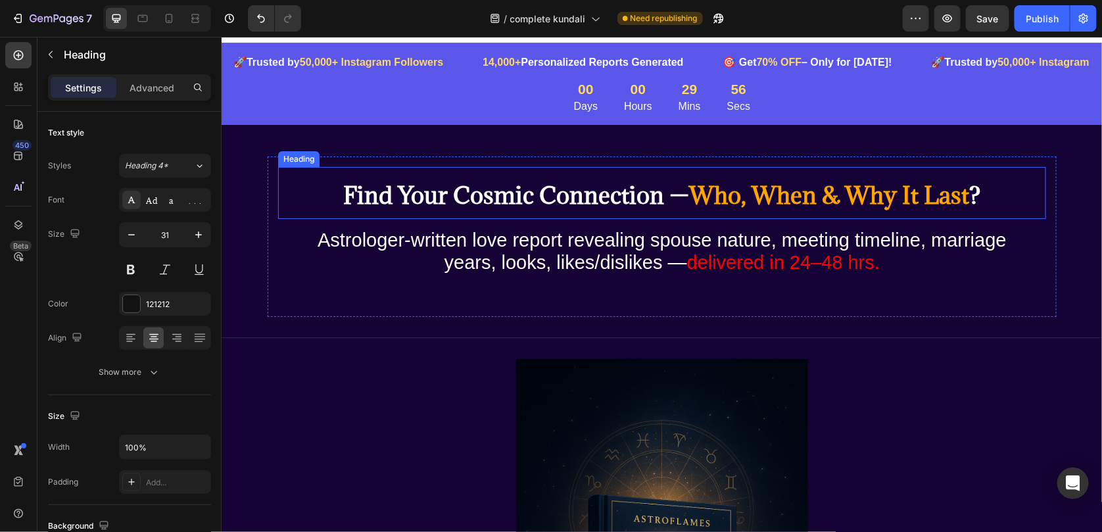
click at [538, 192] on strong "Find Your Cosmic Connection —" at bounding box center [516, 195] width 346 height 30
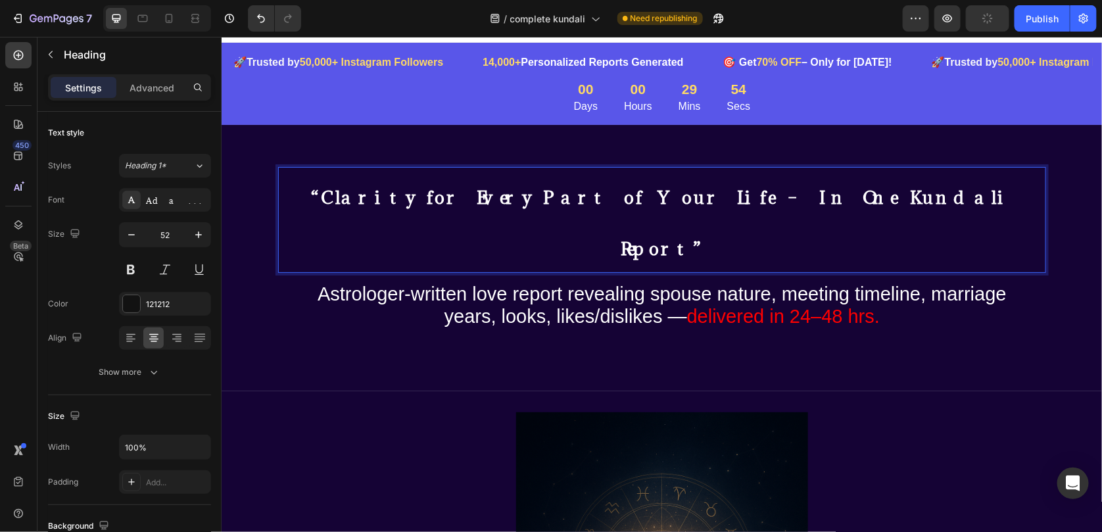
click at [520, 199] on strong "“Clarity for Every Part of Your Life – In One Kundali Report”" at bounding box center [662, 222] width 702 height 74
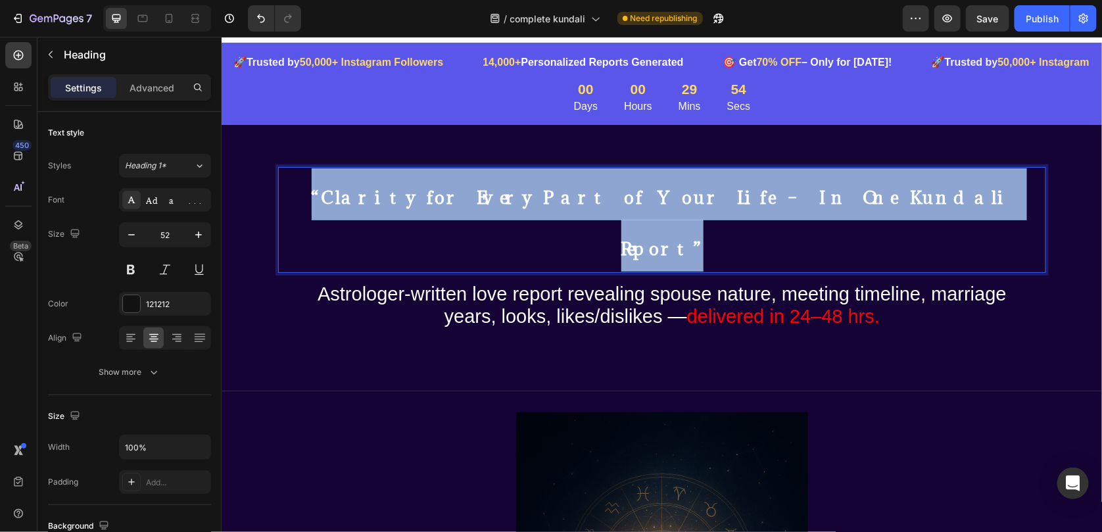
click at [520, 199] on strong "“Clarity for Every Part of Your Life – In One Kundali Report”" at bounding box center [662, 222] width 702 height 74
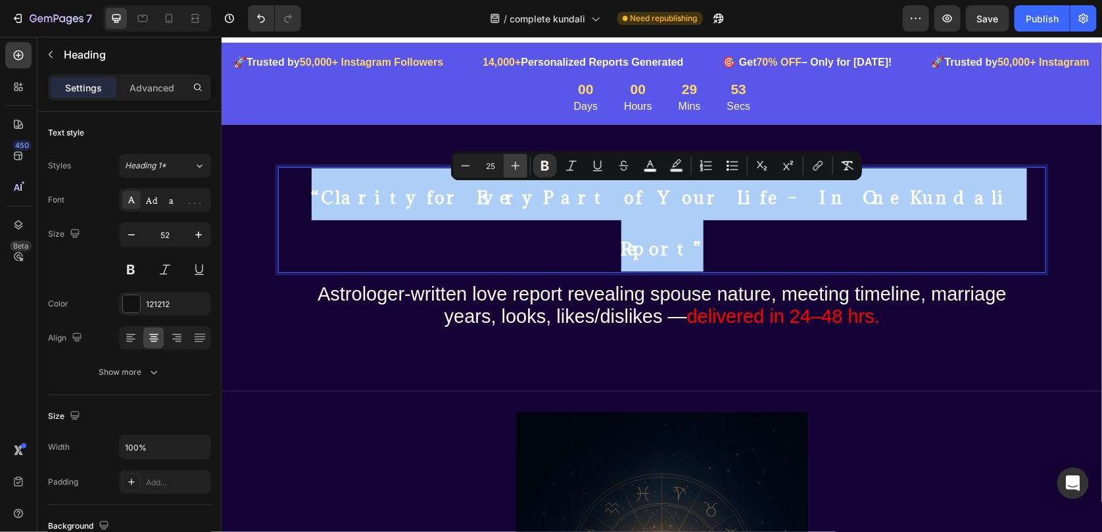
click at [520, 166] on icon "Editor contextual toolbar" at bounding box center [515, 165] width 13 height 13
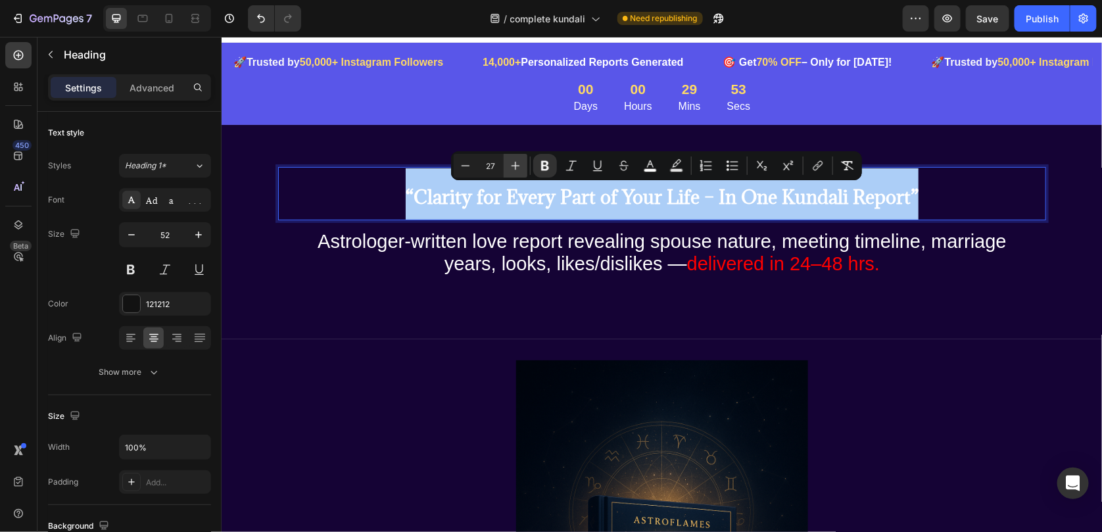
click at [520, 166] on icon "Editor contextual toolbar" at bounding box center [515, 165] width 13 height 13
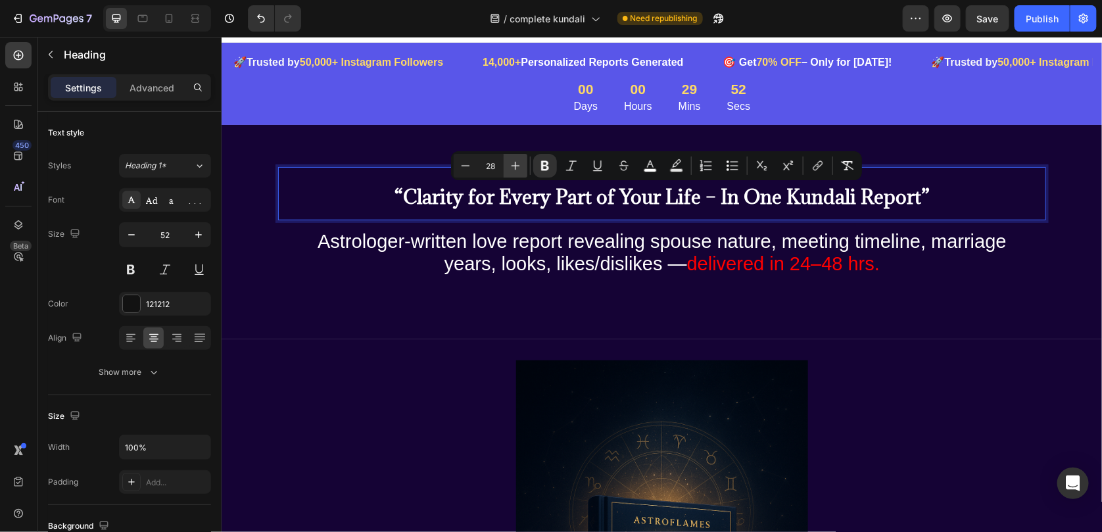
click at [520, 166] on icon "Editor contextual toolbar" at bounding box center [515, 165] width 13 height 13
type input "30"
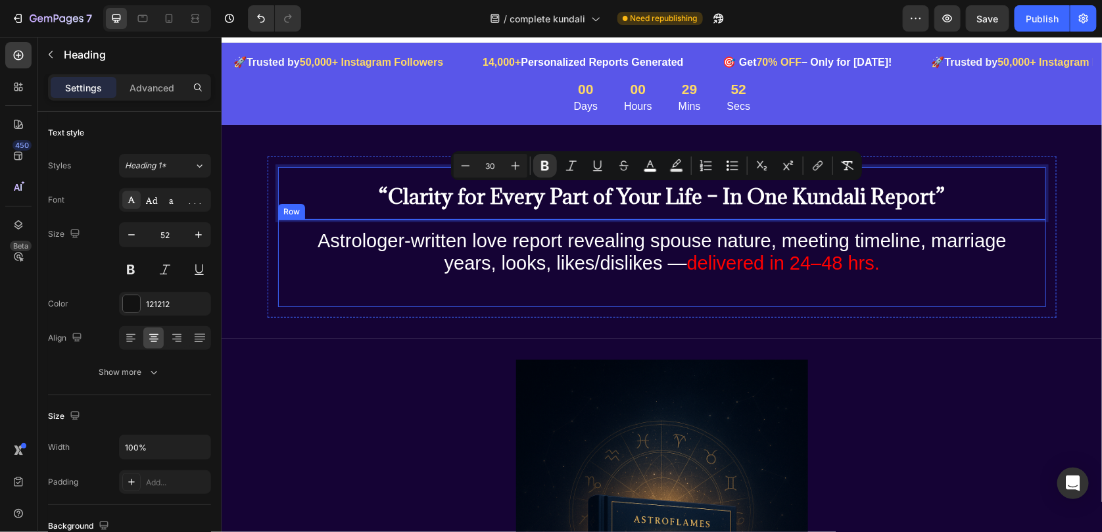
click at [774, 205] on strong "“Clarity for Every Part of Your Life – In One Kundali Report”" at bounding box center [662, 195] width 566 height 27
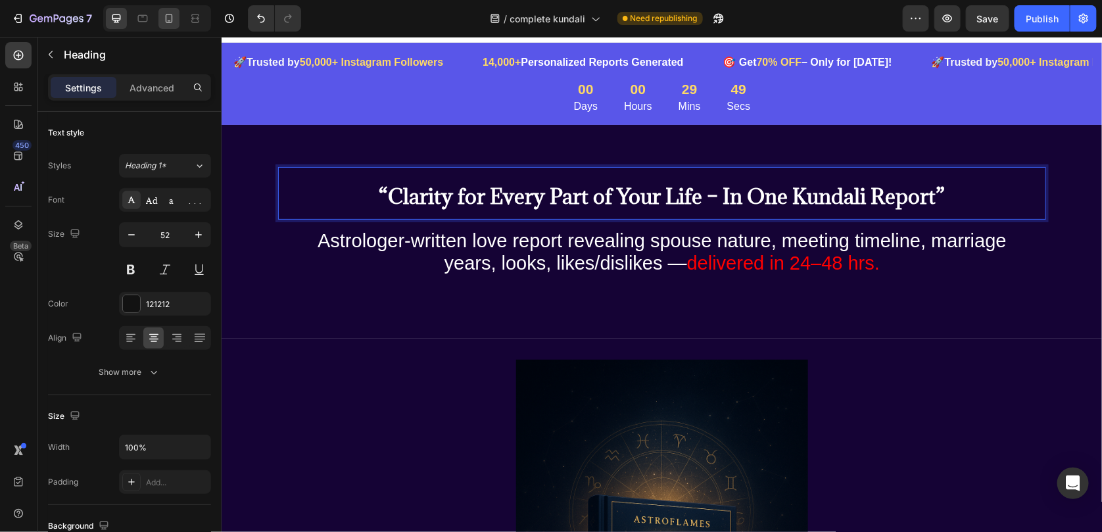
click at [160, 20] on div at bounding box center [169, 18] width 21 height 21
type input "46"
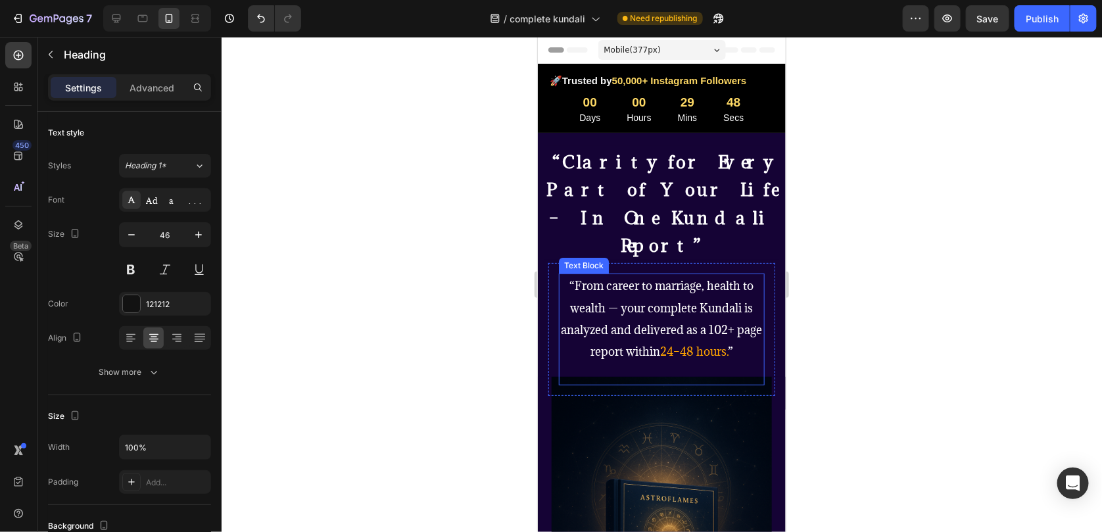
click at [612, 278] on span "“From career to marriage, health to wealth — your complete Kundali is analyzed …" at bounding box center [661, 318] width 201 height 81
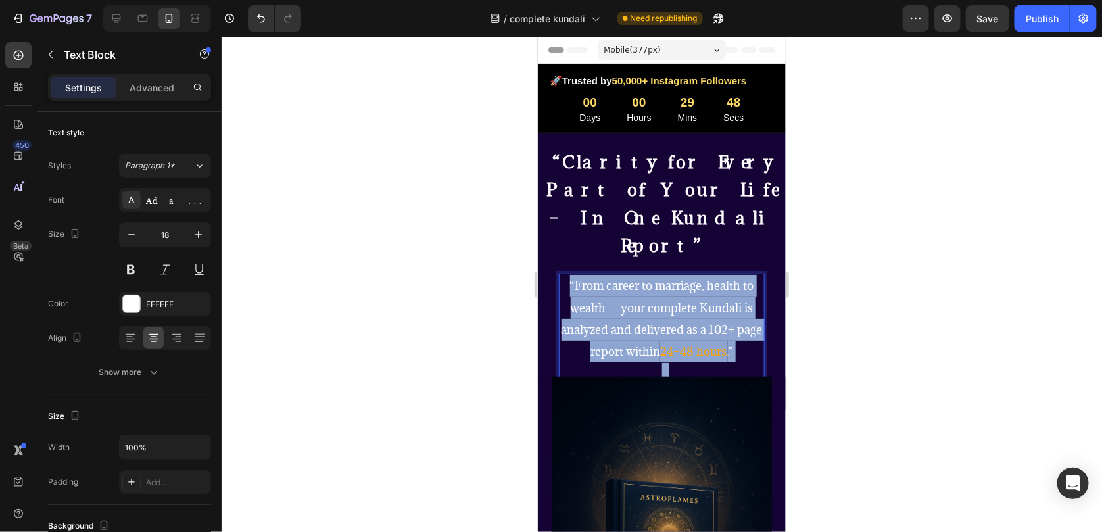
click at [612, 278] on span "“From career to marriage, health to wealth — your complete Kundali is analyzed …" at bounding box center [661, 318] width 201 height 81
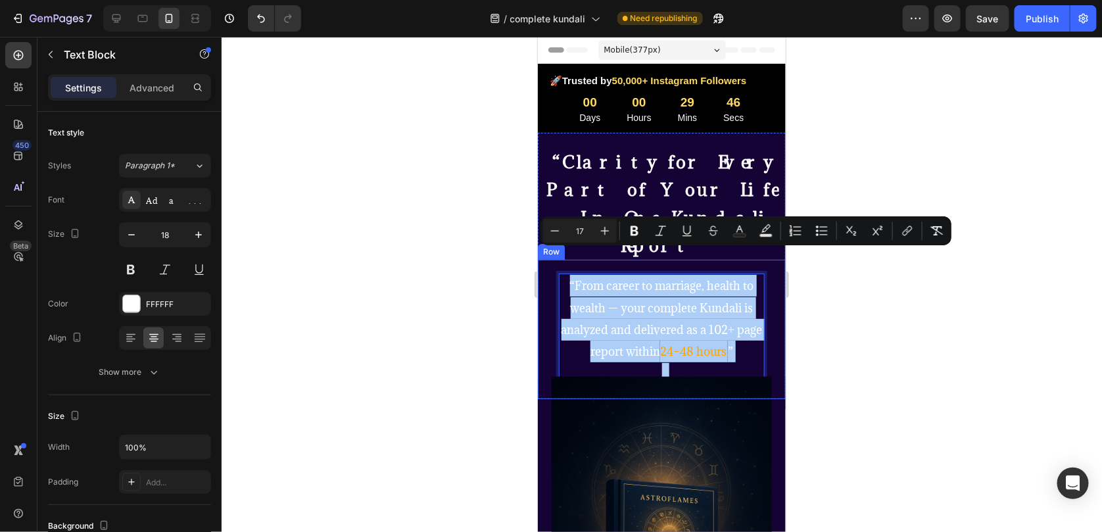
click at [112, 31] on div at bounding box center [157, 18] width 108 height 26
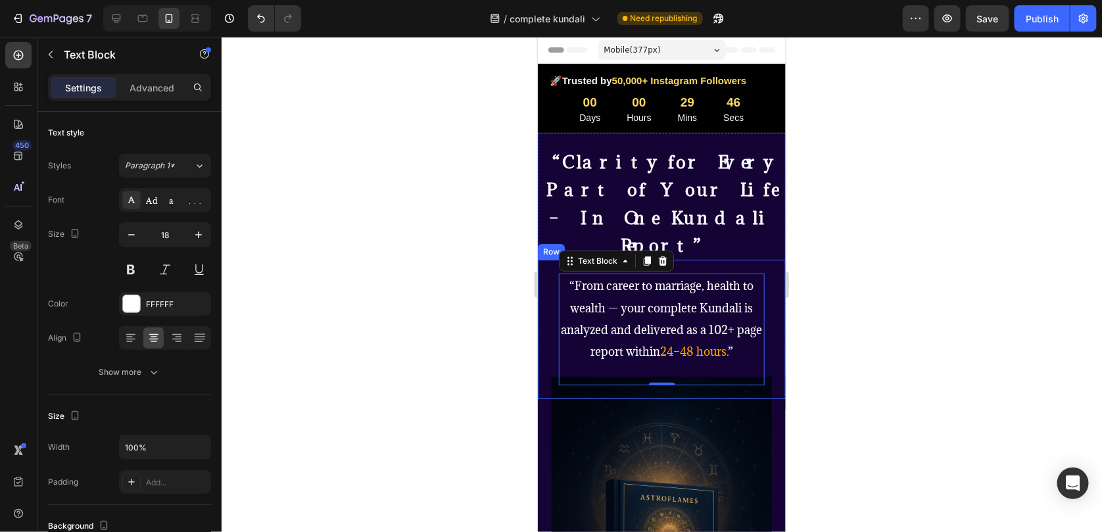
click at [112, 31] on div at bounding box center [157, 18] width 108 height 26
click at [112, 30] on div at bounding box center [157, 18] width 108 height 26
click at [118, 21] on icon at bounding box center [116, 18] width 13 height 13
type input "16"
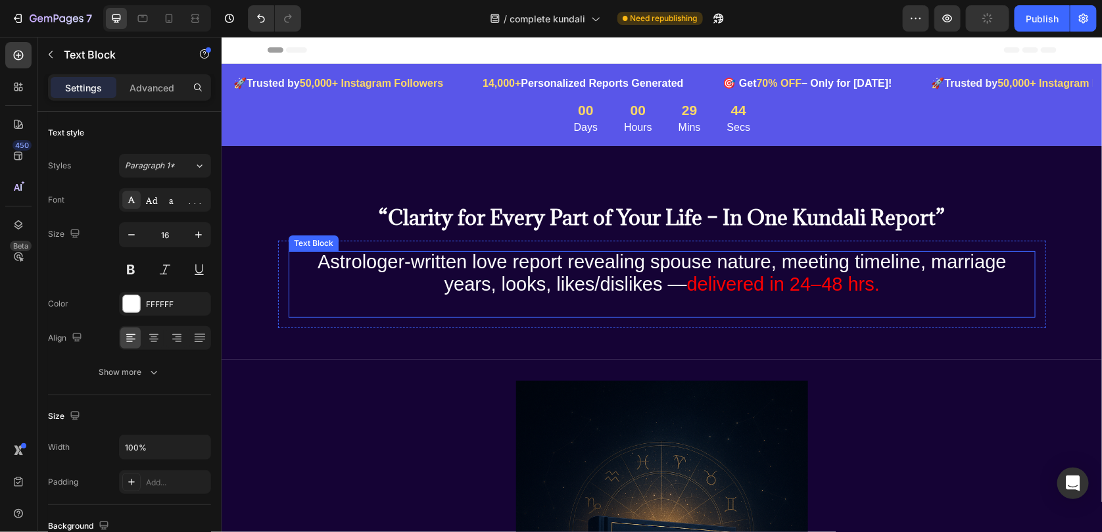
click at [610, 281] on span "Astrologer-written love report revealing spouse nature, meeting timeline, marri…" at bounding box center [661, 272] width 689 height 43
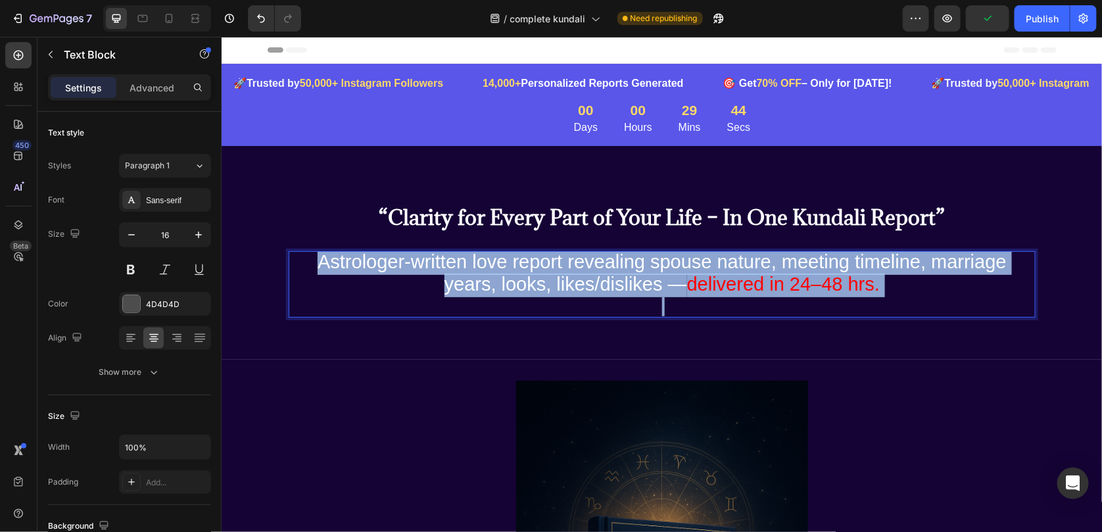
click at [610, 281] on span "Astrologer-written love report revealing spouse nature, meeting timeline, marri…" at bounding box center [661, 272] width 689 height 43
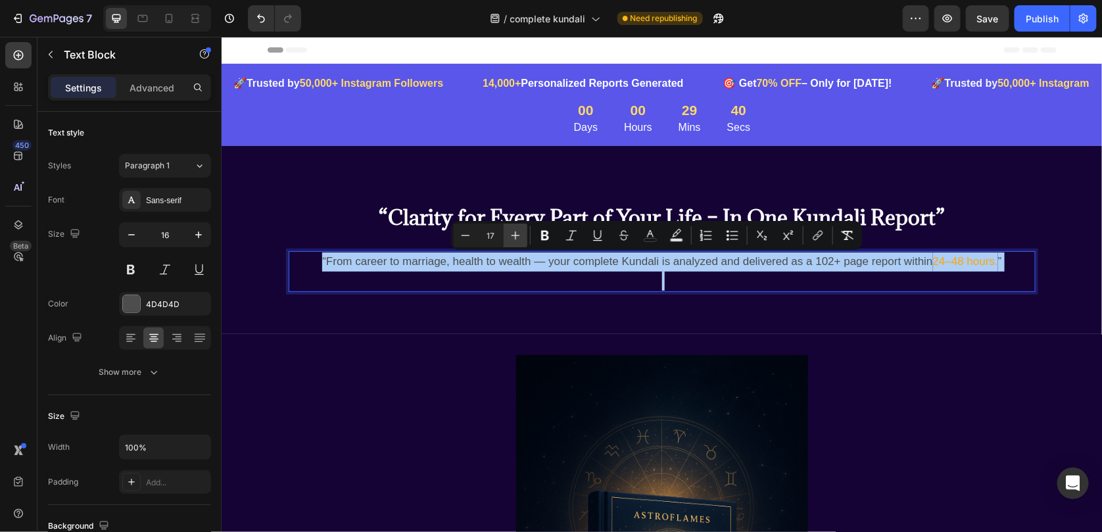
click at [506, 238] on button "Plus" at bounding box center [516, 236] width 24 height 24
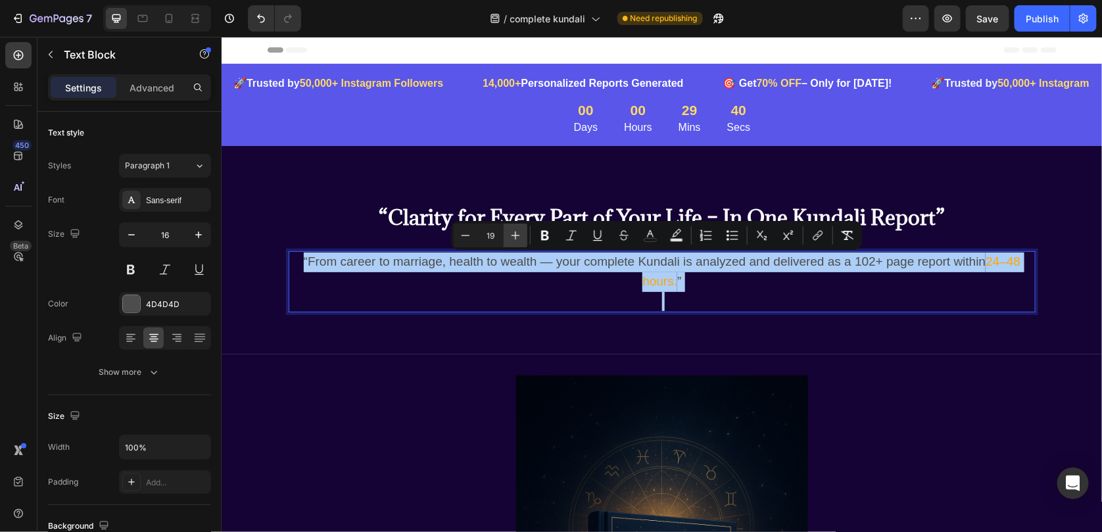
click at [506, 238] on button "Plus" at bounding box center [516, 236] width 24 height 24
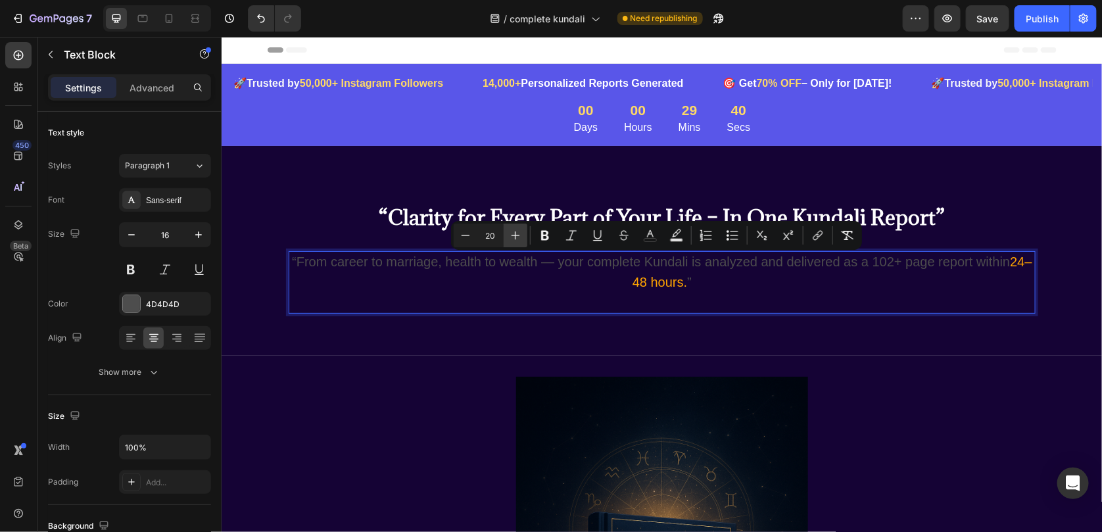
click at [506, 238] on button "Plus" at bounding box center [516, 236] width 24 height 24
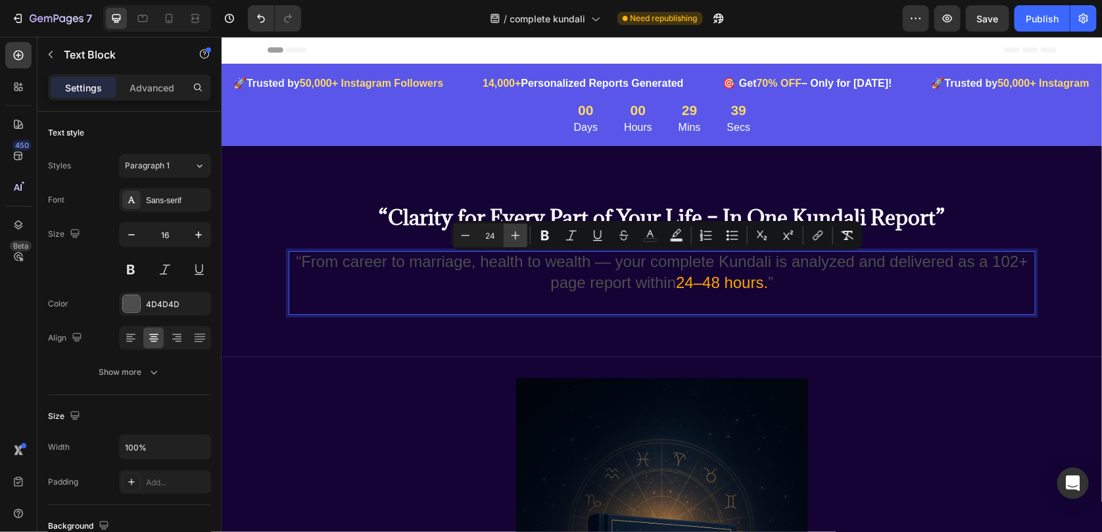
type input "25"
click at [647, 239] on icon "Editor contextual toolbar" at bounding box center [650, 235] width 13 height 13
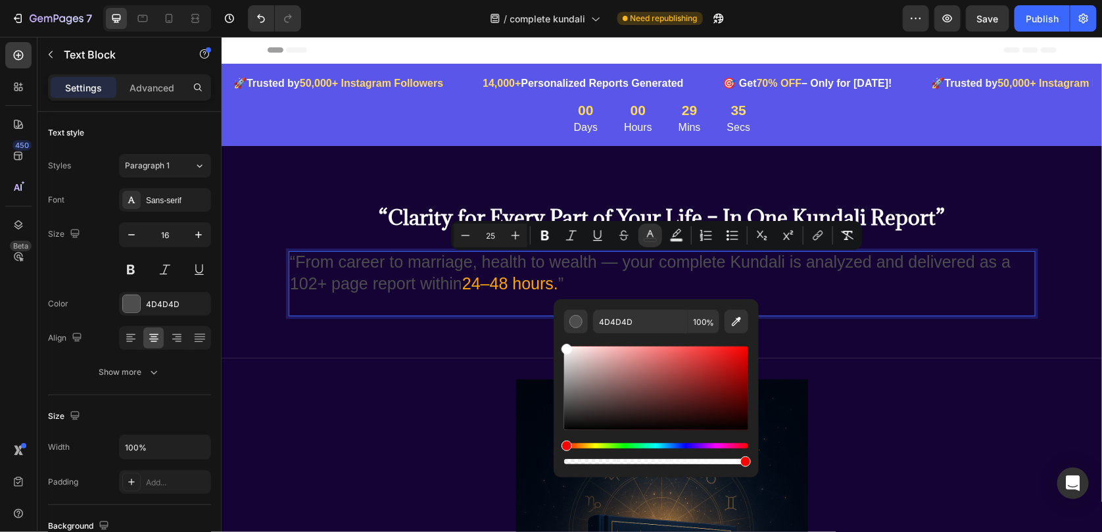
drag, startPoint x: 570, startPoint y: 410, endPoint x: 565, endPoint y: 347, distance: 63.3
click at [565, 347] on div "Editor contextual toolbar" at bounding box center [567, 349] width 11 height 11
type input "FFFFFF"
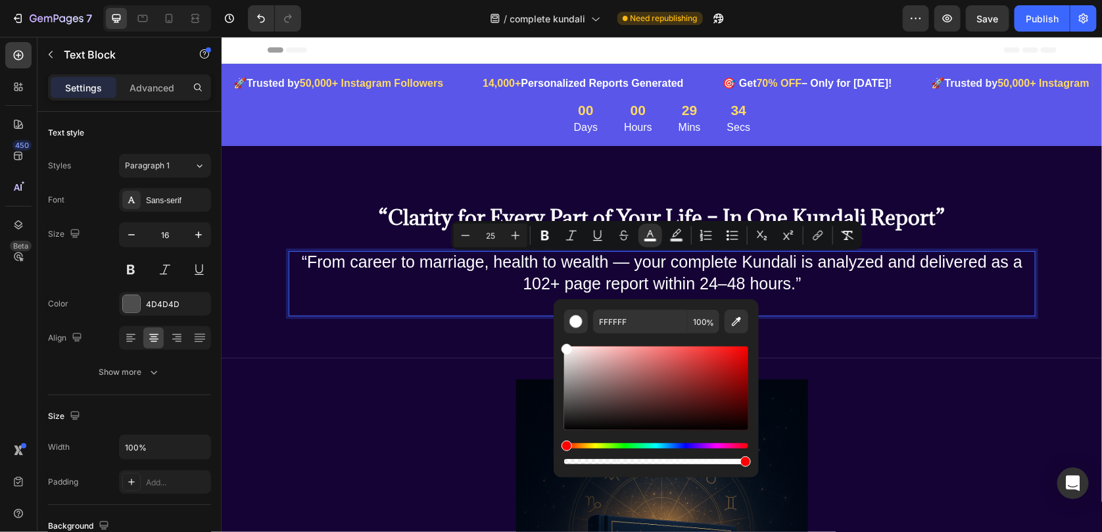
click at [659, 282] on p "“From career to marriage, health to wealth — your complete Kundali is analyzed …" at bounding box center [661, 273] width 745 height 43
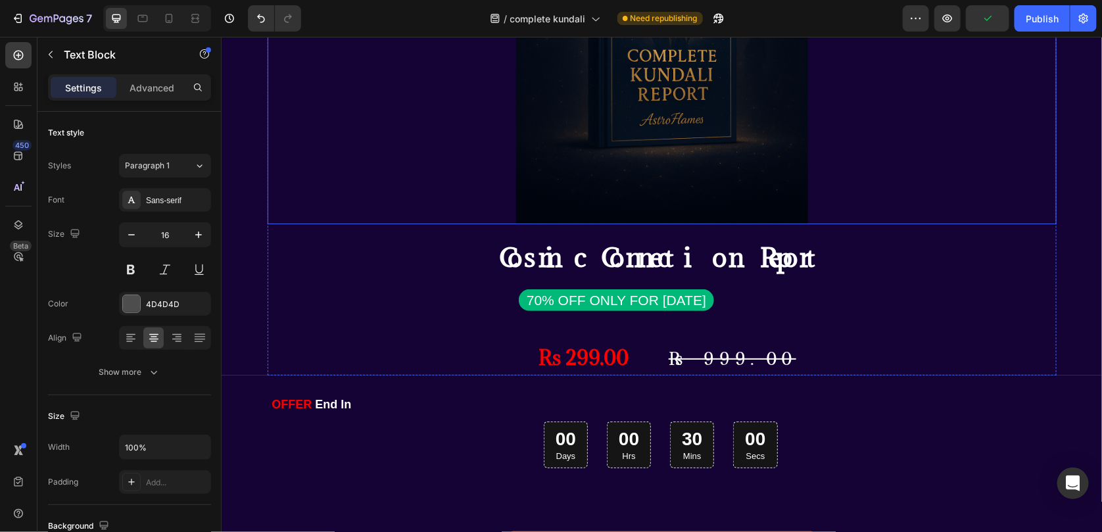
scroll to position [658, 0]
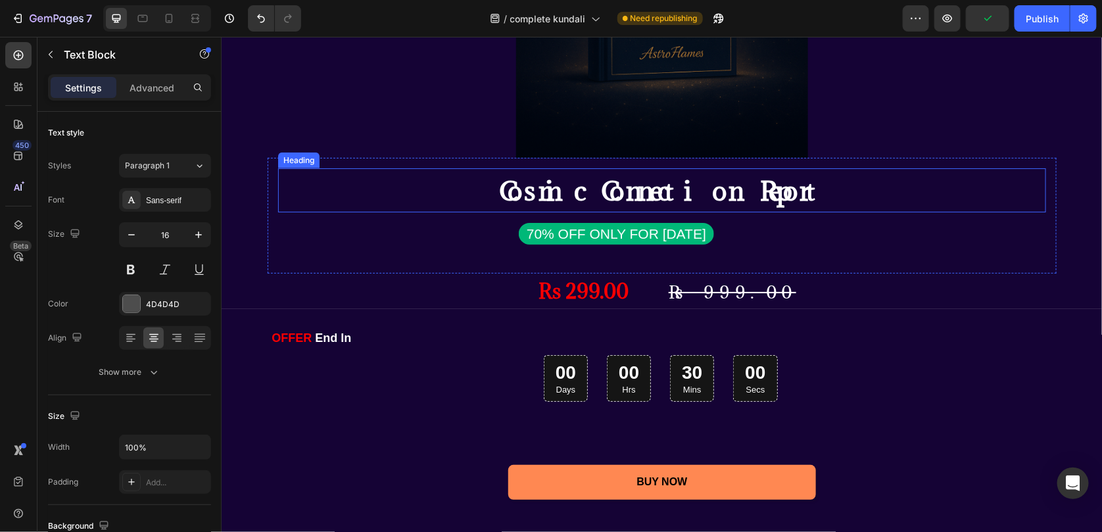
click at [604, 194] on span "Cosmic Connection Report" at bounding box center [662, 190] width 326 height 34
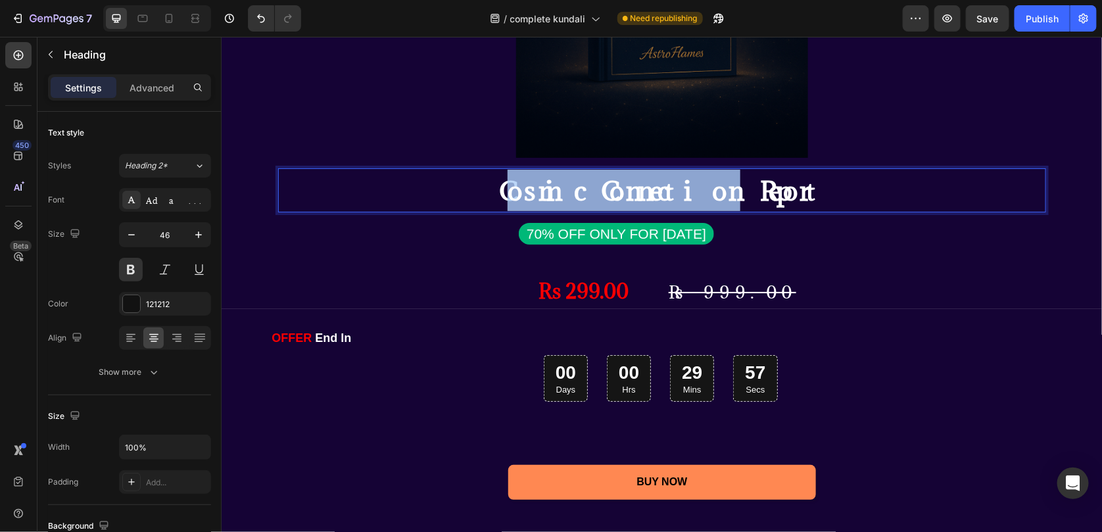
drag, startPoint x: 731, startPoint y: 192, endPoint x: 508, endPoint y: 208, distance: 222.9
click at [508, 208] on p "Cosmic Connection Report" at bounding box center [662, 189] width 766 height 41
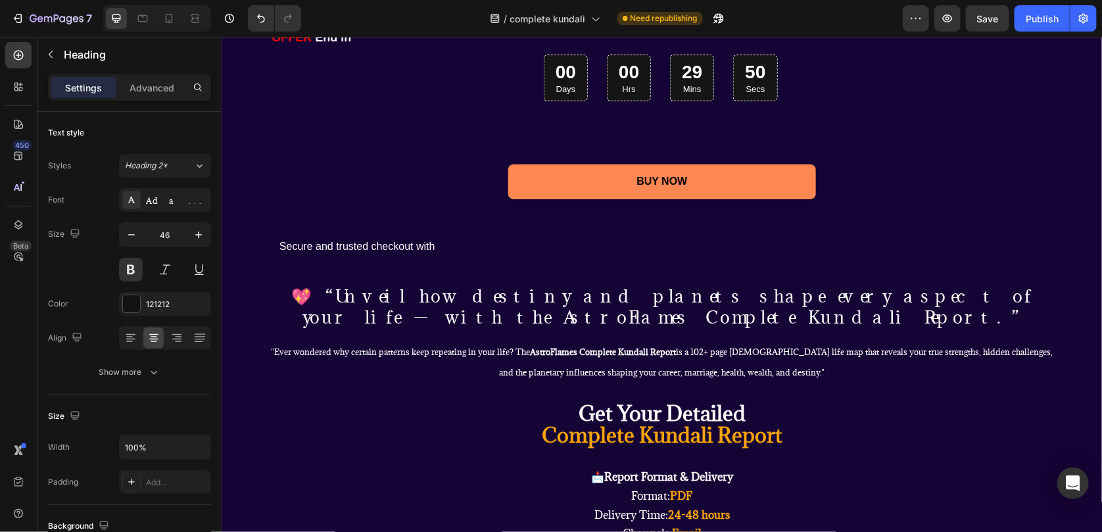
scroll to position [987, 0]
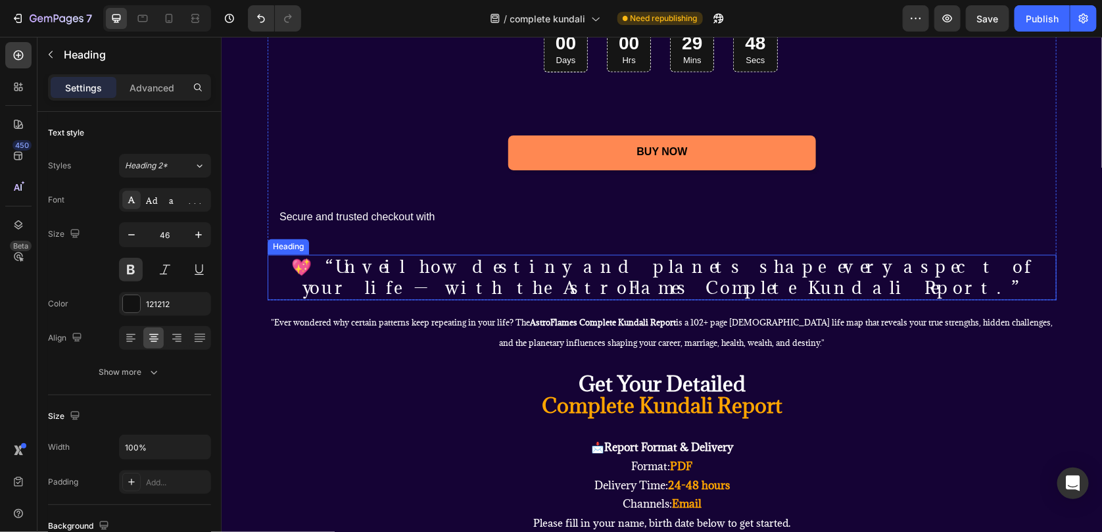
click at [418, 266] on span "💖 “Unveil how destiny and planets shape every aspect of your life — with the As…" at bounding box center [661, 277] width 741 height 44
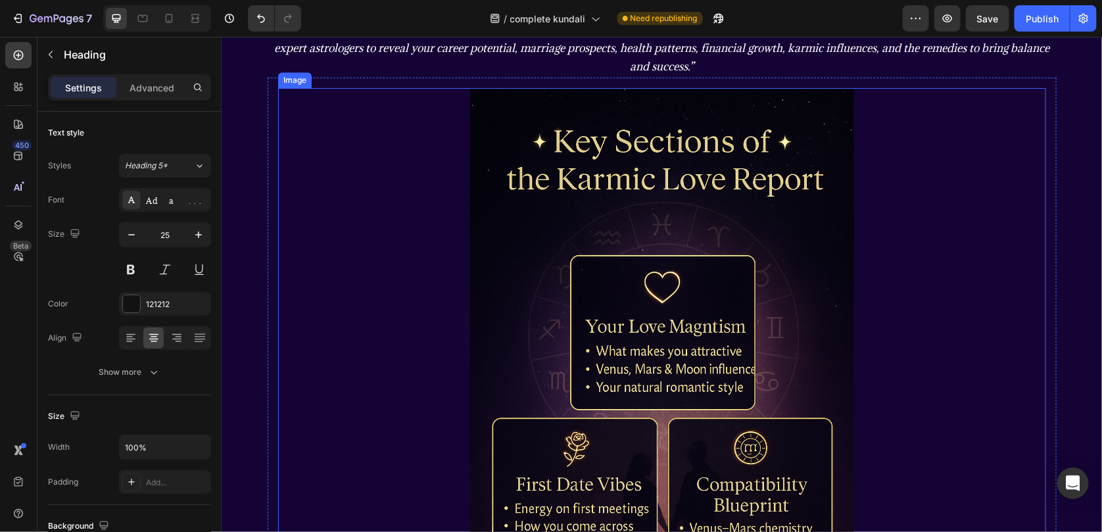
scroll to position [1841, 0]
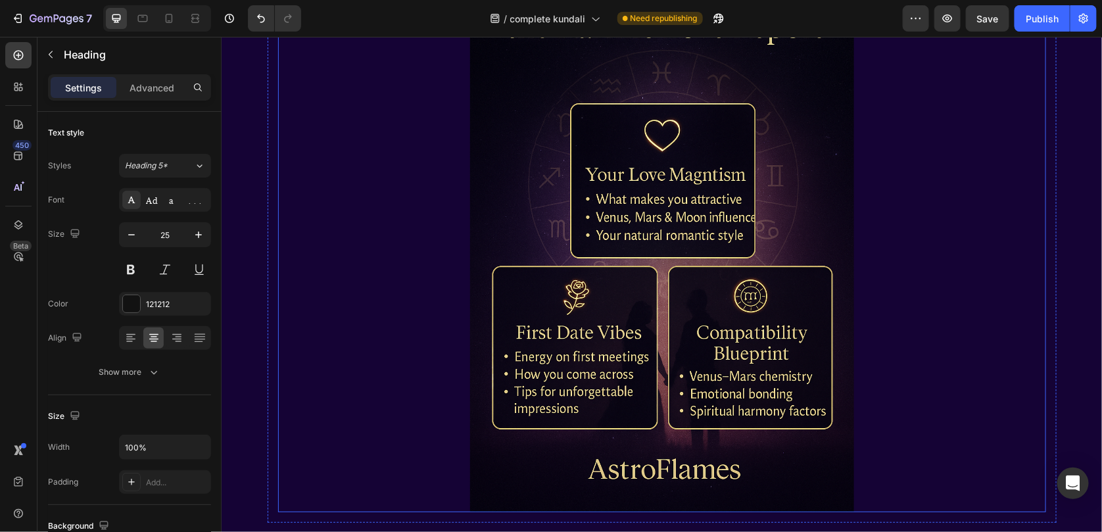
click at [614, 271] on img at bounding box center [662, 224] width 768 height 576
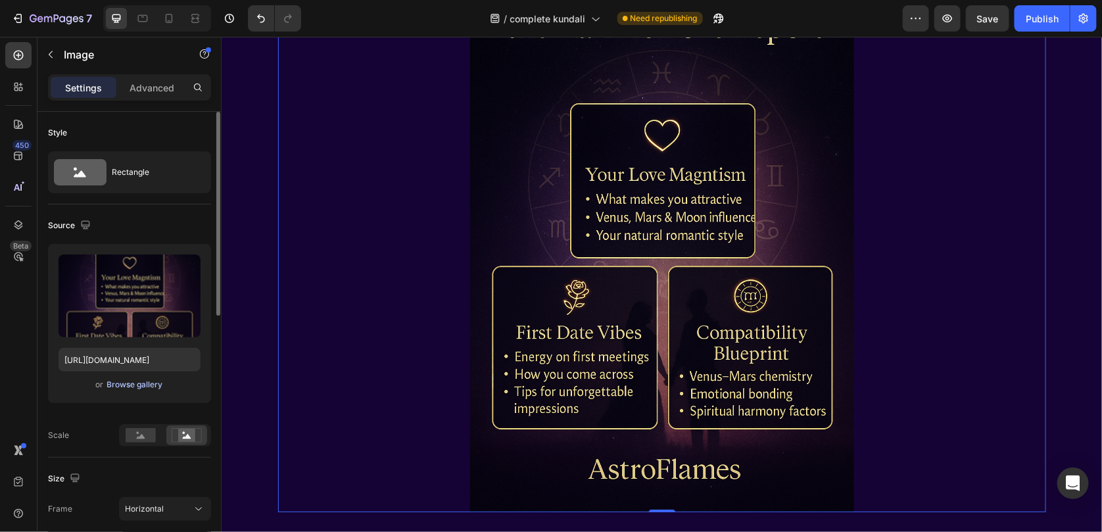
click at [139, 381] on div "Browse gallery" at bounding box center [135, 385] width 56 height 12
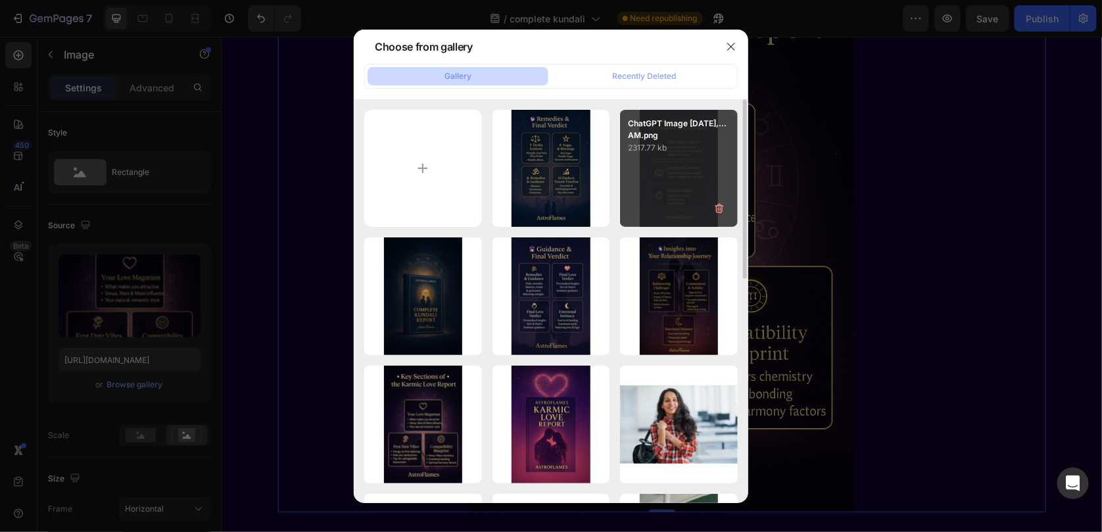
click at [687, 159] on div "ChatGPT Image [DATE],...AM.png 2317.77 kb" at bounding box center [679, 169] width 118 height 118
type input "[URL][DOMAIN_NAME]"
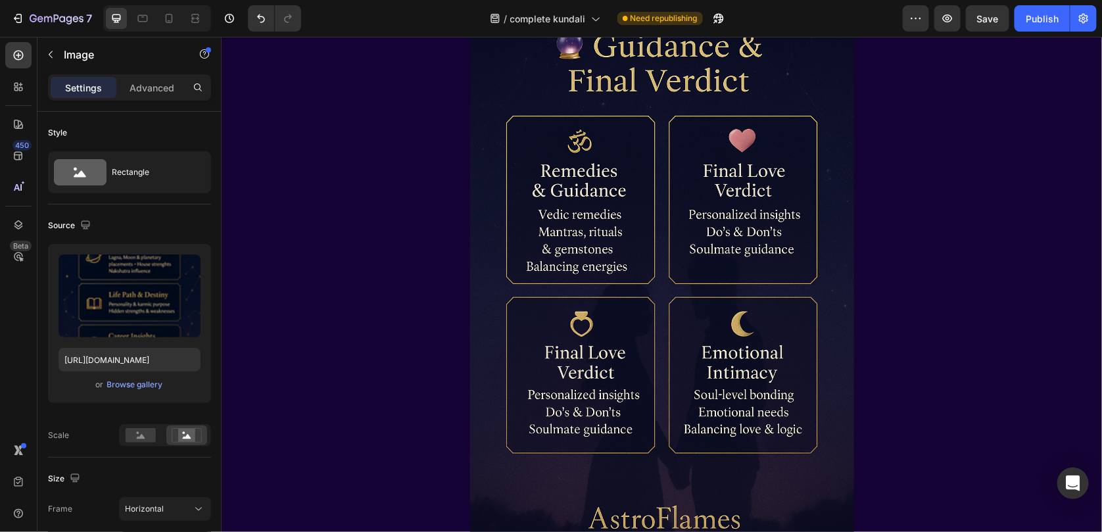
scroll to position [3026, 0]
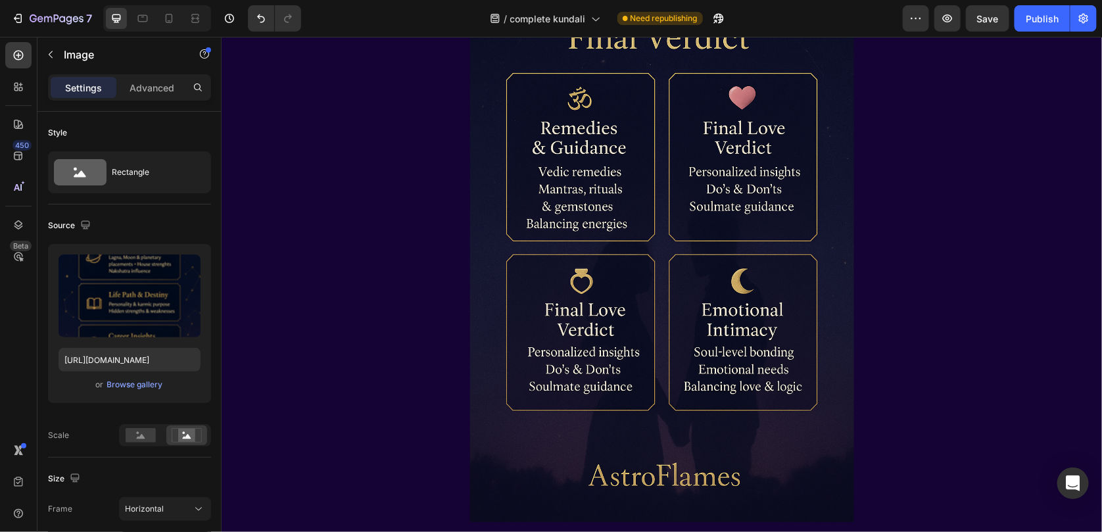
click at [680, 278] on img at bounding box center [662, 233] width 768 height 576
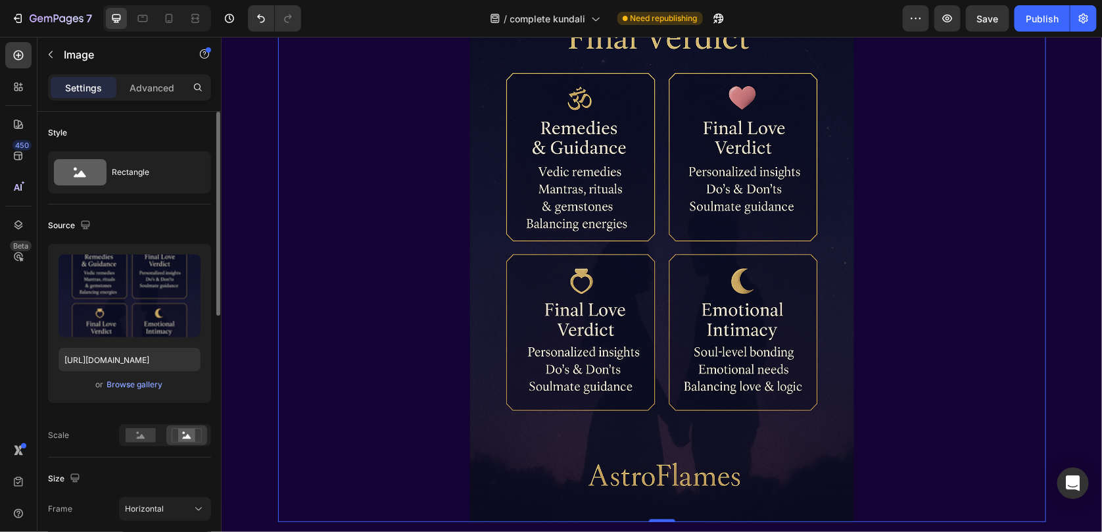
click at [135, 392] on div "or Browse gallery" at bounding box center [130, 385] width 142 height 16
click at [141, 384] on div "Browse gallery" at bounding box center [135, 385] width 56 height 12
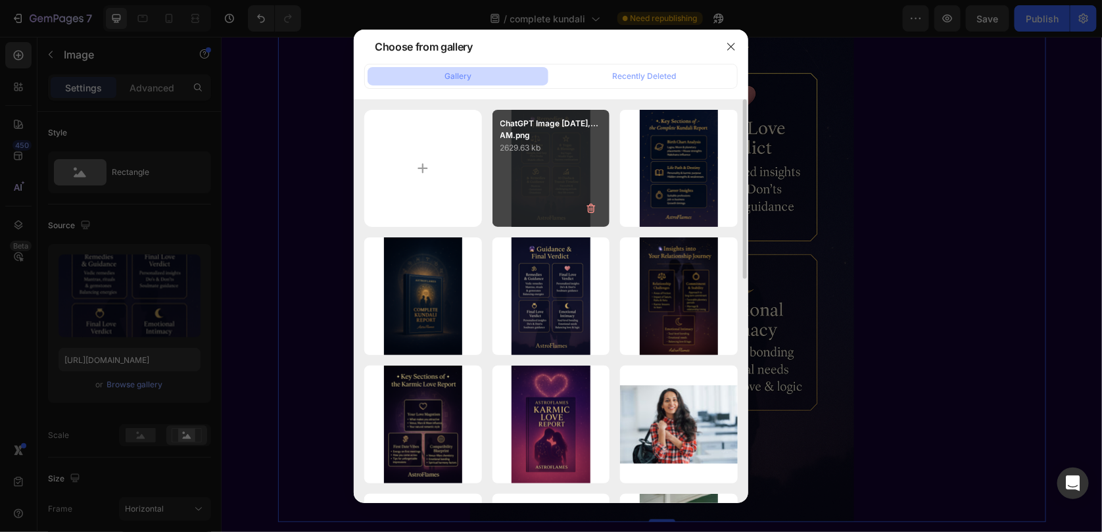
click at [520, 188] on div "ChatGPT Image [DATE],...AM.png 2629.63 kb" at bounding box center [552, 169] width 118 height 118
type input "[URL][DOMAIN_NAME]"
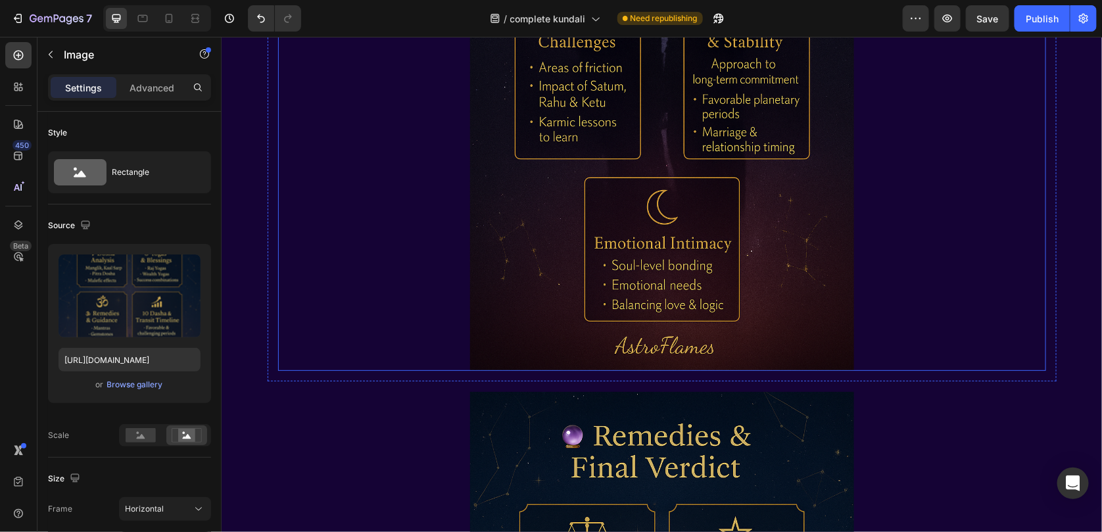
scroll to position [2499, 0]
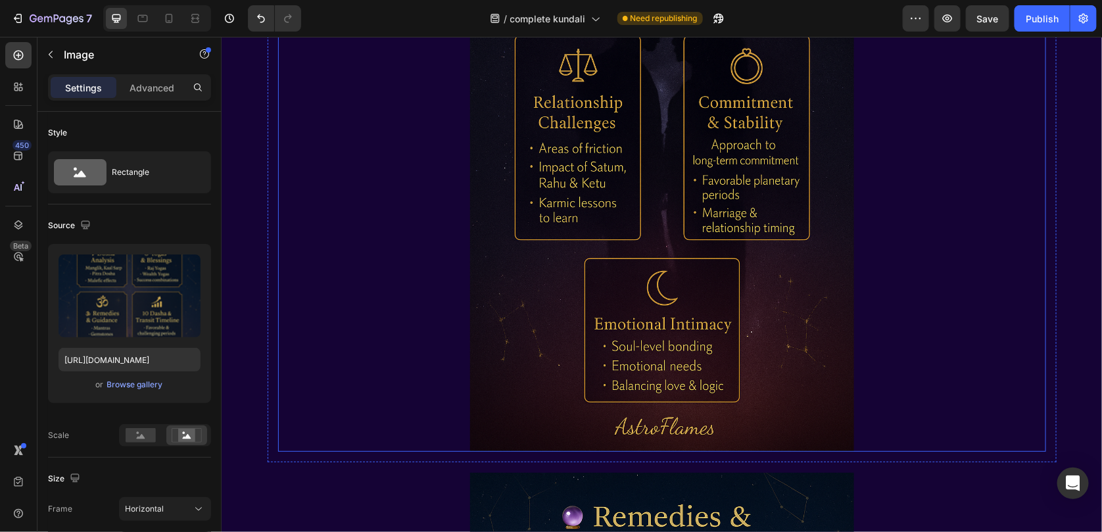
drag, startPoint x: 669, startPoint y: 255, endPoint x: 543, endPoint y: 297, distance: 133.3
click at [669, 255] on img at bounding box center [662, 163] width 768 height 576
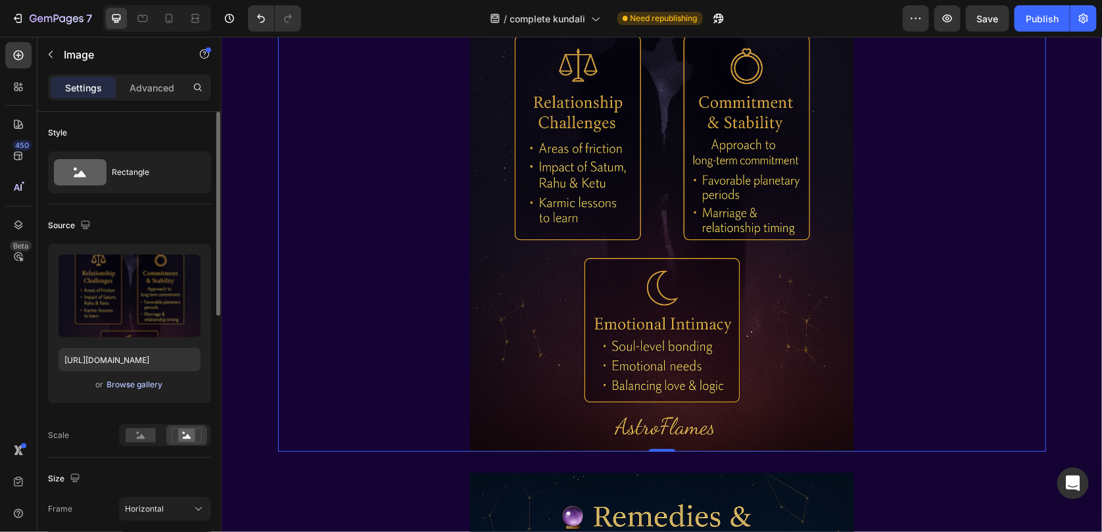
click at [149, 385] on div "Browse gallery" at bounding box center [135, 385] width 56 height 12
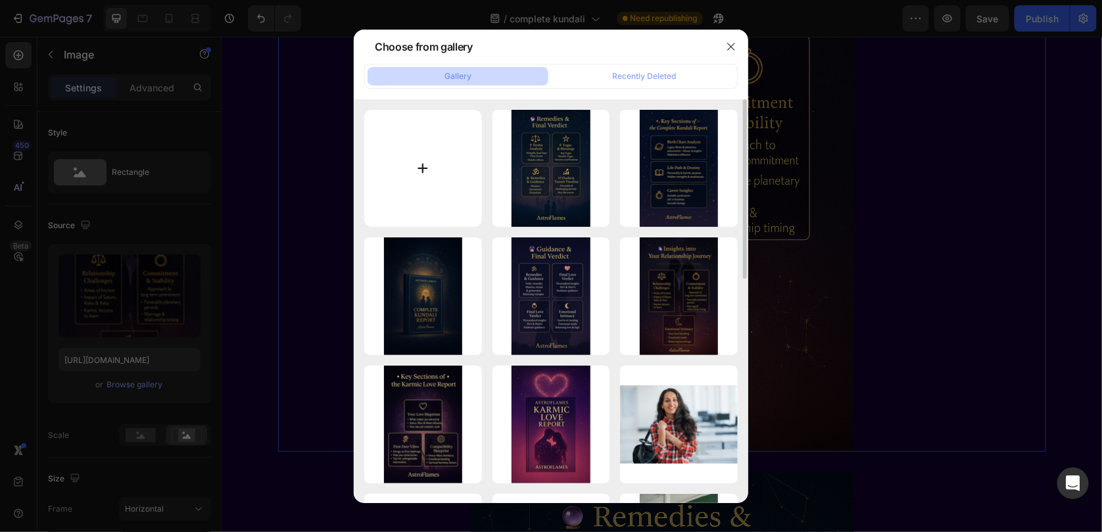
click at [437, 147] on input "file" at bounding box center [423, 169] width 118 height 118
type input "C:\fakepath\ChatGPT Image [DATE], 02_43_56 AM.png"
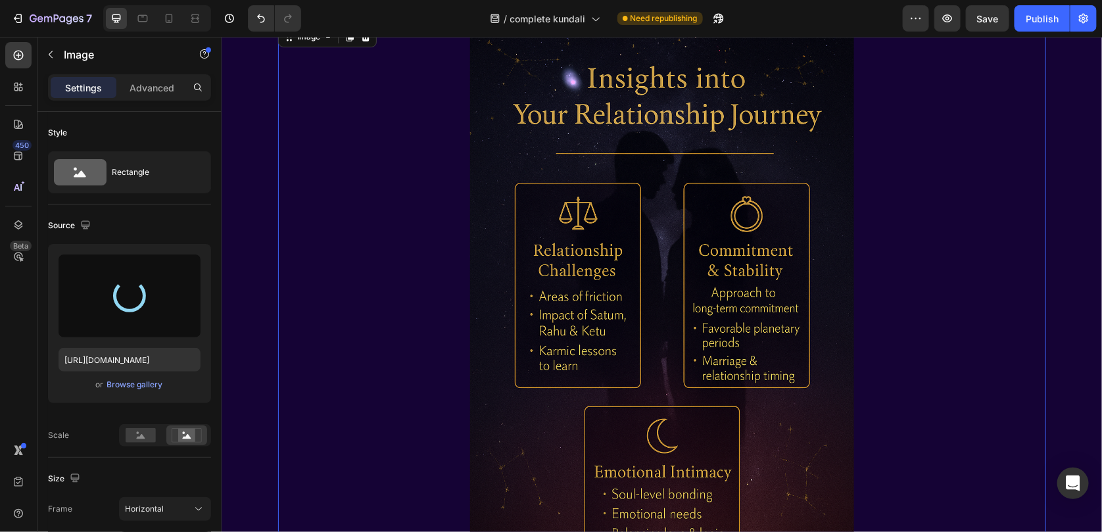
scroll to position [2367, 0]
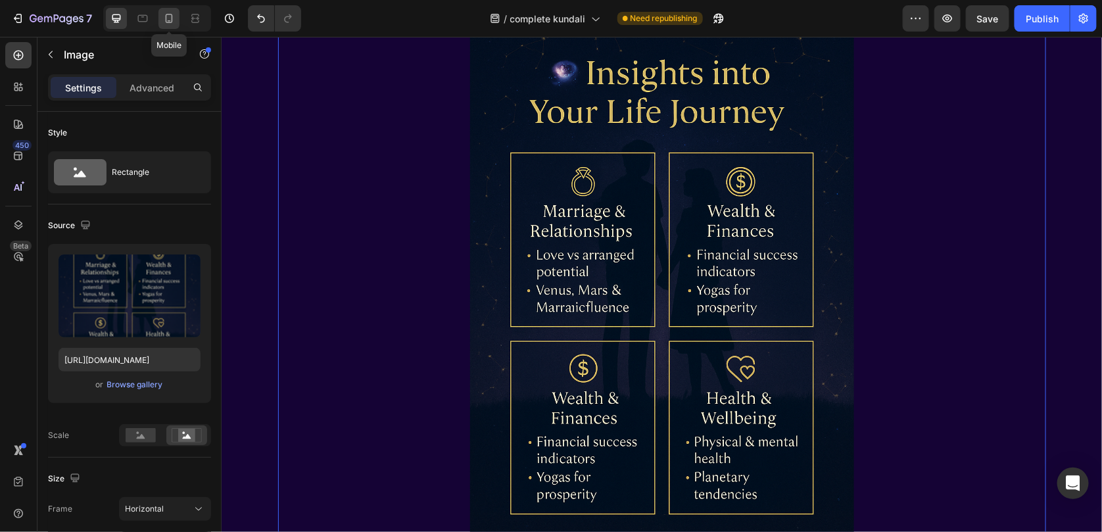
click at [166, 21] on icon at bounding box center [168, 18] width 13 height 13
type input "[URL][DOMAIN_NAME]"
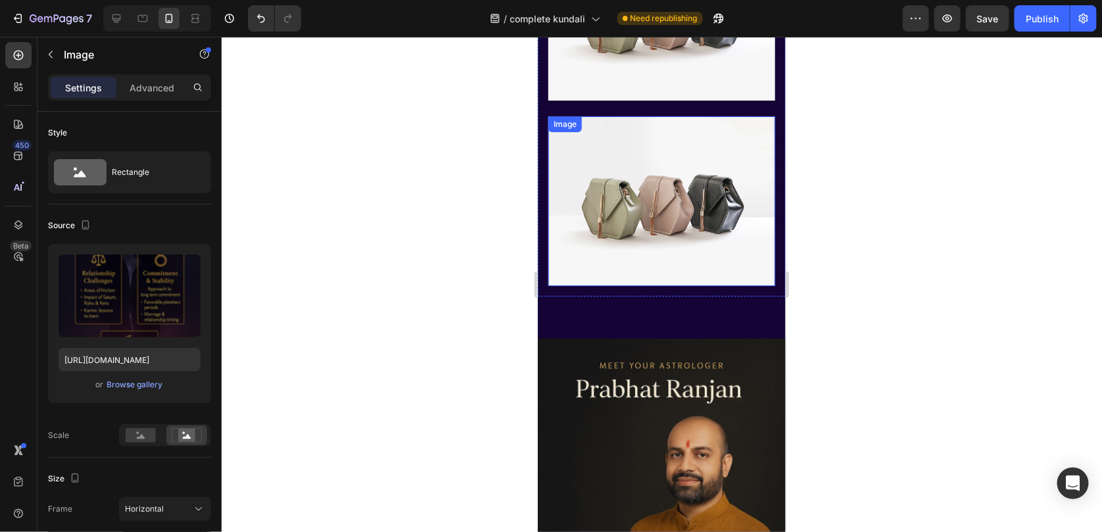
scroll to position [1858, 0]
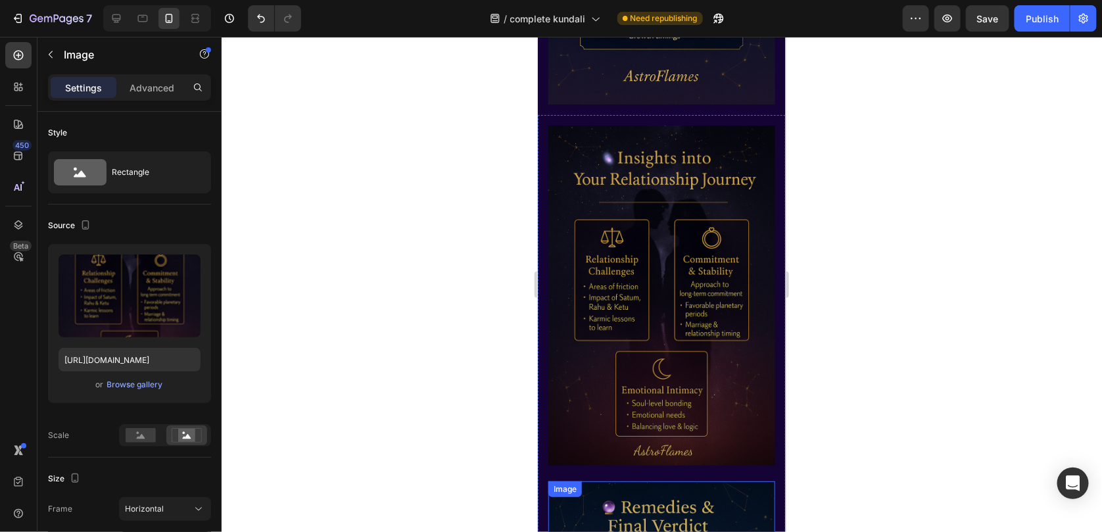
click at [574, 273] on img at bounding box center [661, 295] width 227 height 341
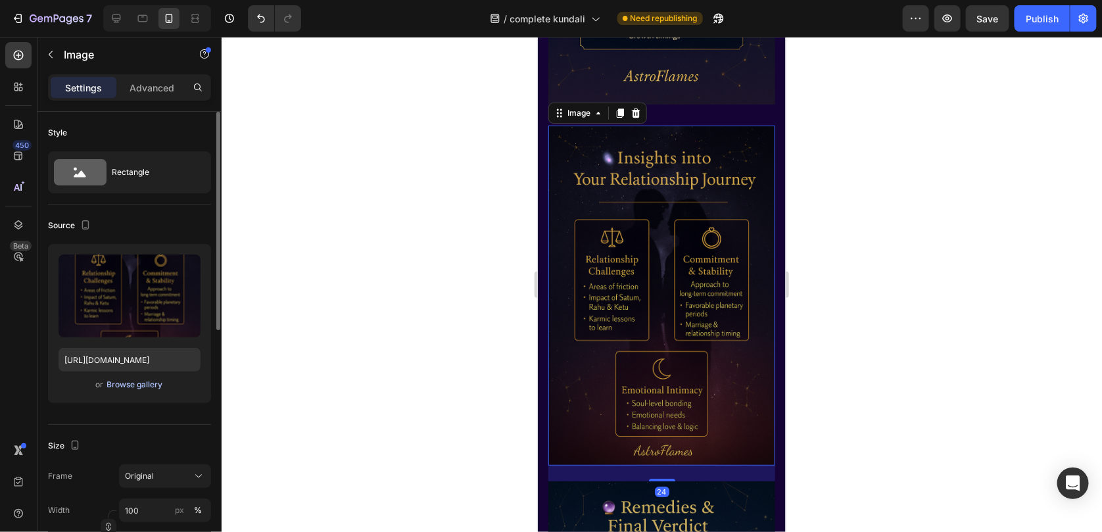
click at [152, 383] on div "Browse gallery" at bounding box center [135, 385] width 56 height 12
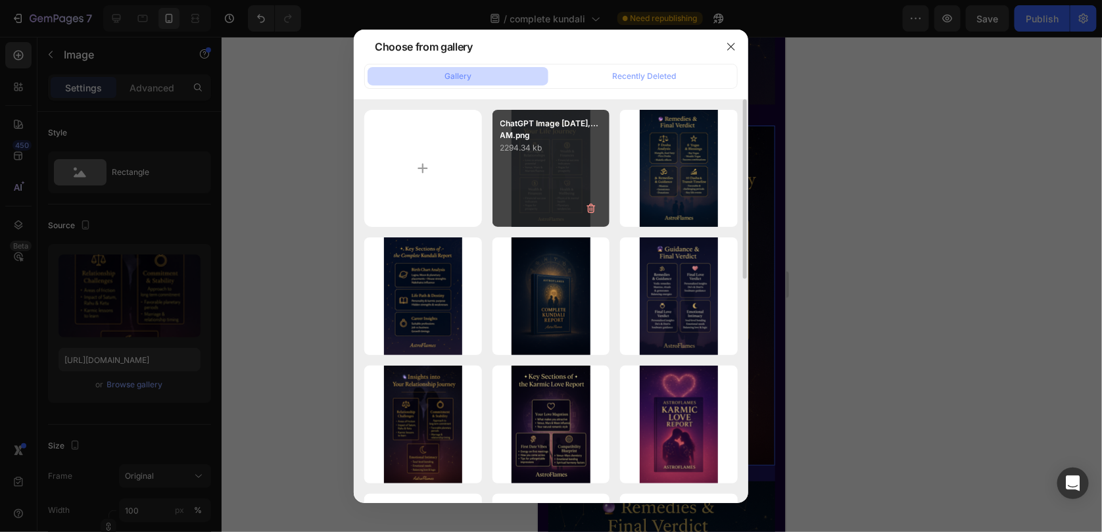
click at [512, 166] on div "ChatGPT Image [DATE],...AM.png 2294.34 kb" at bounding box center [552, 169] width 118 height 118
type input "[URL][DOMAIN_NAME]"
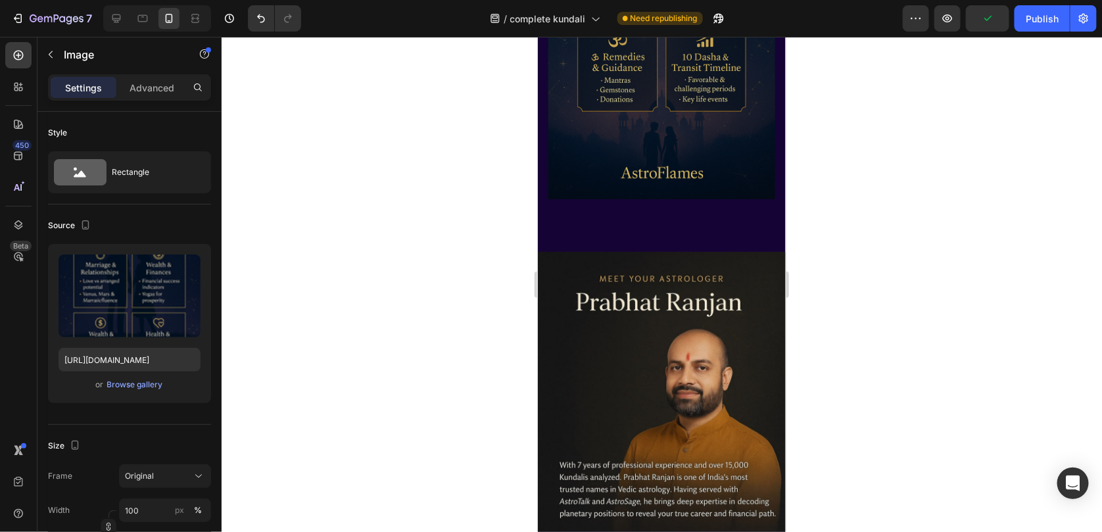
scroll to position [2778, 0]
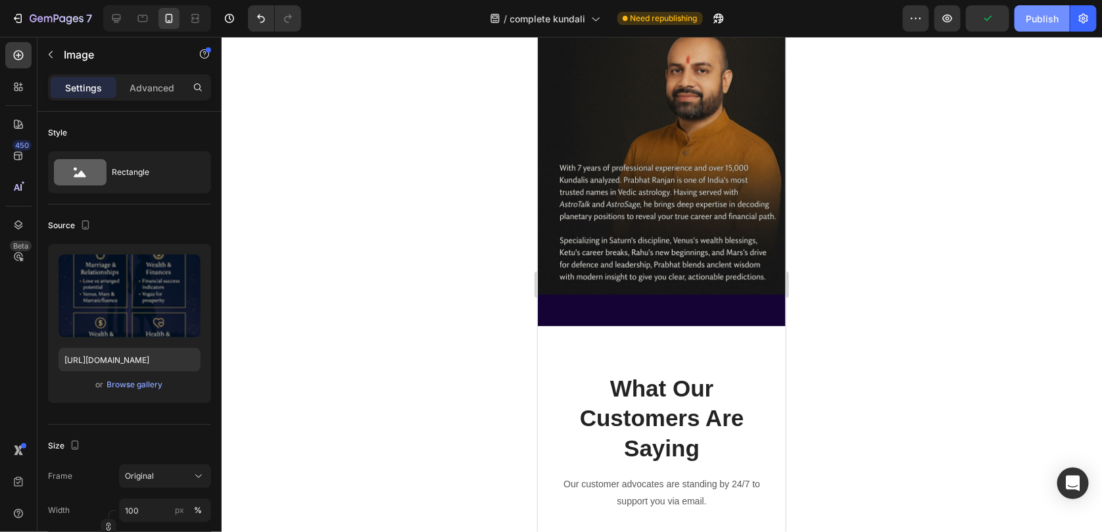
click at [1048, 16] on div "Publish" at bounding box center [1042, 19] width 33 height 14
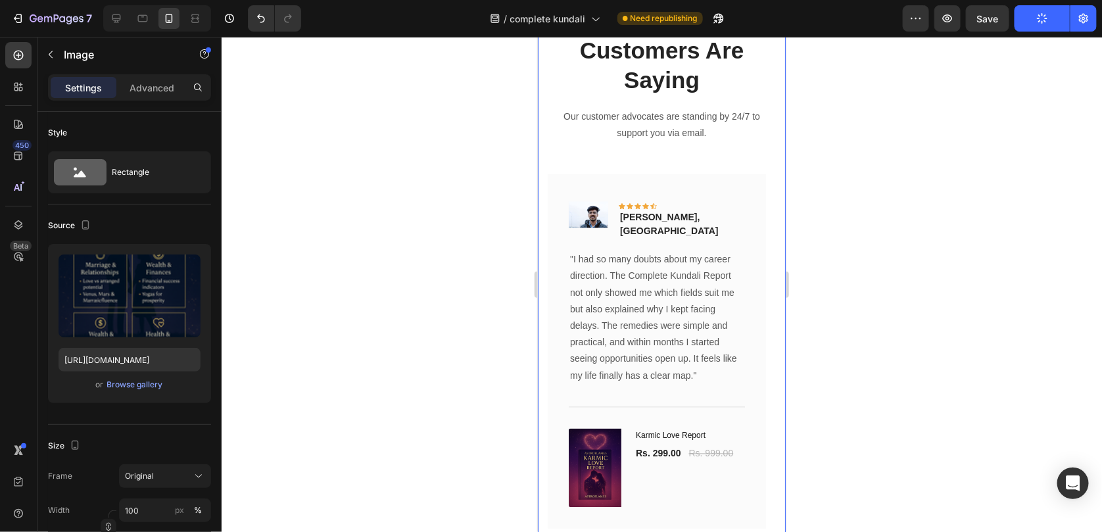
scroll to position [3239, 0]
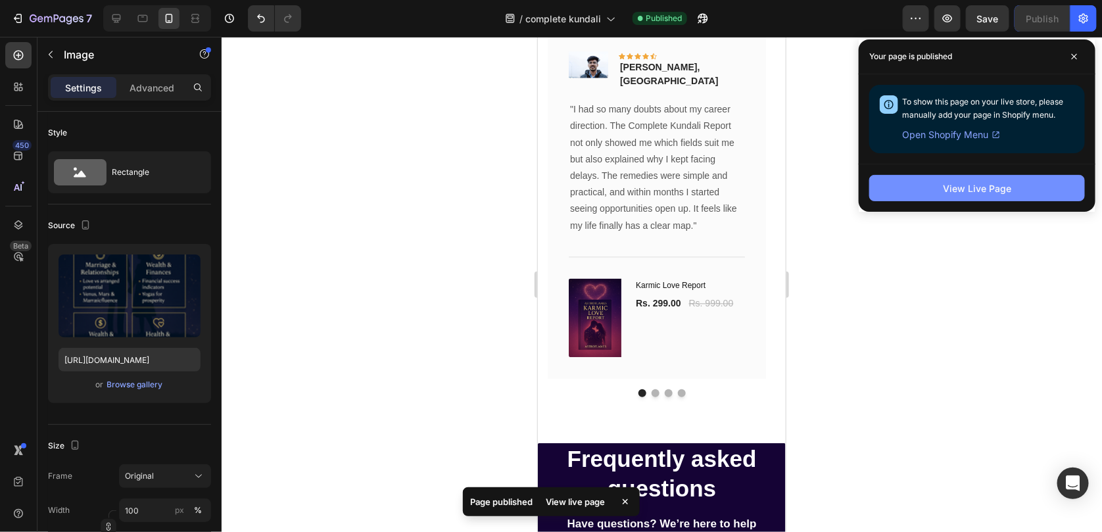
click at [915, 176] on button "View Live Page" at bounding box center [978, 188] width 216 height 26
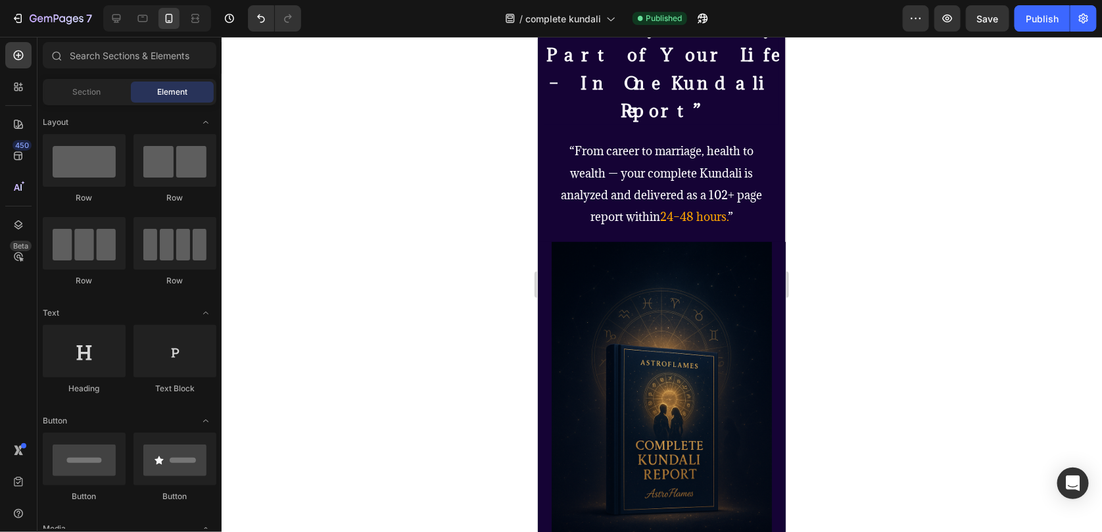
scroll to position [0, 0]
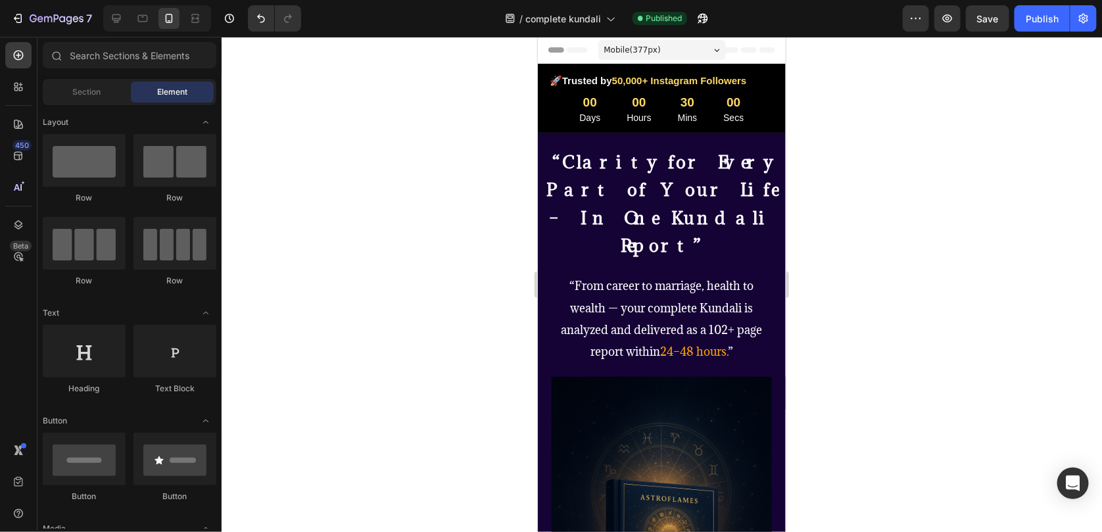
drag, startPoint x: 780, startPoint y: 381, endPoint x: 1327, endPoint y: 105, distance: 612.7
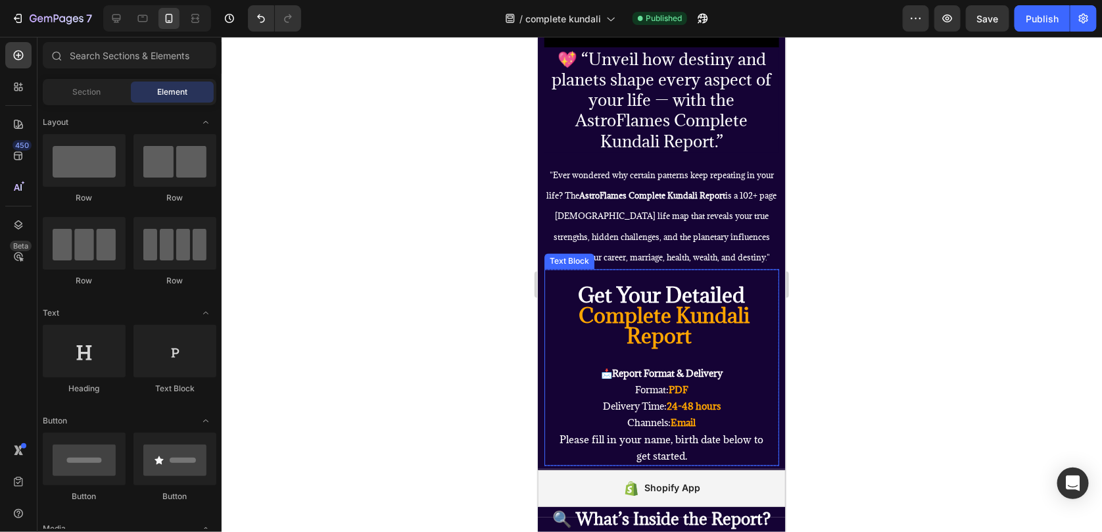
scroll to position [920, 0]
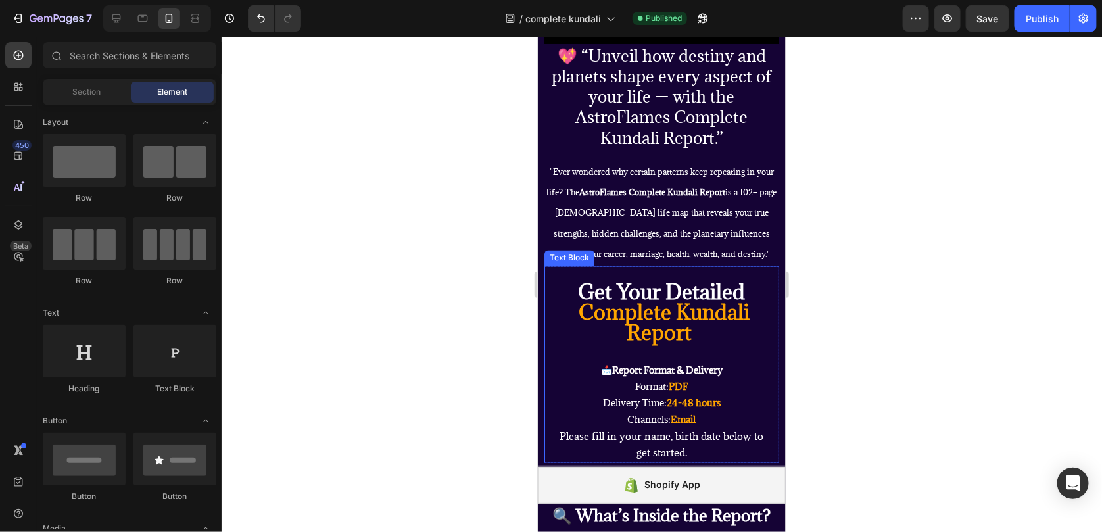
click at [689, 330] on strong "Complete Kundali Report" at bounding box center [663, 322] width 171 height 47
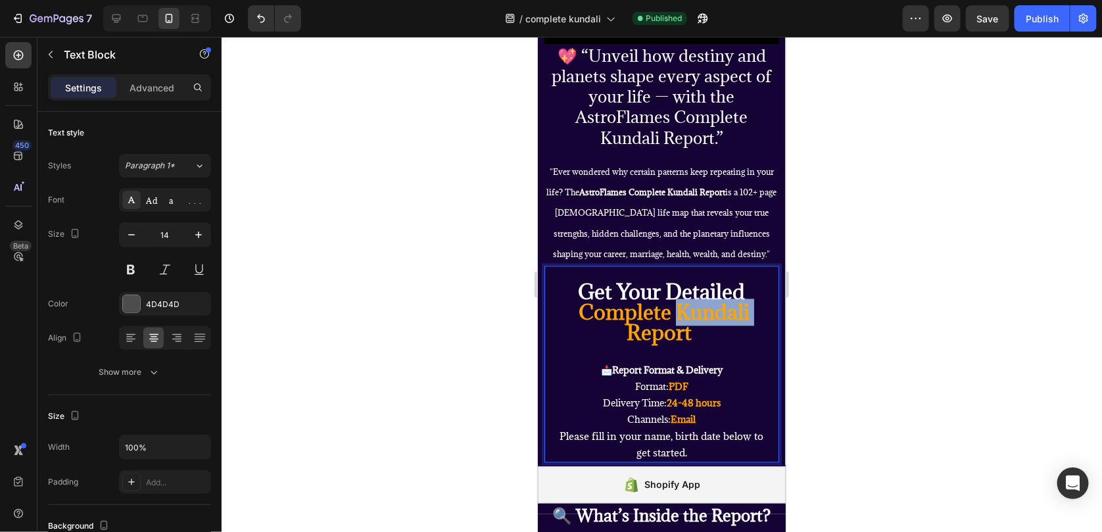
click at [689, 330] on strong "Complete Kundali Report" at bounding box center [663, 322] width 171 height 47
click at [679, 336] on strong "Complete Kundali Report" at bounding box center [663, 322] width 171 height 47
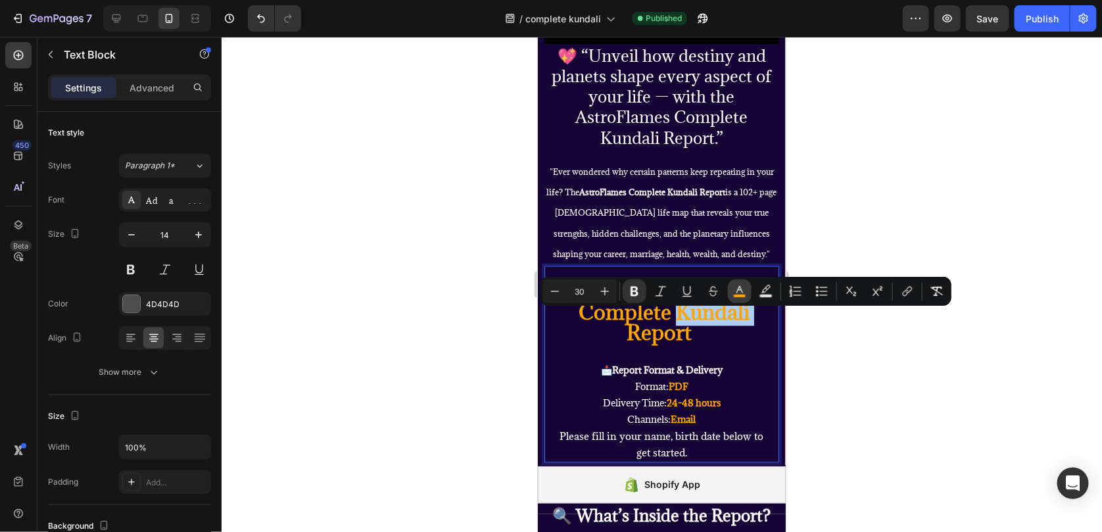
click at [740, 289] on icon "Editor contextual toolbar" at bounding box center [740, 289] width 7 height 7
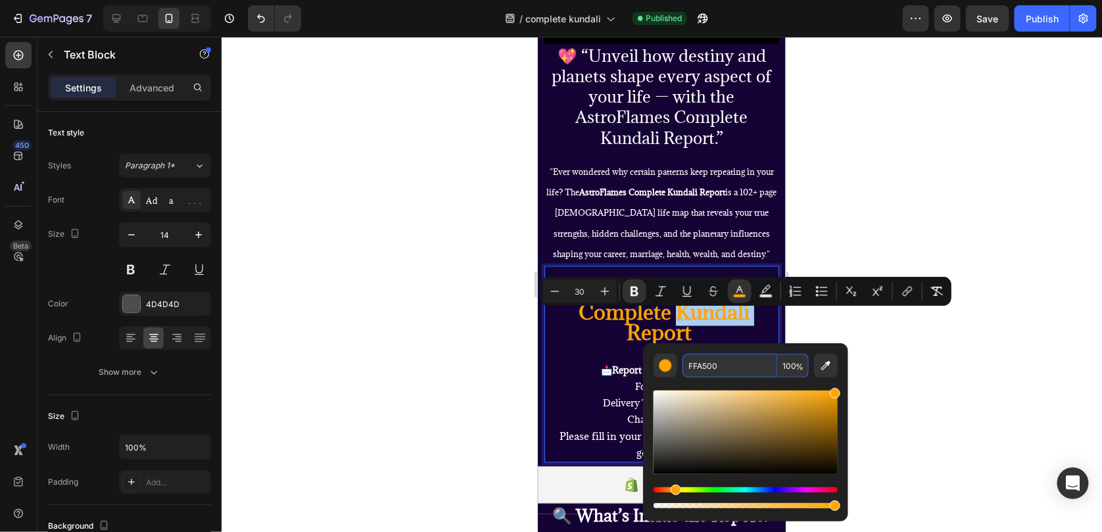
click at [714, 362] on input "FFA500" at bounding box center [730, 366] width 95 height 24
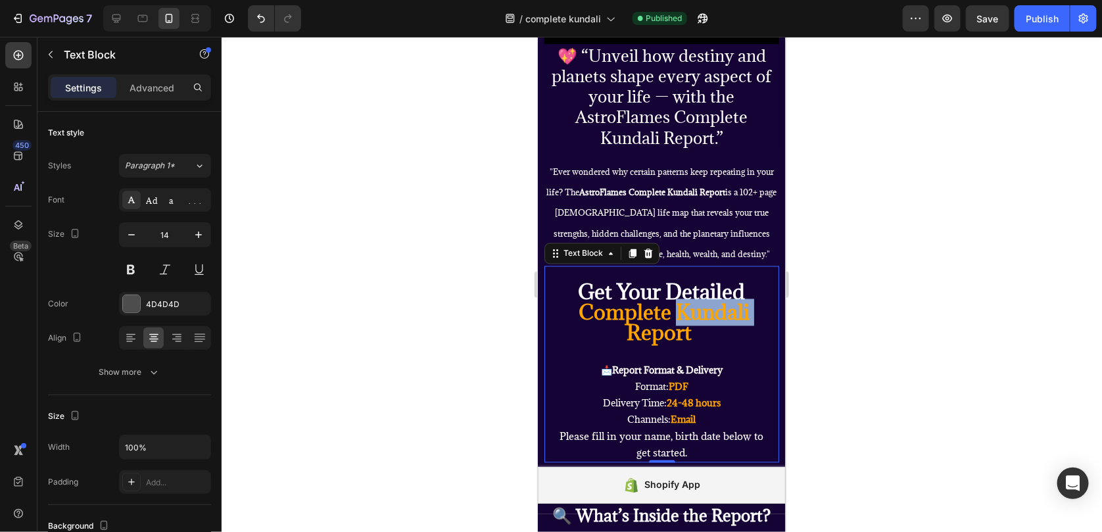
click at [677, 330] on strong "Complete Kundali Report" at bounding box center [663, 322] width 171 height 47
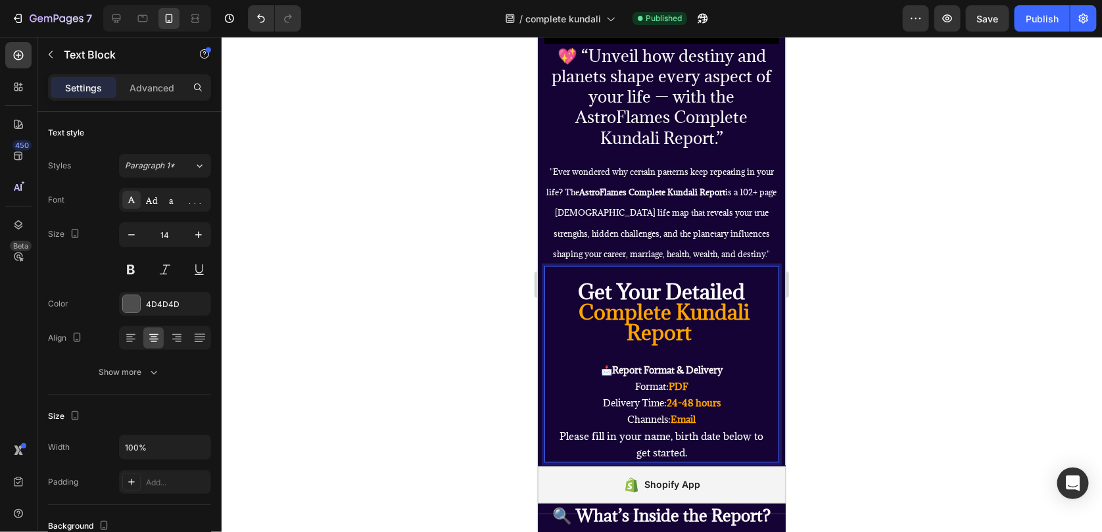
click at [681, 320] on strong "Complete Kundali Report" at bounding box center [663, 322] width 171 height 47
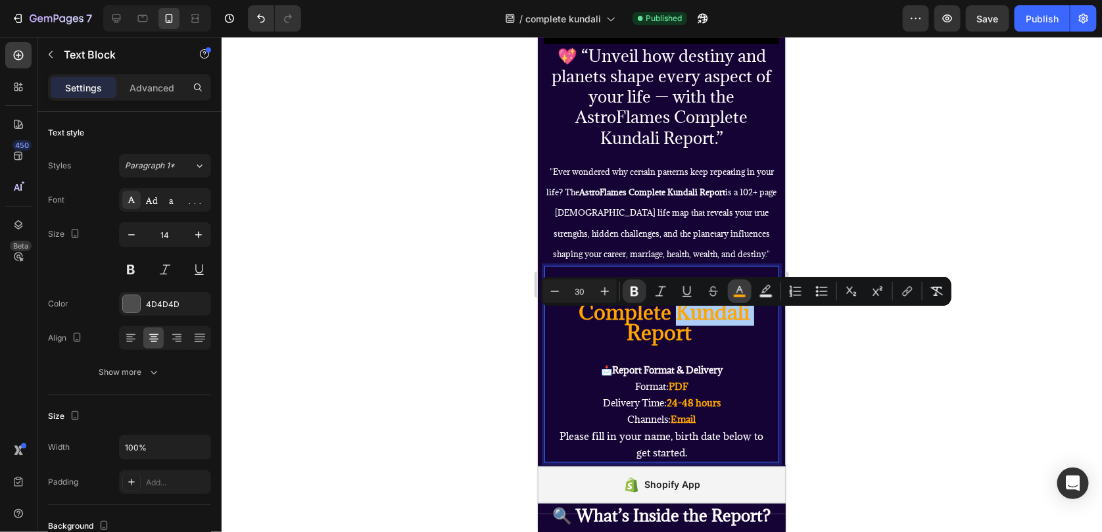
click at [750, 295] on button "color" at bounding box center [740, 292] width 24 height 24
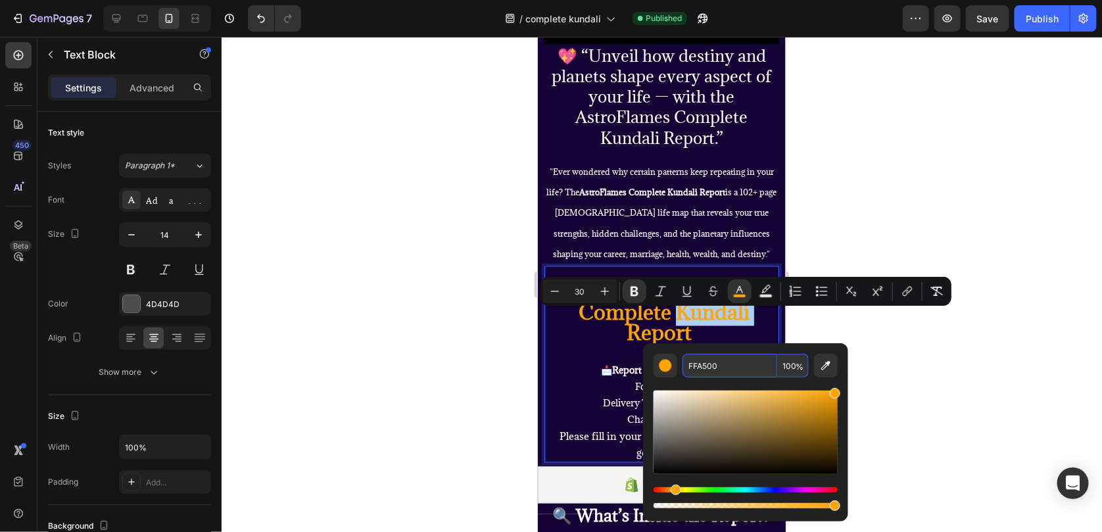
click at [718, 358] on input "FFA500" at bounding box center [730, 366] width 95 height 24
copy strong "Kundali"
click at [727, 232] on p ""Ever wondered why certain patterns keep repeating in your life? The AstroFlame…" at bounding box center [661, 212] width 232 height 104
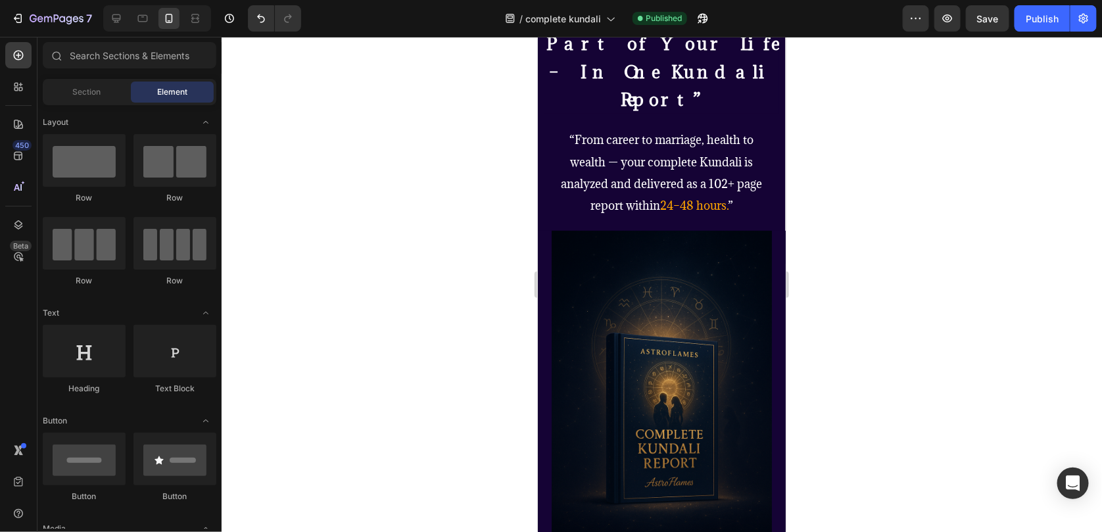
scroll to position [0, 0]
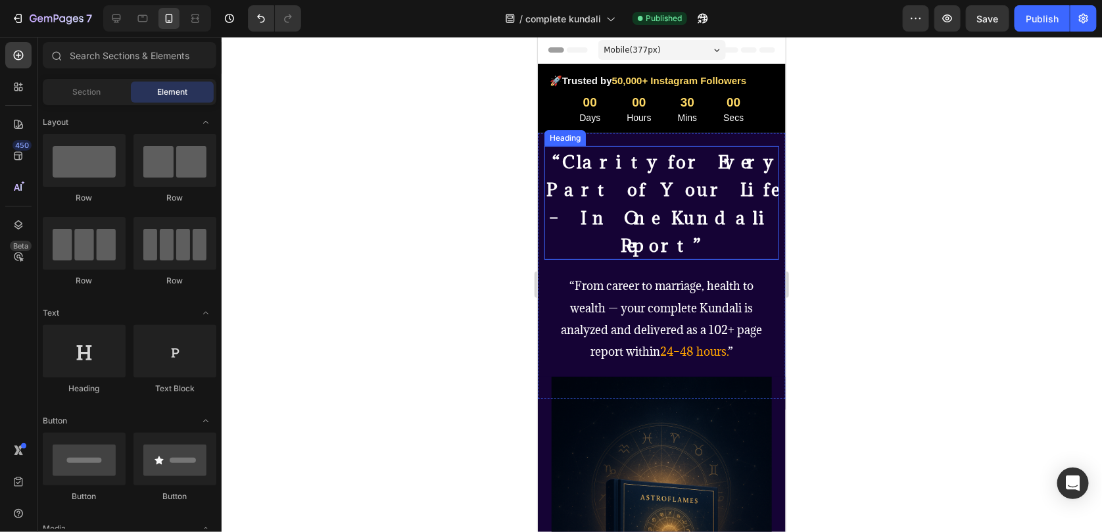
click at [669, 195] on strong "“Clarity for Every Part of Your Life – In One Kundali Report”" at bounding box center [661, 203] width 231 height 106
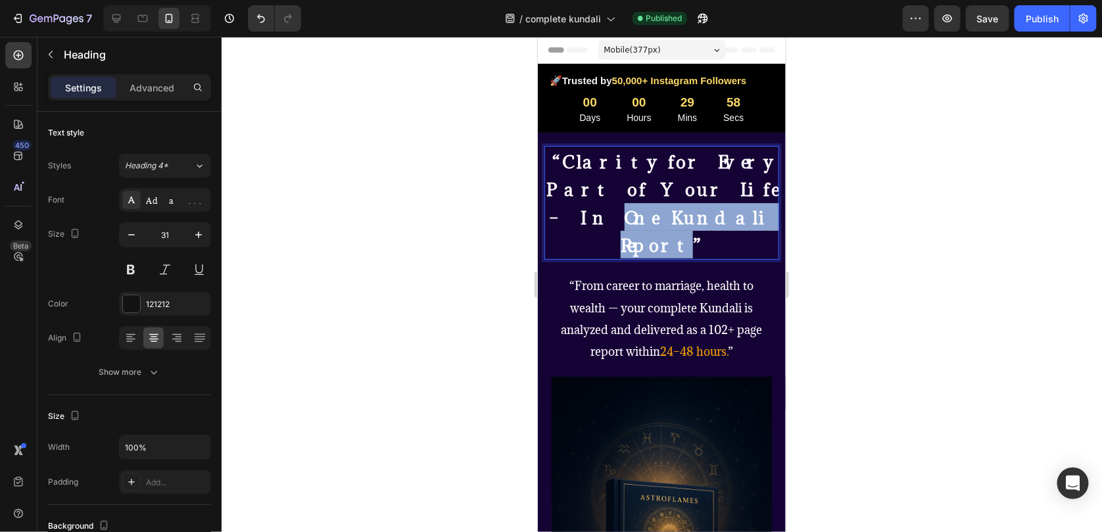
drag, startPoint x: 666, startPoint y: 195, endPoint x: 678, endPoint y: 222, distance: 29.5
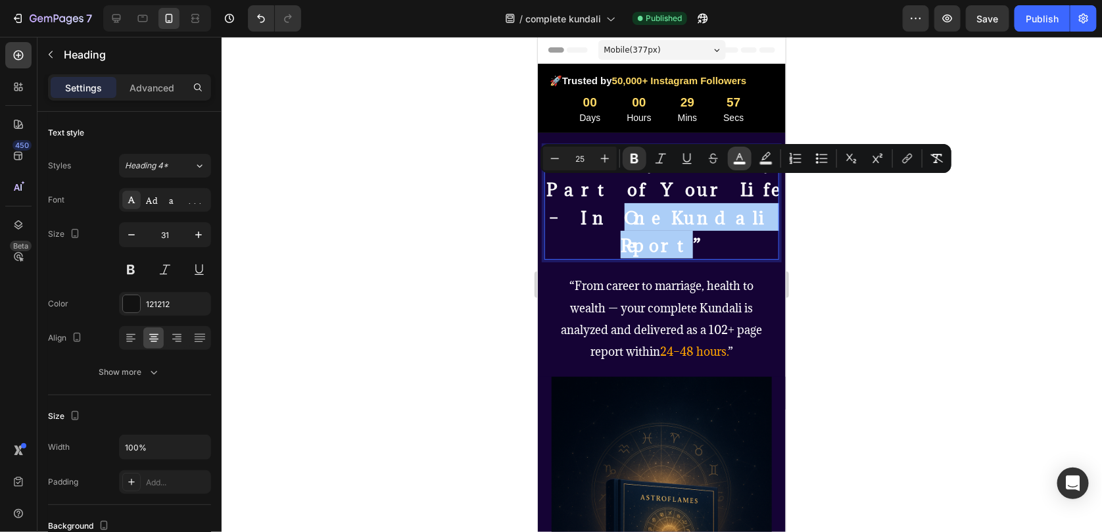
click at [733, 165] on button "color" at bounding box center [740, 159] width 24 height 24
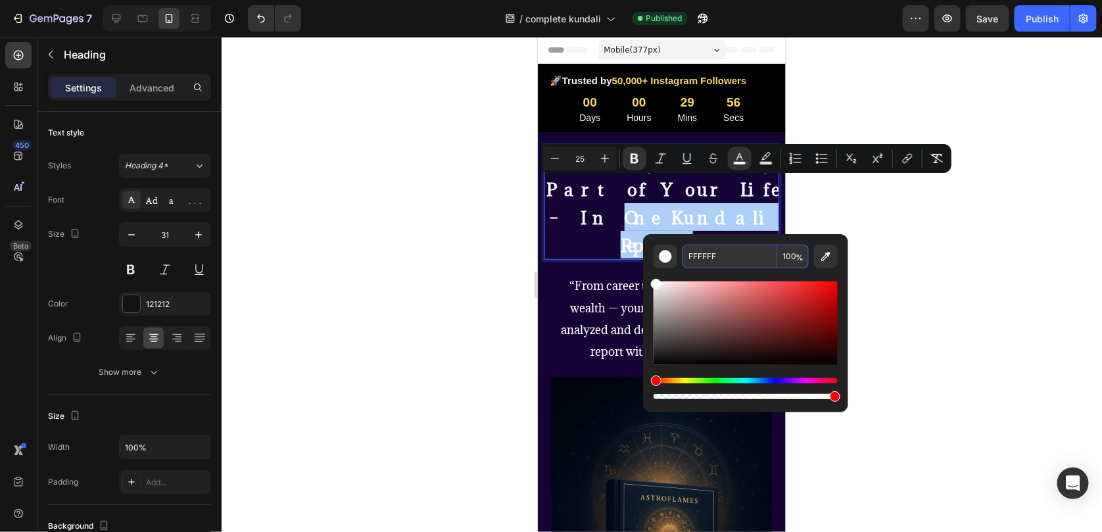
click at [704, 264] on input "FFFFFF" at bounding box center [730, 257] width 95 height 24
paste input "A500"
type input "FFA500"
click at [952, 253] on div at bounding box center [662, 284] width 881 height 495
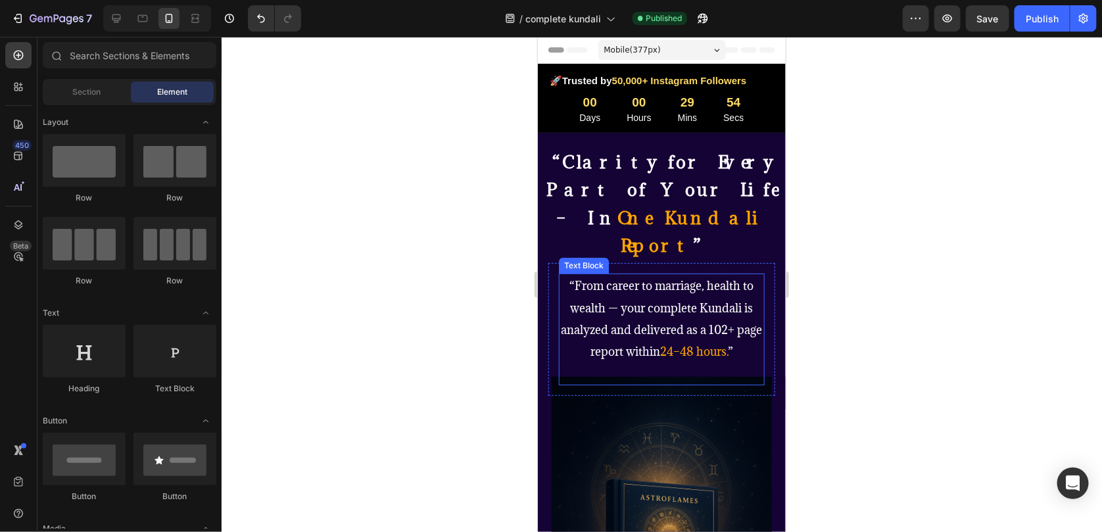
click at [719, 303] on span "“From career to marriage, health to wealth — your complete Kundali is analyzed …" at bounding box center [661, 318] width 201 height 81
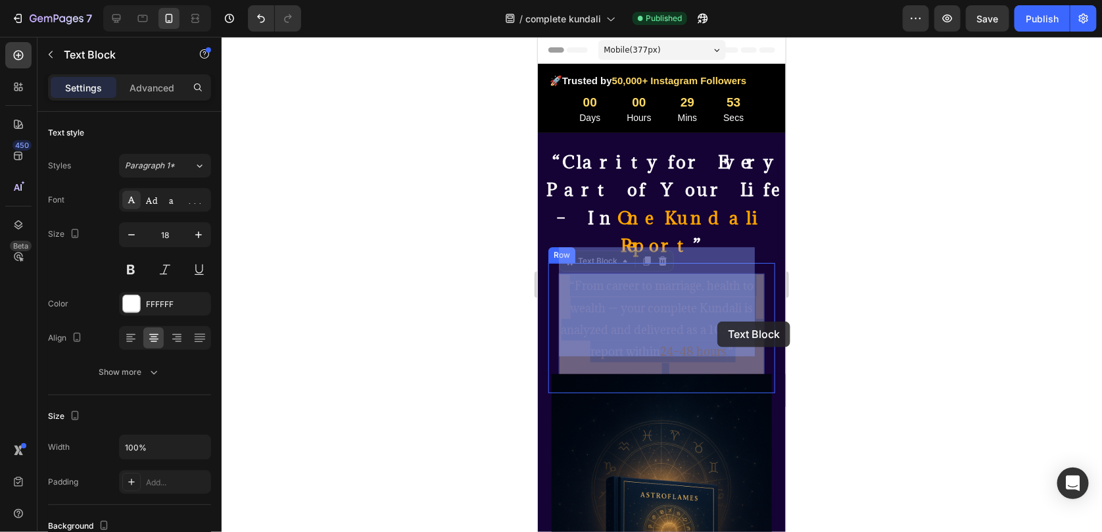
drag, startPoint x: 717, startPoint y: 303, endPoint x: 717, endPoint y: 321, distance: 18.4
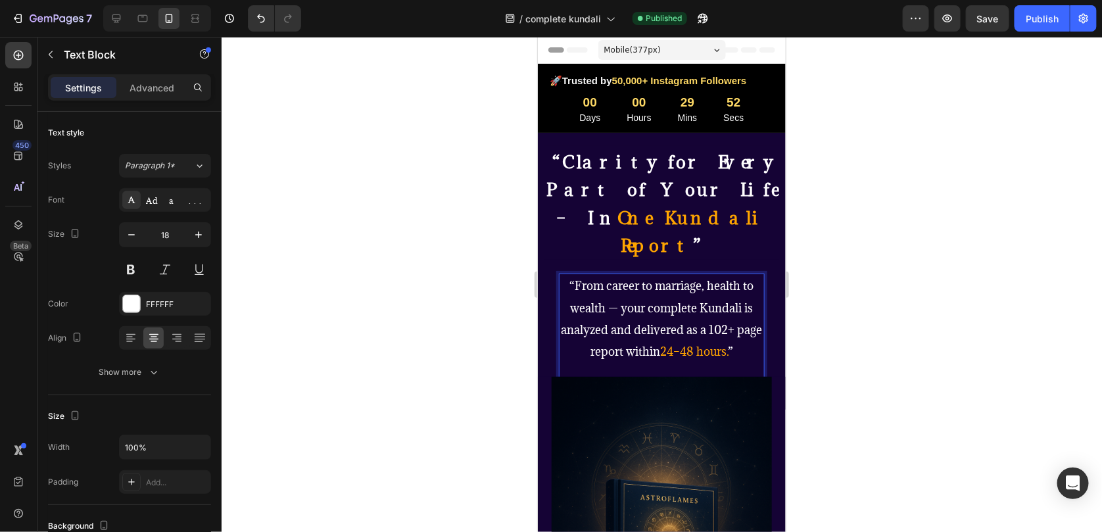
click at [717, 301] on span "“From career to marriage, health to wealth — your complete Kundali is analyzed …" at bounding box center [661, 318] width 201 height 81
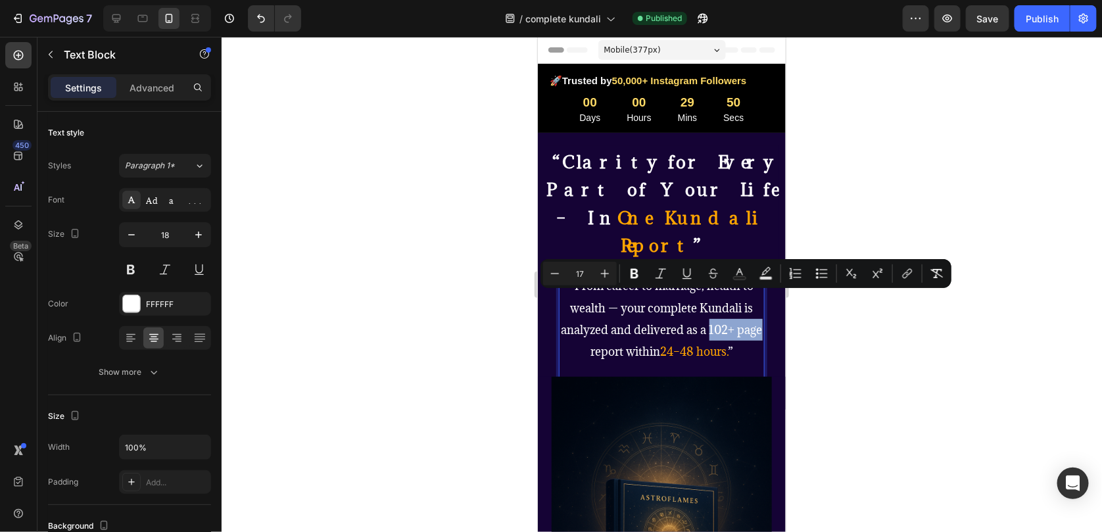
drag, startPoint x: 717, startPoint y: 301, endPoint x: 589, endPoint y: 320, distance: 129.7
click at [589, 320] on span "“From career to marriage, health to wealth — your complete Kundali is analyzed …" at bounding box center [661, 318] width 201 height 81
click at [741, 278] on rect "Editor contextual toolbar" at bounding box center [740, 278] width 12 height 3
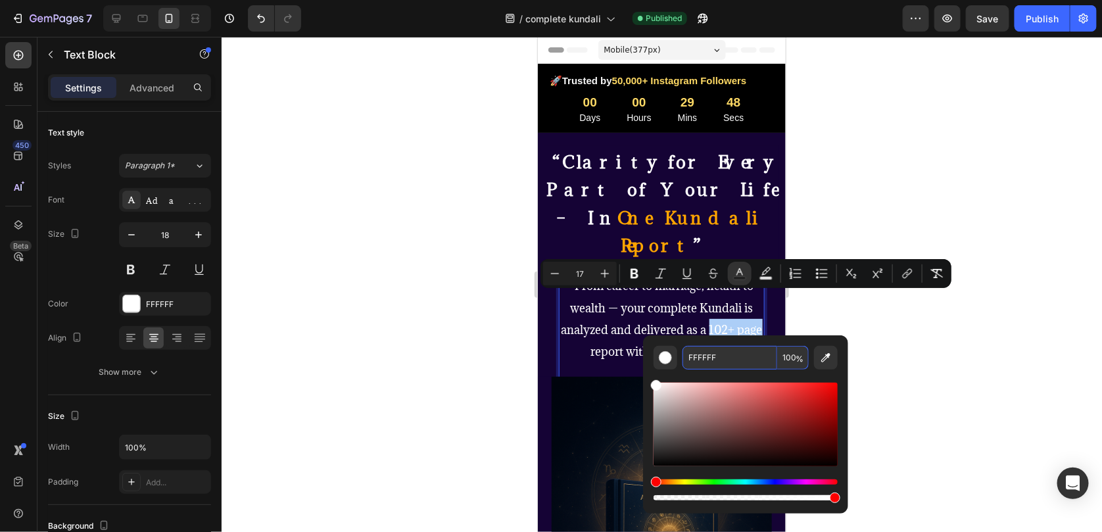
click at [706, 351] on input "FFFFFF" at bounding box center [730, 358] width 95 height 24
paste input "A500"
type input "FFFFFF"
click at [908, 352] on div at bounding box center [662, 284] width 881 height 495
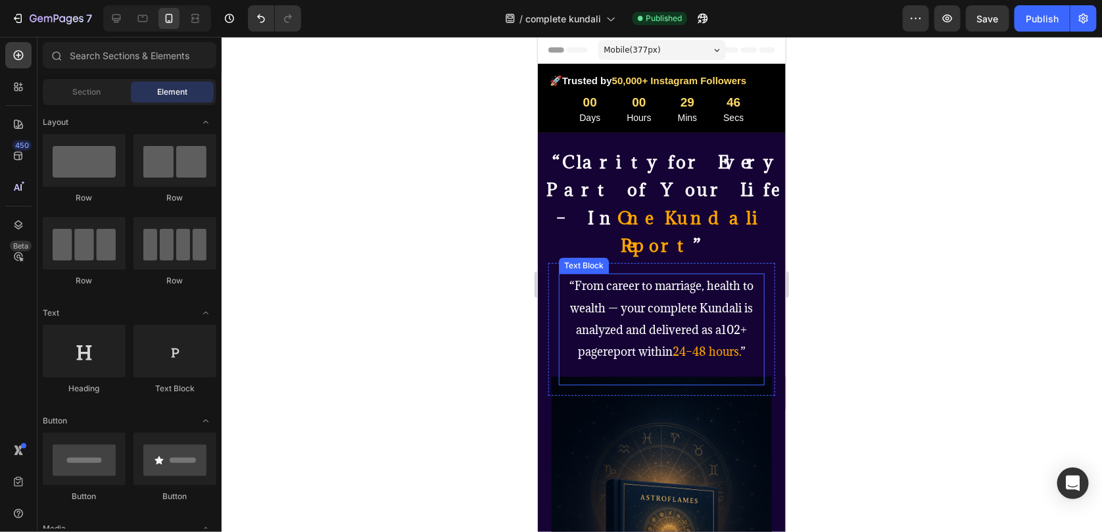
click at [720, 322] on span "102+ page" at bounding box center [662, 340] width 170 height 37
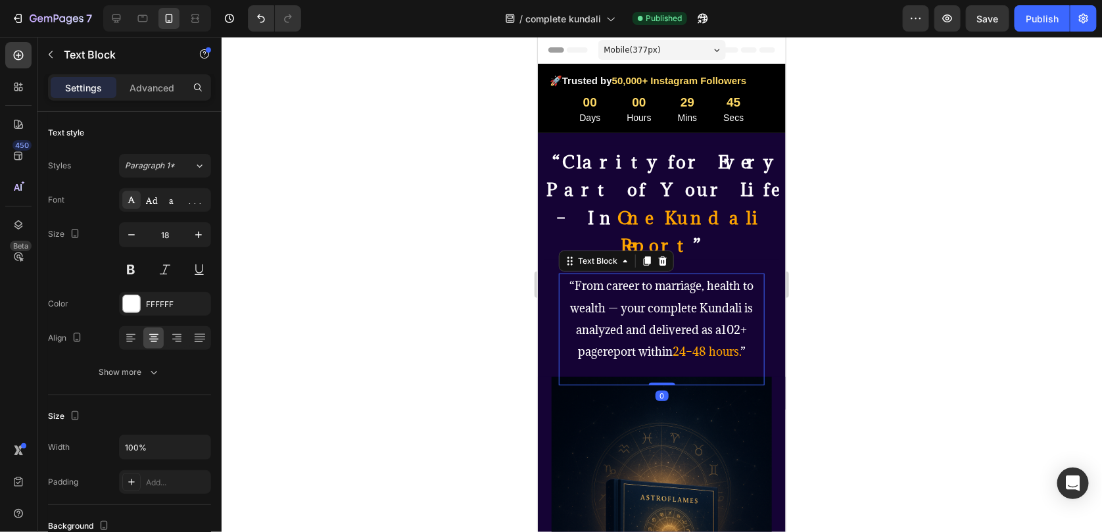
click at [722, 322] on span "102+ page" at bounding box center [662, 340] width 170 height 37
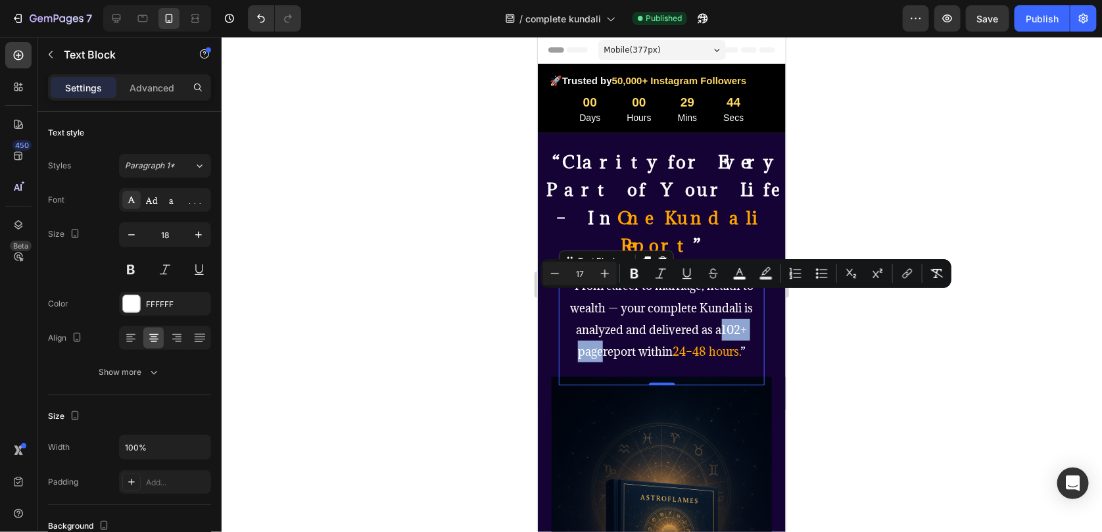
drag, startPoint x: 719, startPoint y: 305, endPoint x: 592, endPoint y: 322, distance: 128.0
click at [592, 322] on span "102+ page" at bounding box center [662, 340] width 170 height 37
click at [734, 276] on button "color" at bounding box center [740, 274] width 24 height 24
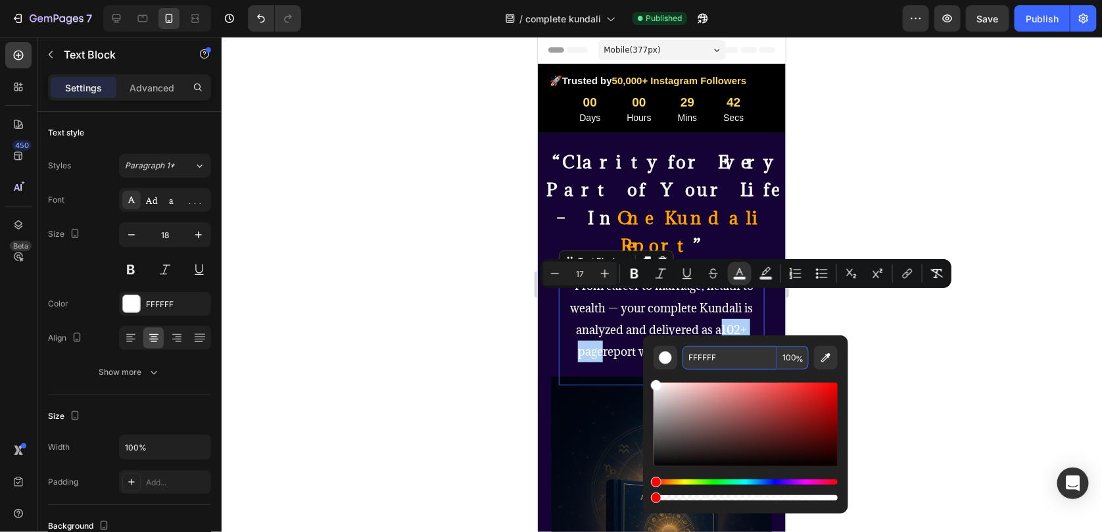
click at [708, 346] on input "FFFFFF" at bounding box center [730, 358] width 95 height 24
paste input "A500"
type input "FFA500"
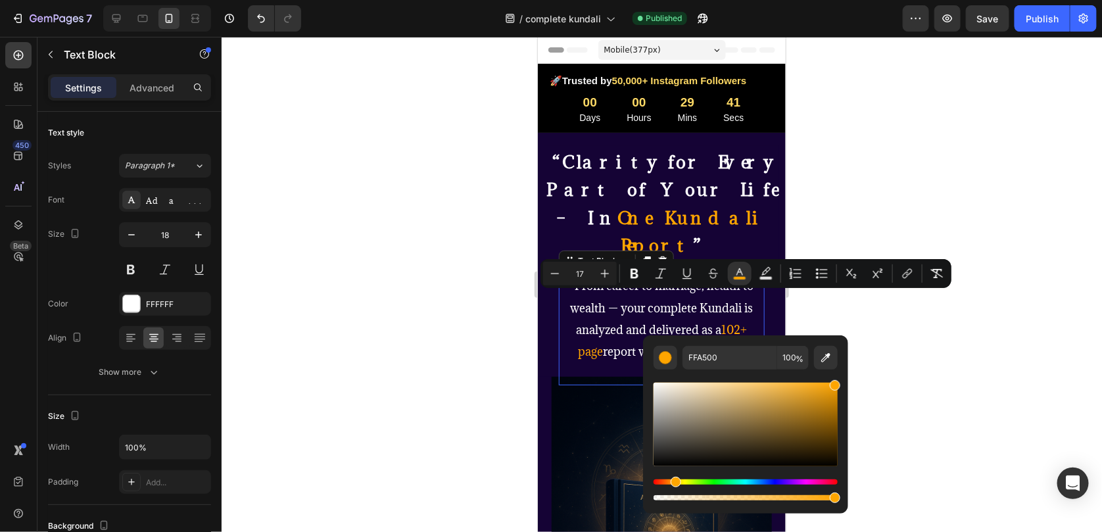
click at [899, 345] on div at bounding box center [662, 284] width 881 height 495
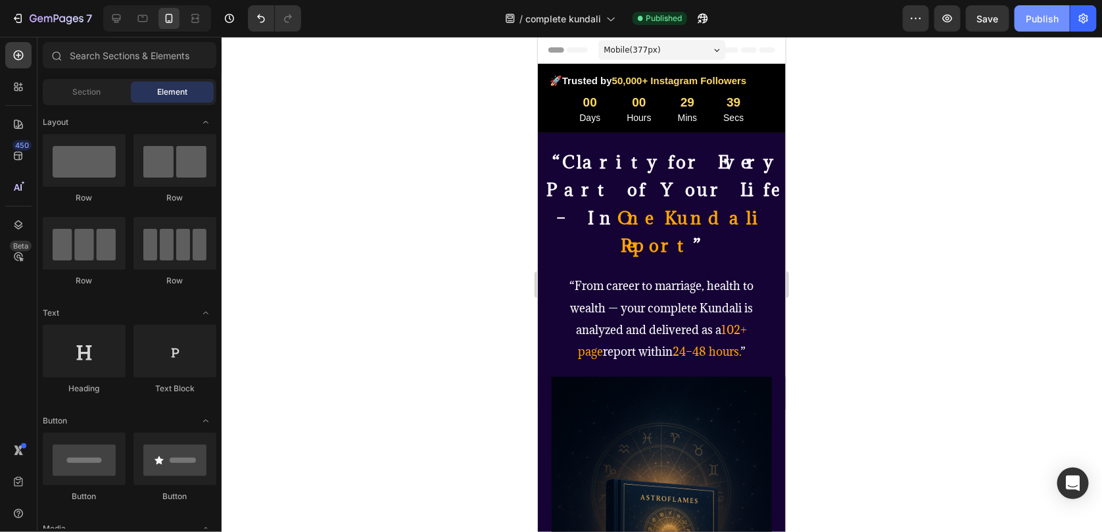
click at [1047, 23] on div "Publish" at bounding box center [1042, 19] width 33 height 14
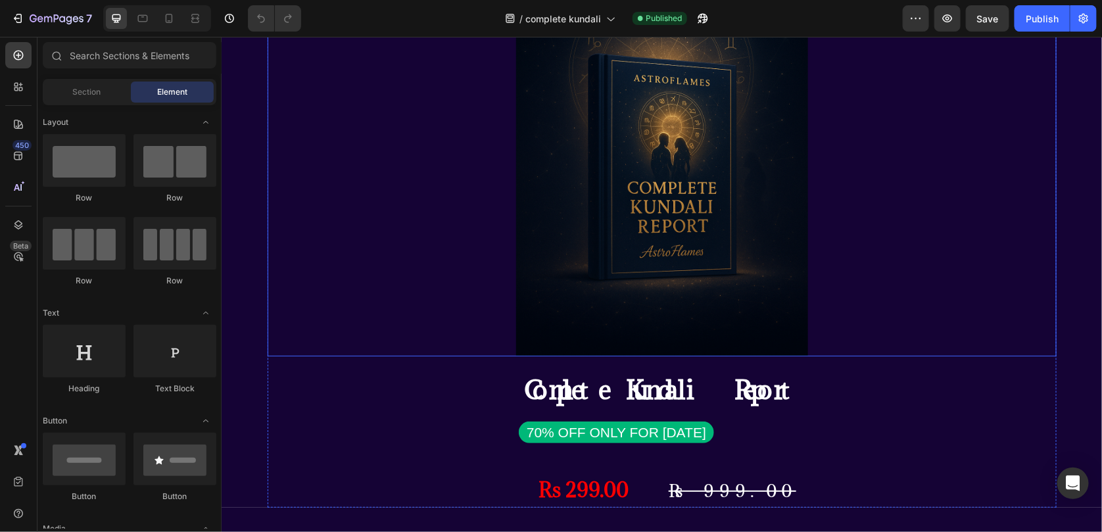
scroll to position [526, 0]
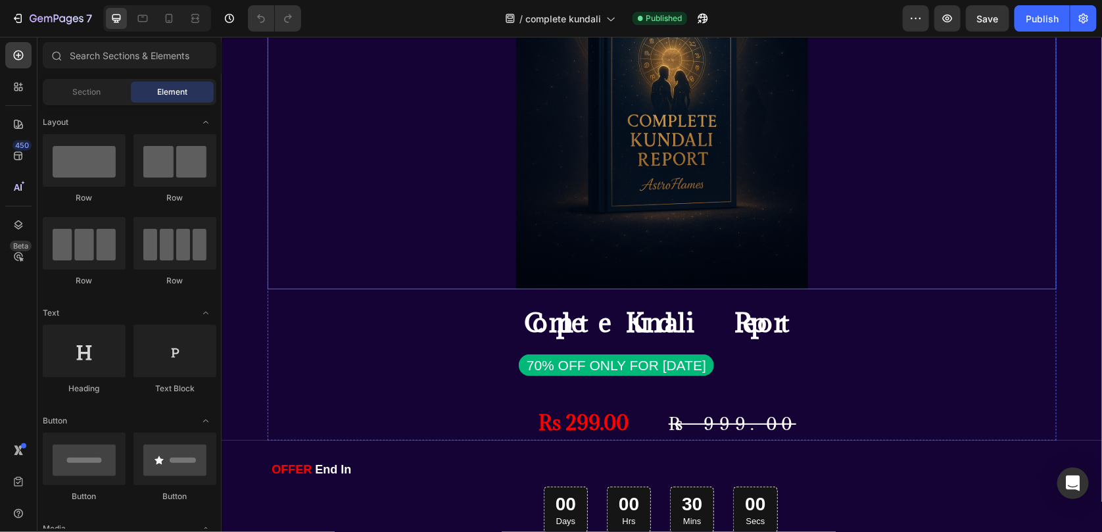
click at [647, 235] on img at bounding box center [661, 70] width 329 height 439
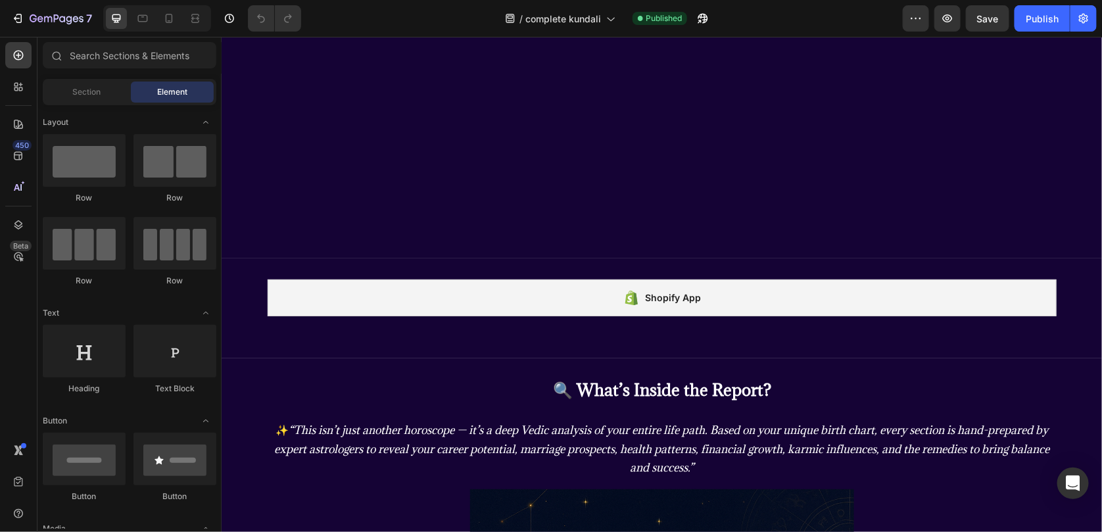
scroll to position [1646, 0]
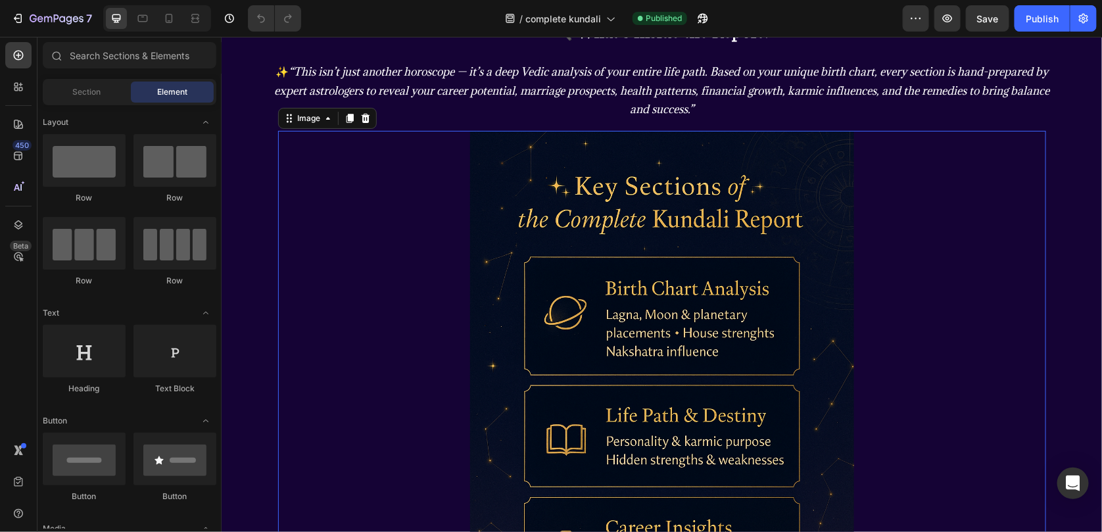
drag, startPoint x: 723, startPoint y: 289, endPoint x: 397, endPoint y: 324, distance: 327.4
click at [722, 289] on img at bounding box center [662, 418] width 768 height 576
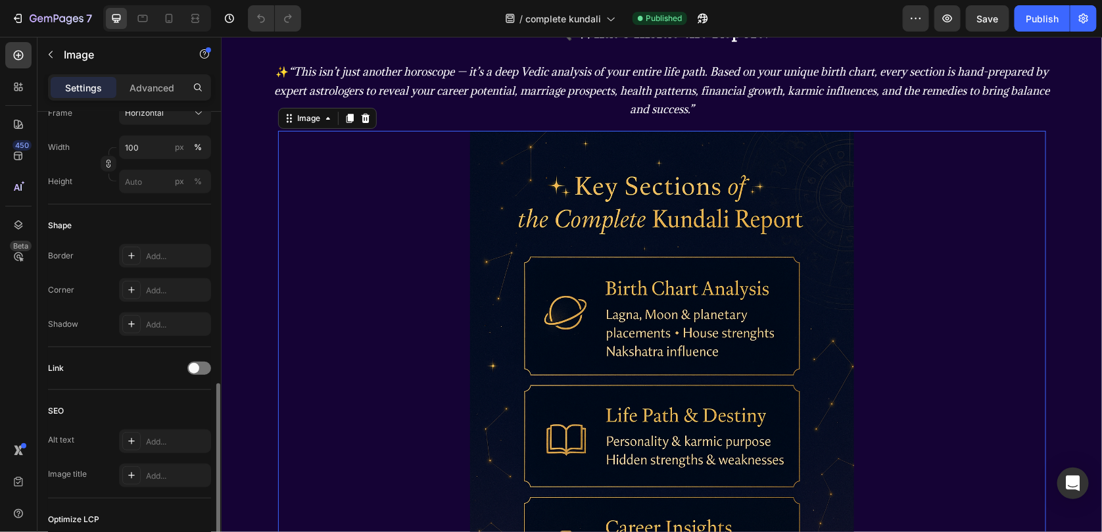
scroll to position [567, 0]
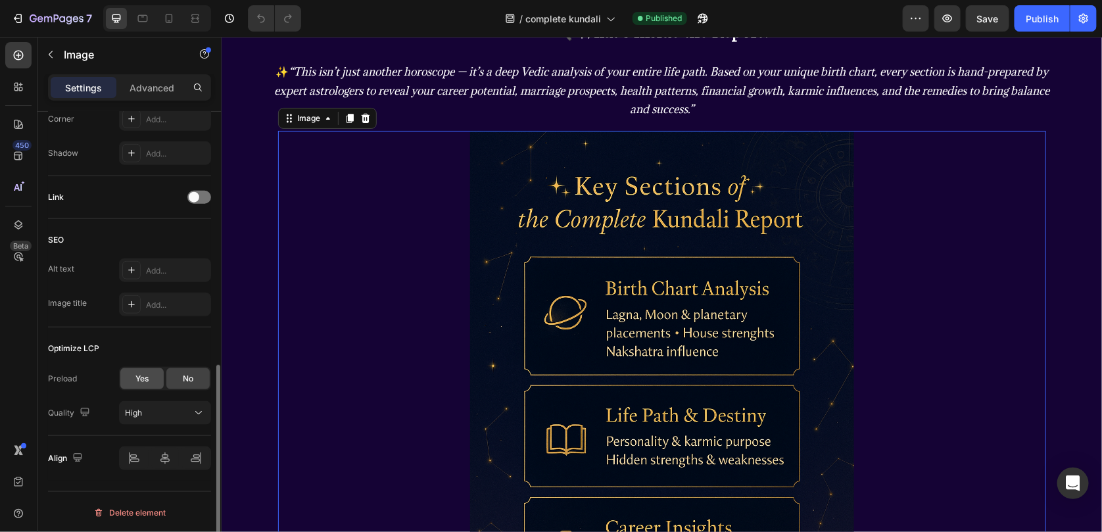
click at [153, 371] on div "Yes" at bounding box center [141, 378] width 43 height 21
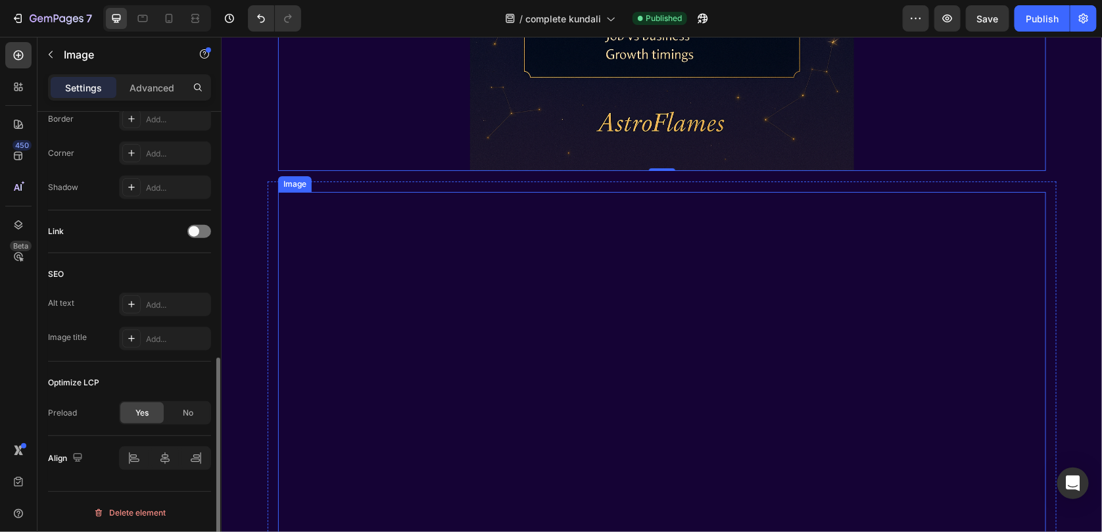
scroll to position [2238, 0]
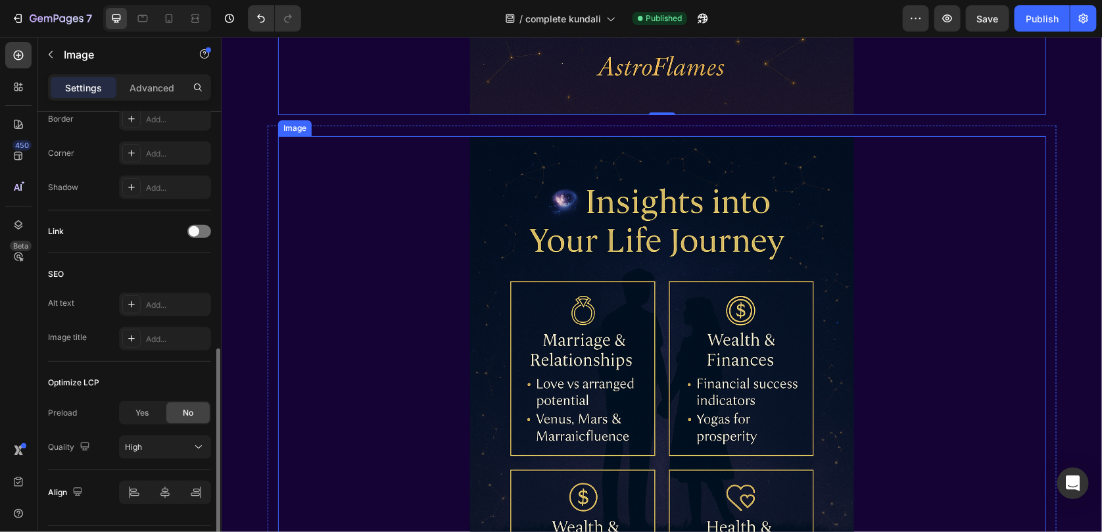
click at [560, 341] on img at bounding box center [662, 423] width 768 height 576
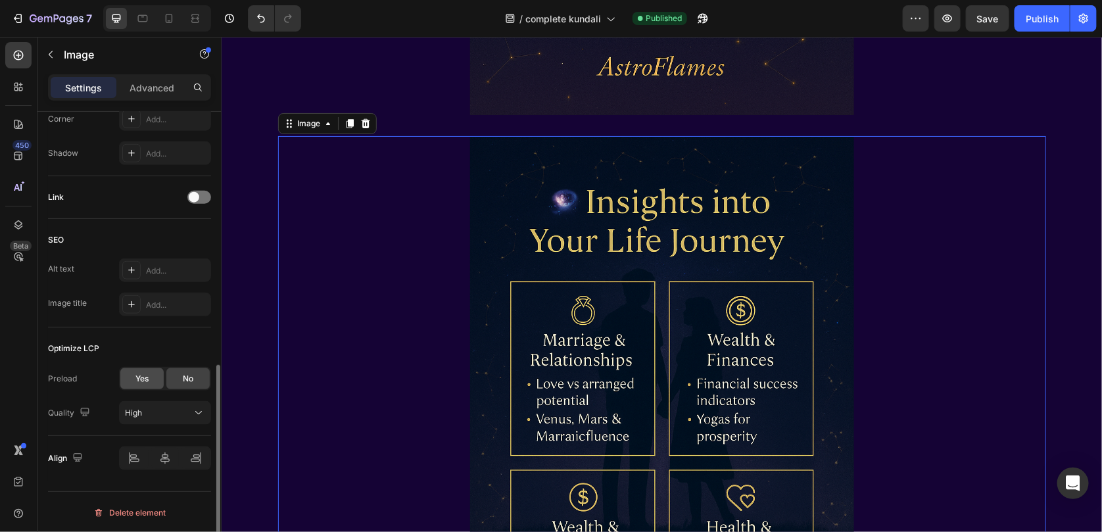
click at [139, 373] on span "Yes" at bounding box center [141, 379] width 13 height 12
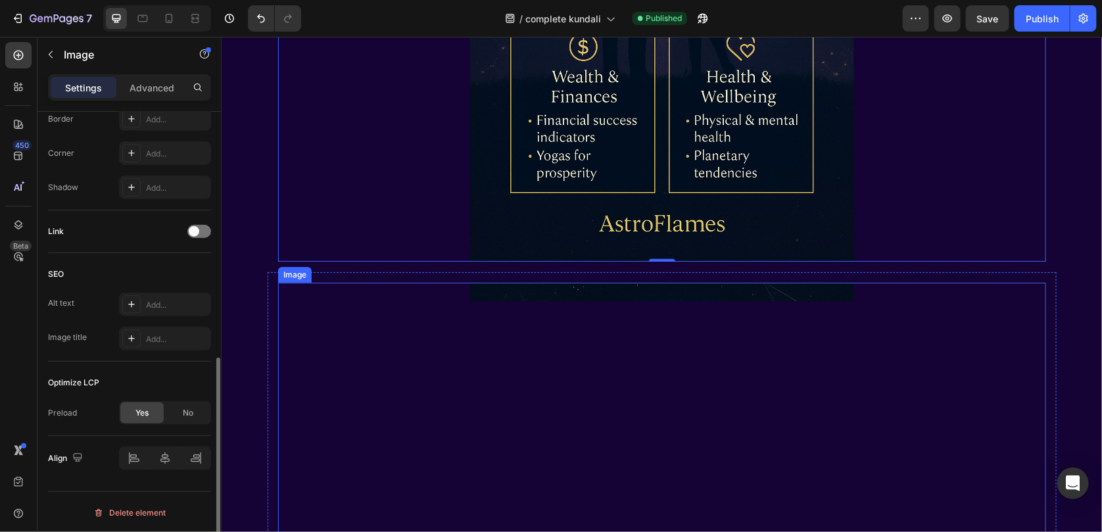
scroll to position [2699, 0]
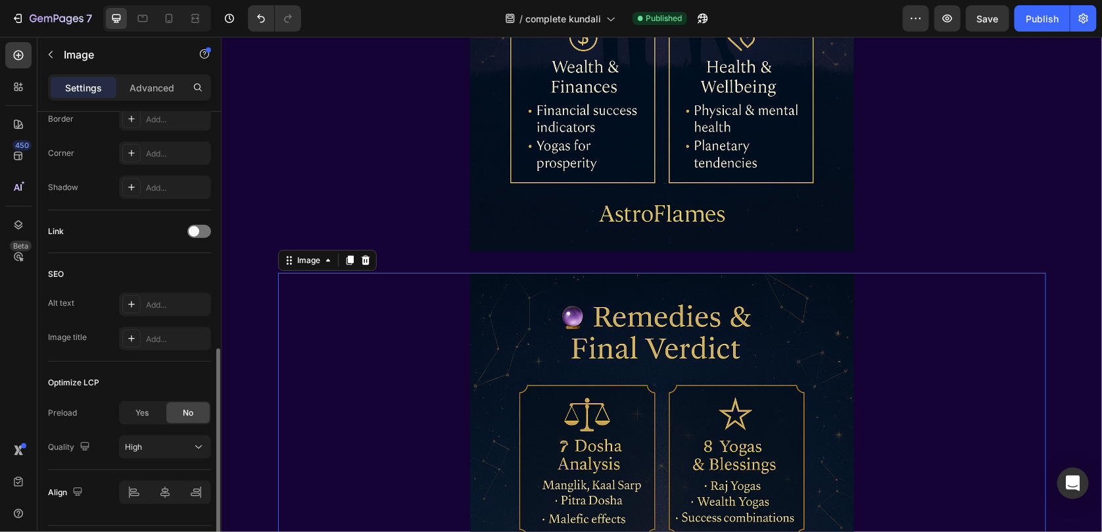
scroll to position [532, 0]
click at [138, 405] on div "Yes" at bounding box center [141, 413] width 43 height 21
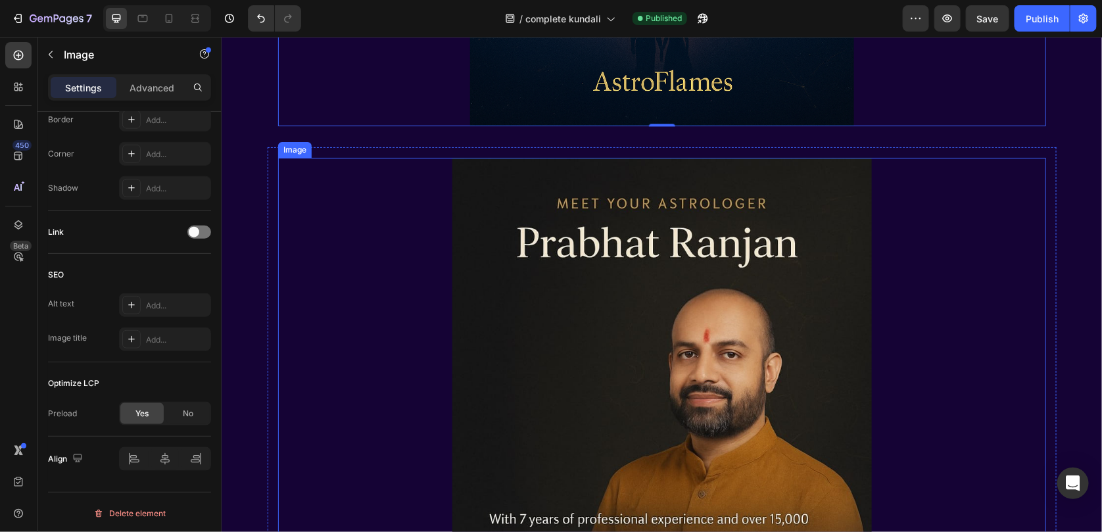
scroll to position [3422, 0]
click at [602, 336] on img at bounding box center [662, 445] width 768 height 576
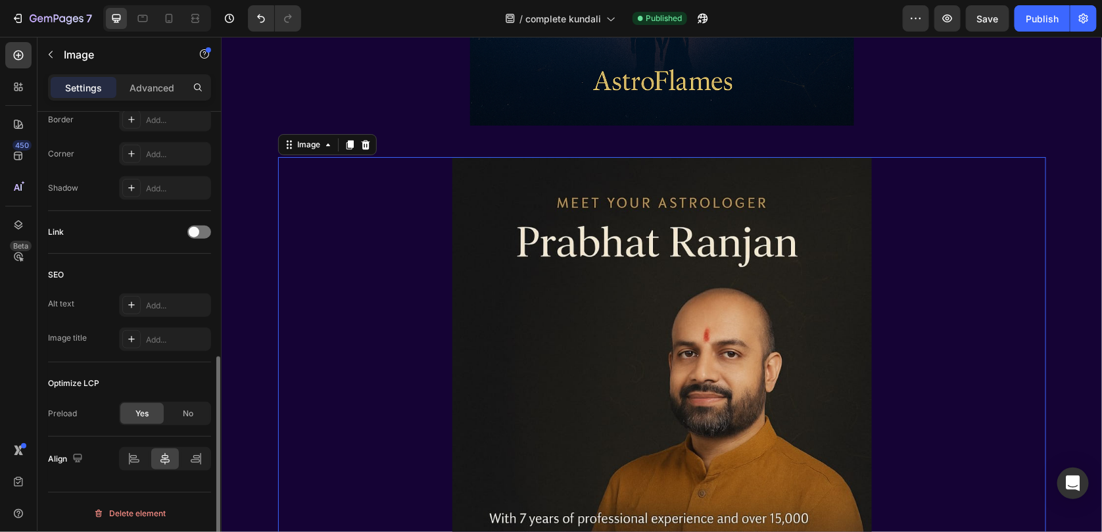
scroll to position [531, 0]
click at [1050, 32] on div "7 Version history / complete kundali Published Preview Save Publish" at bounding box center [551, 18] width 1102 height 37
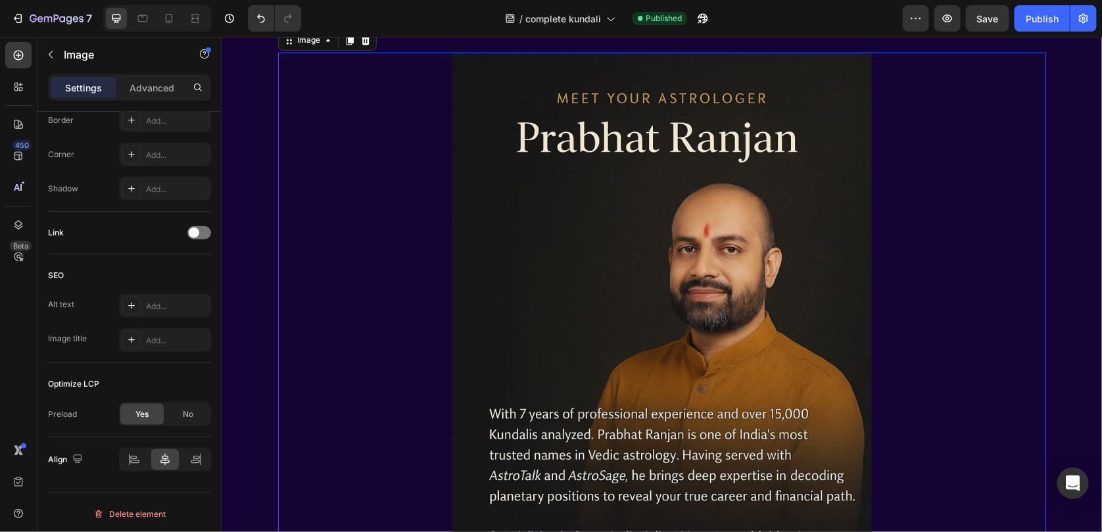
scroll to position [3554, 0]
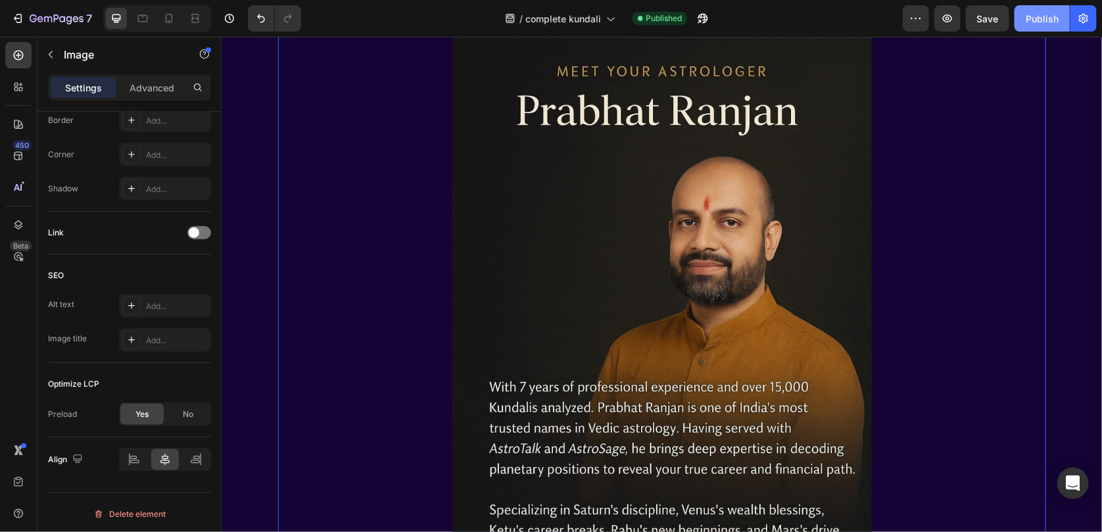
click at [1062, 30] on button "Publish" at bounding box center [1042, 18] width 55 height 26
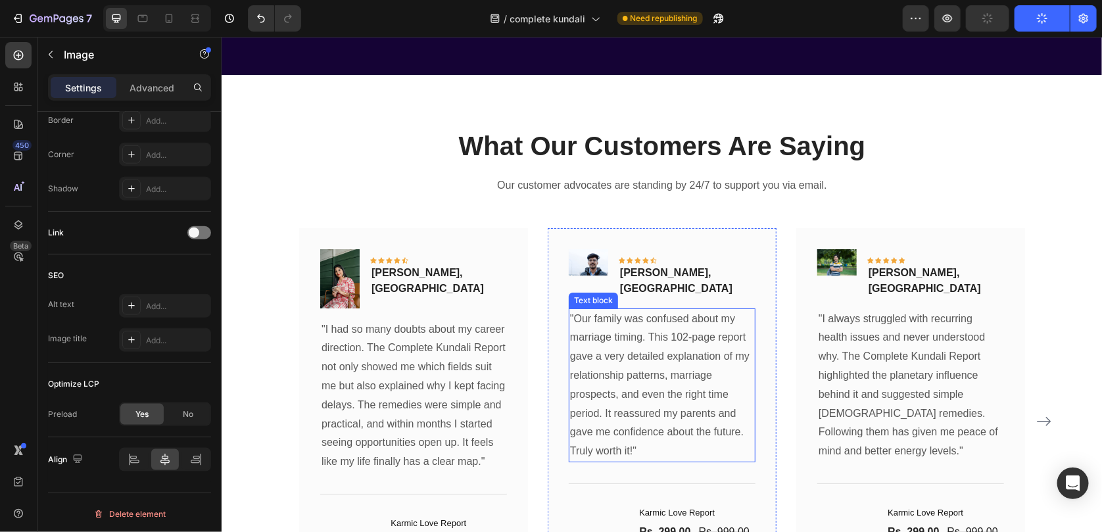
scroll to position [4211, 0]
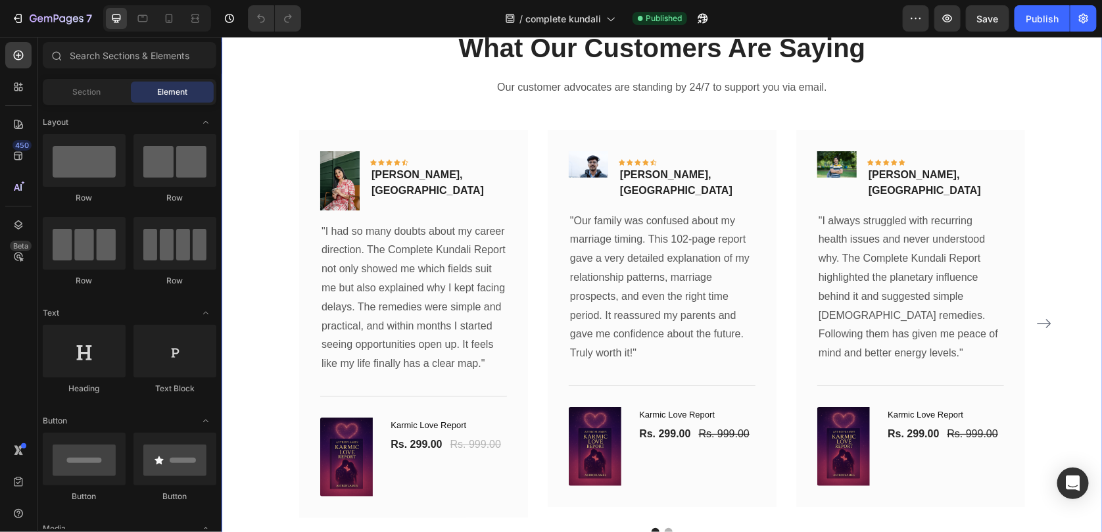
scroll to position [4204, 0]
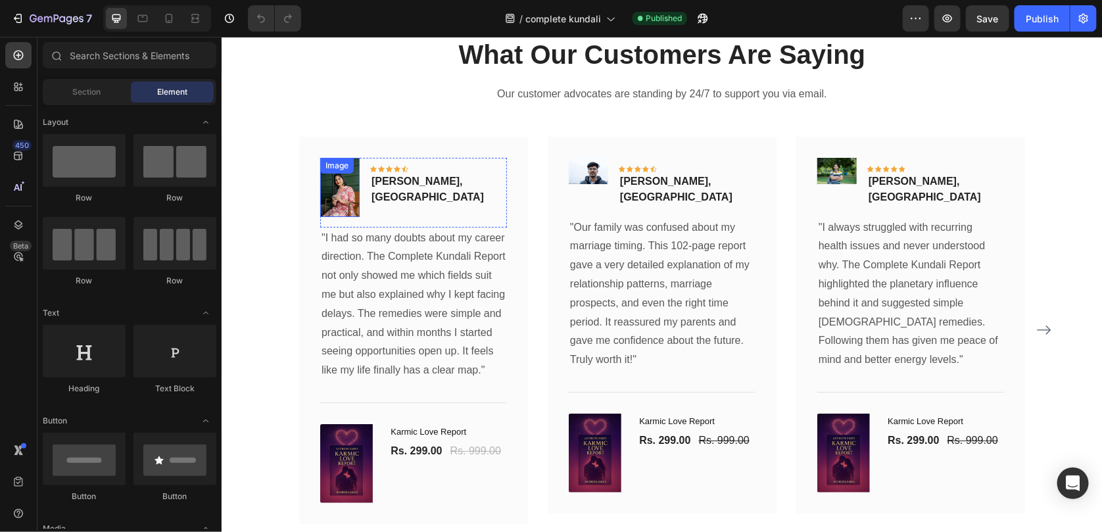
click at [320, 187] on img at bounding box center [339, 186] width 39 height 59
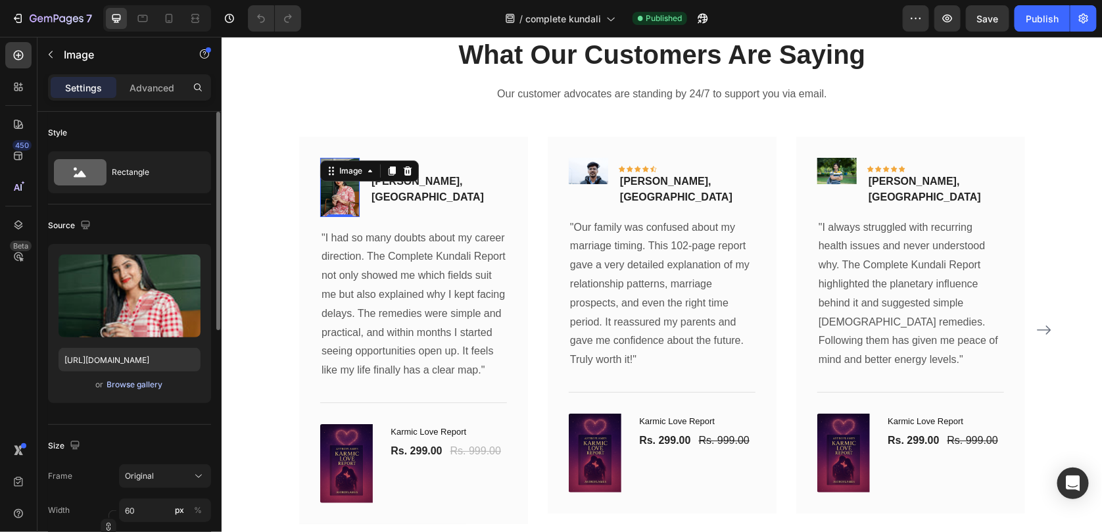
click at [153, 389] on div "Browse gallery" at bounding box center [135, 385] width 56 height 12
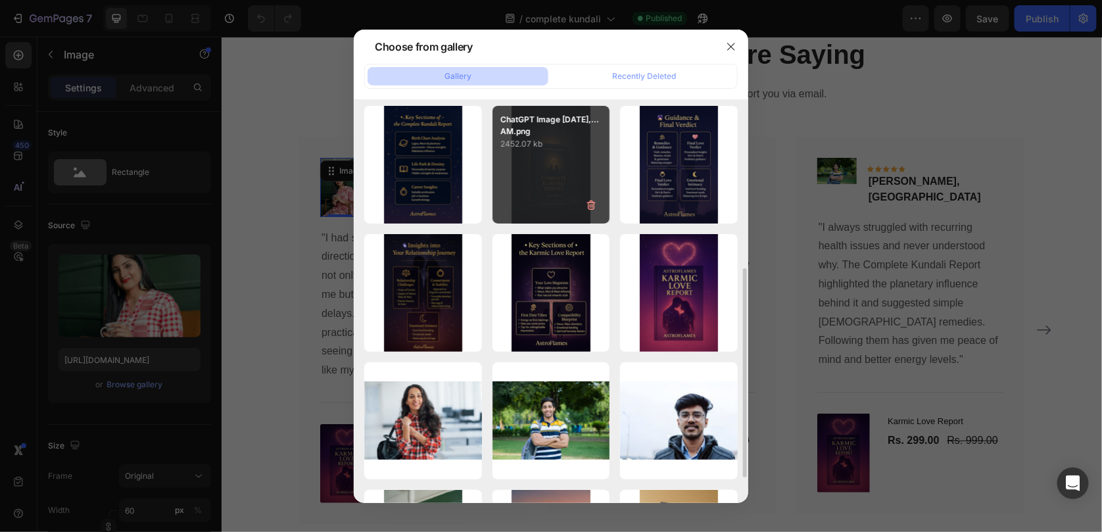
scroll to position [198, 0]
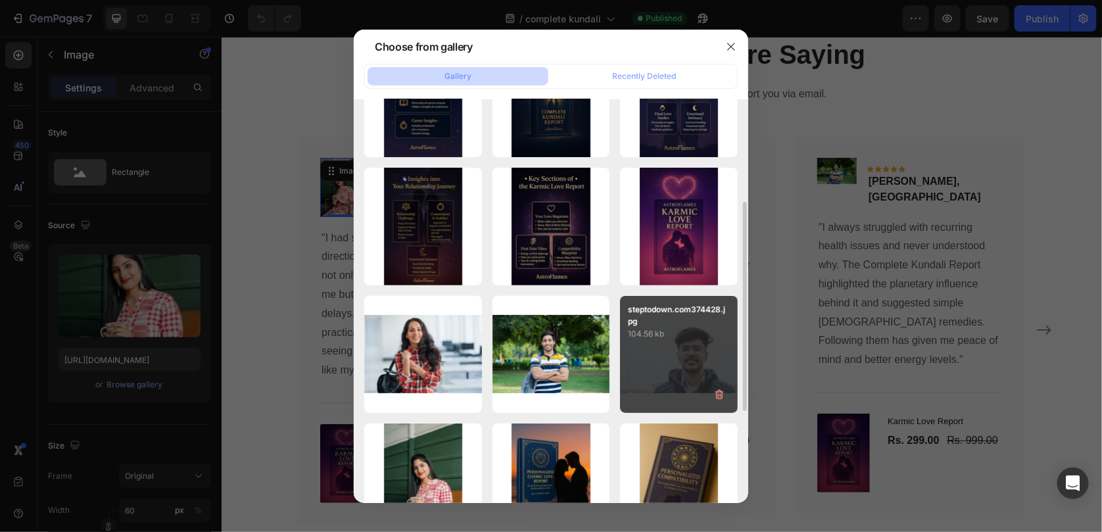
click at [639, 364] on div "steptodown.com374428.jpg 104.56 kb" at bounding box center [679, 355] width 118 height 118
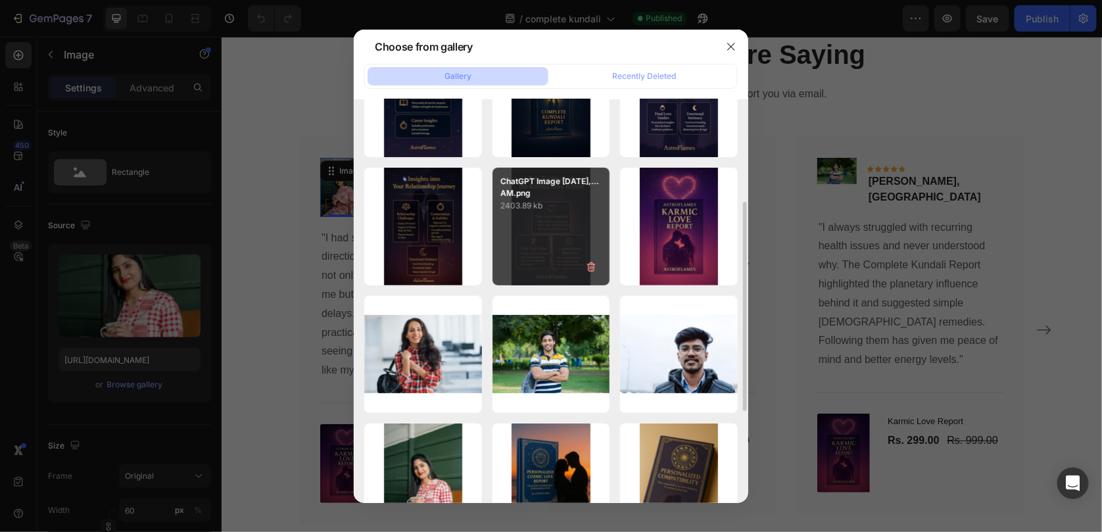
type input "[URL][DOMAIN_NAME]"
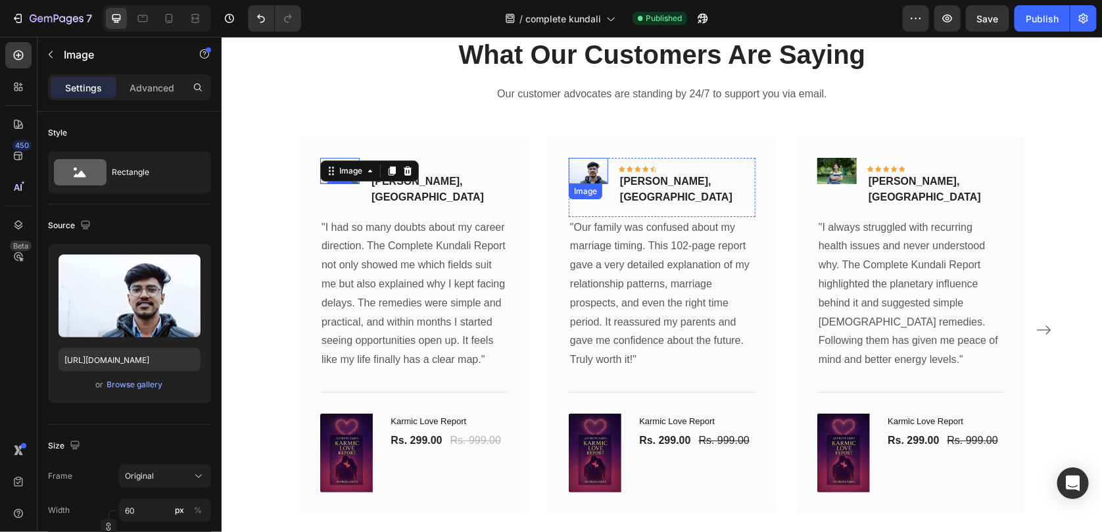
click at [594, 186] on div "Image" at bounding box center [585, 191] width 34 height 16
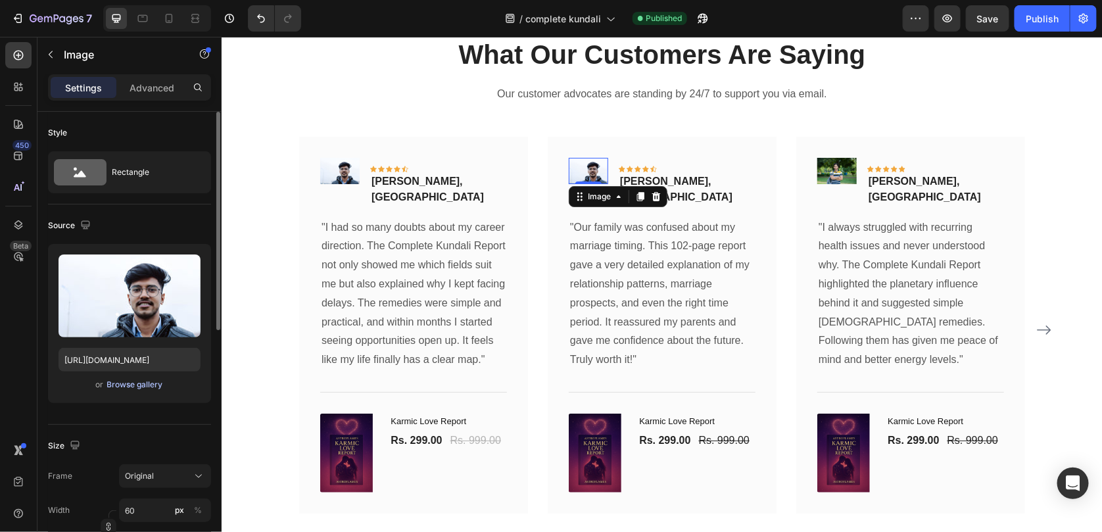
click at [143, 385] on div "Browse gallery" at bounding box center [135, 385] width 56 height 12
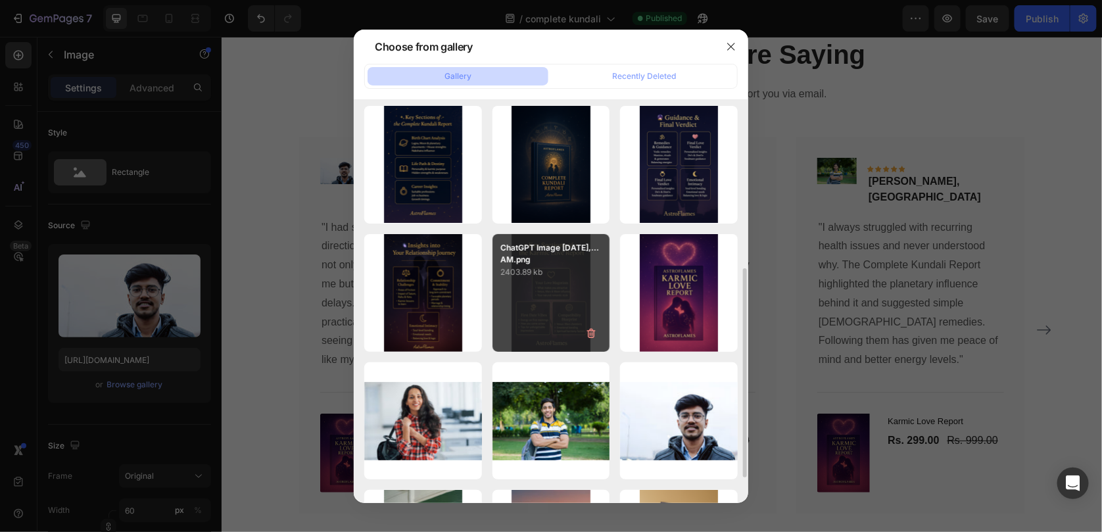
scroll to position [264, 0]
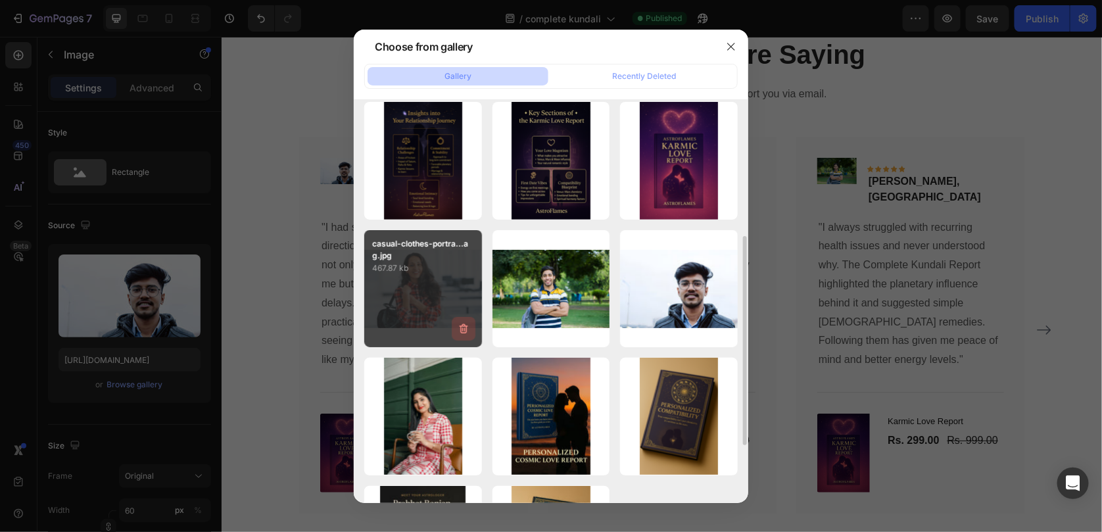
click at [469, 317] on button "button" at bounding box center [464, 329] width 24 height 24
click at [408, 286] on div "Delete Image? 467.87 kb Cancel Delete" at bounding box center [423, 289] width 118 height 118
click at [440, 300] on div "Delete Image? 467.87 kb Cancel Delete" at bounding box center [423, 289] width 118 height 118
click at [455, 279] on div "Delete Image? 467.87 kb Cancel Delete" at bounding box center [423, 289] width 118 height 118
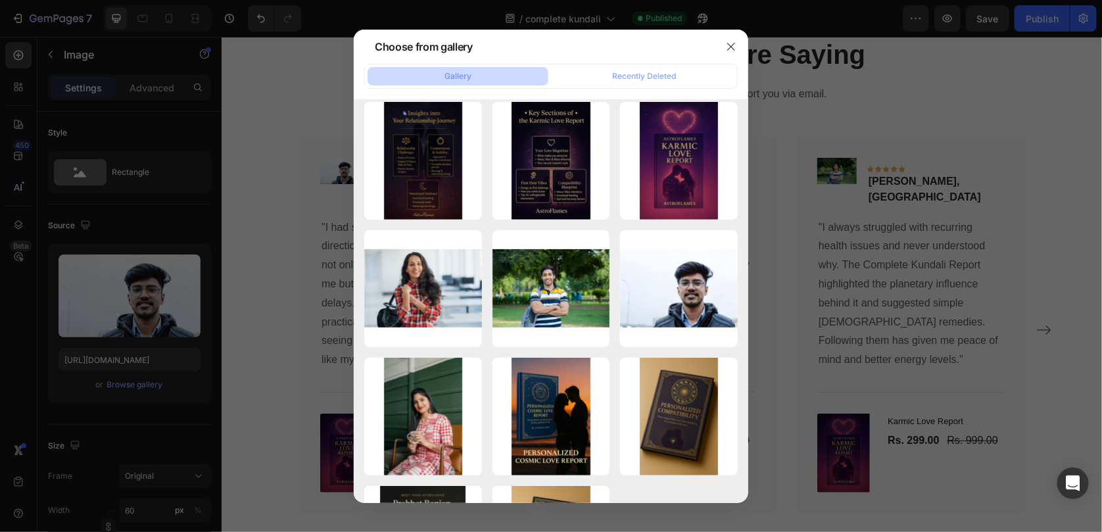
click at [783, 130] on div at bounding box center [551, 266] width 1102 height 532
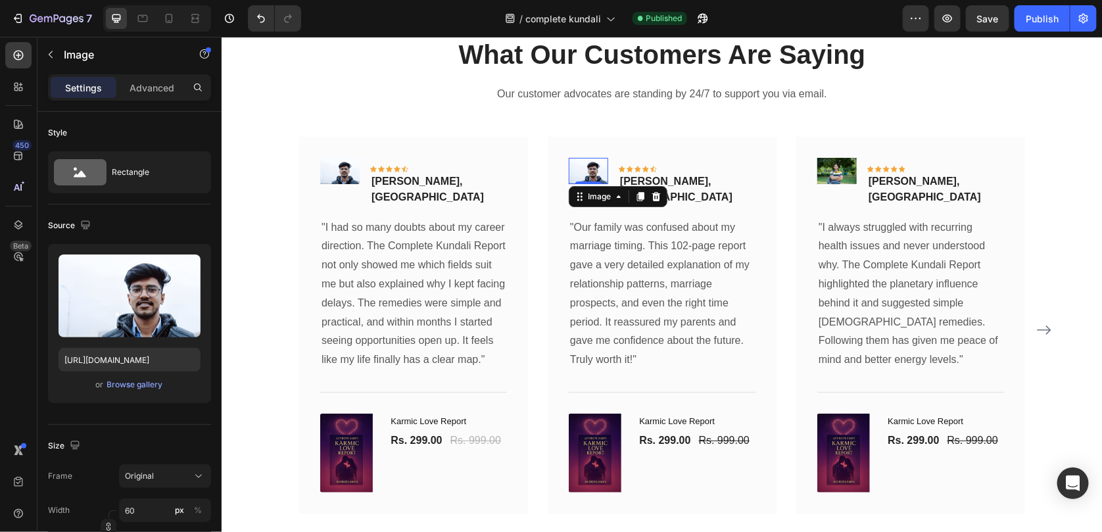
click at [583, 172] on img at bounding box center [587, 170] width 39 height 26
click at [116, 388] on div "Browse gallery" at bounding box center [135, 385] width 56 height 12
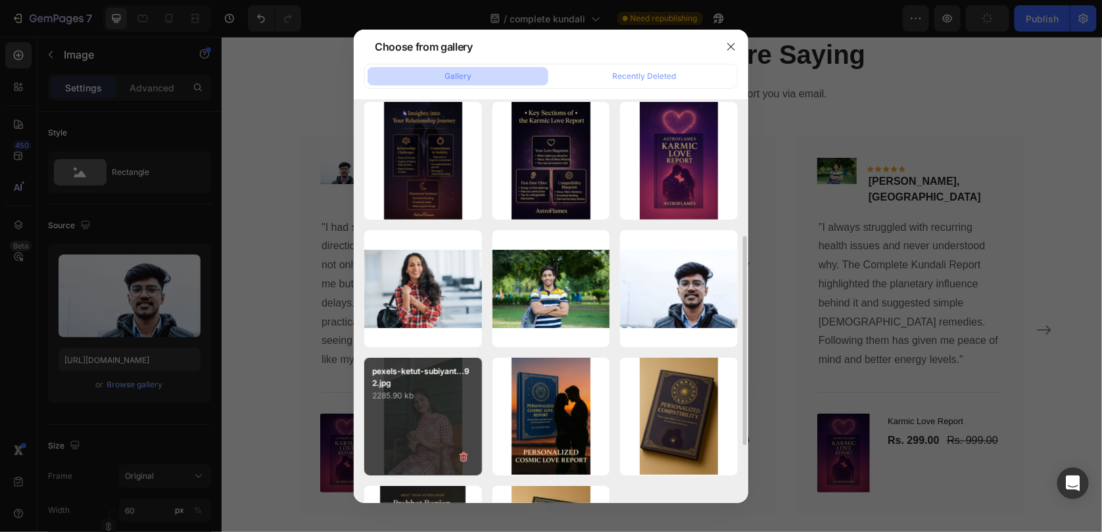
click at [414, 385] on p "pexels-ketut-subiyant...92.jpg" at bounding box center [423, 378] width 102 height 24
type input "[URL][DOMAIN_NAME]"
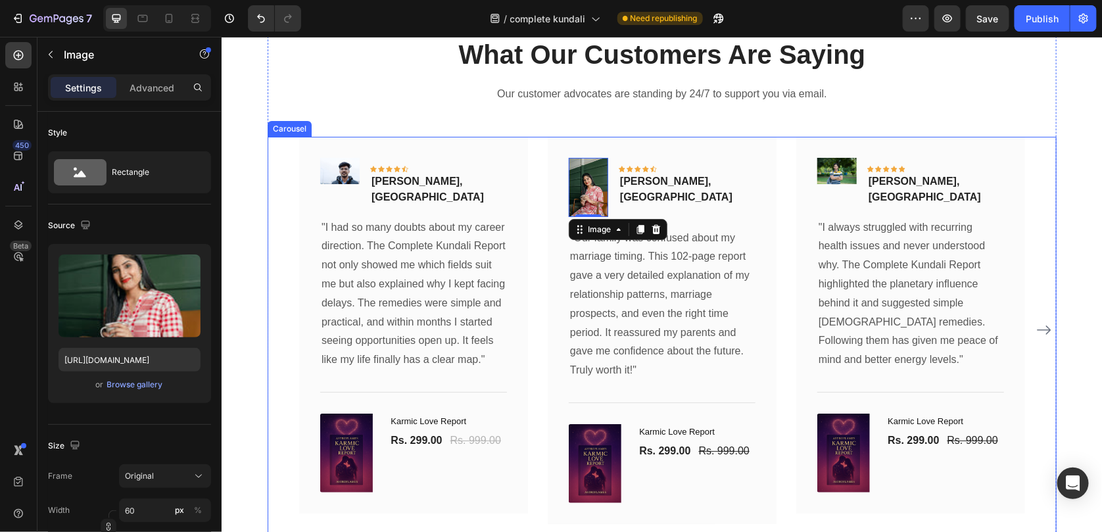
click at [1037, 330] on icon "Carousel Next Arrow" at bounding box center [1044, 330] width 16 height 16
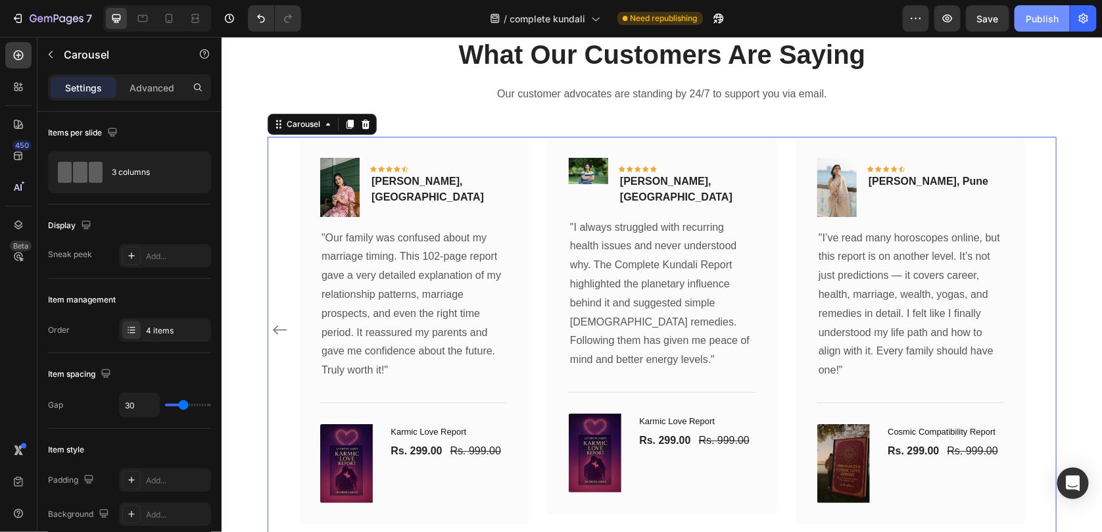
drag, startPoint x: 1044, startPoint y: 26, endPoint x: 812, endPoint y: 7, distance: 233.0
click at [1044, 26] on button "Publish" at bounding box center [1042, 18] width 55 height 26
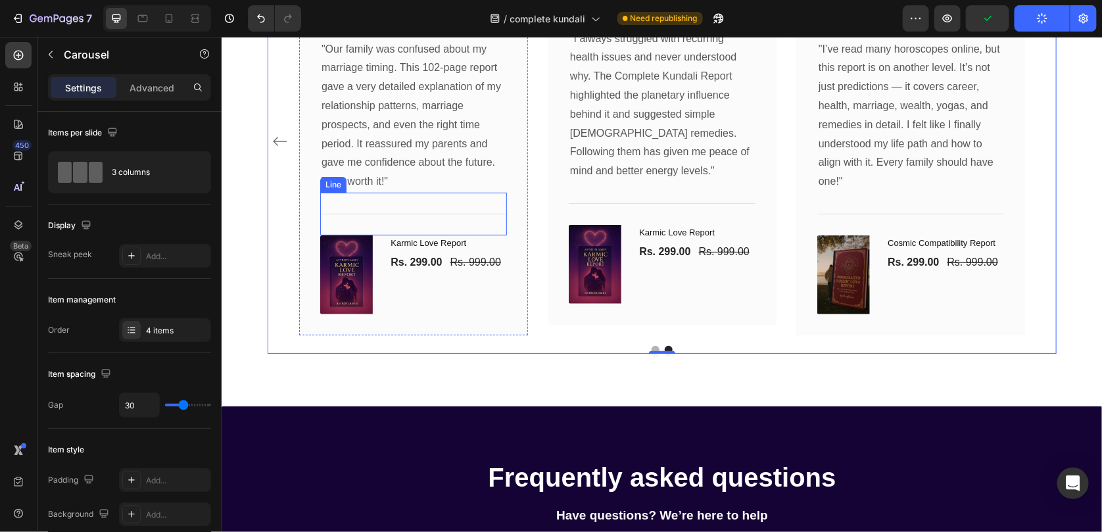
scroll to position [4401, 0]
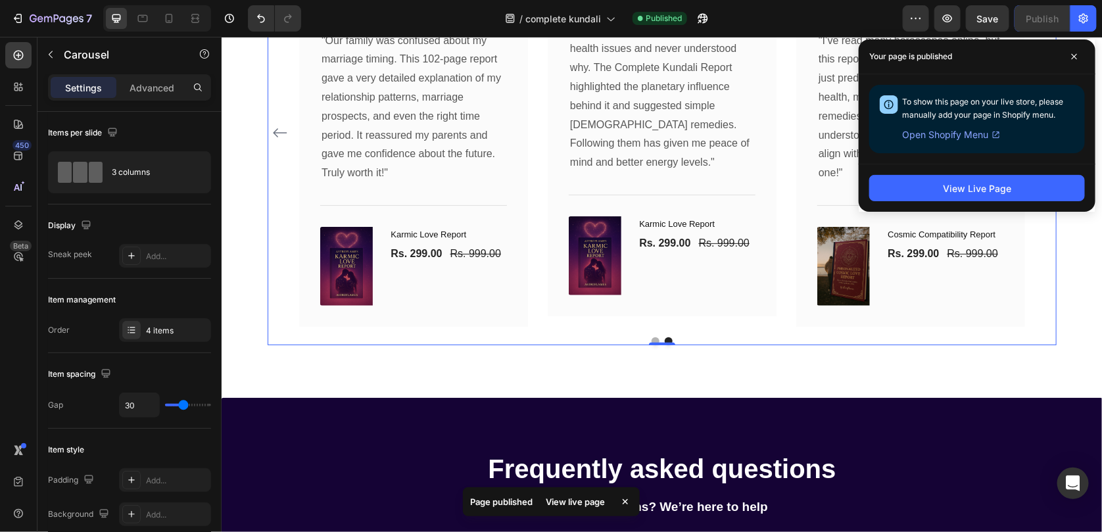
click at [655, 339] on div "0" at bounding box center [661, 344] width 13 height 11
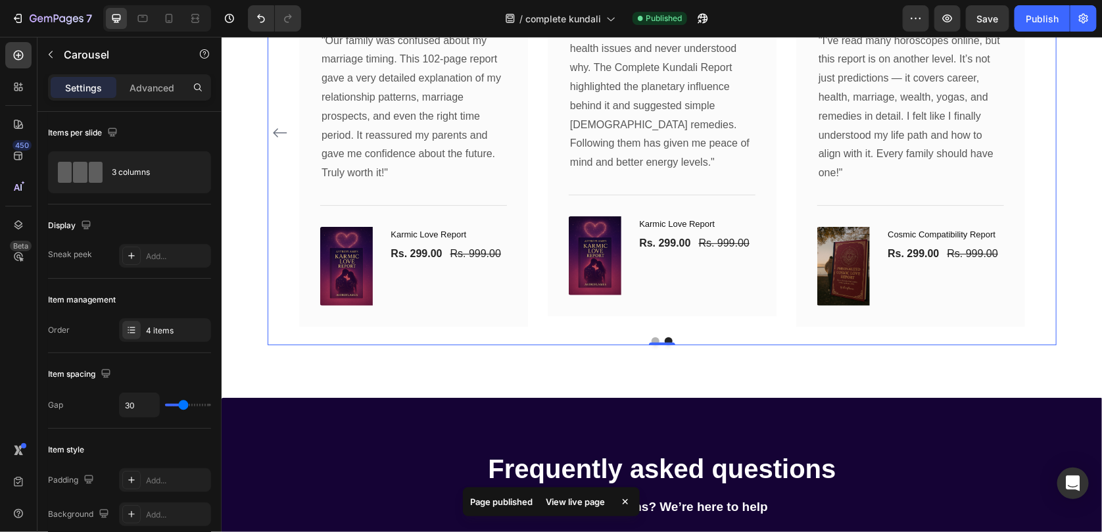
click at [655, 339] on div "0" at bounding box center [661, 344] width 13 height 11
